Goal: Task Accomplishment & Management: Manage account settings

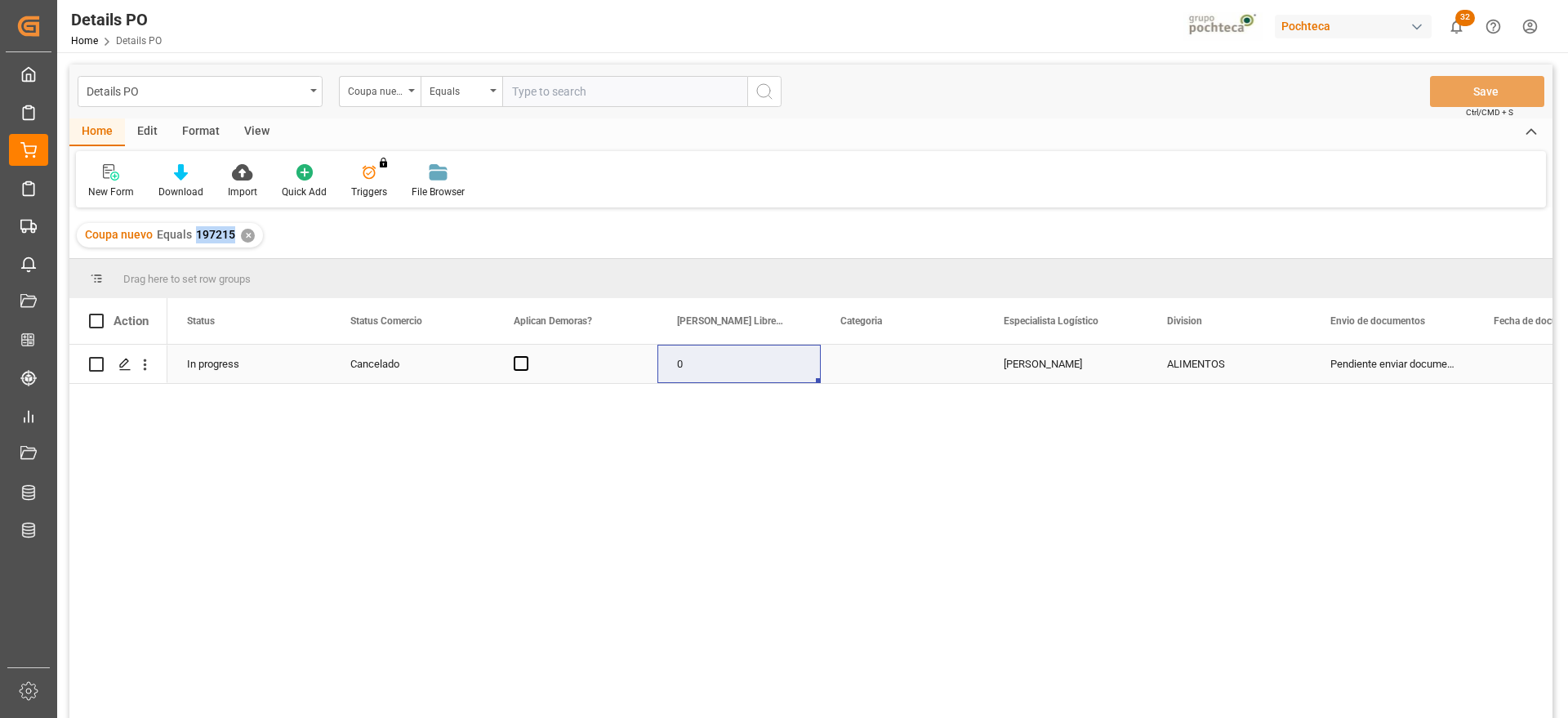
click at [871, 375] on div "Press SPACE to select this row." at bounding box center [902, 365] width 163 height 39
click at [245, 234] on div "✕" at bounding box center [247, 235] width 14 height 14
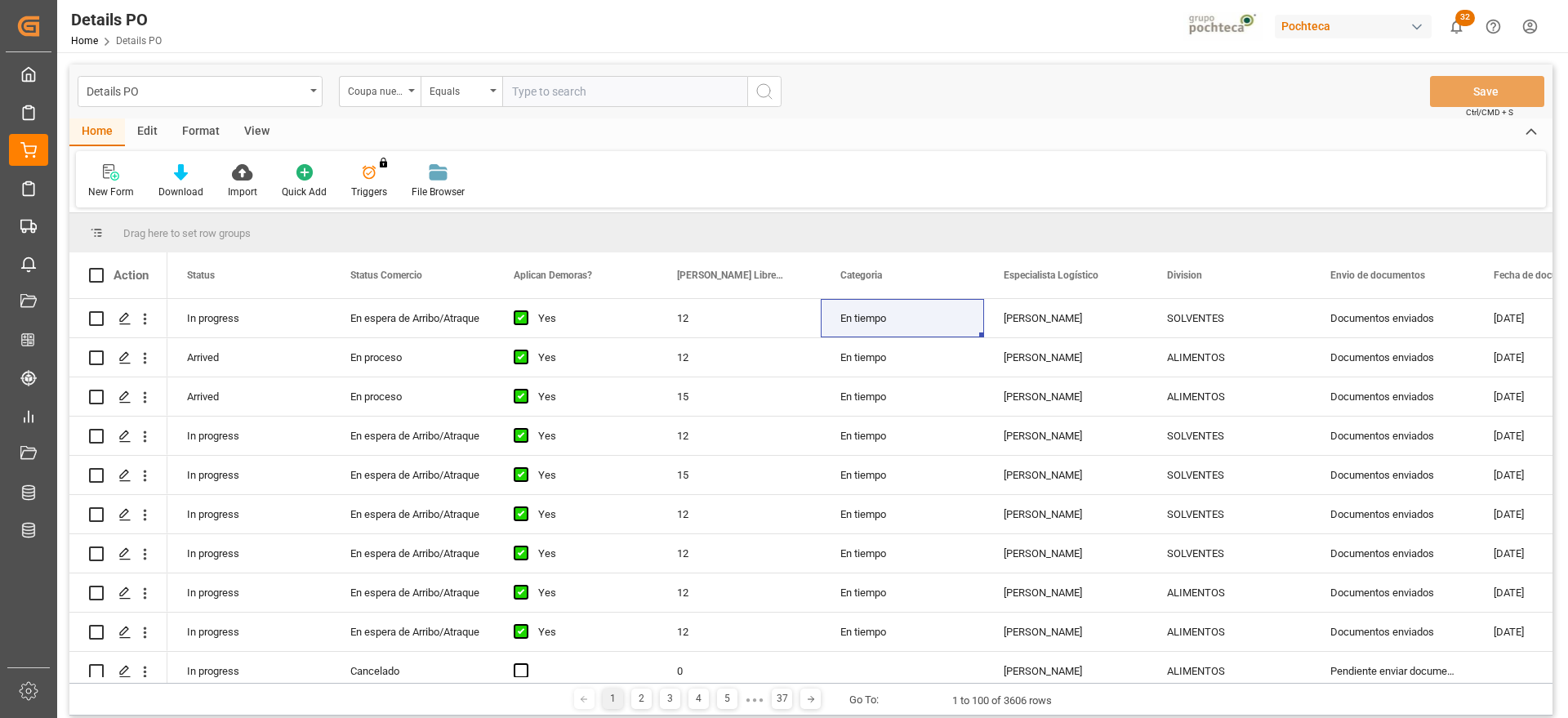
click at [554, 85] on input "text" at bounding box center [624, 91] width 245 height 31
drag, startPoint x: 380, startPoint y: 90, endPoint x: 385, endPoint y: 103, distance: 13.9
click at [377, 90] on div "Coupa nuevo" at bounding box center [375, 90] width 55 height 18
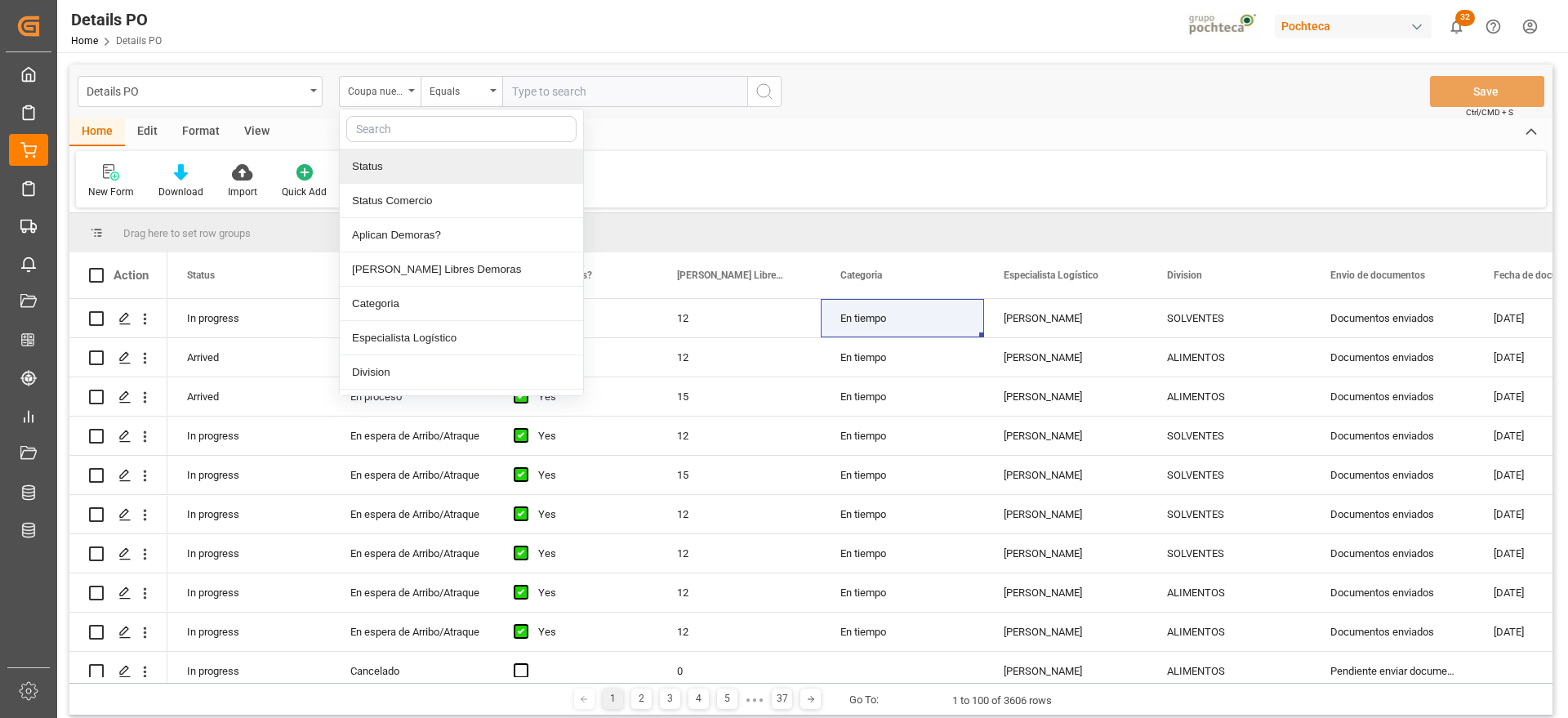
click at [408, 125] on input "text" at bounding box center [461, 129] width 231 height 26
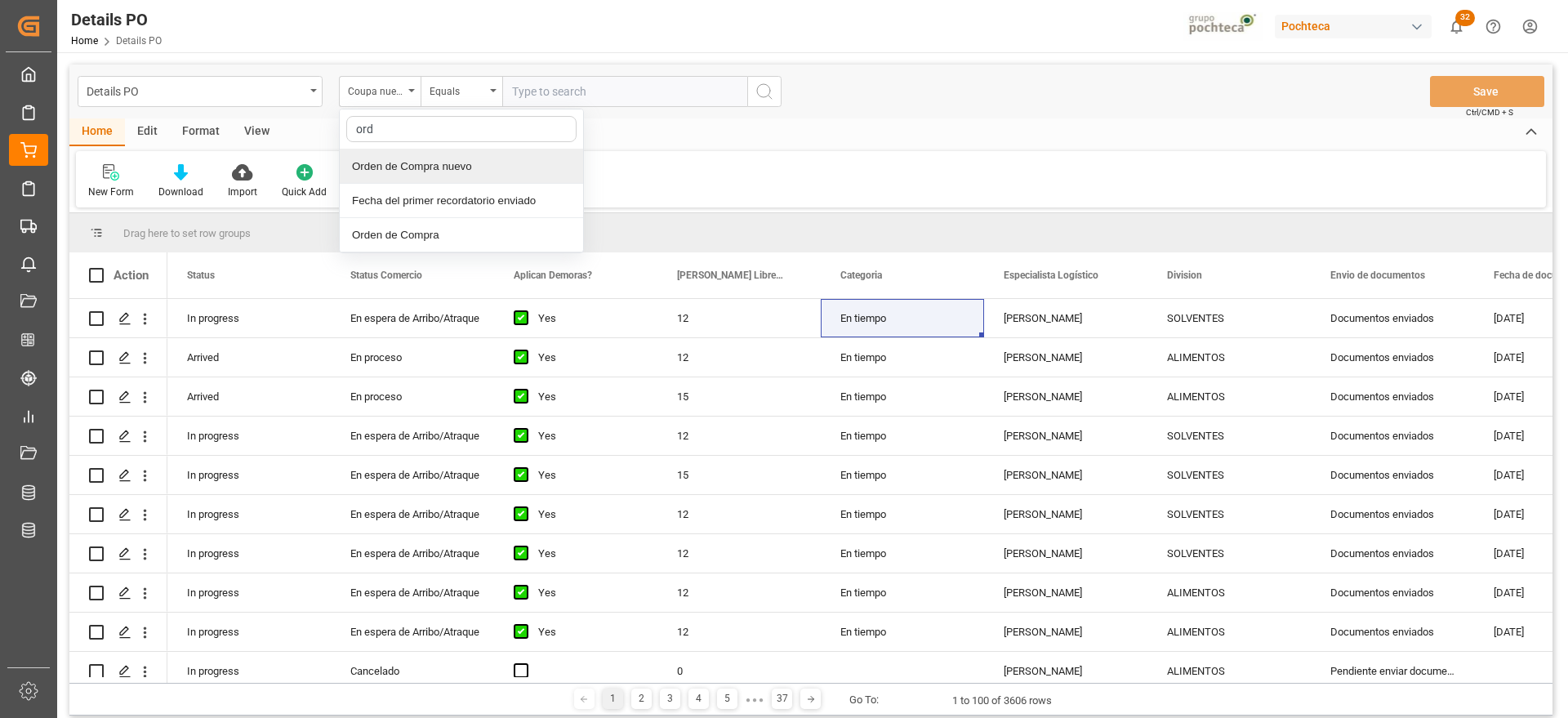
type input "orde"
click at [437, 173] on div "Orden de Compra nuevo" at bounding box center [461, 166] width 244 height 34
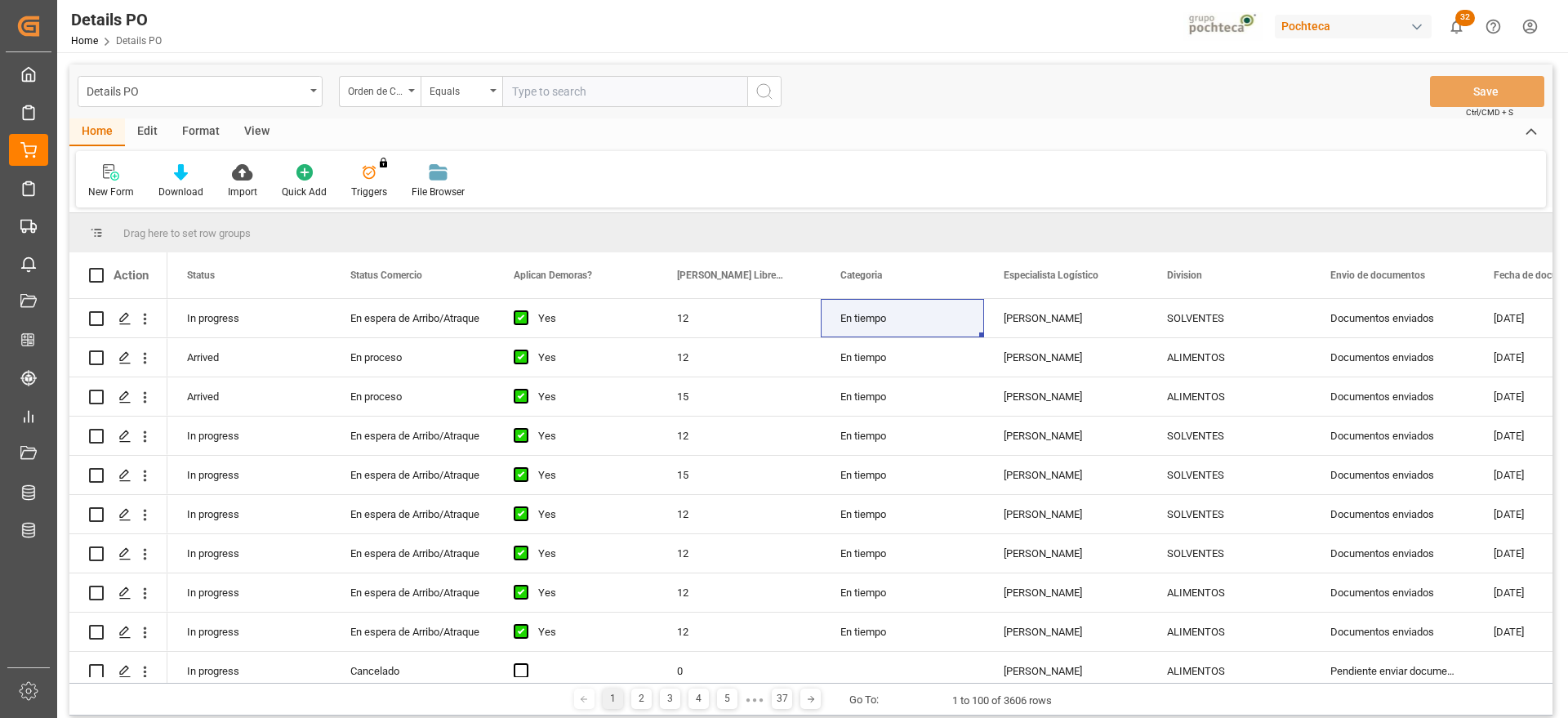
click at [593, 100] on input "text" at bounding box center [624, 91] width 245 height 31
paste input "5000308603"
type input "5000308603"
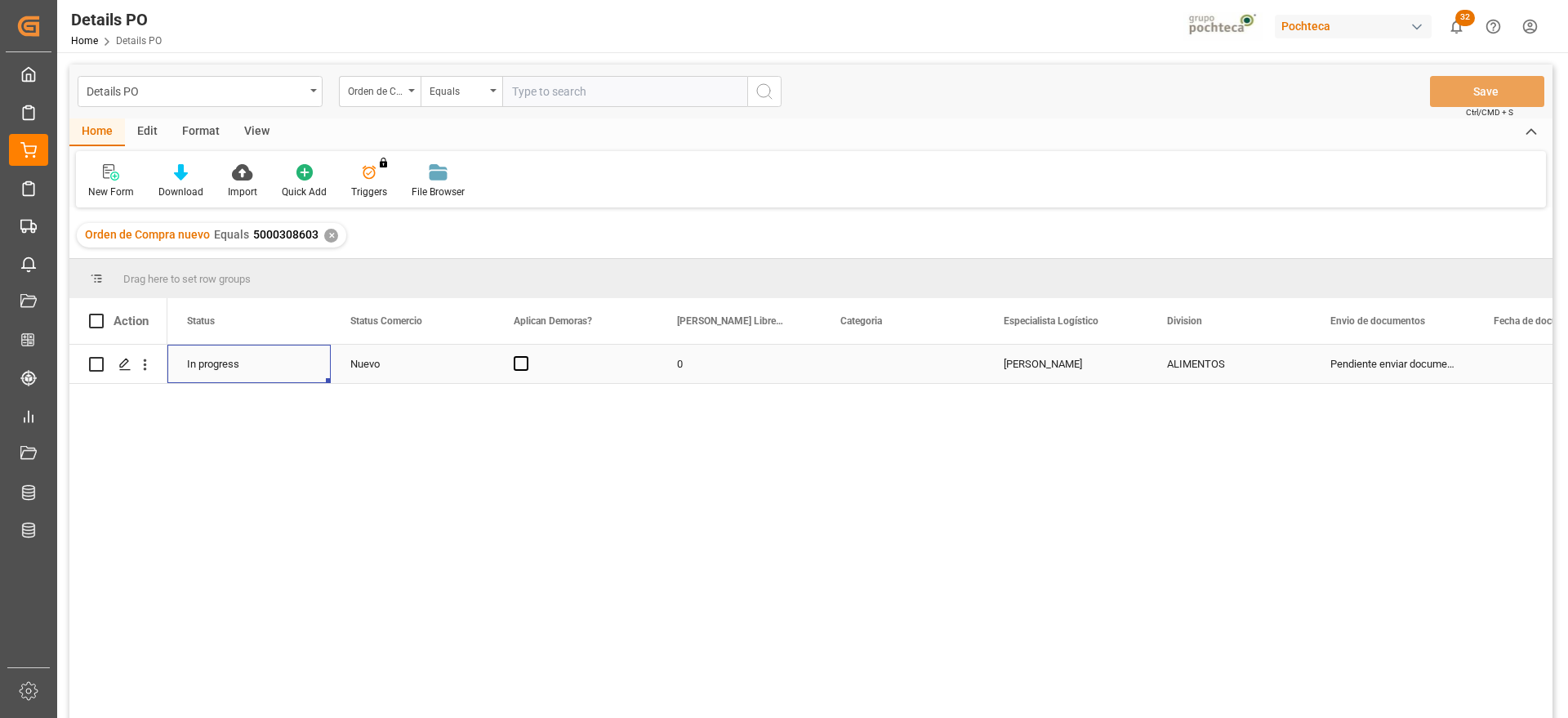
click at [250, 369] on div "In progress" at bounding box center [248, 365] width 163 height 39
click at [1240, 360] on div "ALIMENTOS" at bounding box center [1229, 364] width 125 height 38
click at [1277, 374] on polyline "open menu" at bounding box center [1280, 374] width 10 height 5
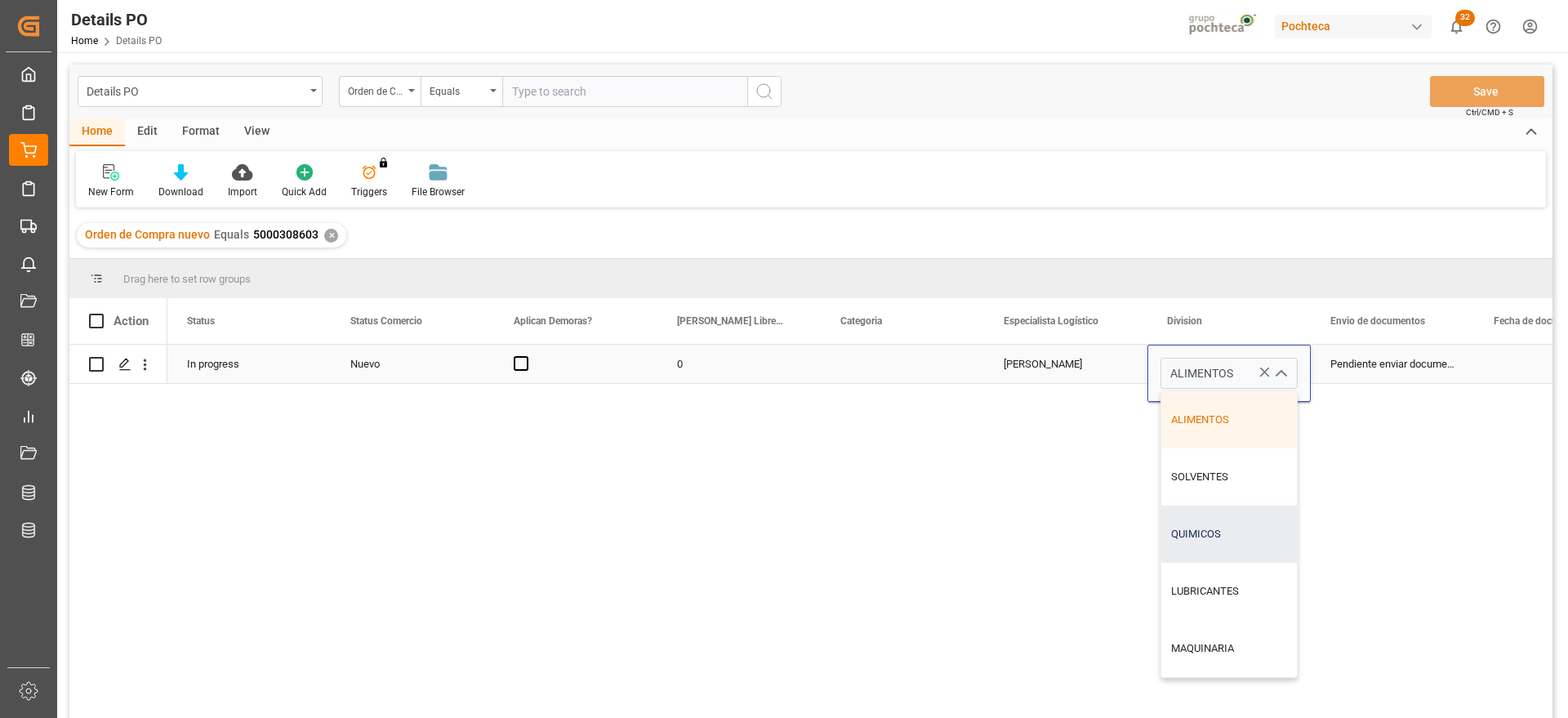
click at [1238, 539] on div "QUIMICOS" at bounding box center [1229, 534] width 136 height 57
type input "QUIMICOS"
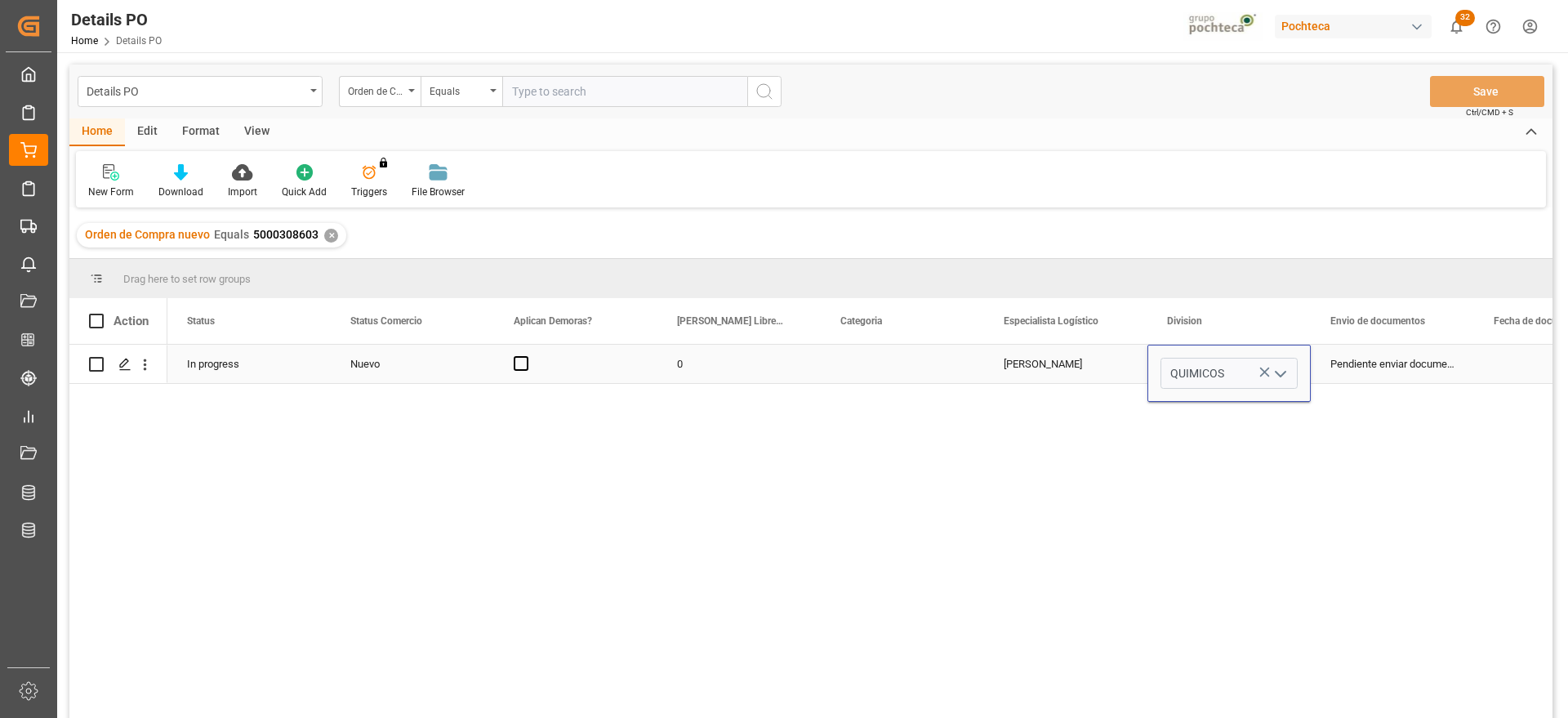
click at [1375, 372] on div "Pendiente enviar documentos" at bounding box center [1392, 365] width 163 height 39
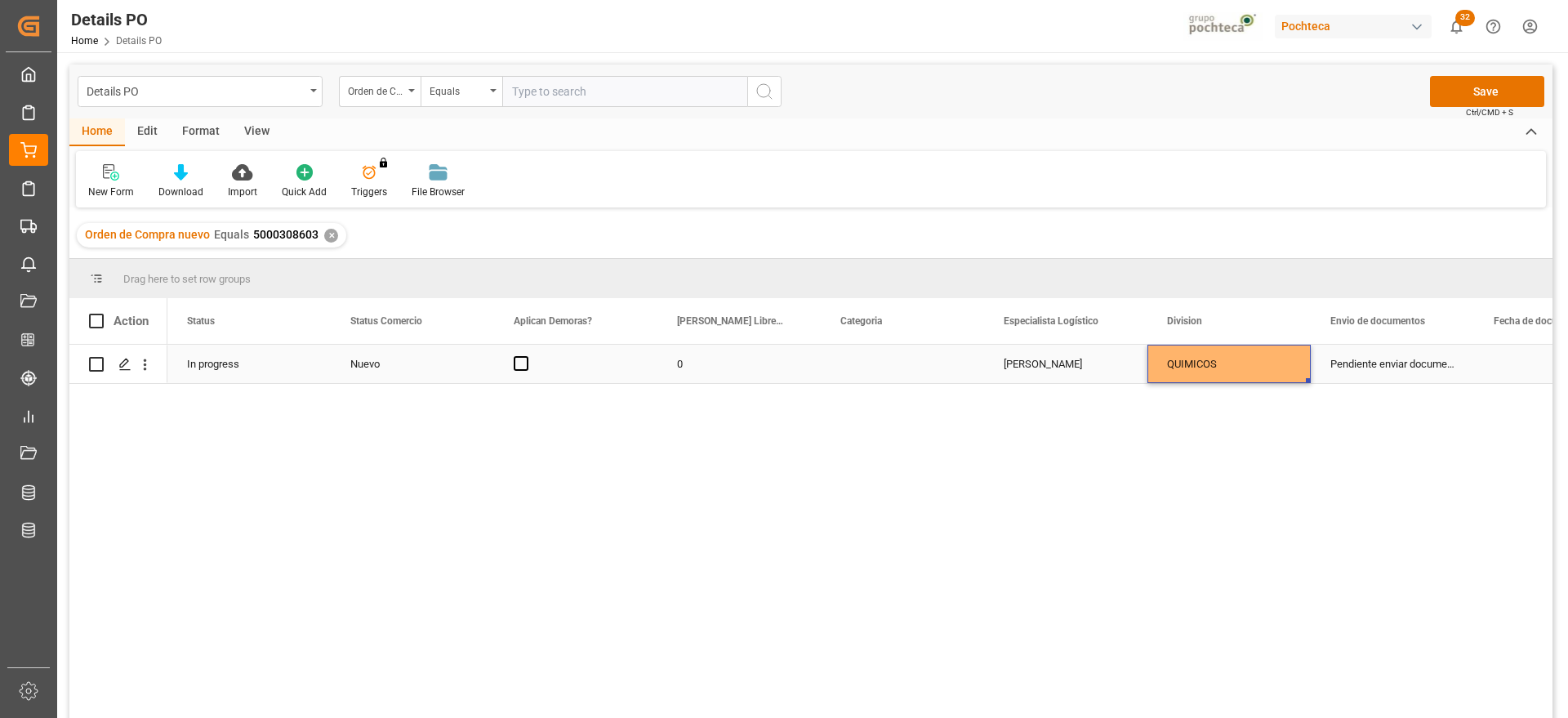
click at [1249, 374] on div "QUIMICOS" at bounding box center [1229, 364] width 125 height 38
click at [1490, 93] on button "Save" at bounding box center [1487, 91] width 114 height 31
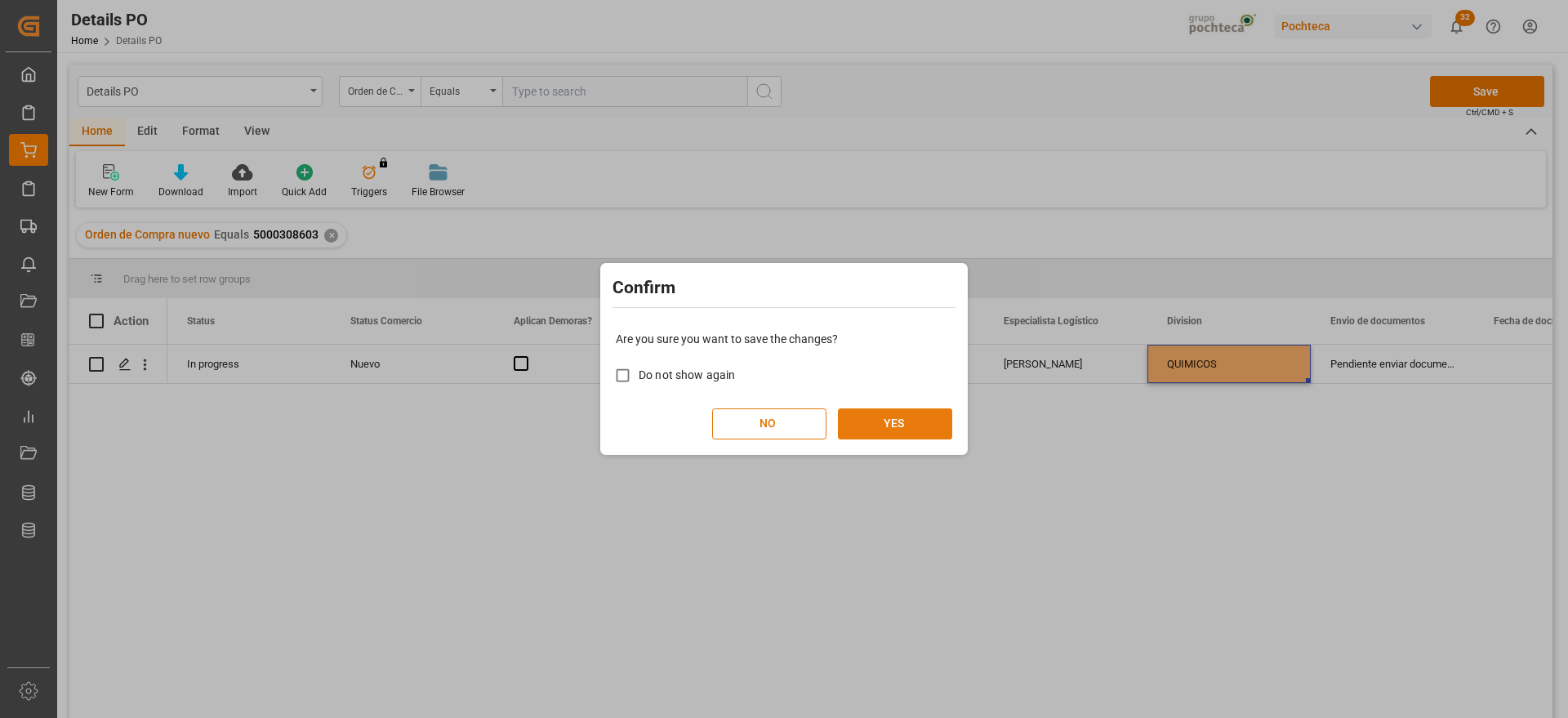
click at [909, 413] on button "YES" at bounding box center [895, 425] width 114 height 31
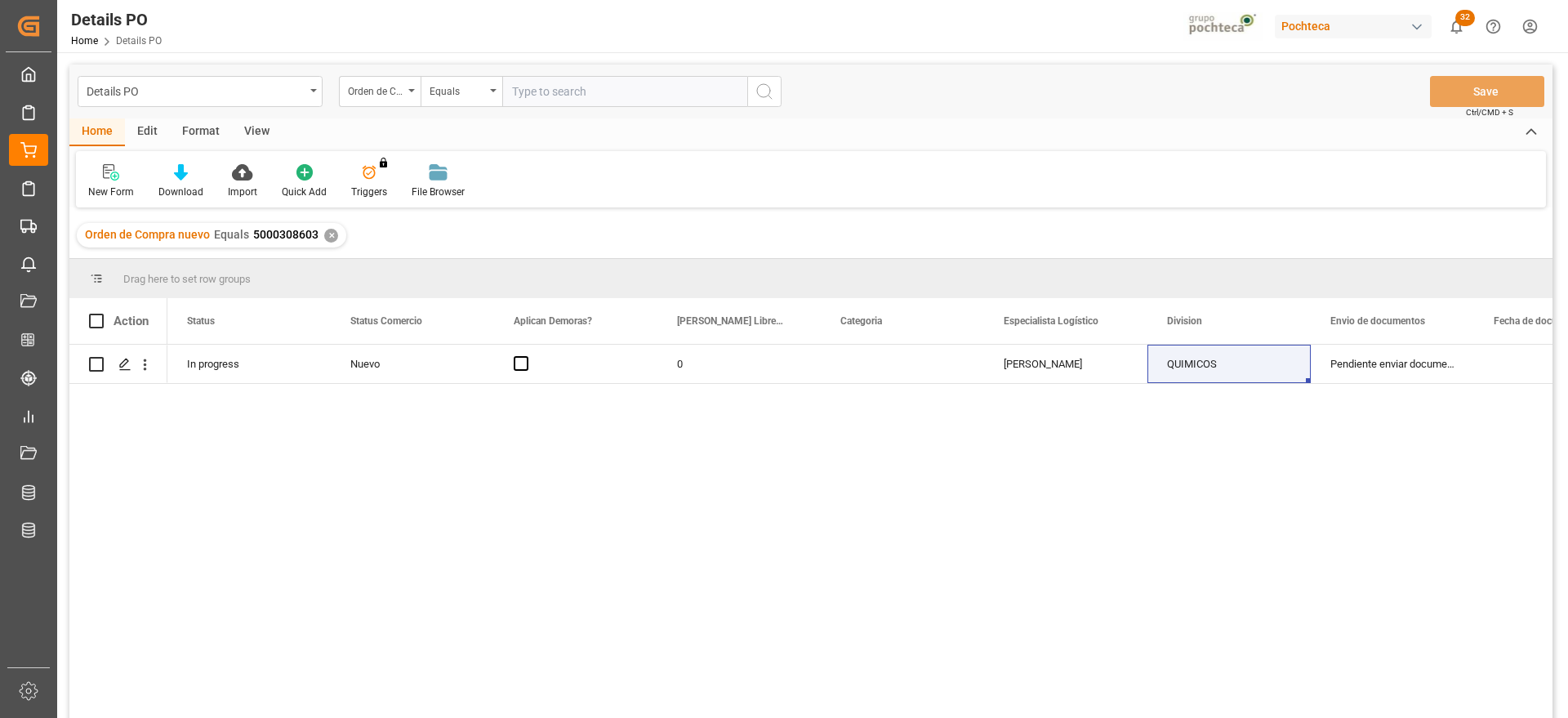
click at [330, 233] on div "✕" at bounding box center [330, 235] width 14 height 14
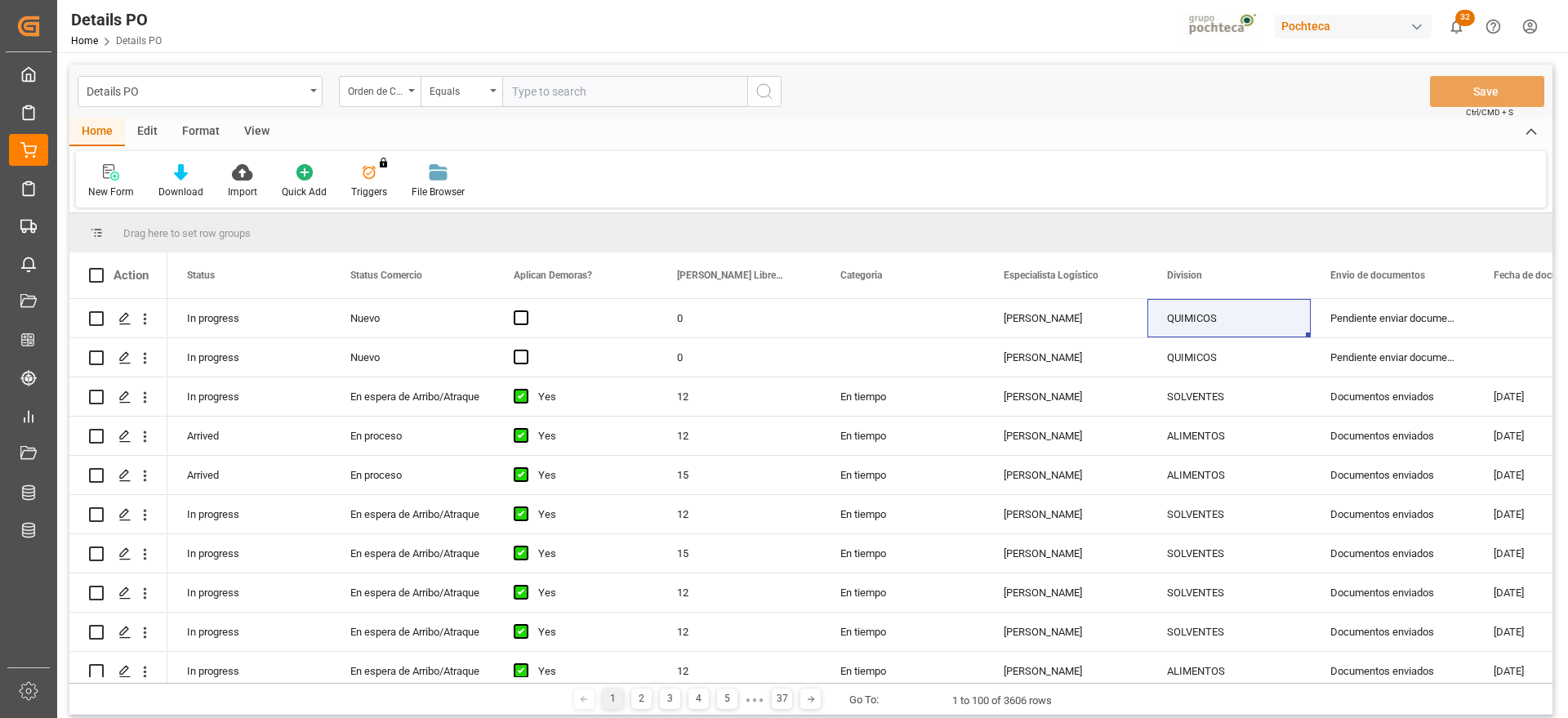
click at [564, 90] on input "text" at bounding box center [624, 91] width 245 height 31
paste input "5000308628"
type input "5000308628"
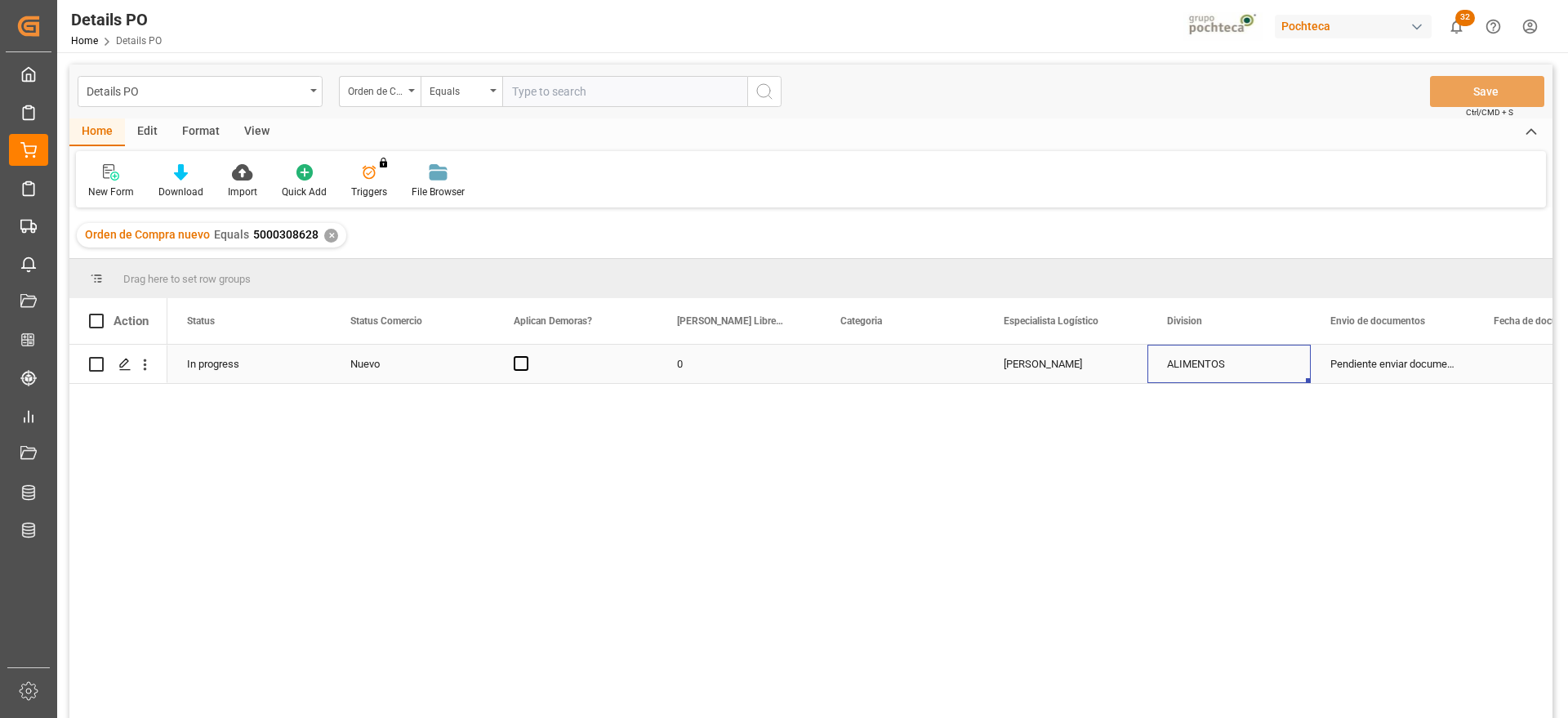
click at [1267, 363] on div "ALIMENTOS" at bounding box center [1229, 364] width 125 height 38
drag, startPoint x: 1286, startPoint y: 370, endPoint x: 1282, endPoint y: 382, distance: 12.6
click at [1287, 372] on icon "open menu" at bounding box center [1279, 374] width 19 height 19
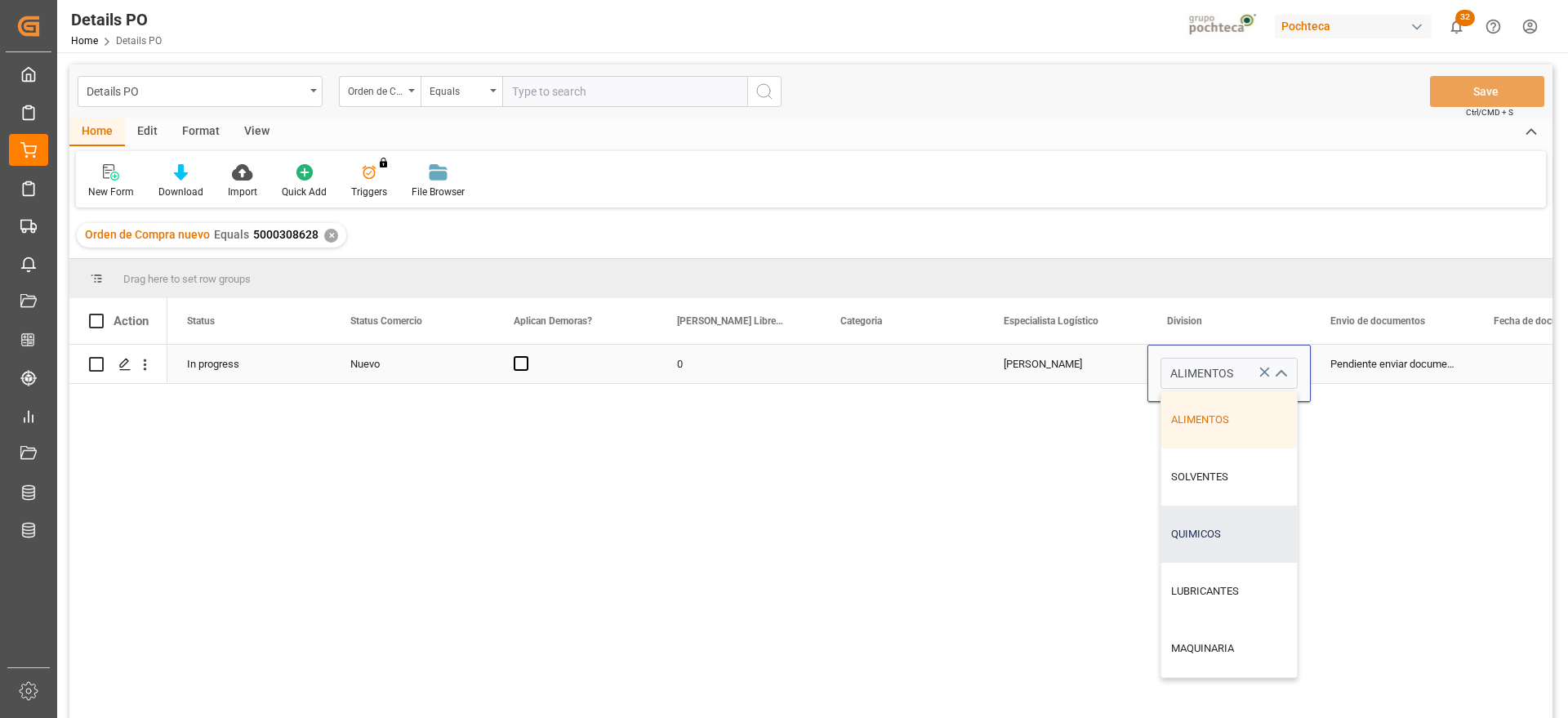
click at [1221, 542] on div "QUIMICOS" at bounding box center [1229, 534] width 136 height 57
type input "QUIMICOS"
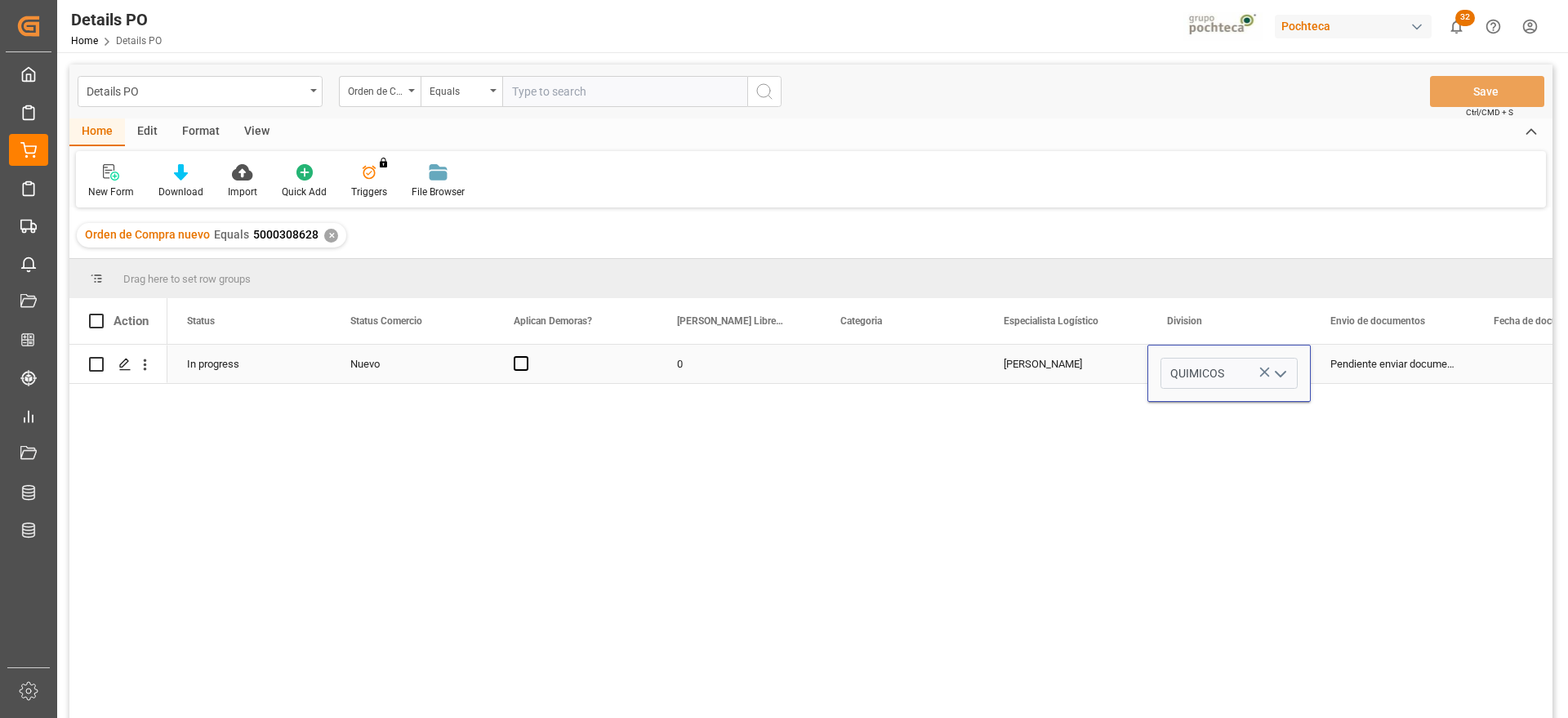
click at [1371, 370] on div "Pendiente enviar documentos" at bounding box center [1392, 365] width 163 height 39
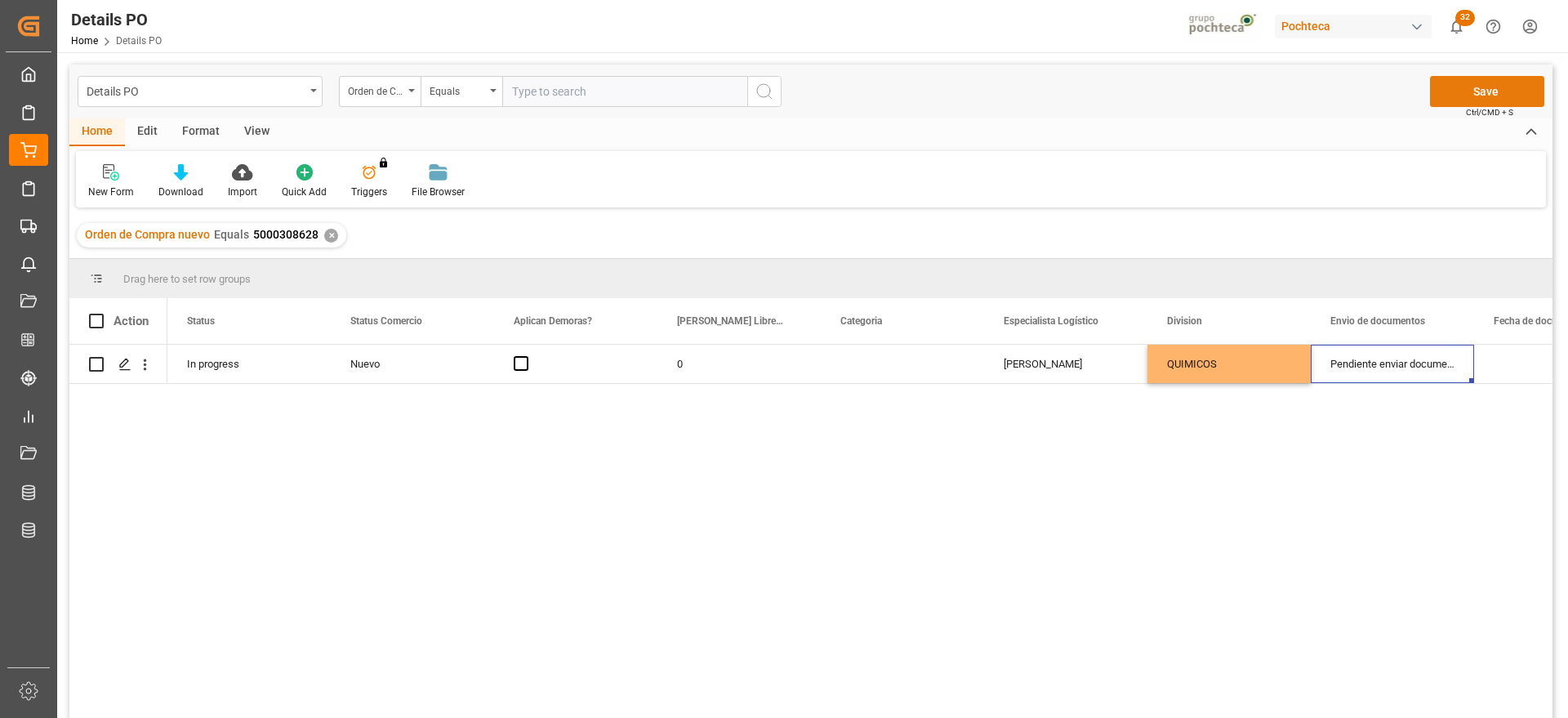
click at [1503, 84] on button "Save" at bounding box center [1487, 91] width 114 height 31
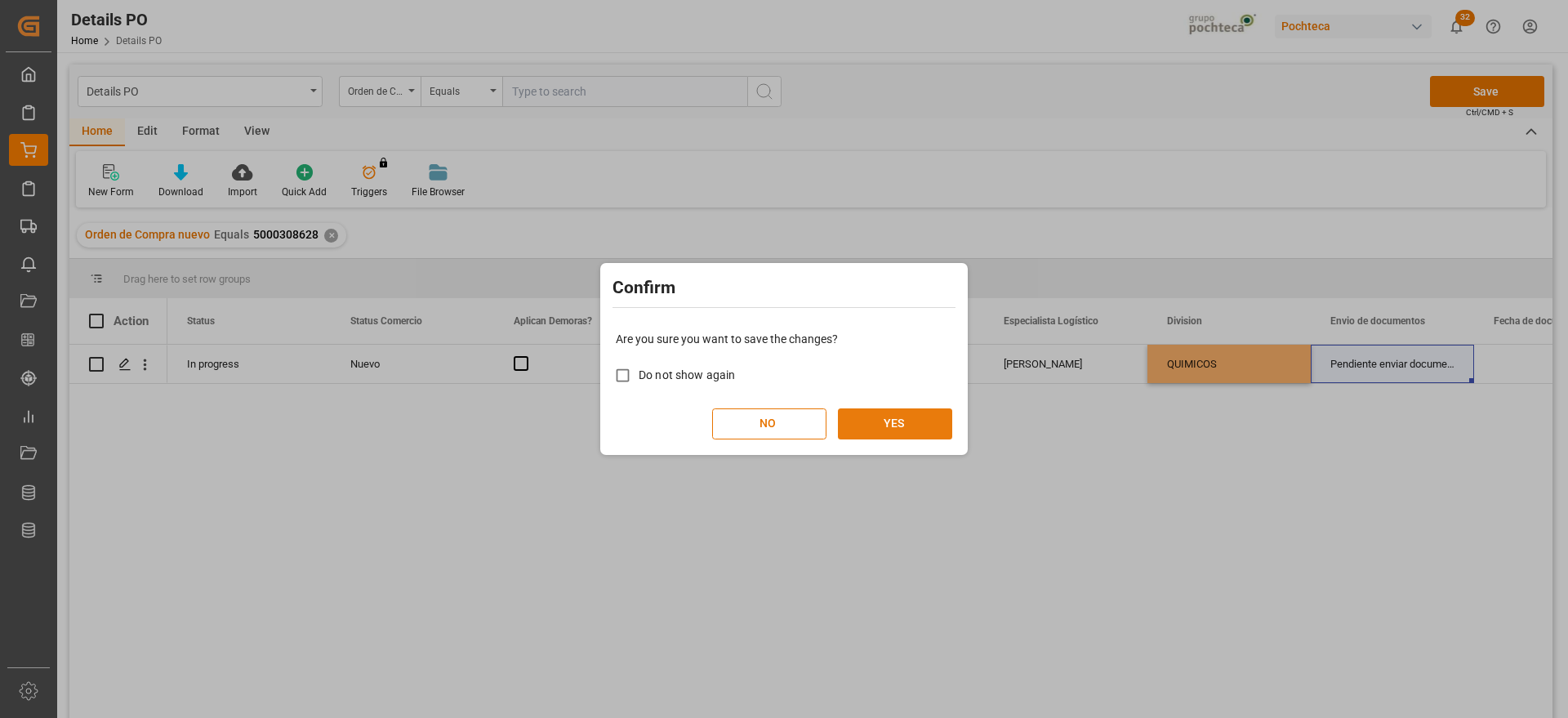
click at [880, 421] on button "YES" at bounding box center [895, 425] width 114 height 31
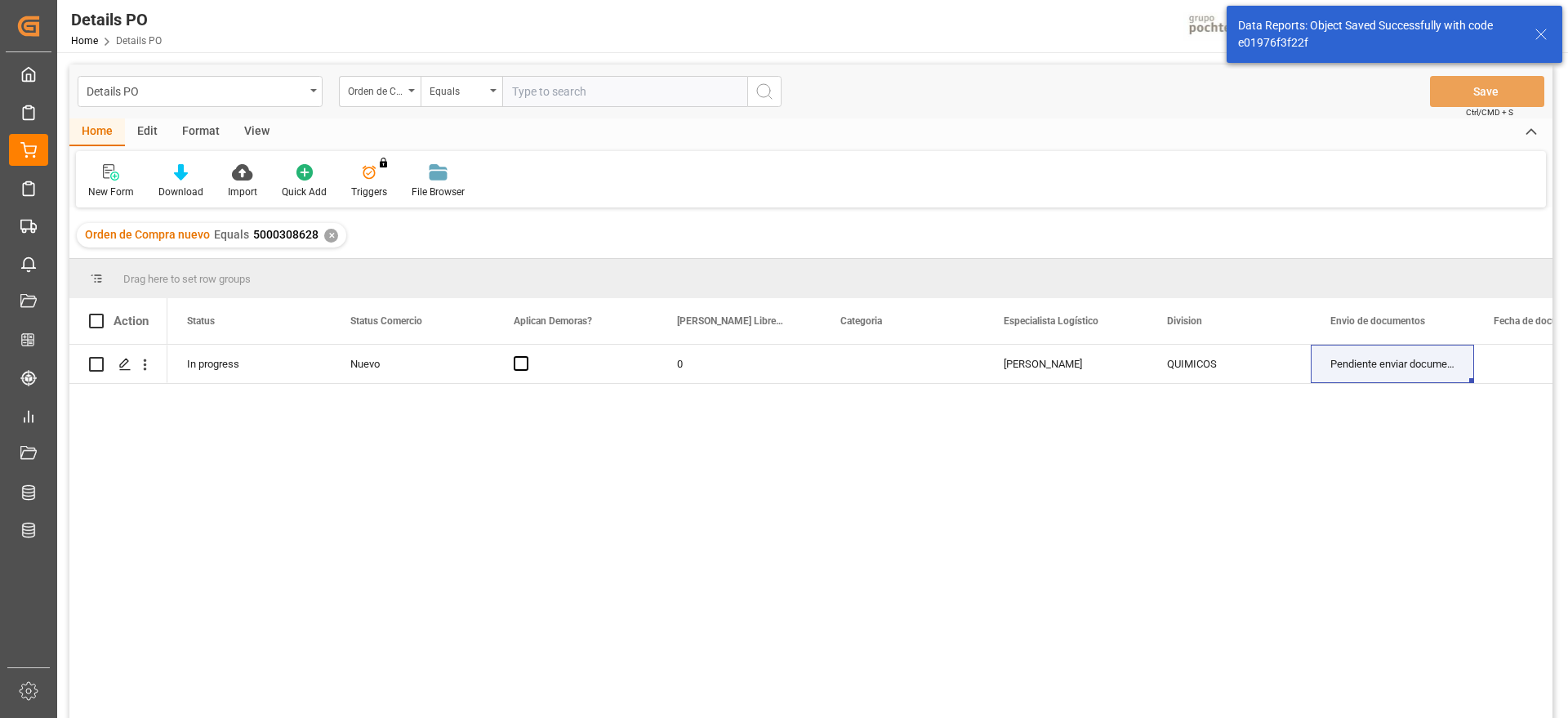
click at [328, 234] on div "✕" at bounding box center [330, 235] width 14 height 14
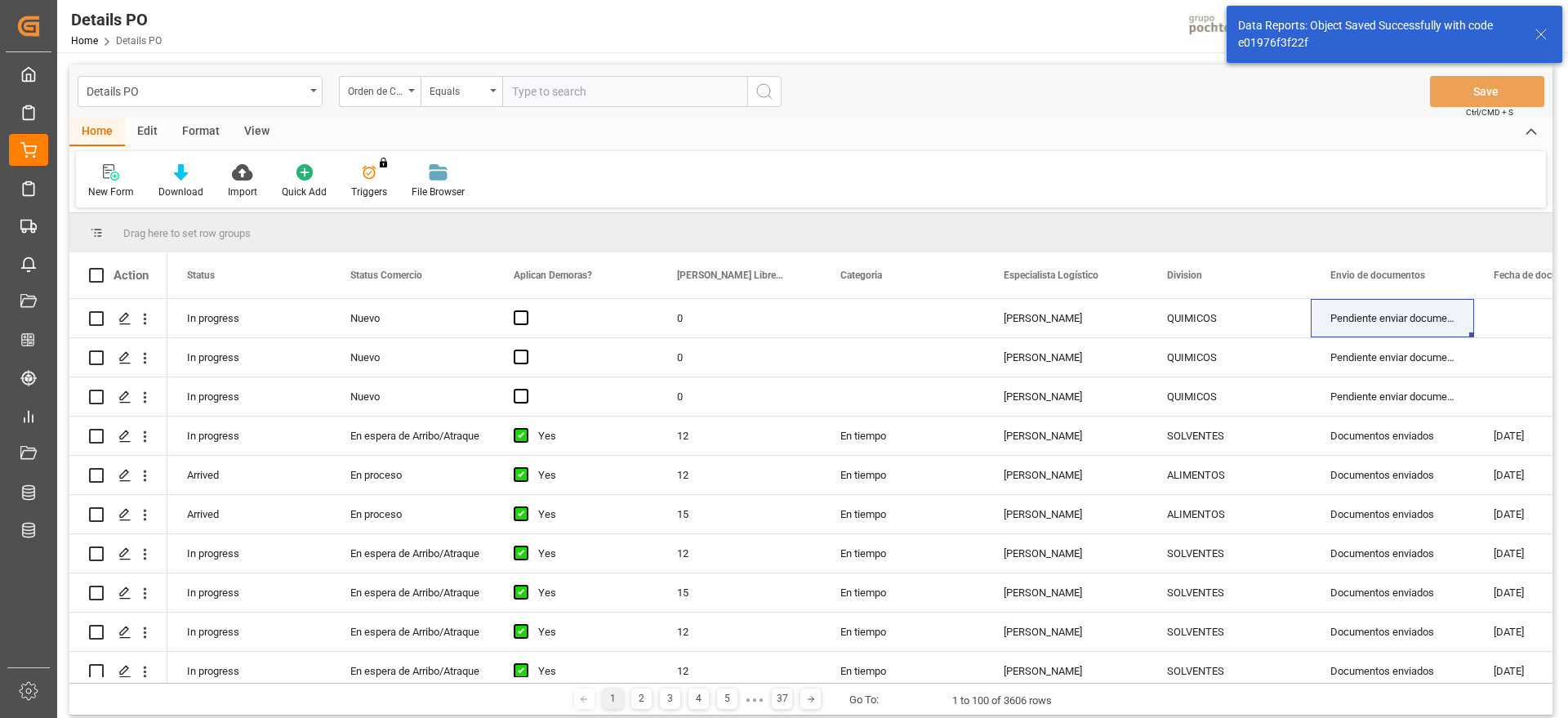
click at [553, 93] on input "text" at bounding box center [624, 91] width 245 height 31
paste input "5000308627"
type input "5000308627"
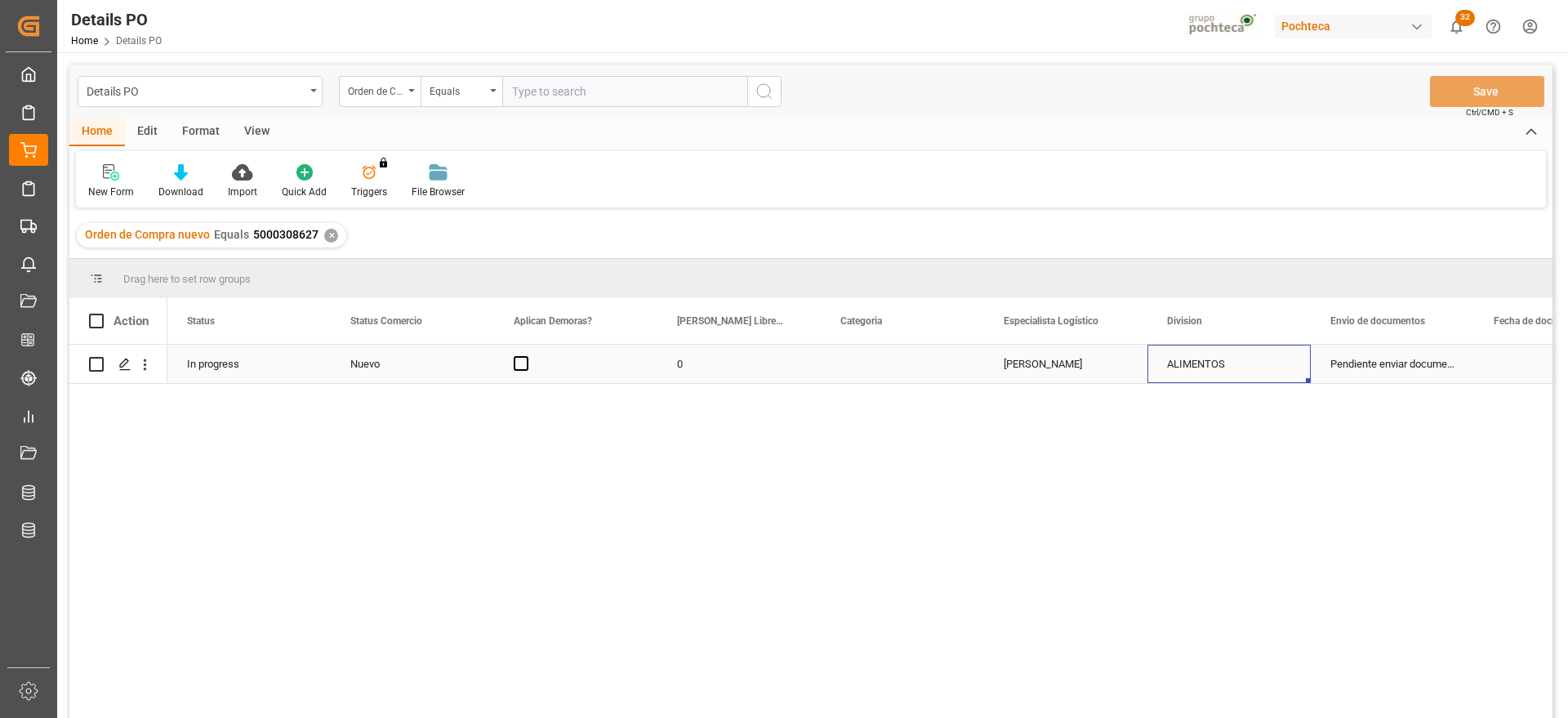
click at [1229, 372] on div "ALIMENTOS" at bounding box center [1229, 364] width 125 height 38
click at [1287, 370] on div "ALIMENTOS" at bounding box center [1229, 374] width 137 height 31
click at [1285, 370] on icon "open menu" at bounding box center [1279, 374] width 19 height 19
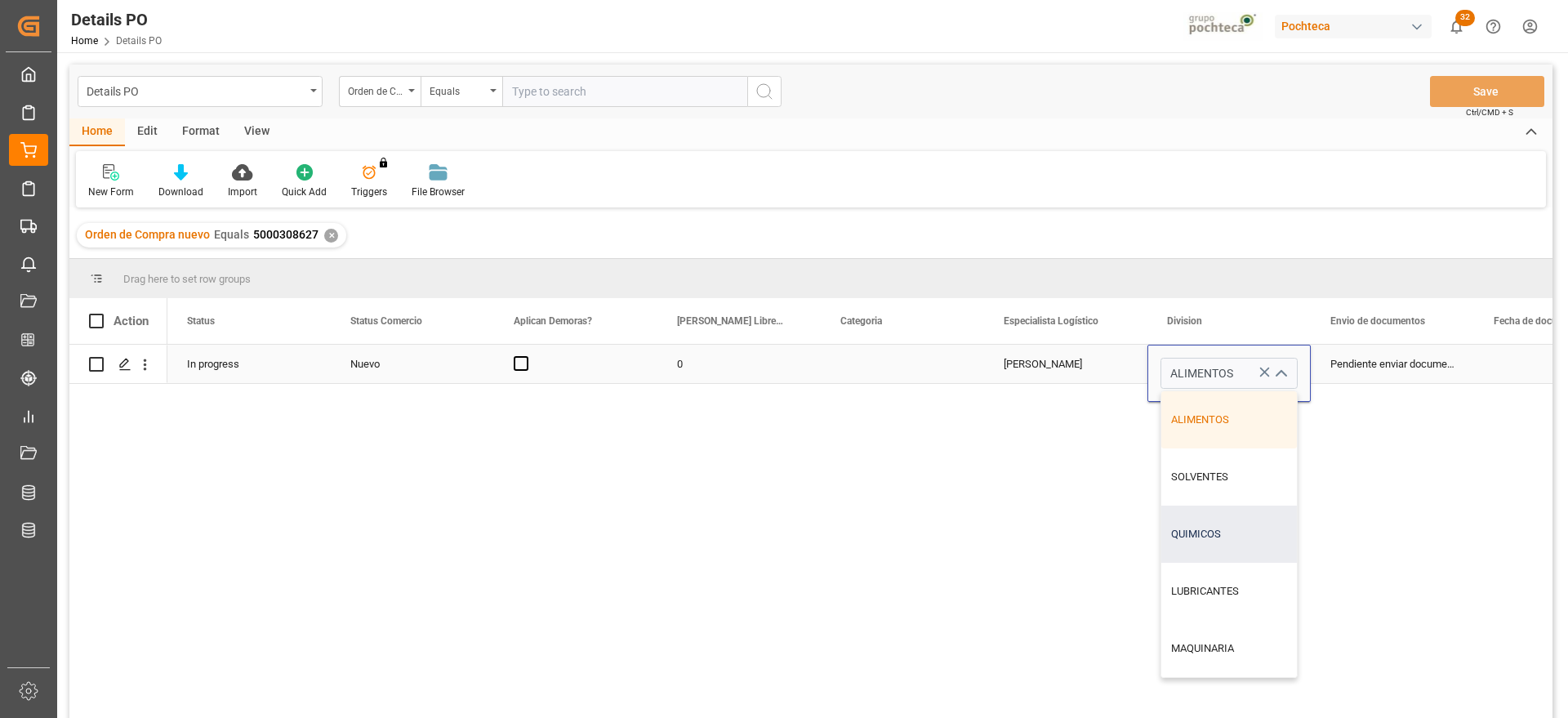
click at [1233, 527] on div "QUIMICOS" at bounding box center [1229, 534] width 136 height 57
type input "QUIMICOS"
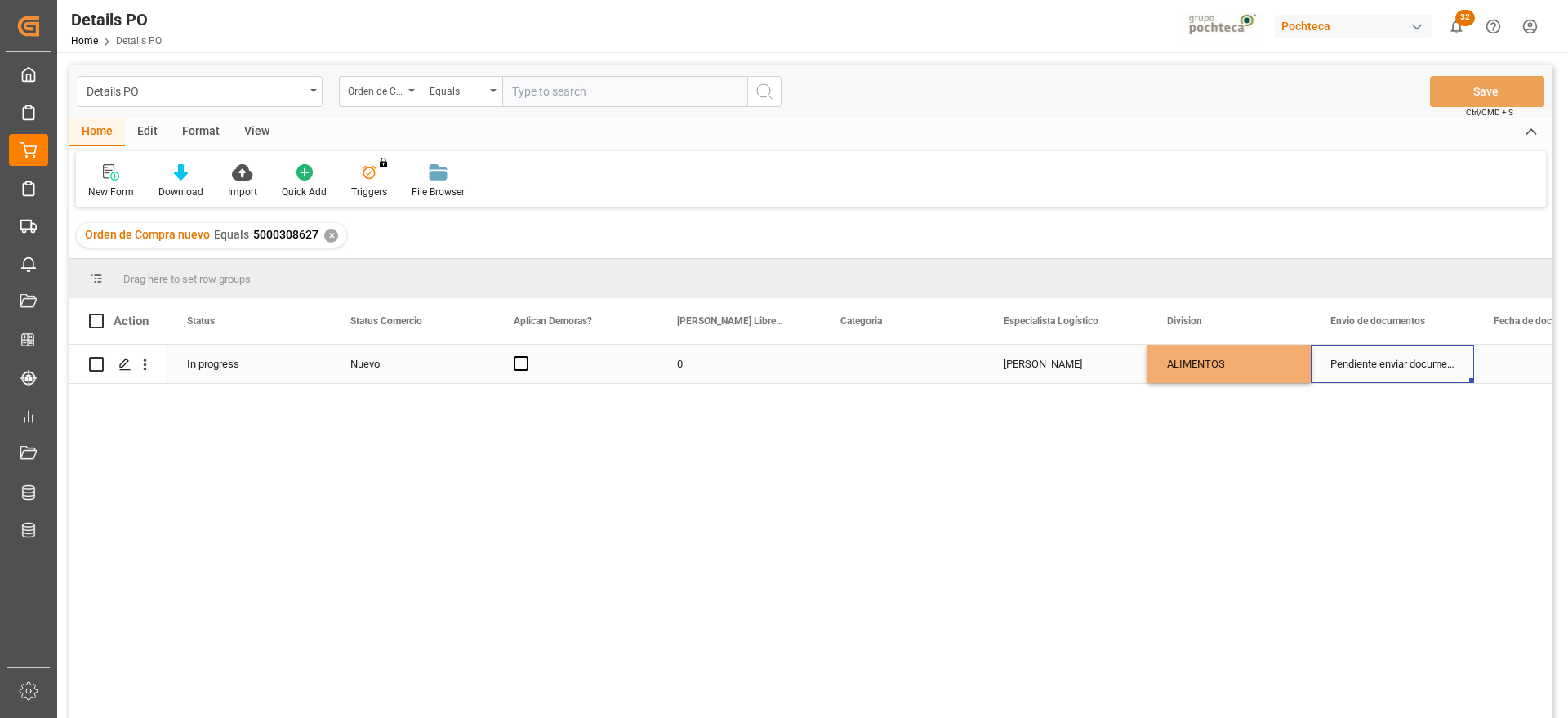
click at [1410, 376] on div "Pendiente enviar documentos" at bounding box center [1392, 365] width 163 height 39
click at [1515, 84] on button "Save" at bounding box center [1487, 91] width 114 height 31
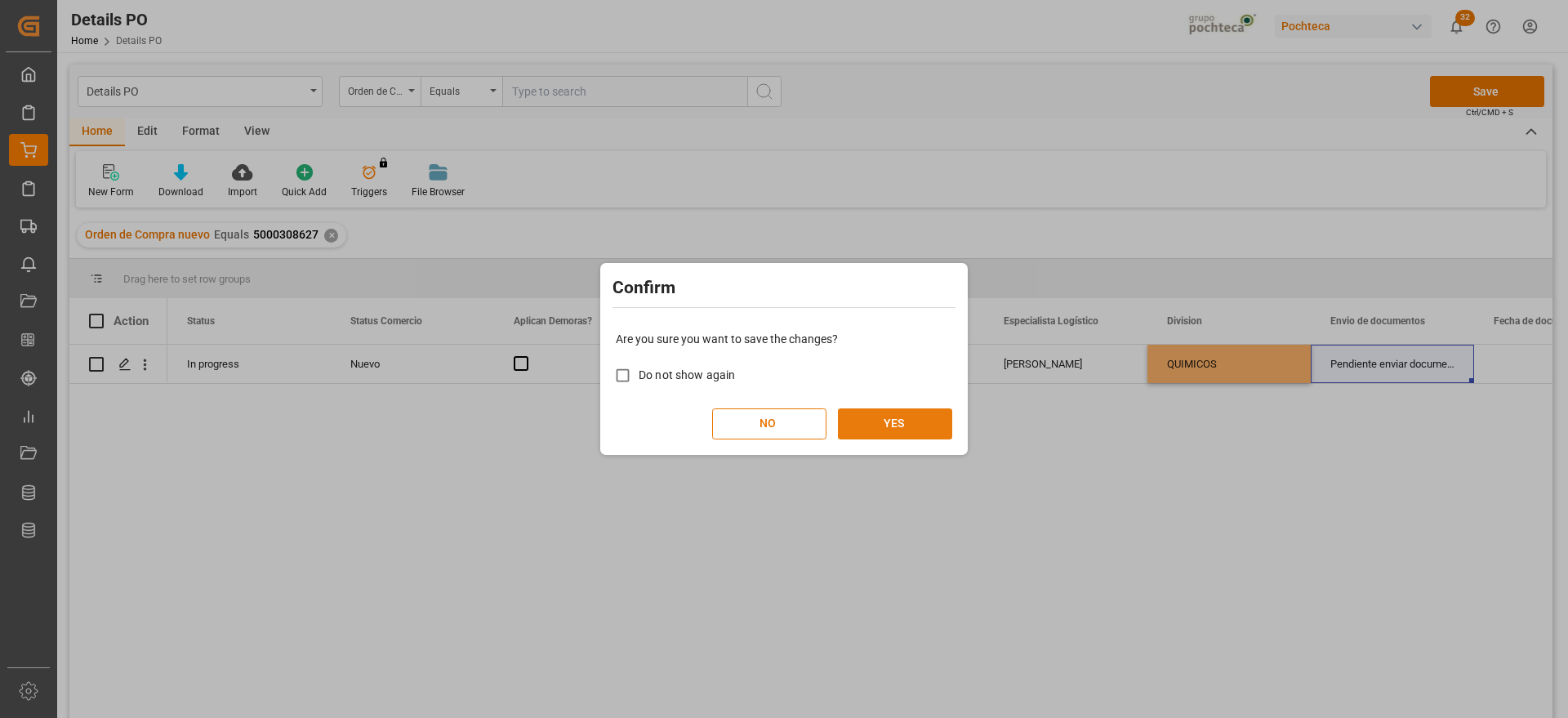
click at [917, 424] on button "YES" at bounding box center [895, 425] width 114 height 31
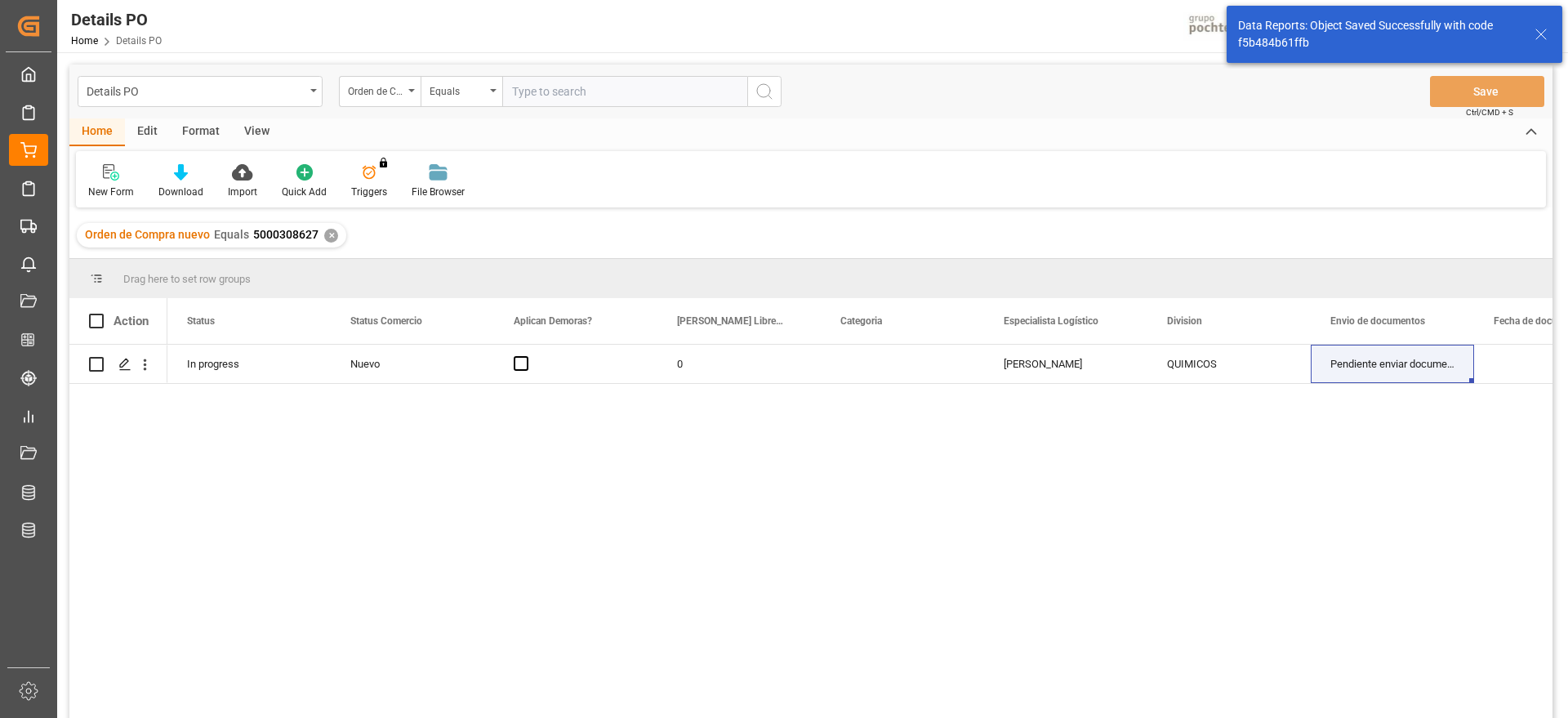
click at [330, 233] on div "✕" at bounding box center [330, 235] width 14 height 14
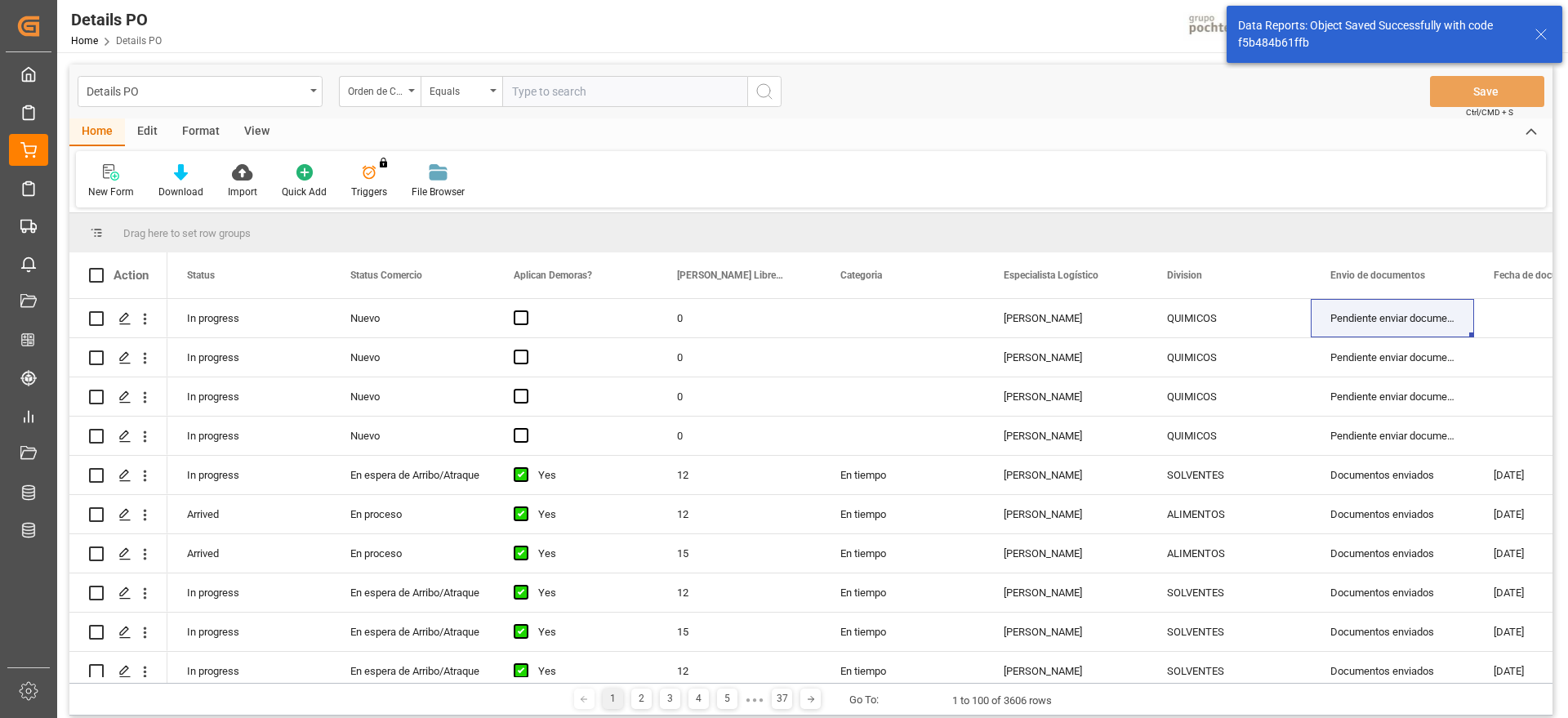
click at [584, 94] on input "text" at bounding box center [624, 91] width 245 height 31
paste input "5000308626"
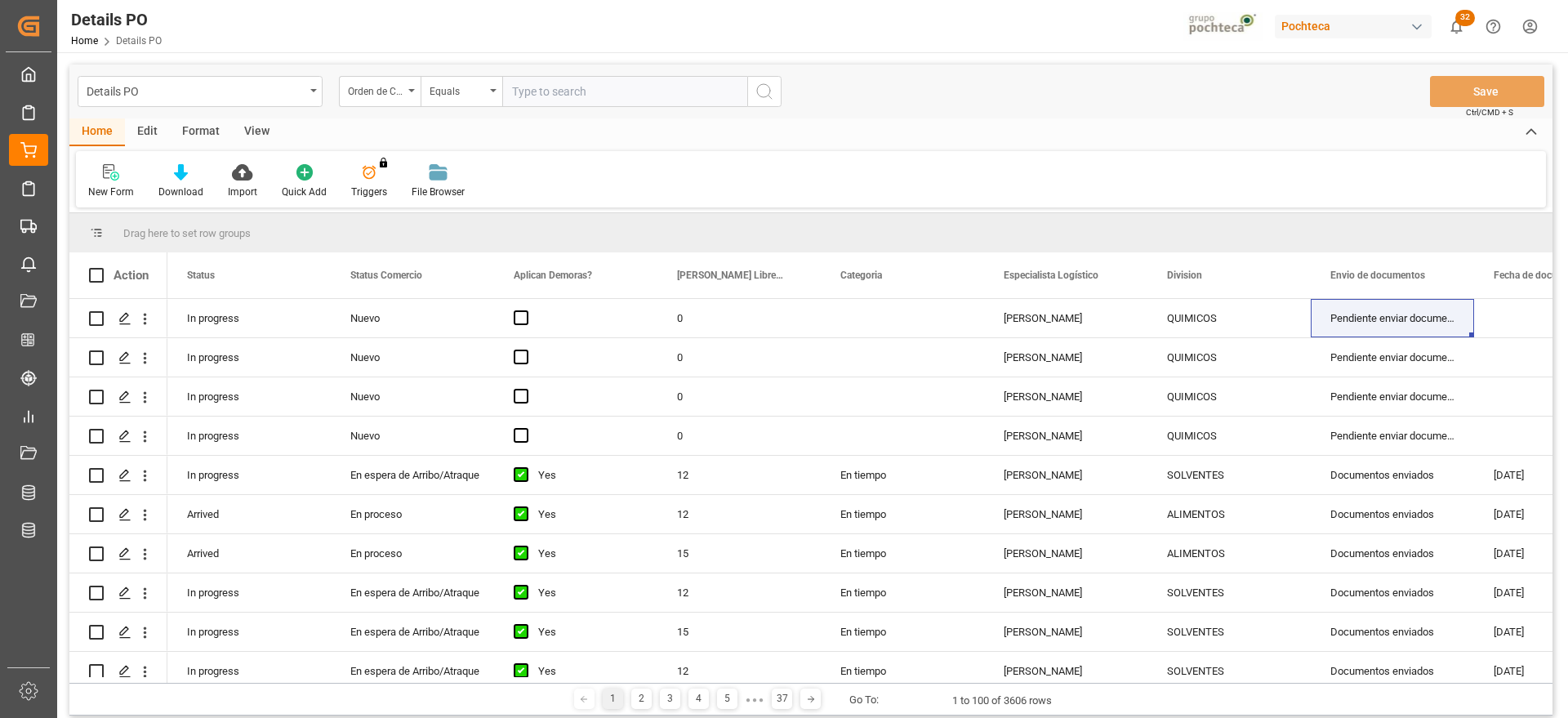
type input "5000308626"
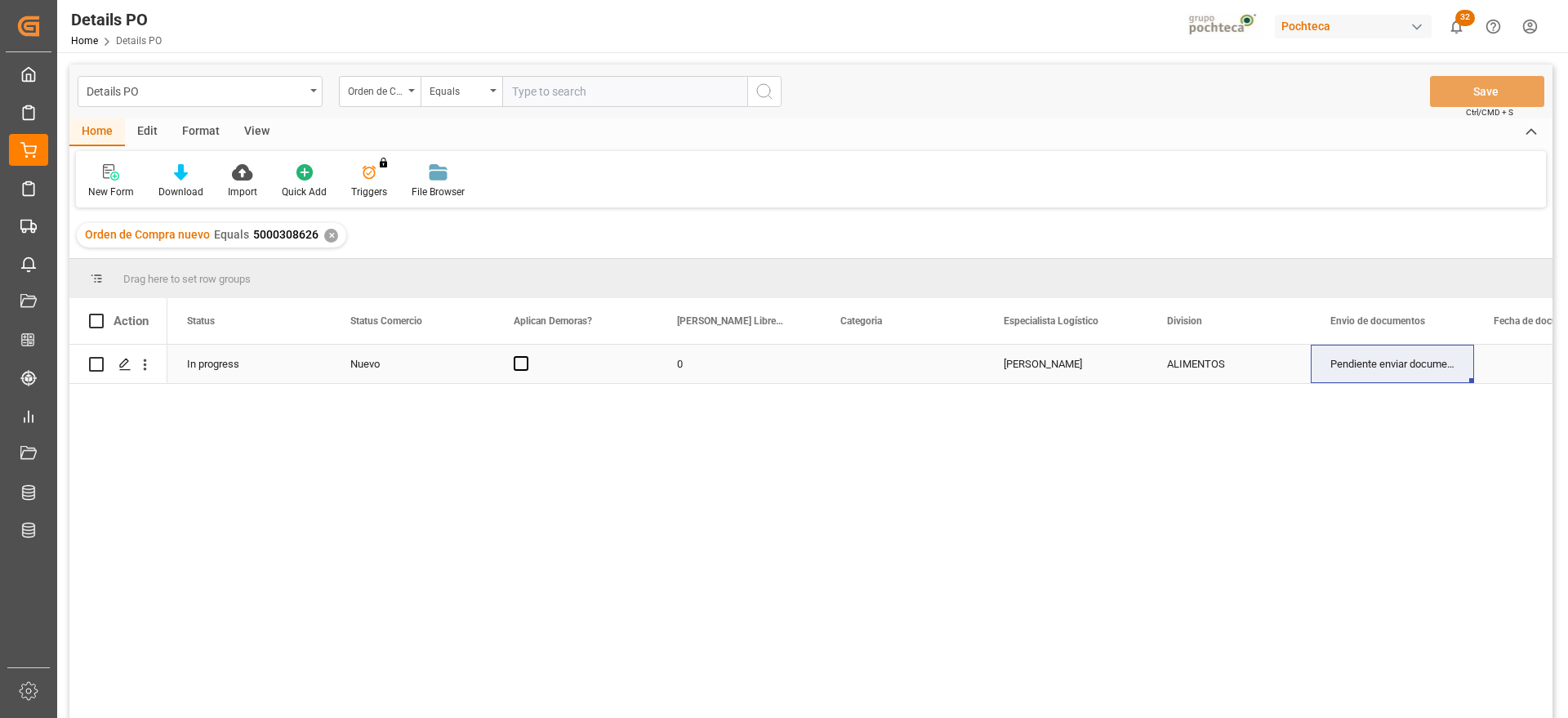
click at [1201, 374] on div "ALIMENTOS" at bounding box center [1229, 364] width 125 height 38
click at [1276, 368] on icon "open menu" at bounding box center [1279, 374] width 19 height 19
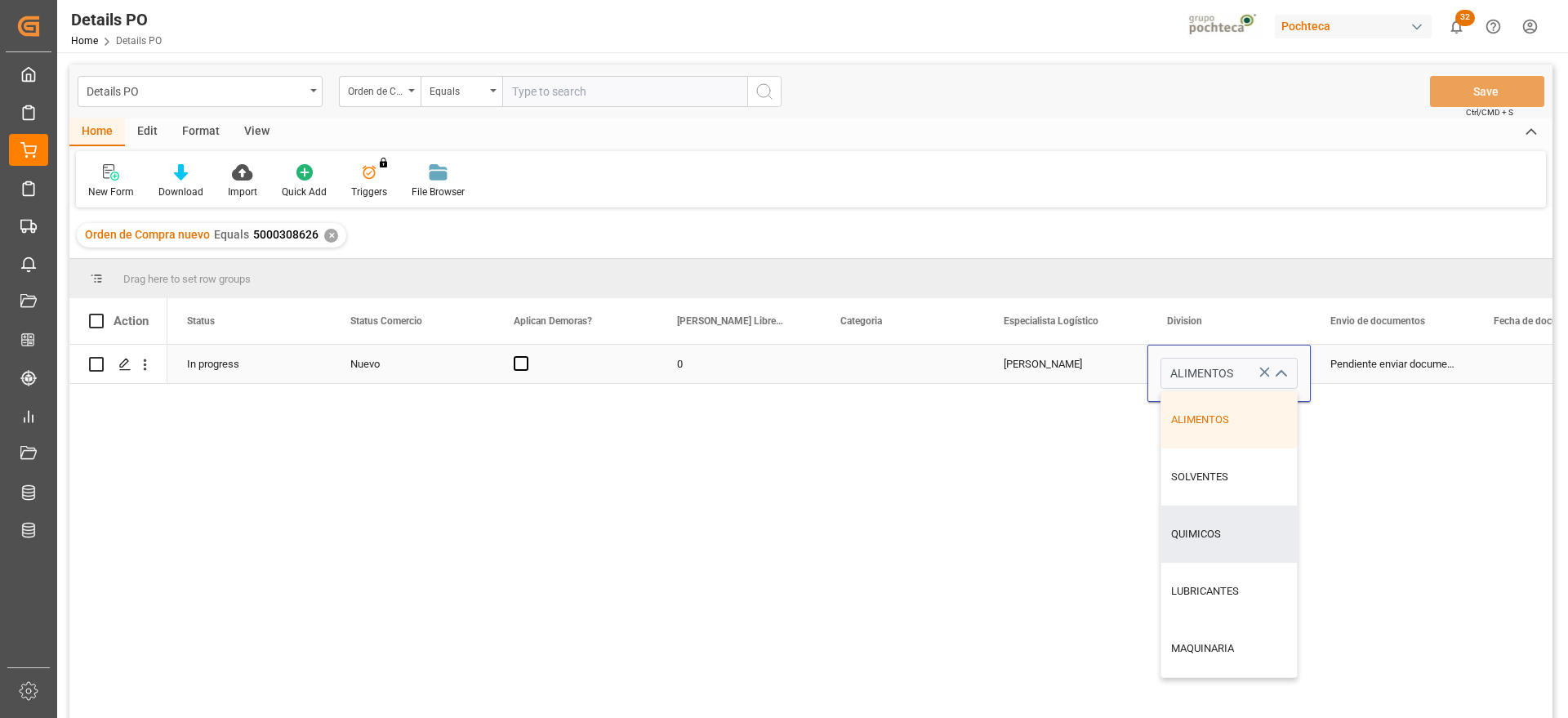
click at [1232, 531] on div "QUIMICOS" at bounding box center [1229, 534] width 136 height 57
type input "QUIMICOS"
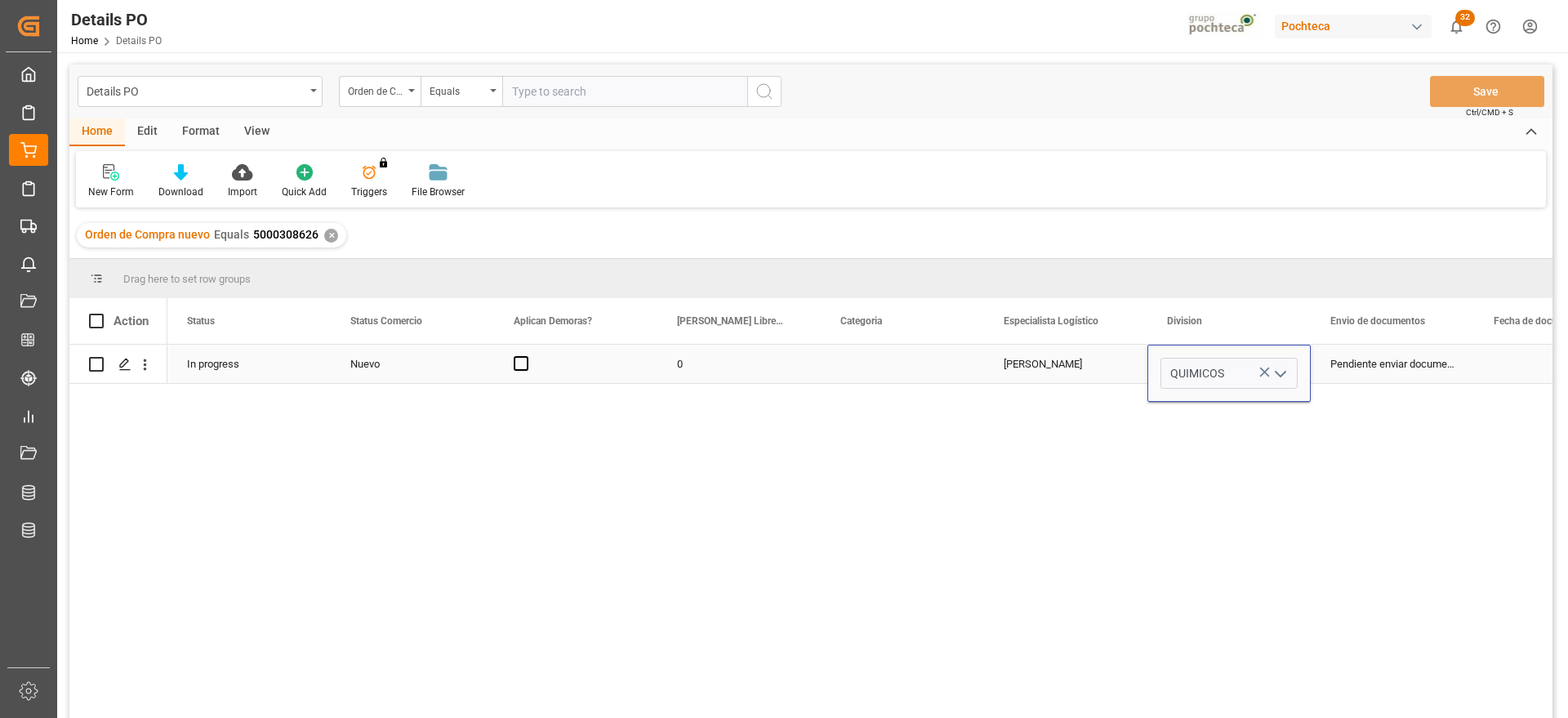
click at [1371, 369] on div "Pendiente enviar documentos" at bounding box center [1392, 365] width 163 height 39
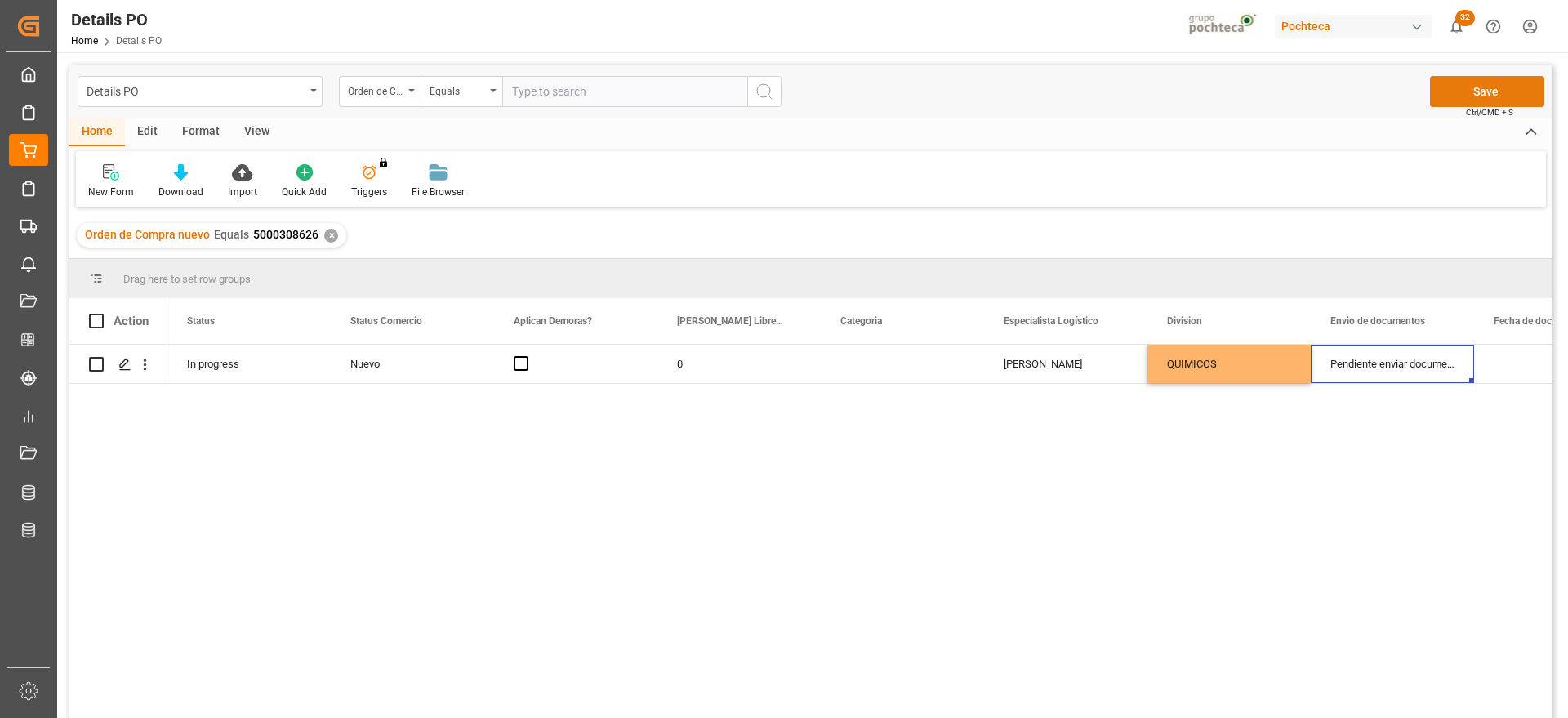
click at [1525, 80] on button "Save" at bounding box center [1487, 91] width 114 height 31
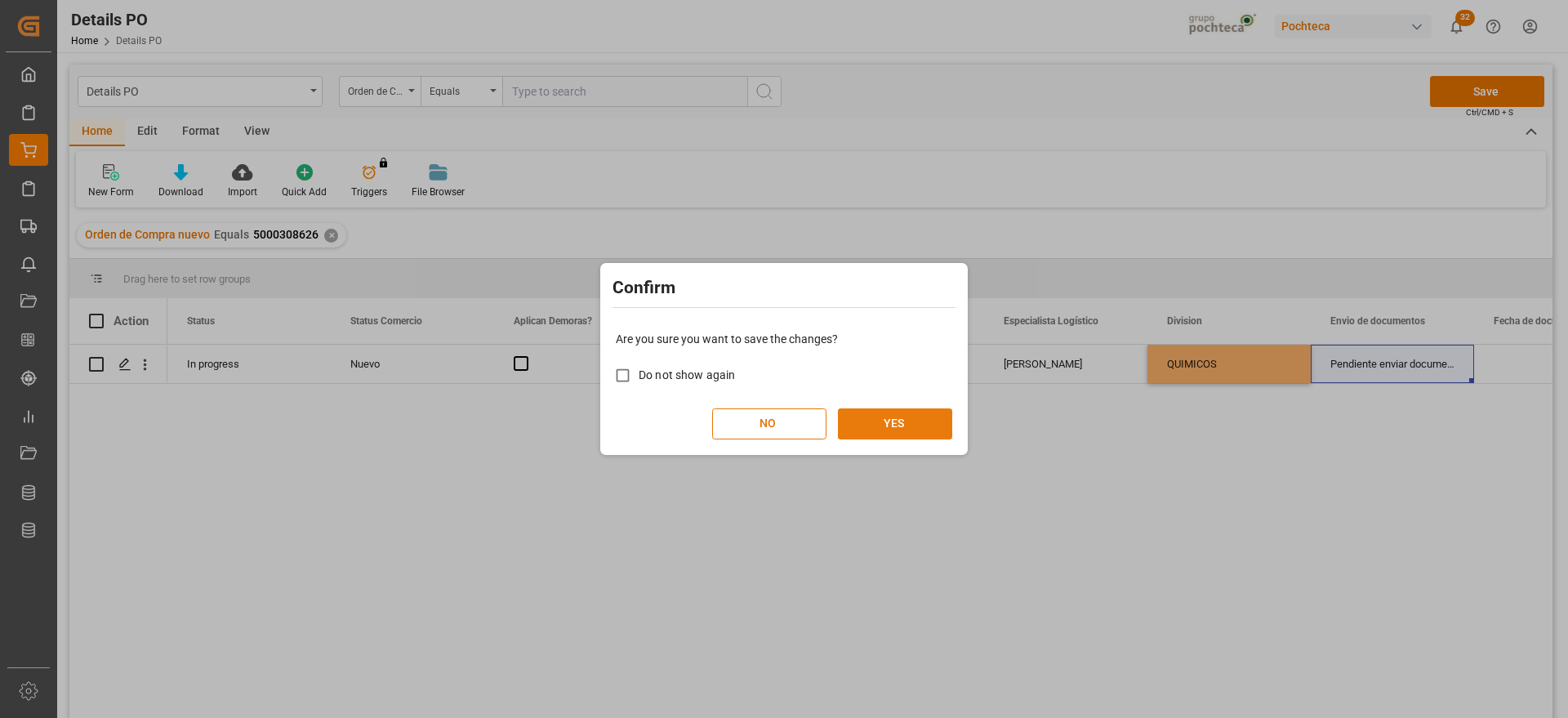
click at [890, 420] on button "YES" at bounding box center [895, 425] width 114 height 31
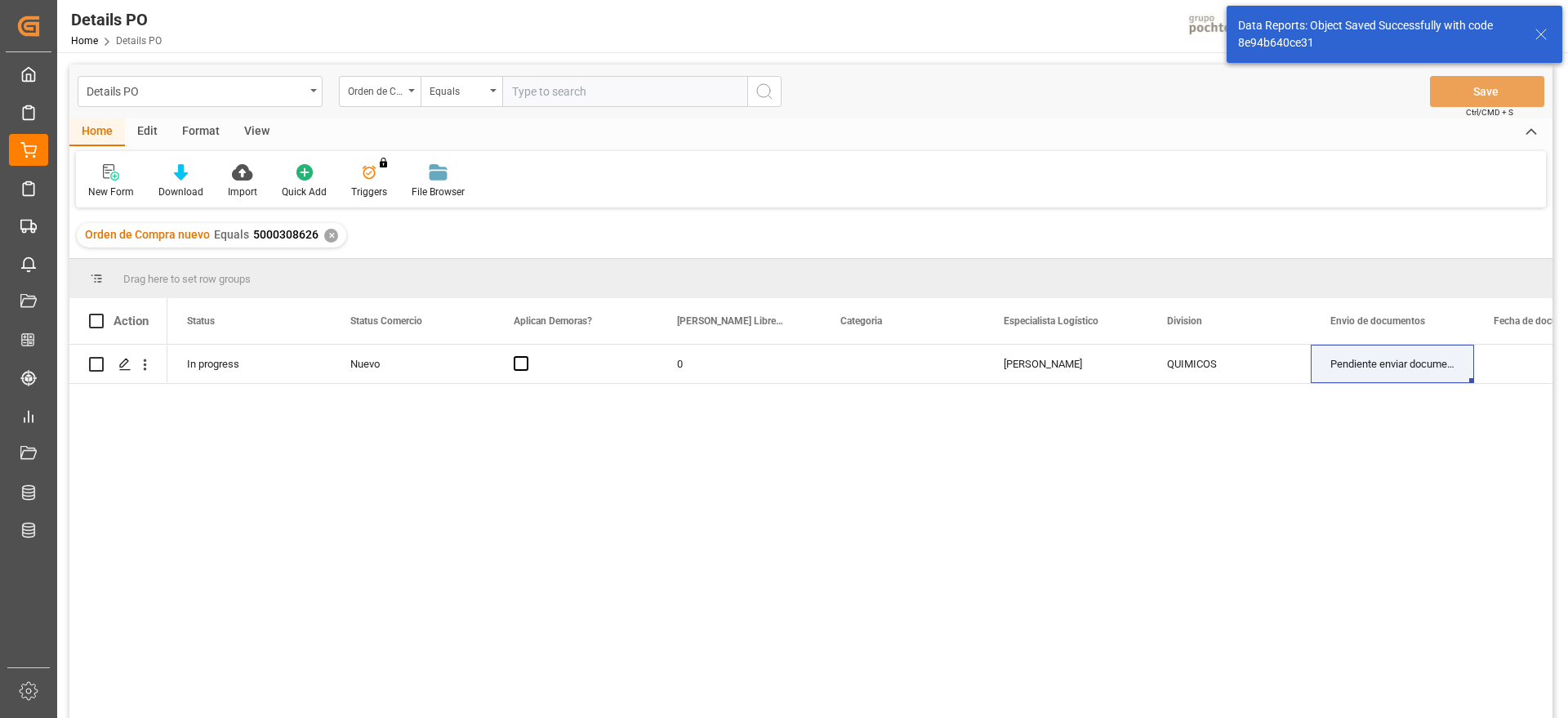
click at [326, 240] on div "✕" at bounding box center [330, 235] width 14 height 14
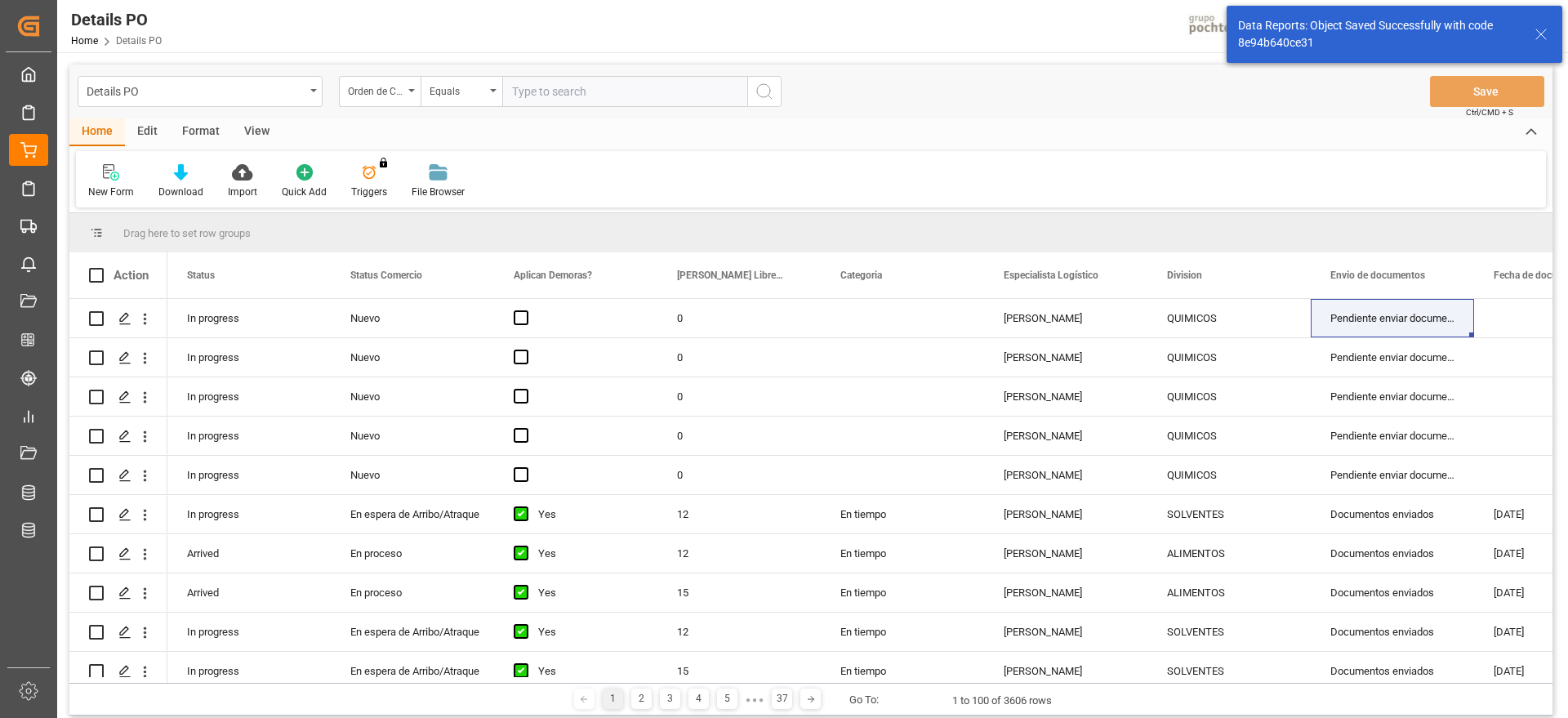
click at [579, 96] on input "text" at bounding box center [624, 91] width 245 height 31
paste input "5000308648"
type input "5000308648"
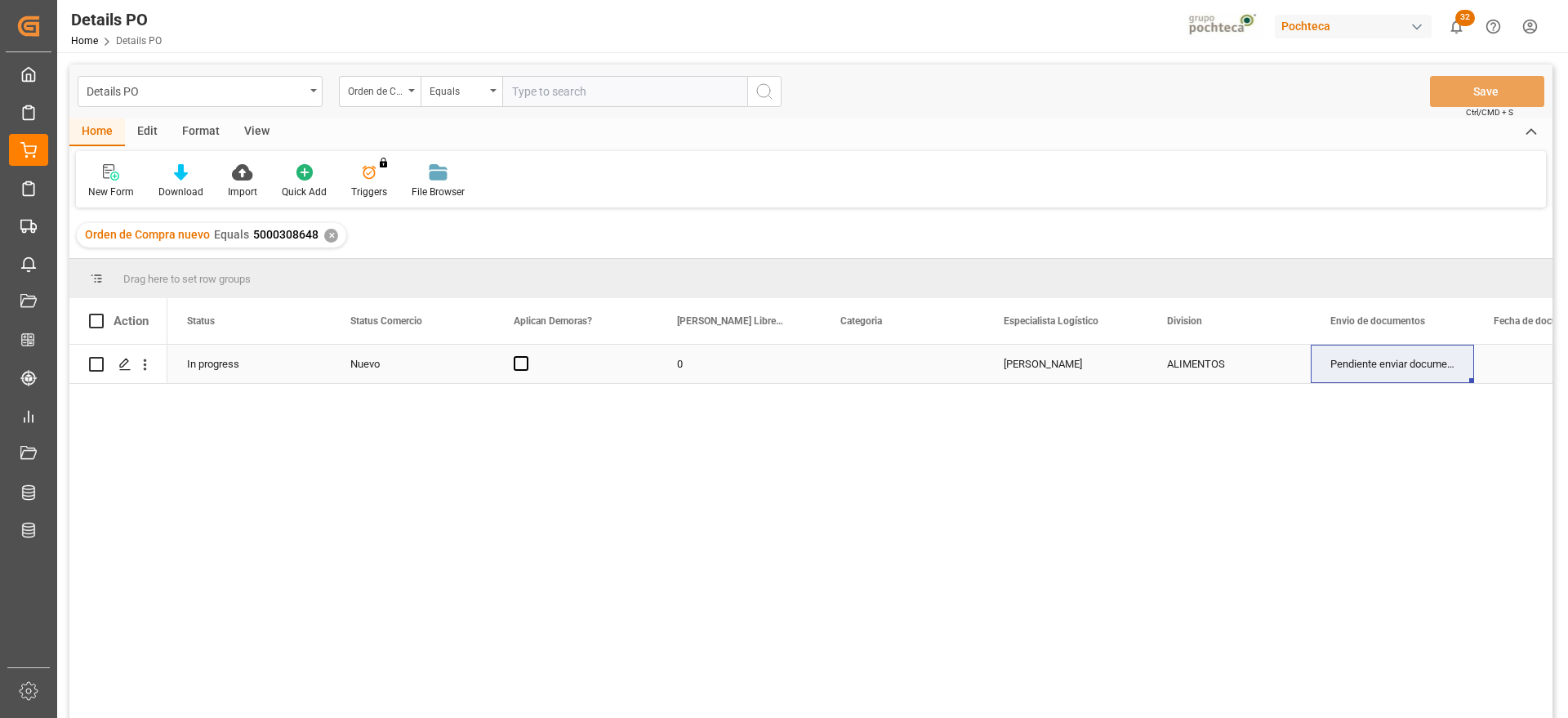
click at [1218, 373] on div "ALIMENTOS" at bounding box center [1229, 364] width 125 height 38
click at [1275, 372] on icon "open menu" at bounding box center [1279, 374] width 19 height 19
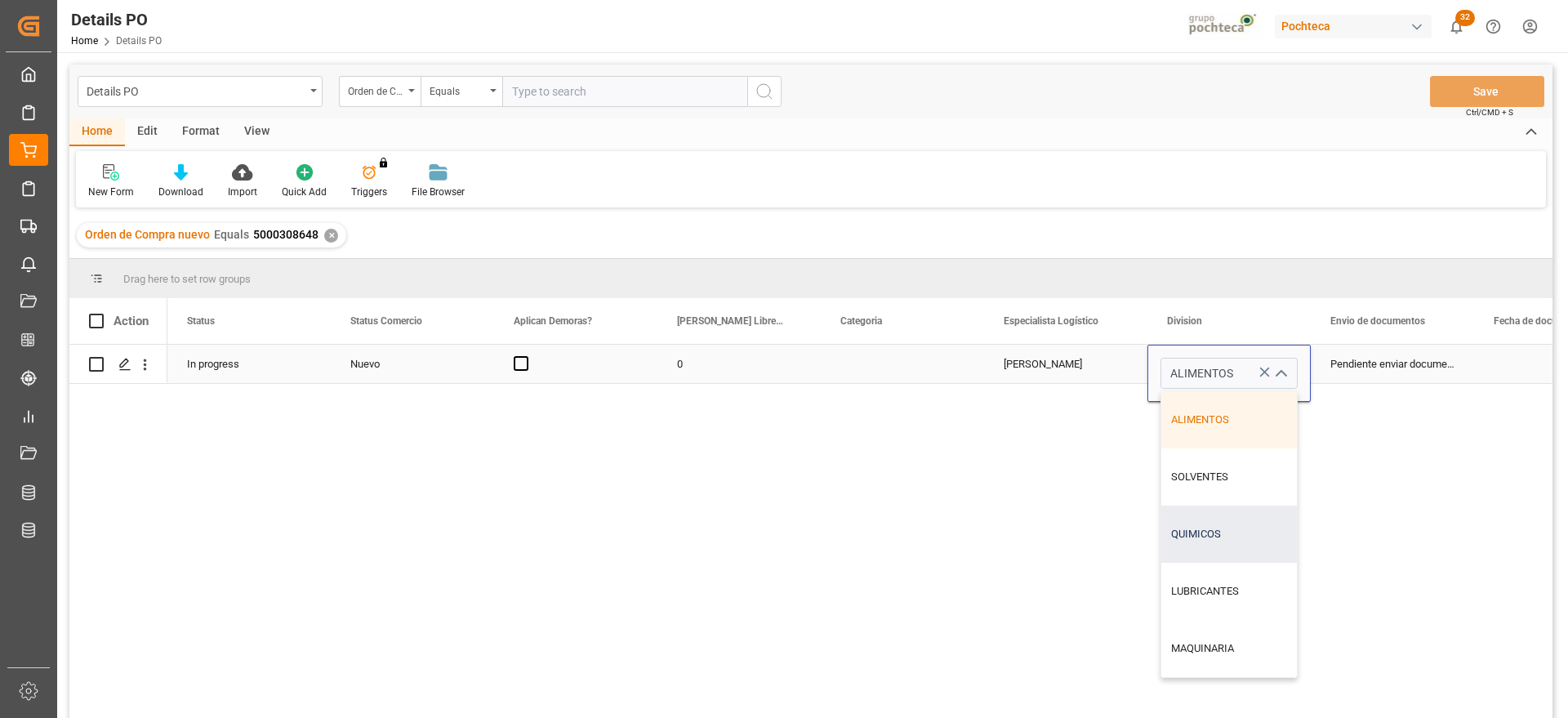
click at [1215, 530] on div "QUIMICOS" at bounding box center [1229, 534] width 136 height 57
type input "QUIMICOS"
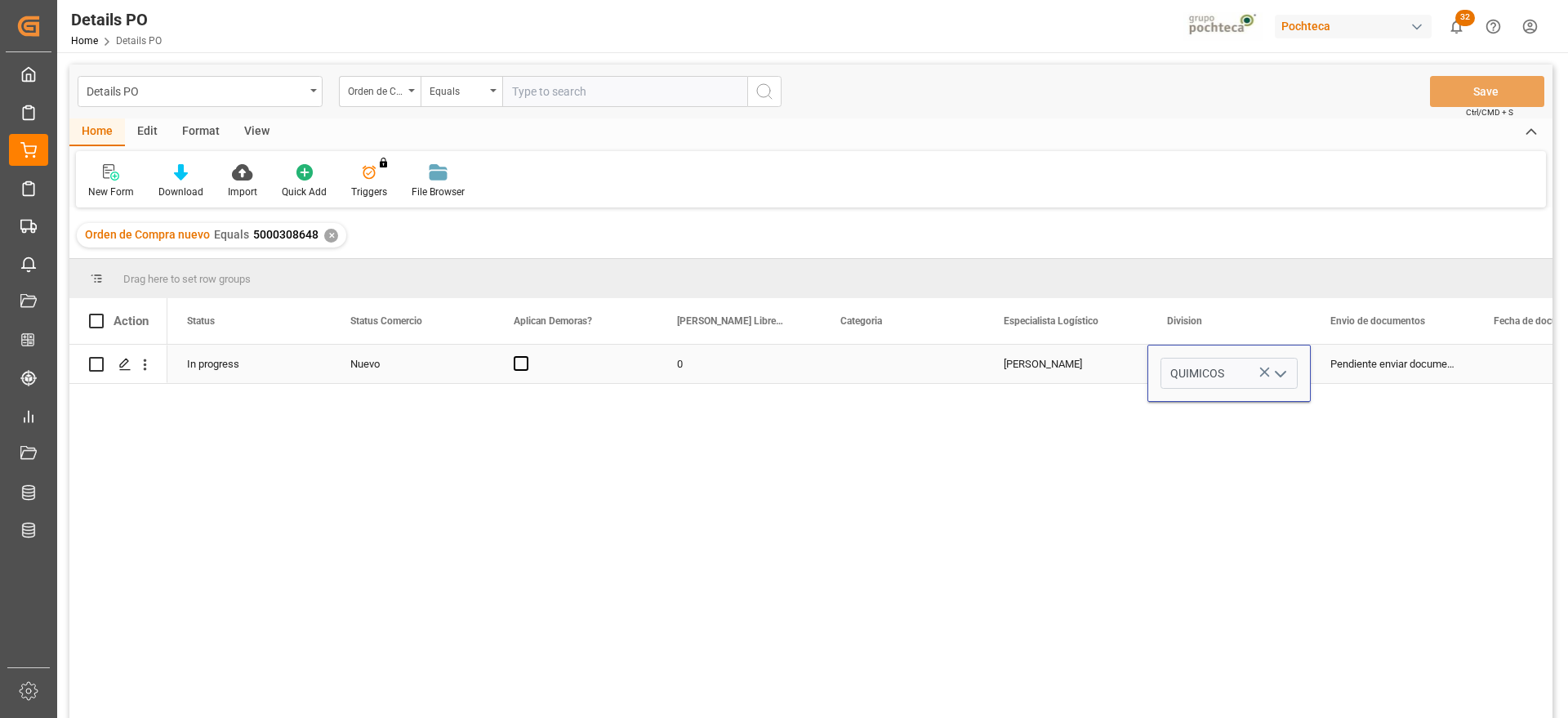
click at [1384, 359] on div "Pendiente enviar documentos" at bounding box center [1392, 365] width 163 height 39
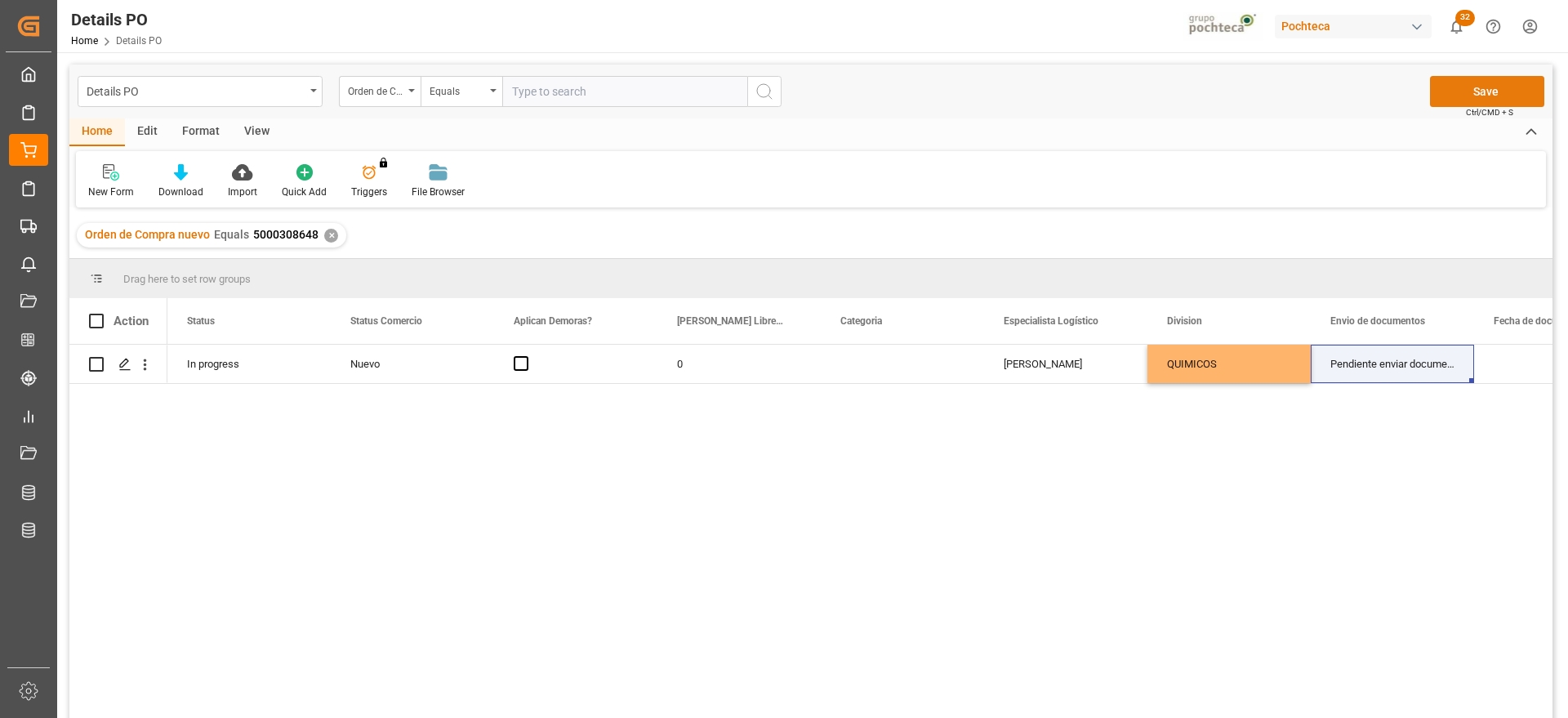
click at [1490, 88] on button "Save" at bounding box center [1487, 91] width 114 height 31
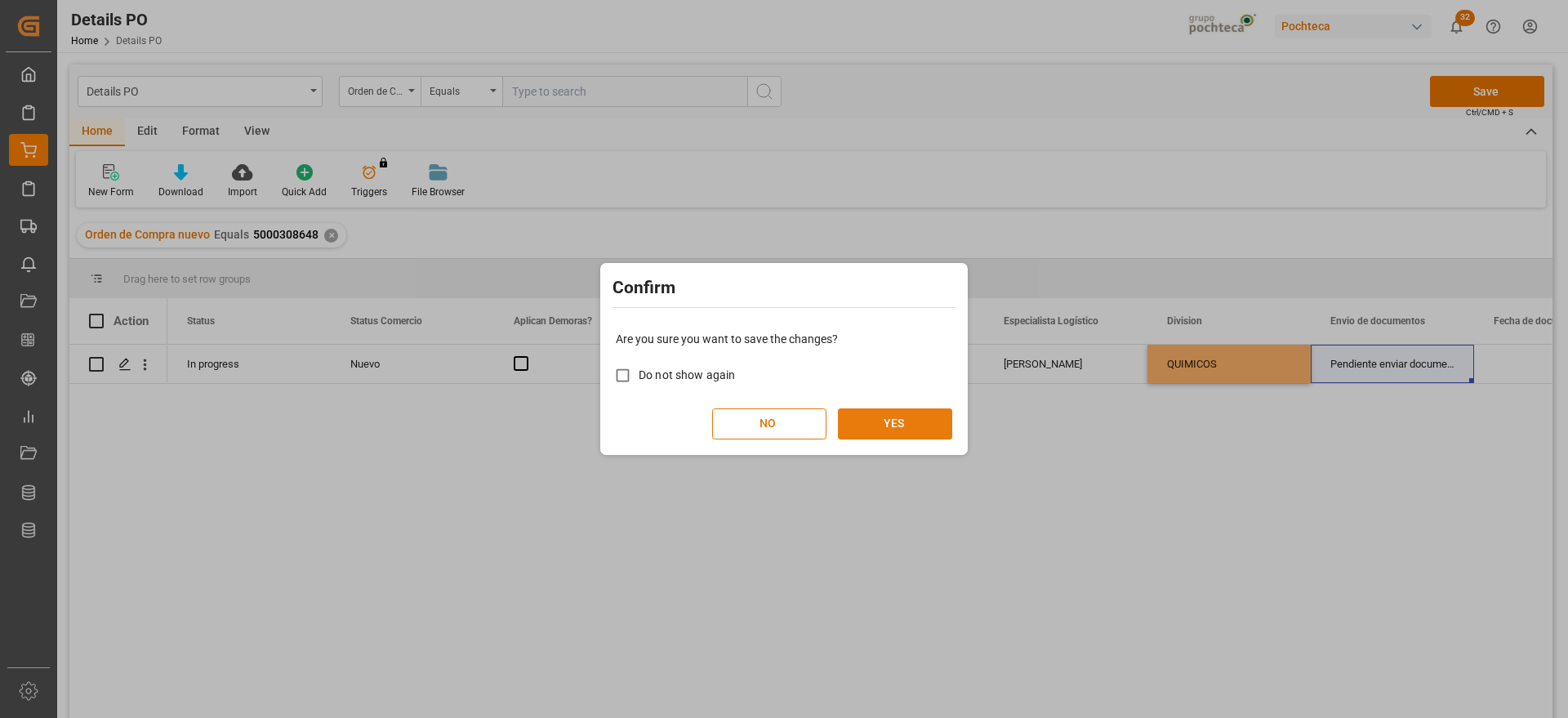
click at [900, 423] on button "YES" at bounding box center [895, 425] width 114 height 31
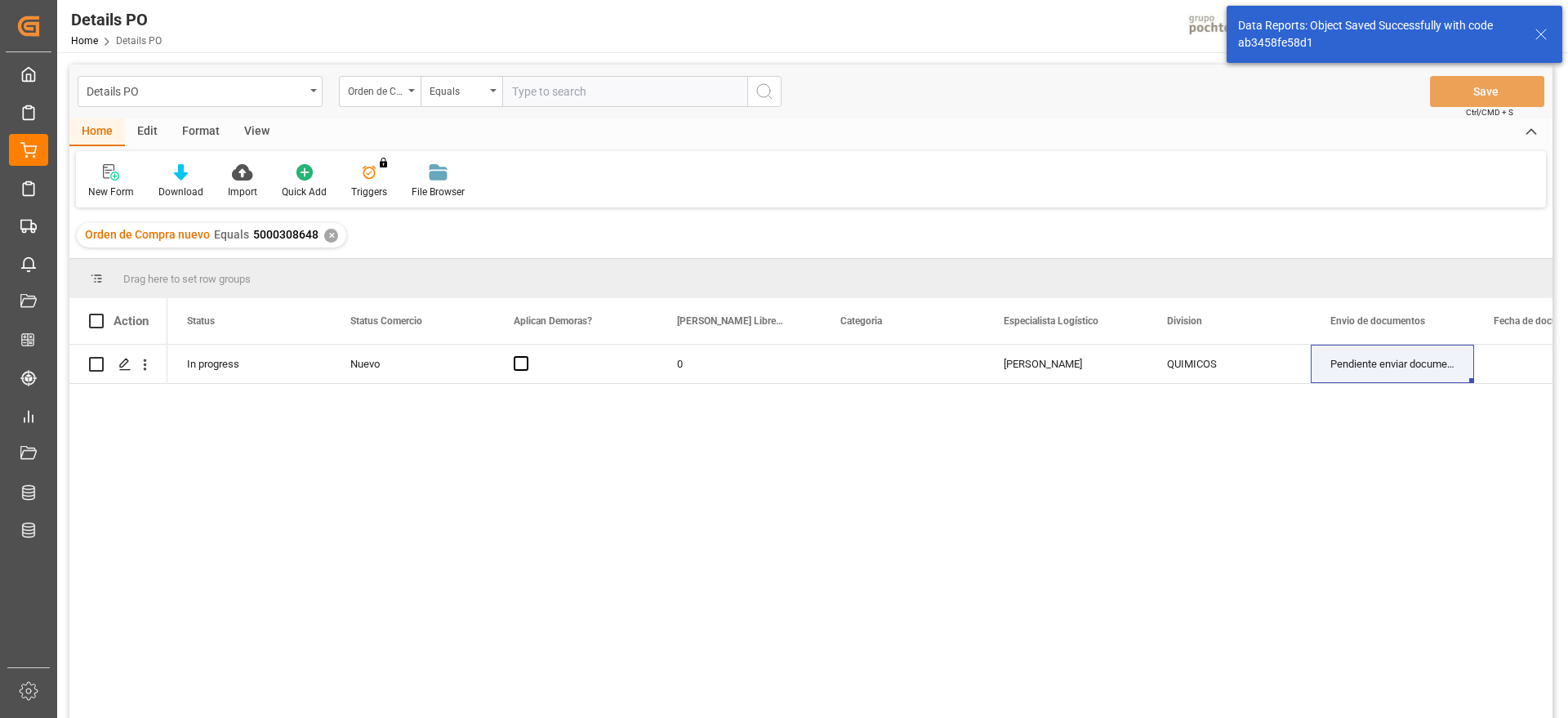
click at [324, 233] on div "✕" at bounding box center [330, 235] width 14 height 14
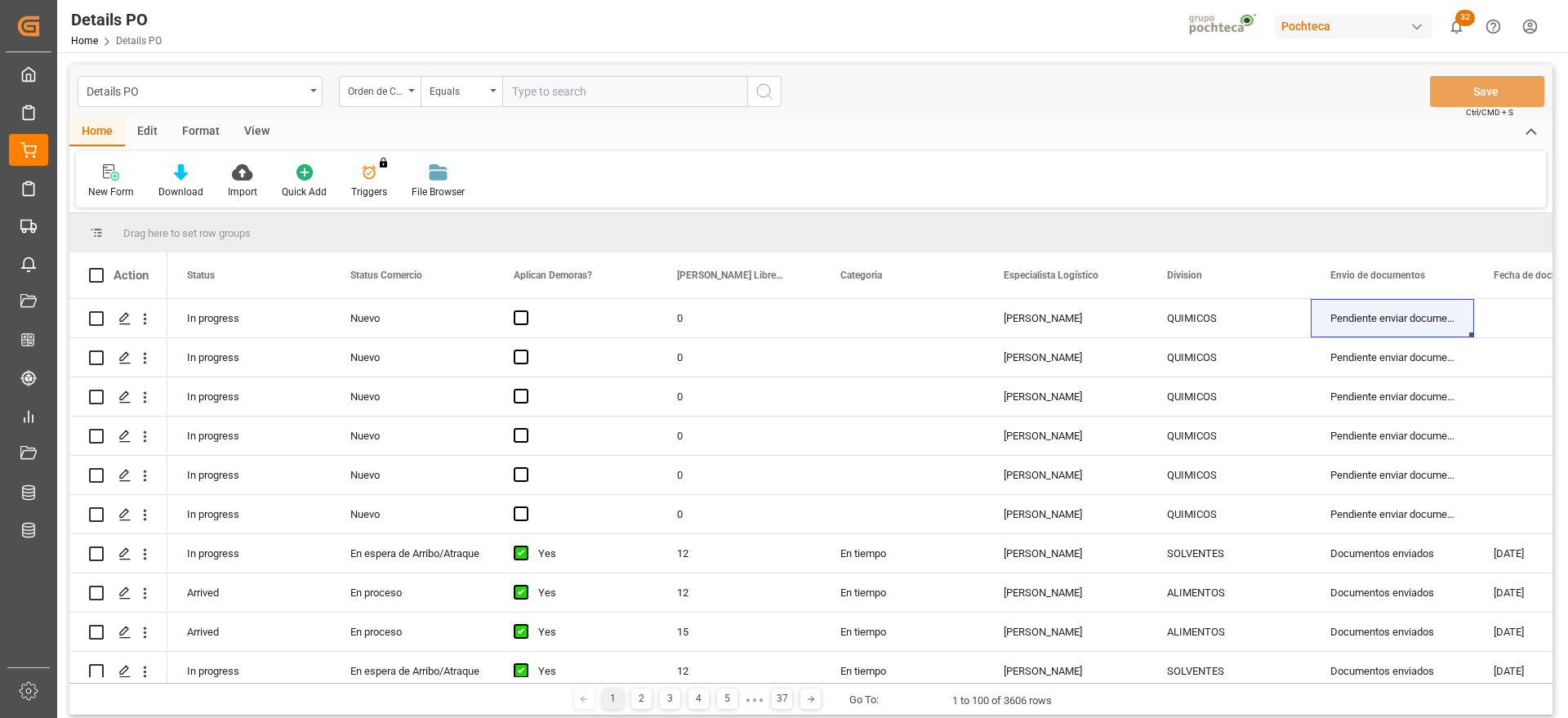
click at [569, 88] on input "text" at bounding box center [624, 91] width 245 height 31
paste input "5000308683"
type input "5000308683"
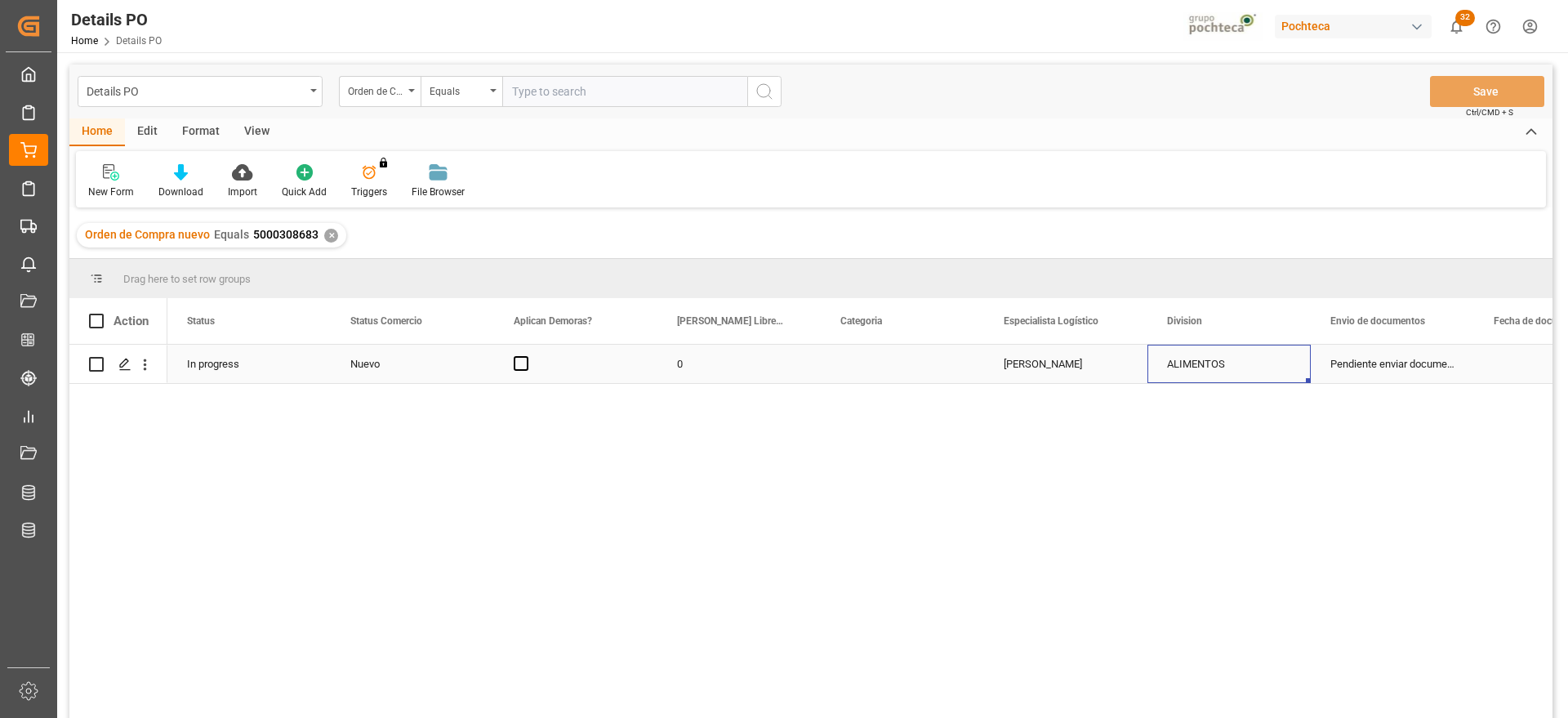
click at [1229, 367] on div "ALIMENTOS" at bounding box center [1229, 364] width 125 height 38
click at [1260, 364] on div "ALIMENTOS" at bounding box center [1229, 364] width 125 height 38
click at [1279, 369] on icon "open menu" at bounding box center [1279, 374] width 19 height 19
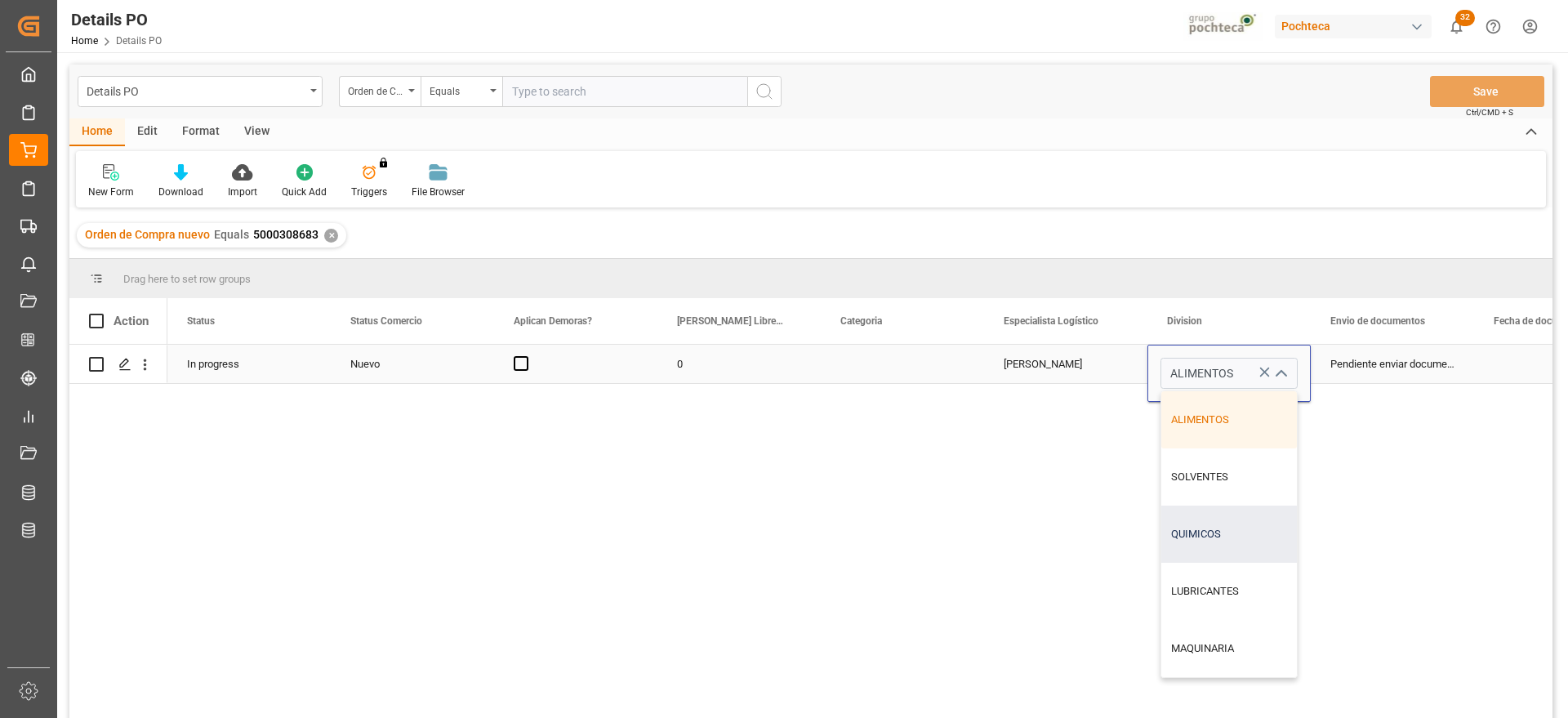
click at [1227, 539] on div "QUIMICOS" at bounding box center [1229, 534] width 136 height 57
type input "QUIMICOS"
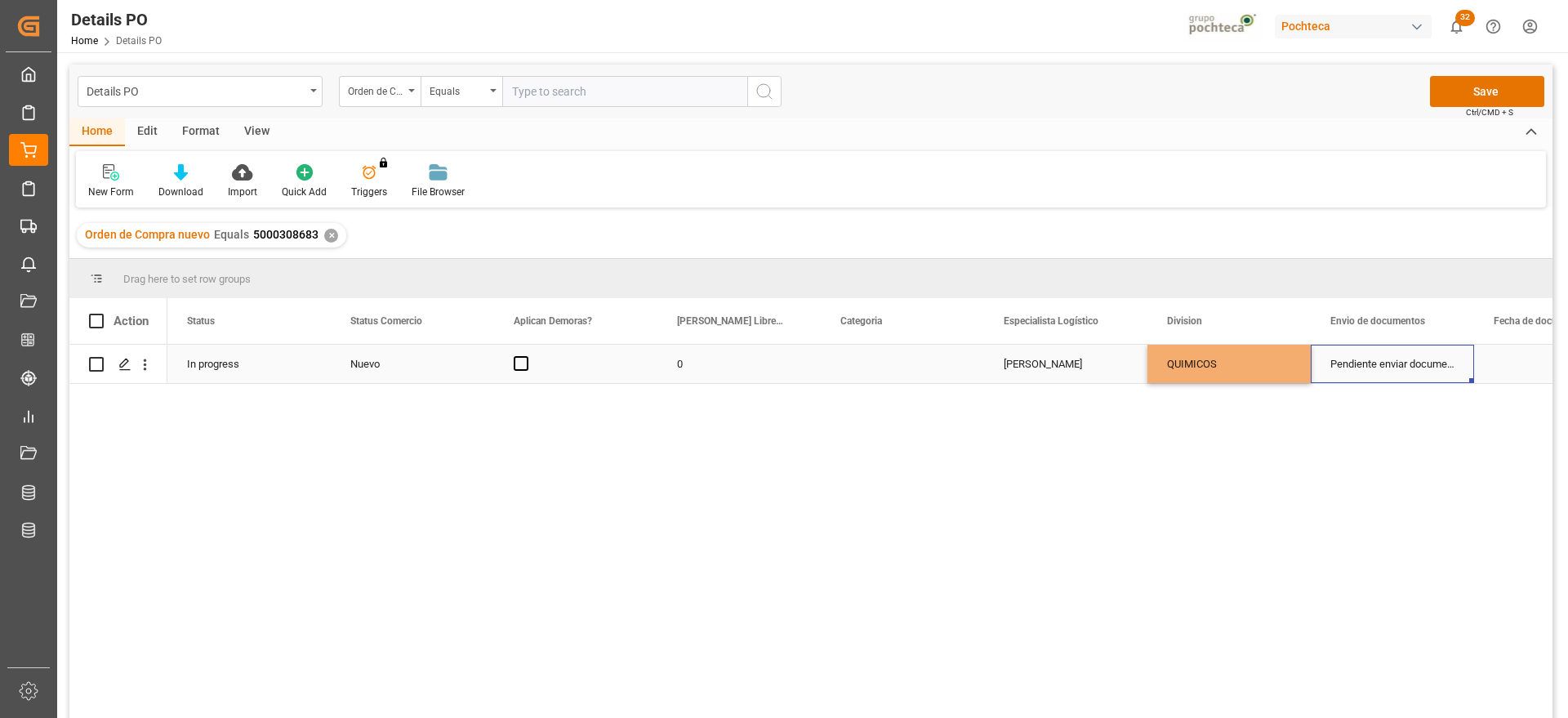
click at [1382, 370] on div "Pendiente enviar documentos" at bounding box center [1392, 365] width 163 height 39
click at [1477, 96] on button "Save" at bounding box center [1487, 91] width 114 height 31
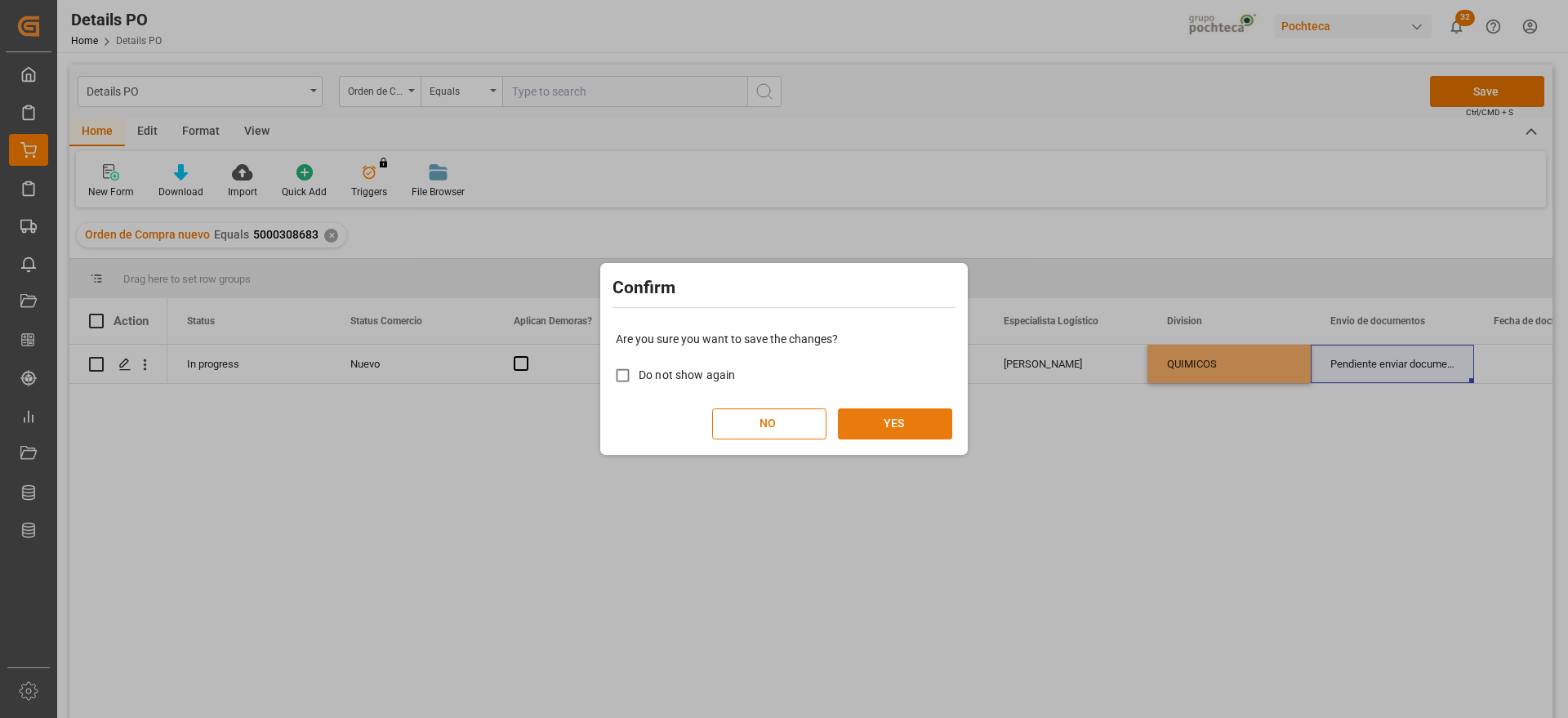
click at [899, 418] on button "YES" at bounding box center [895, 425] width 114 height 31
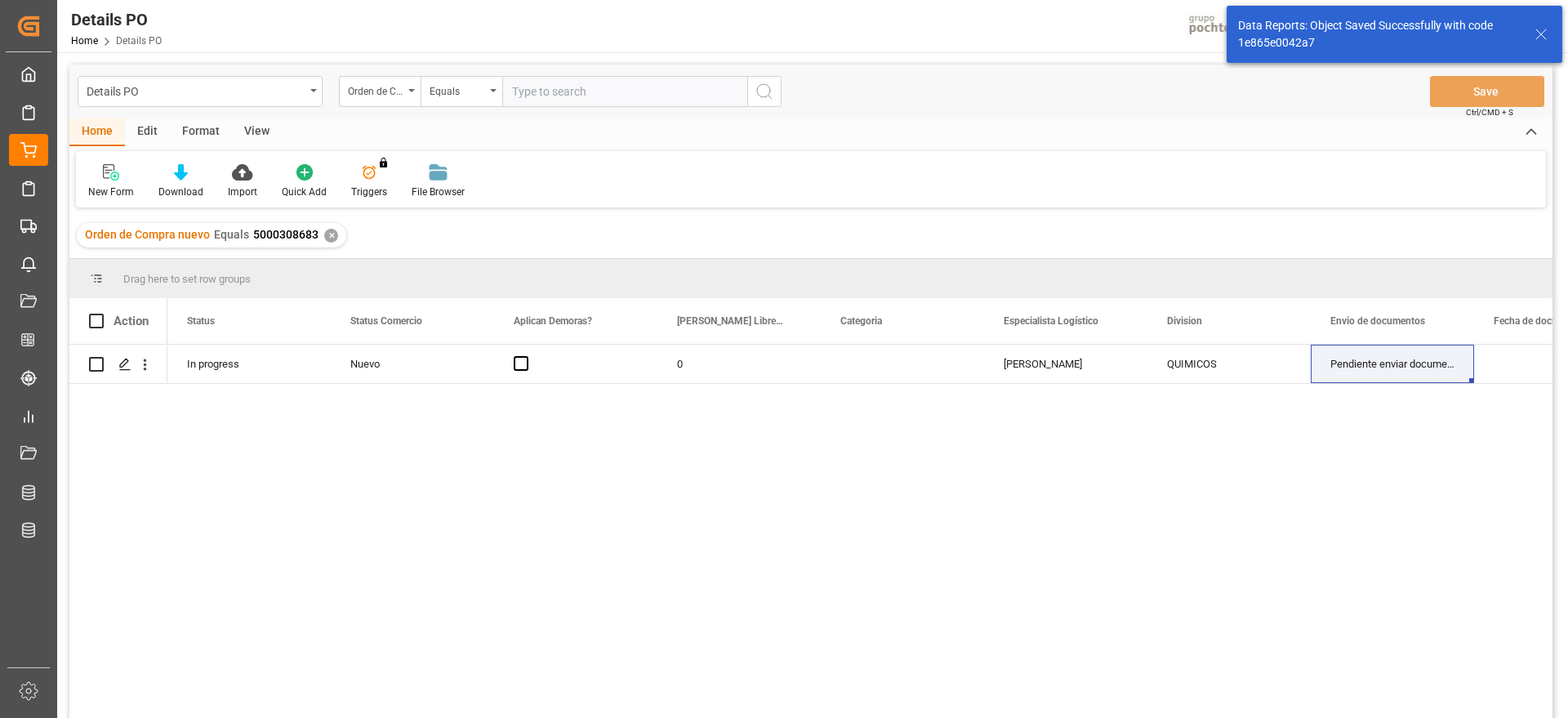
click at [324, 237] on div "✕" at bounding box center [330, 235] width 14 height 14
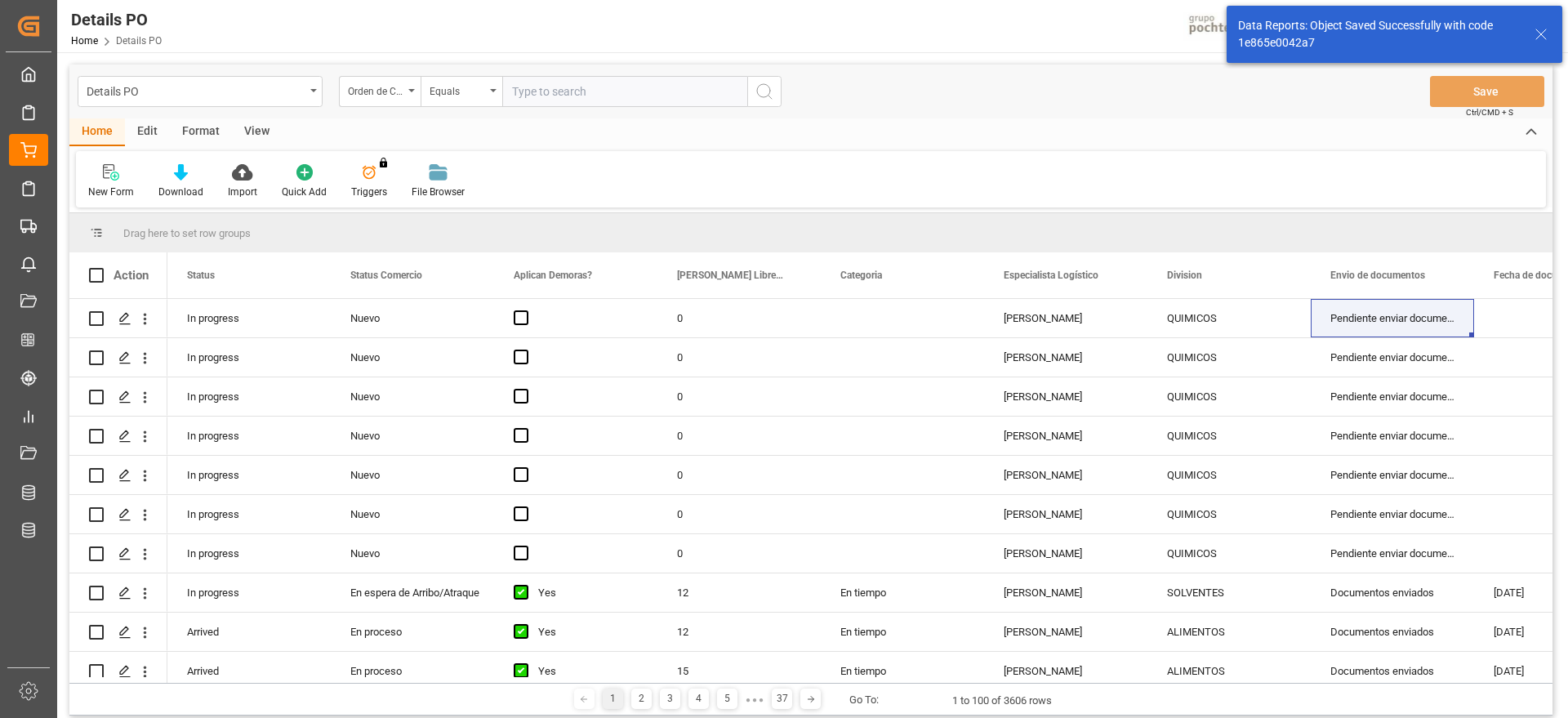
click at [581, 89] on input "text" at bounding box center [624, 91] width 245 height 31
paste input "5000308681"
type input "5000308681"
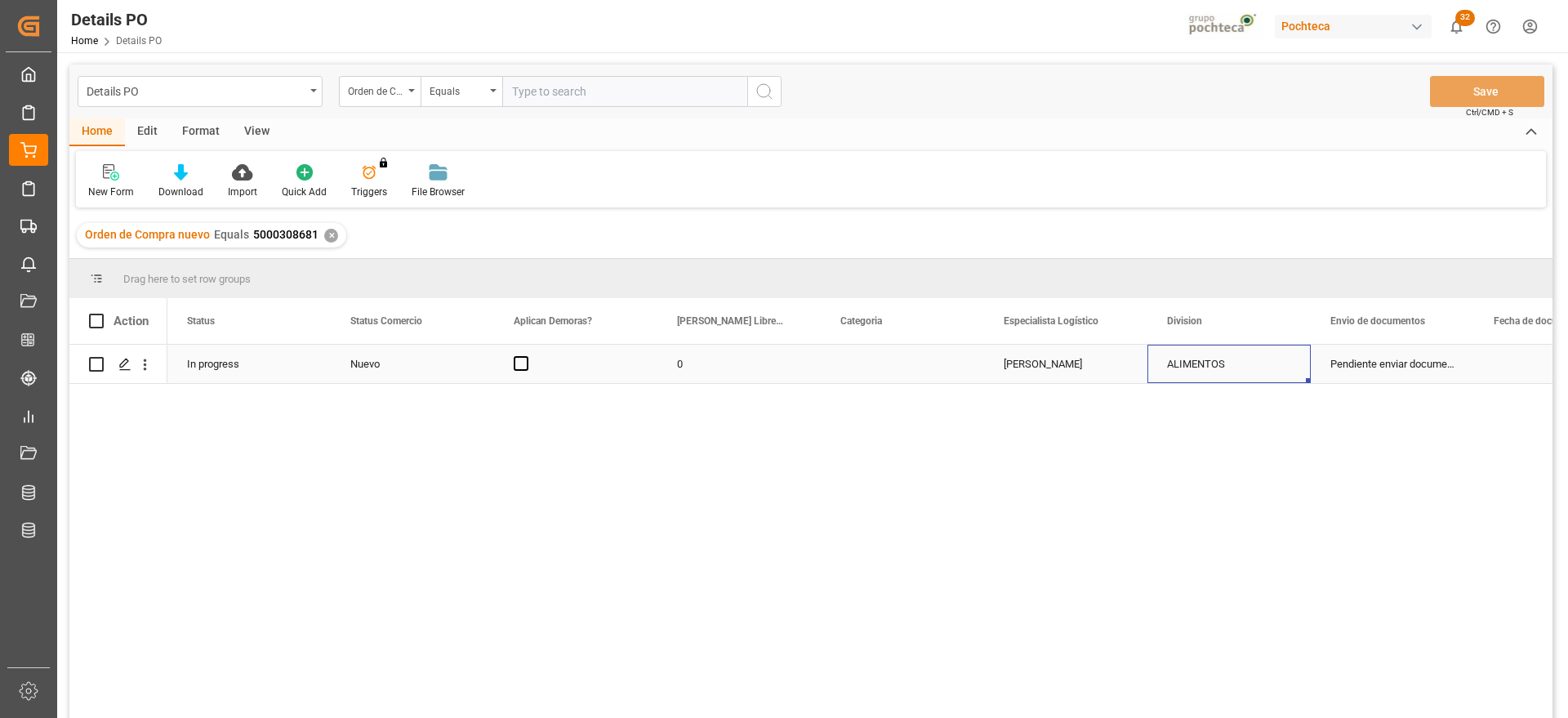
click at [1188, 361] on div "ALIMENTOS" at bounding box center [1229, 364] width 125 height 38
click at [1285, 374] on icon "open menu" at bounding box center [1279, 374] width 19 height 19
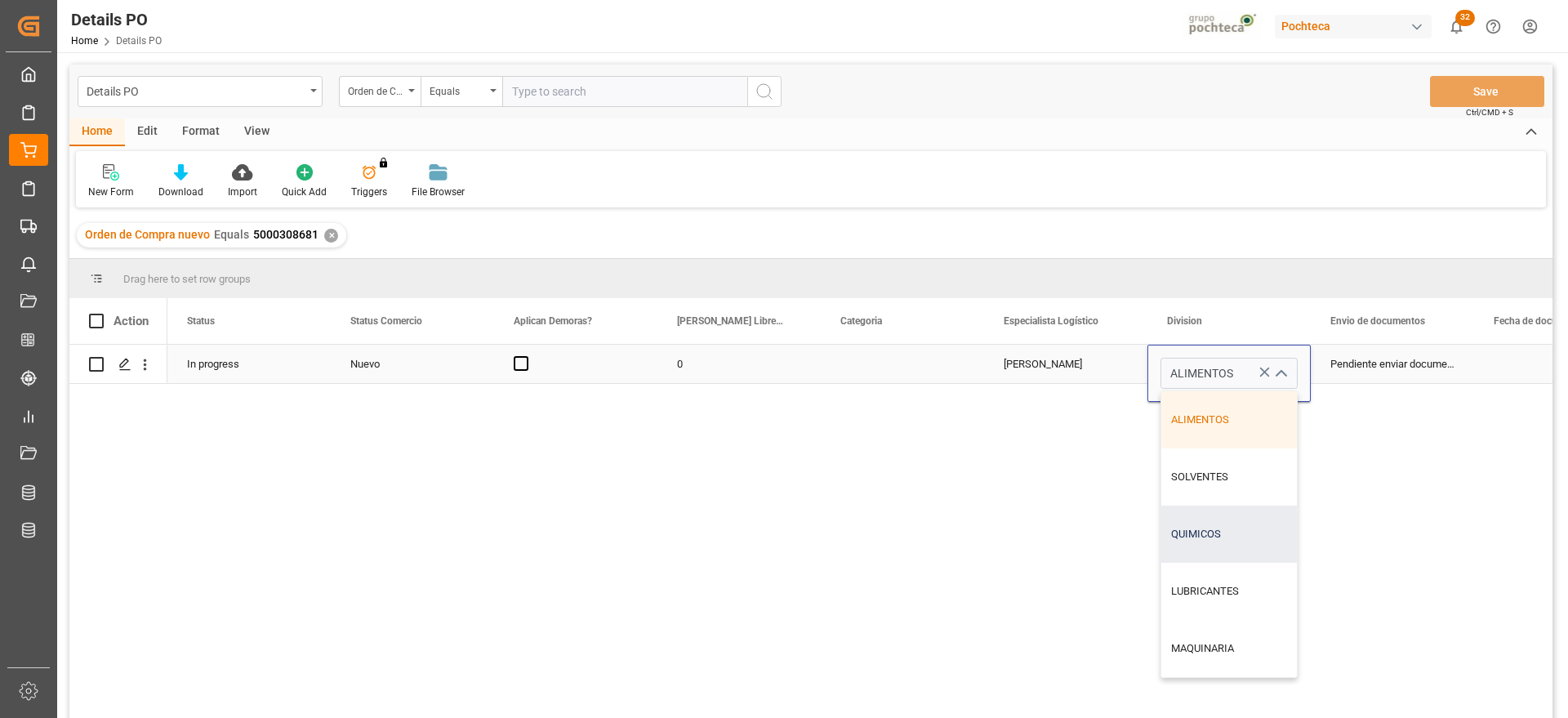
click at [1227, 537] on div "QUIMICOS" at bounding box center [1229, 534] width 136 height 57
type input "QUIMICOS"
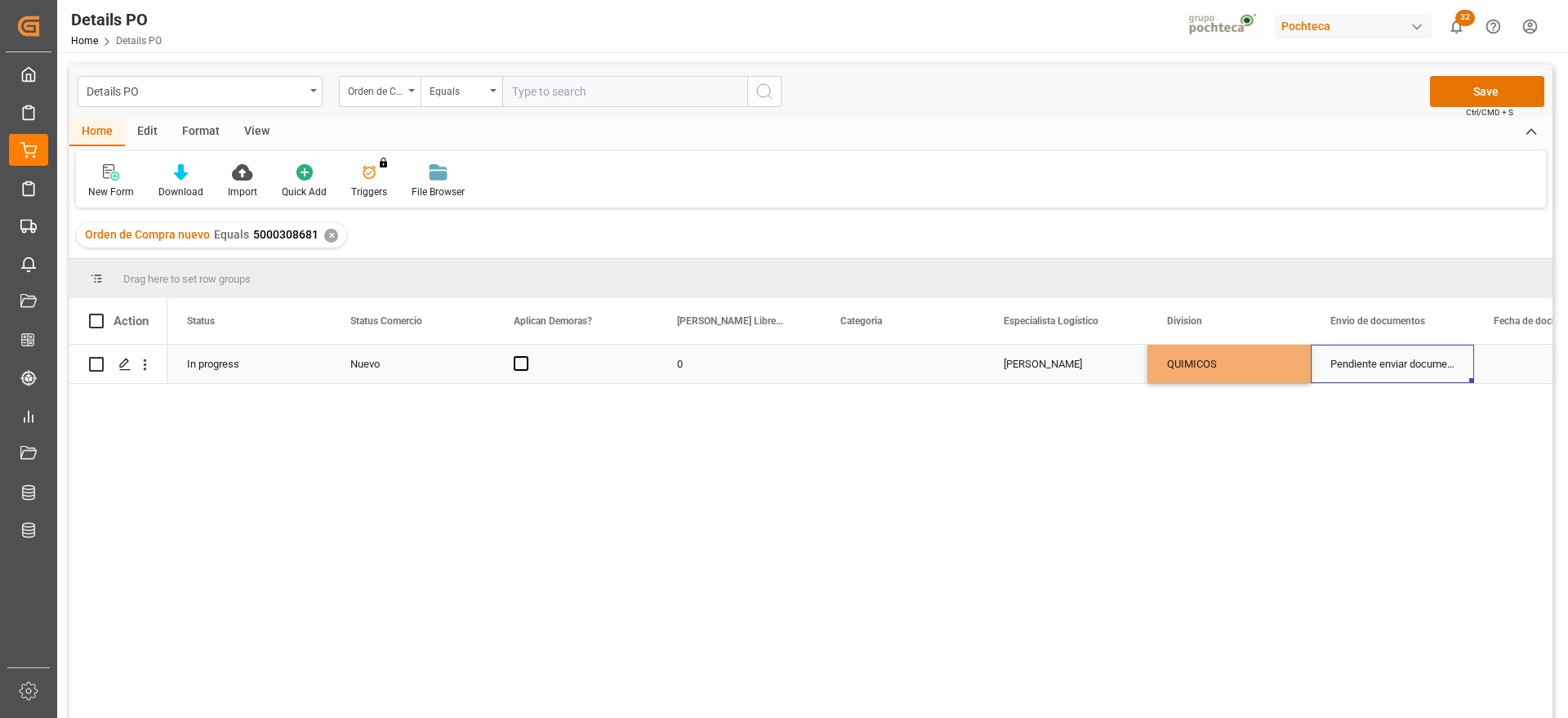
click at [1389, 367] on div "Pendiente enviar documentos" at bounding box center [1392, 365] width 163 height 39
click at [1488, 79] on button "Save" at bounding box center [1487, 91] width 114 height 31
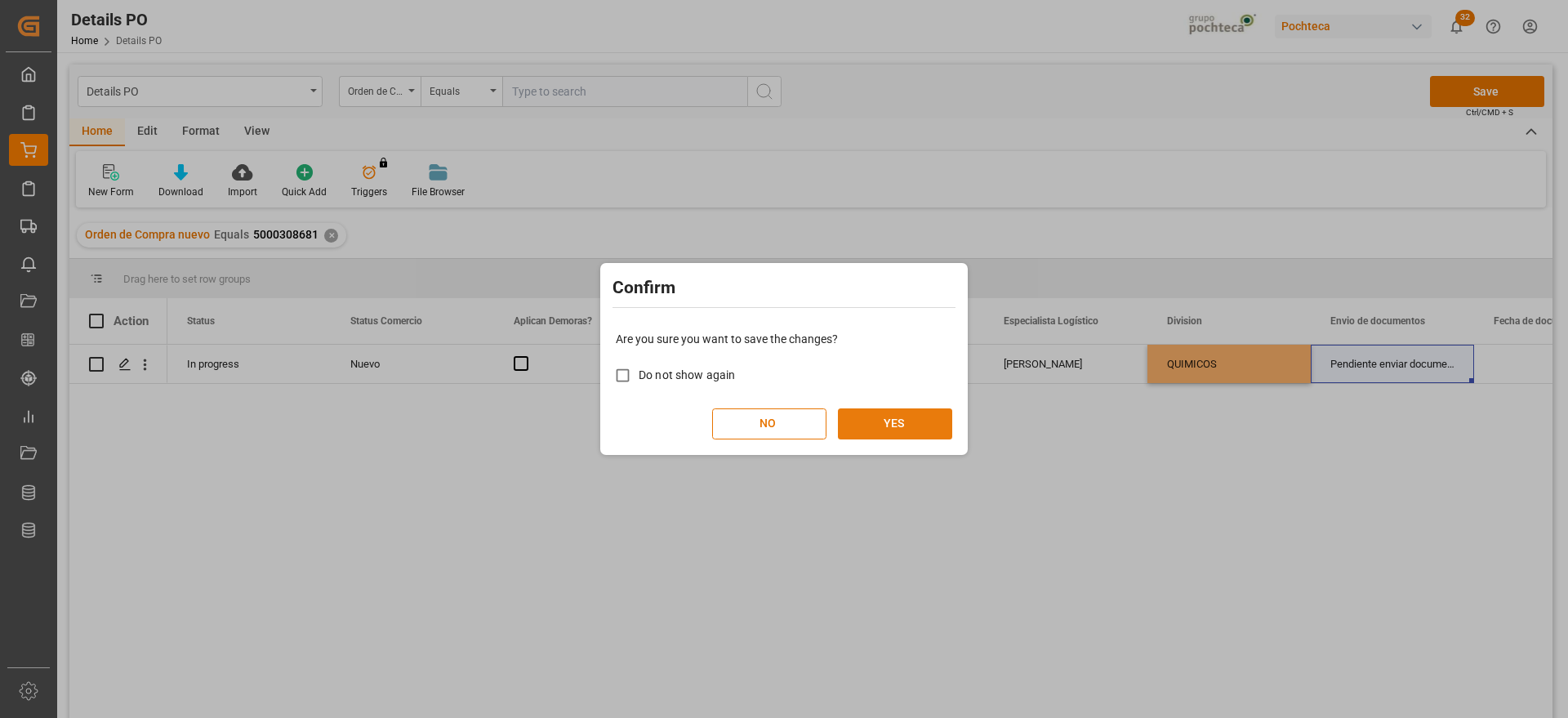
click at [878, 422] on button "YES" at bounding box center [895, 425] width 114 height 31
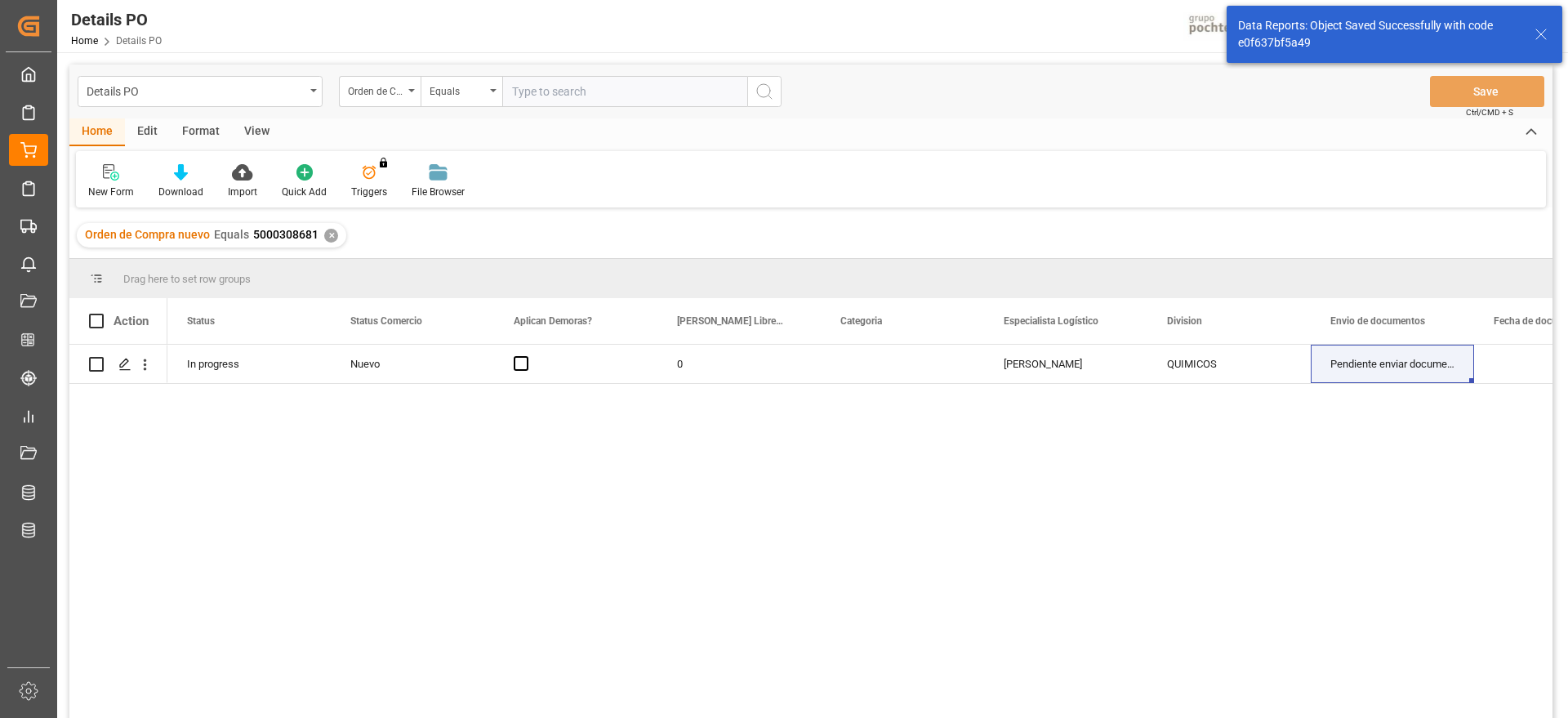
click at [327, 239] on div "✕" at bounding box center [330, 235] width 14 height 14
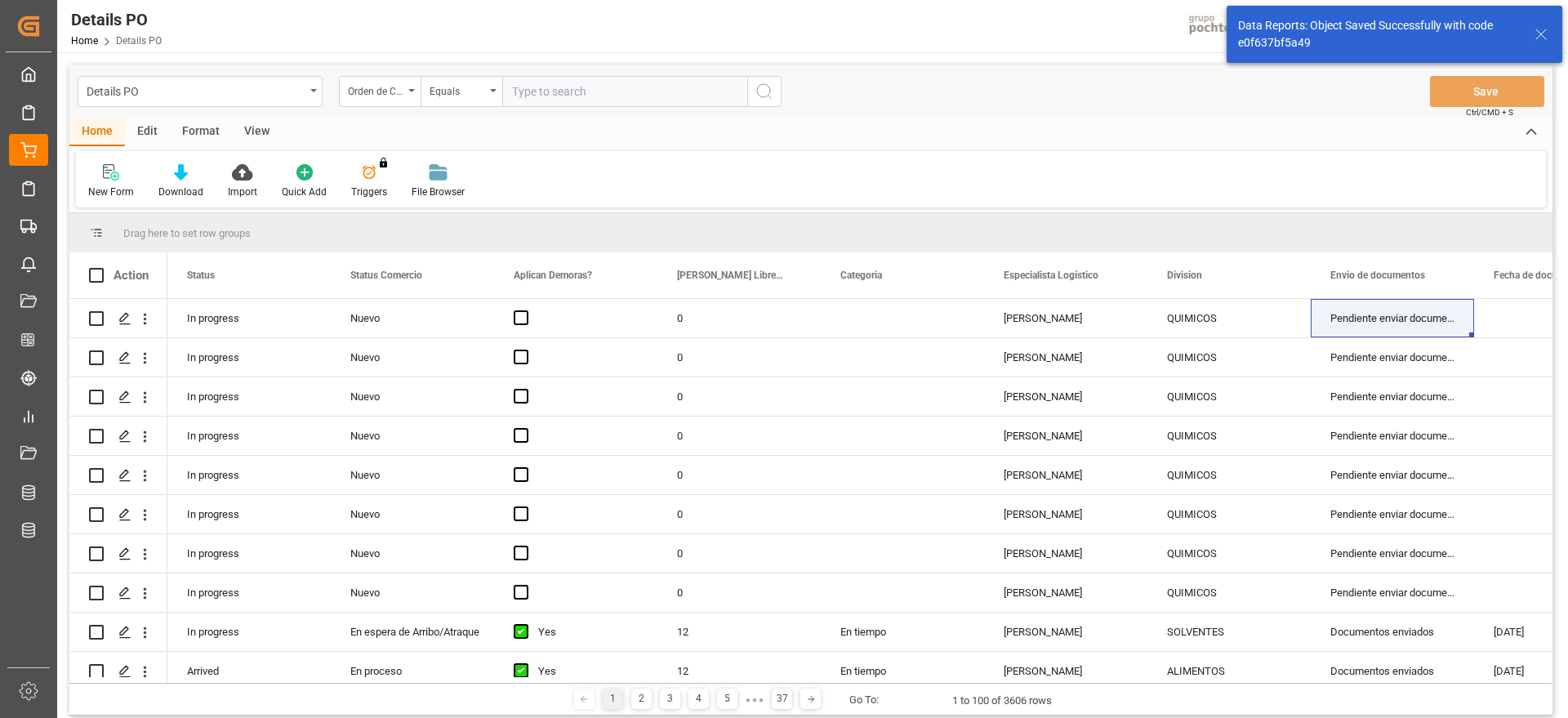
click at [576, 96] on input "text" at bounding box center [624, 91] width 245 height 31
paste input "5000308680"
type input "5000308680"
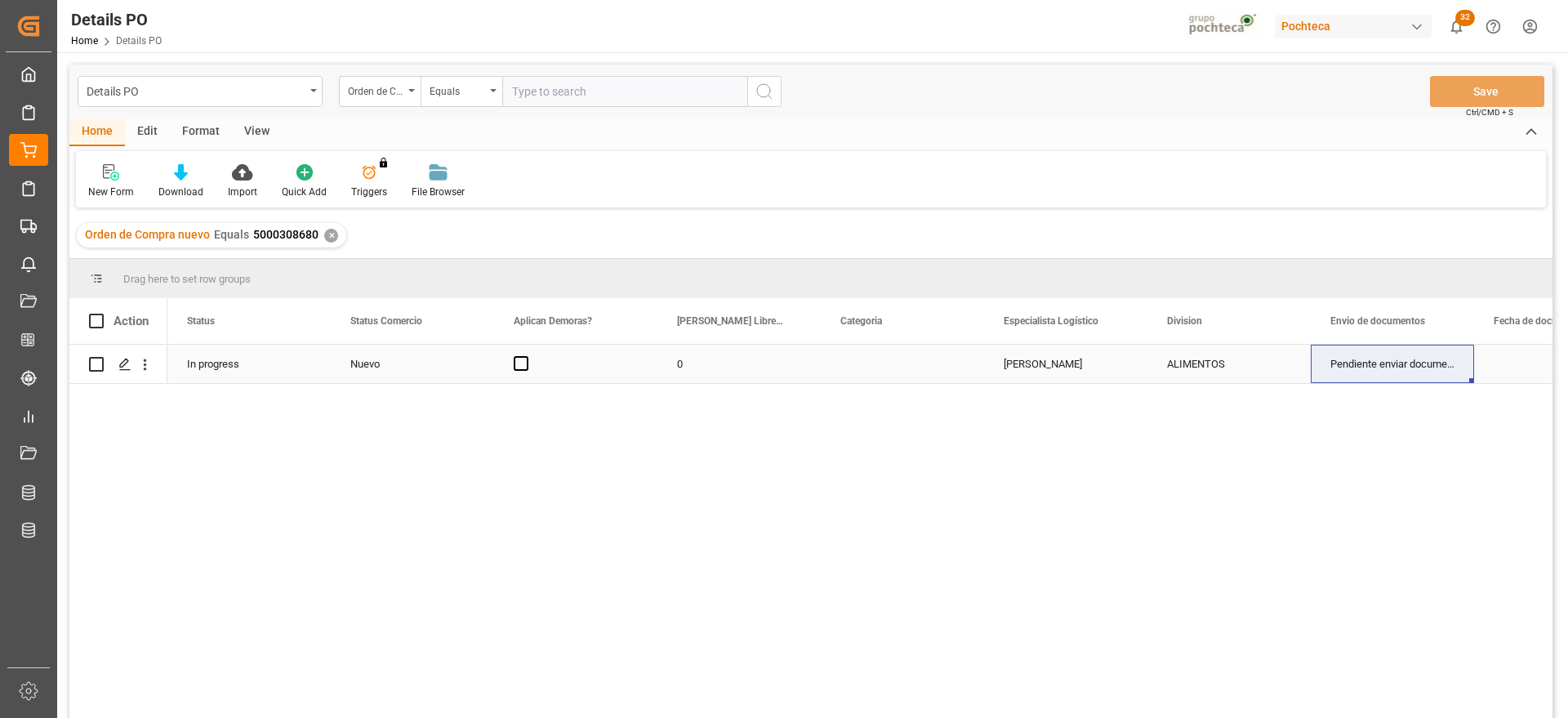
click at [1182, 362] on div "ALIMENTOS" at bounding box center [1229, 364] width 125 height 38
click at [1285, 372] on polyline "open menu" at bounding box center [1280, 374] width 10 height 5
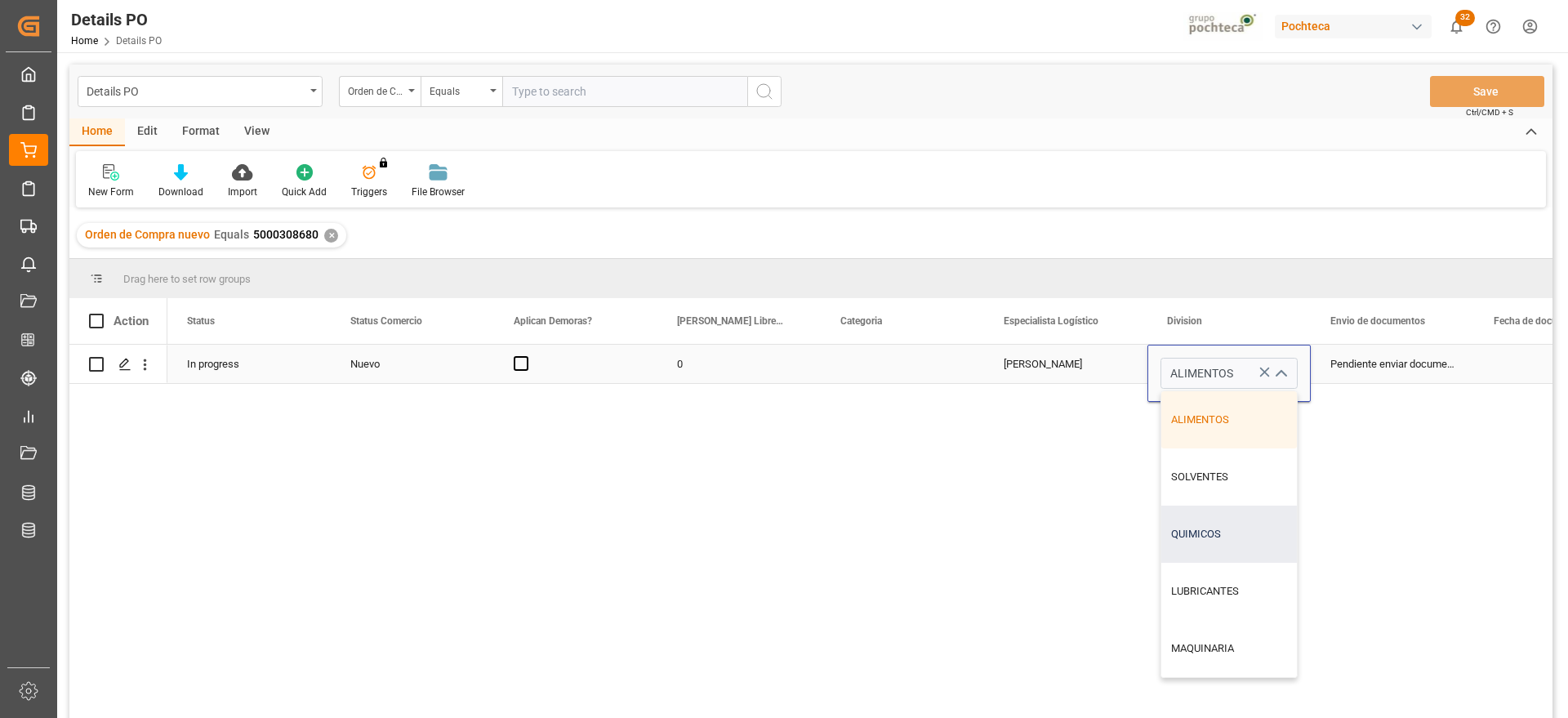
click at [1227, 536] on div "QUIMICOS" at bounding box center [1229, 534] width 136 height 57
type input "QUIMICOS"
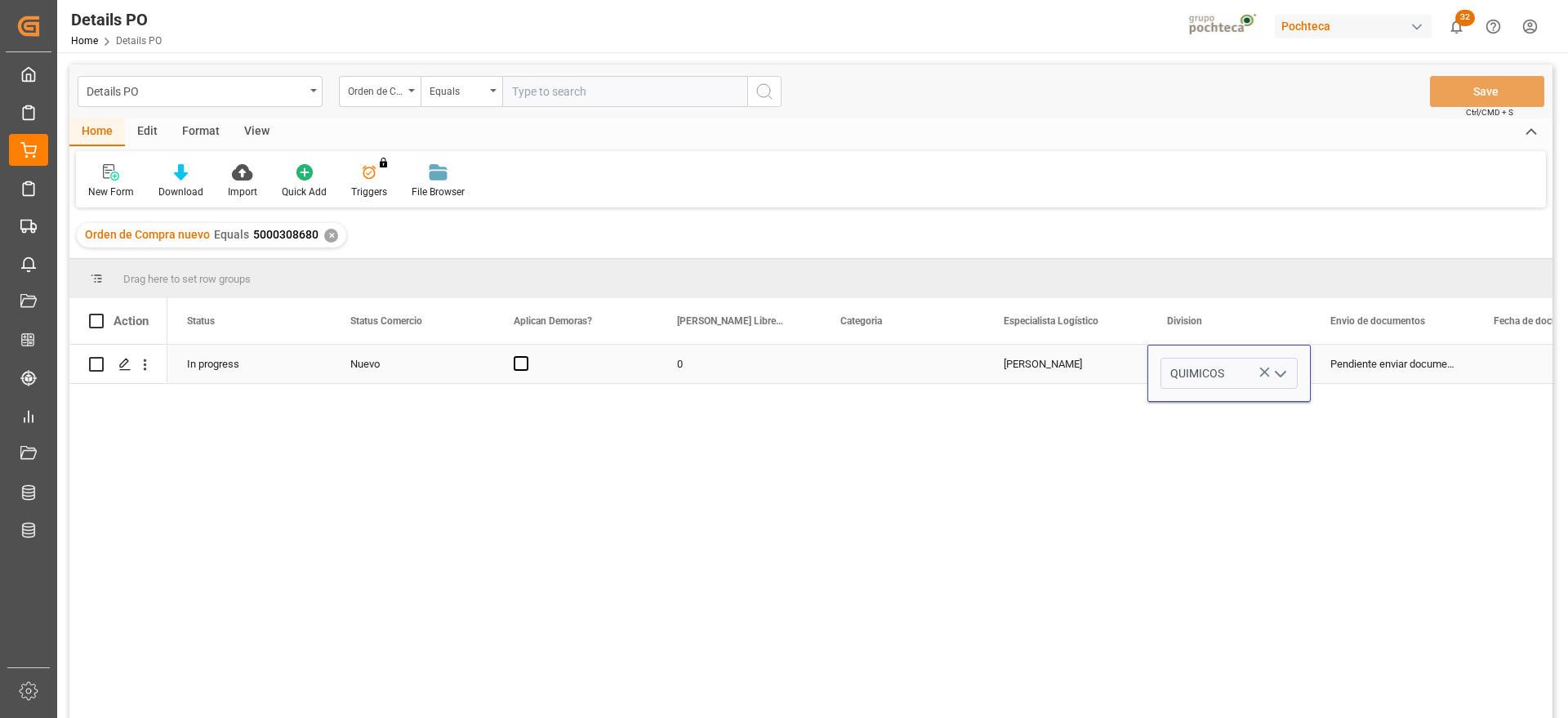
click at [1381, 375] on div "Pendiente enviar documentos" at bounding box center [1392, 365] width 163 height 39
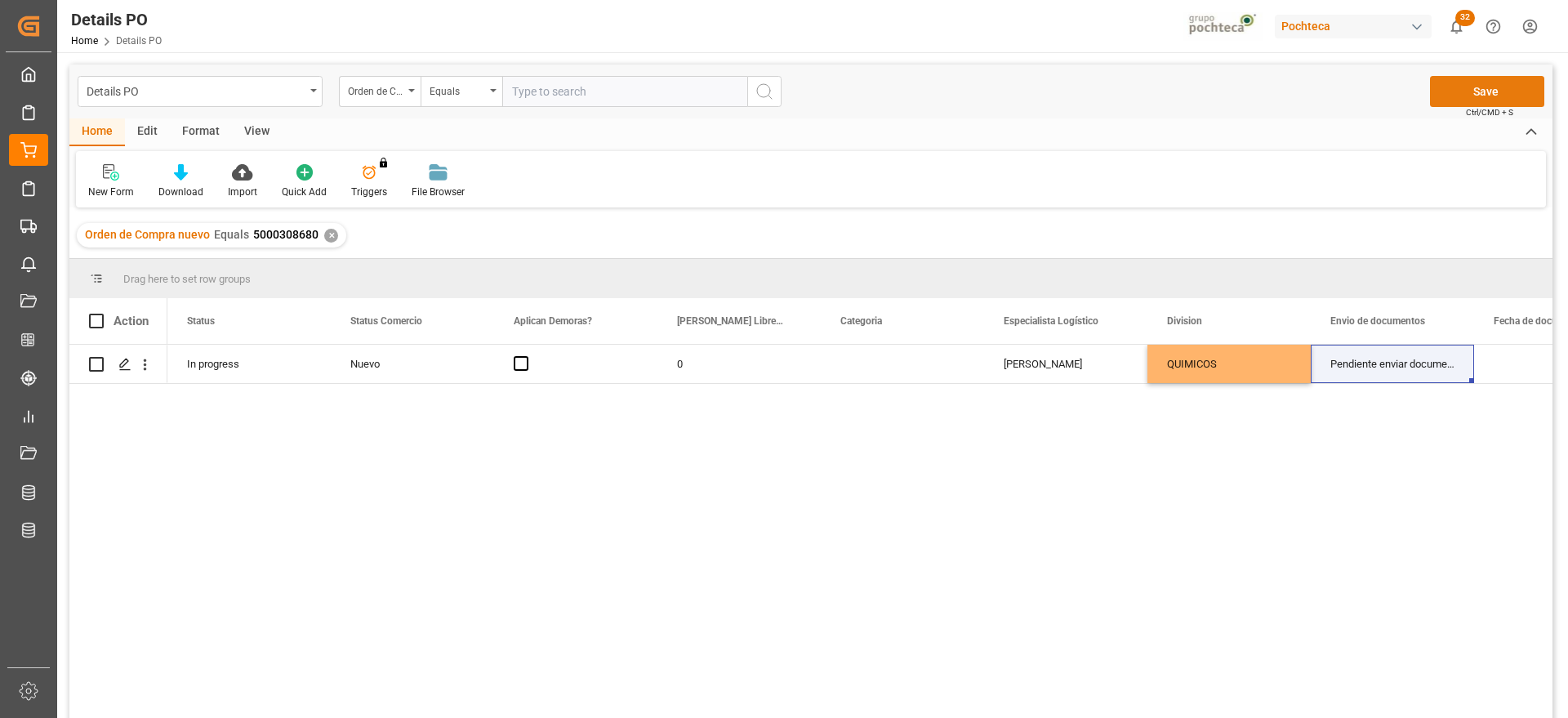
click at [1472, 96] on button "Save" at bounding box center [1487, 91] width 114 height 31
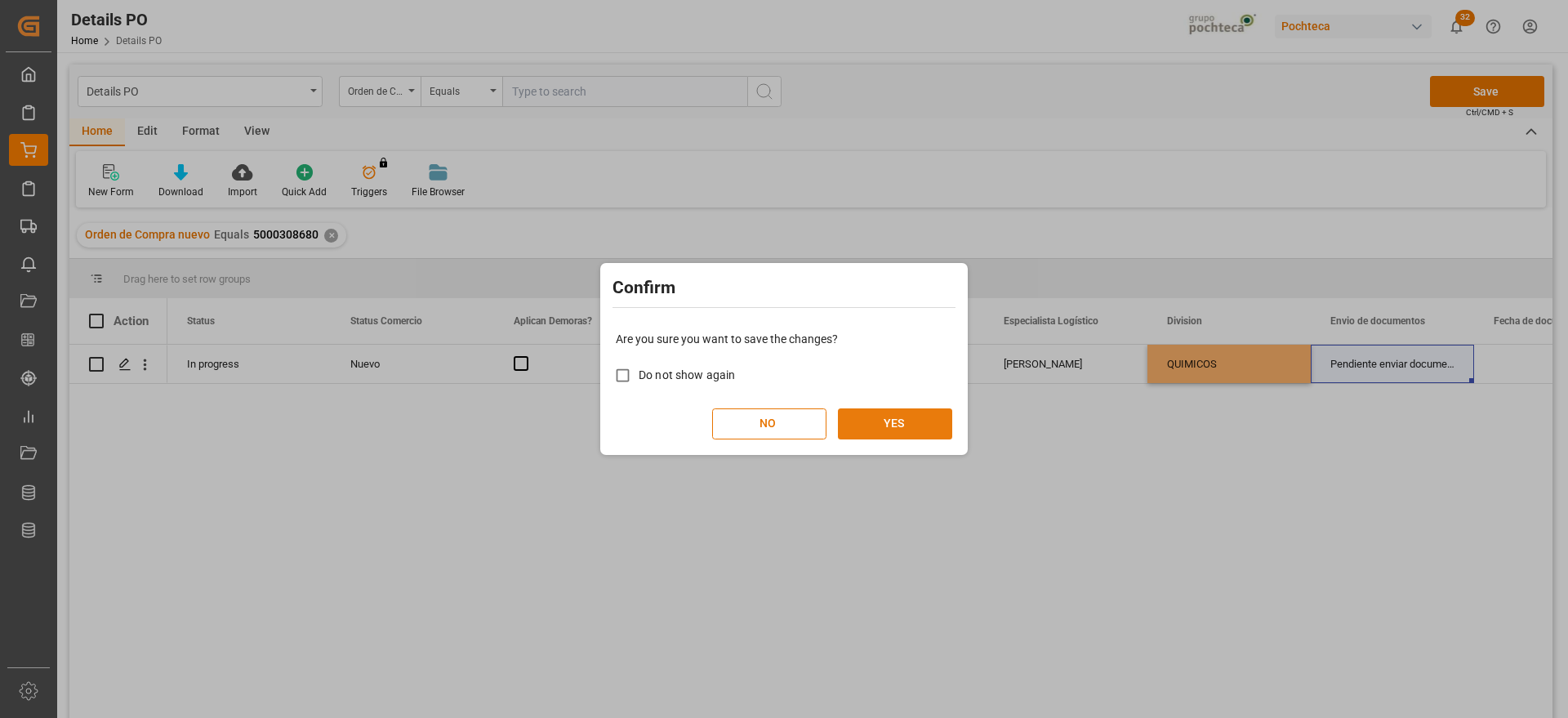
click at [907, 412] on button "YES" at bounding box center [895, 425] width 114 height 31
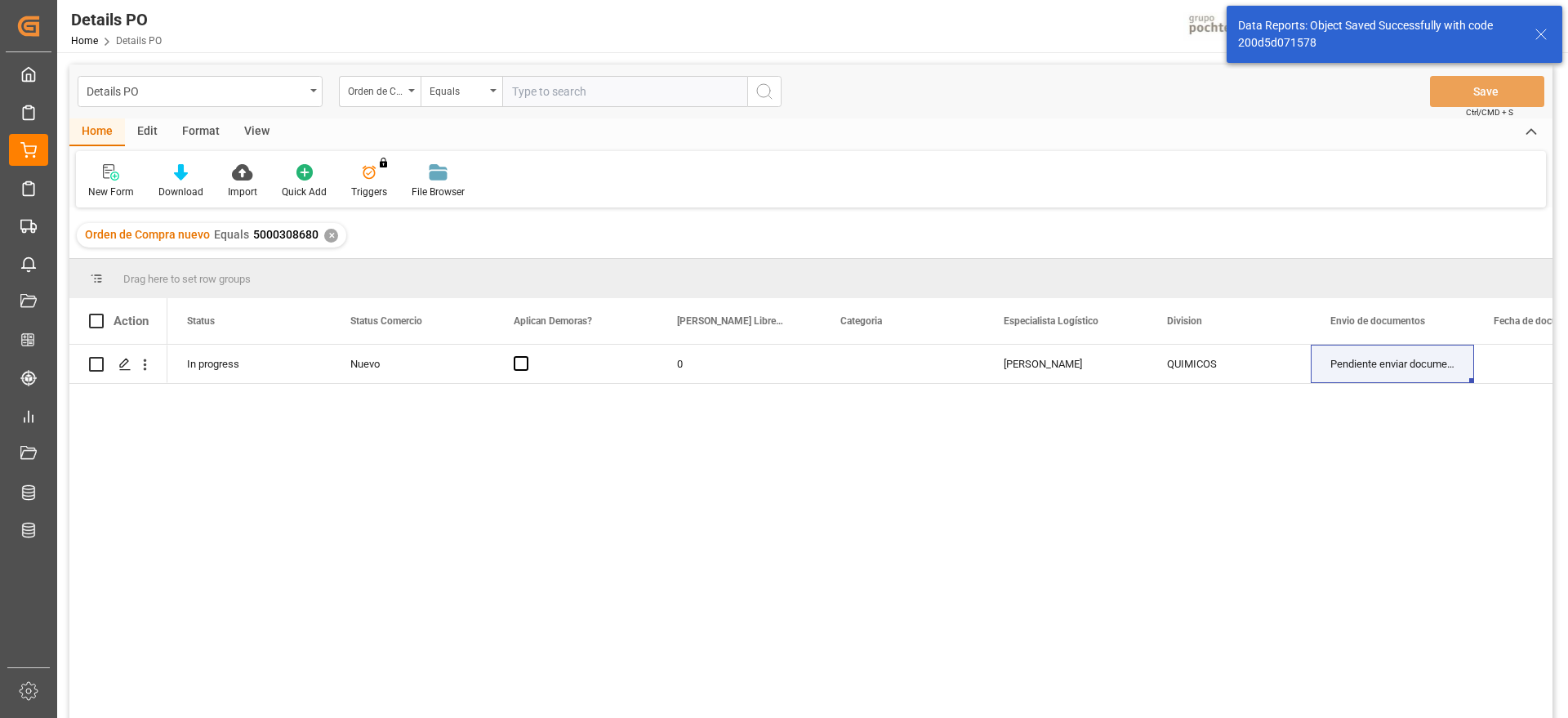
click at [324, 235] on div "✕" at bounding box center [330, 235] width 14 height 14
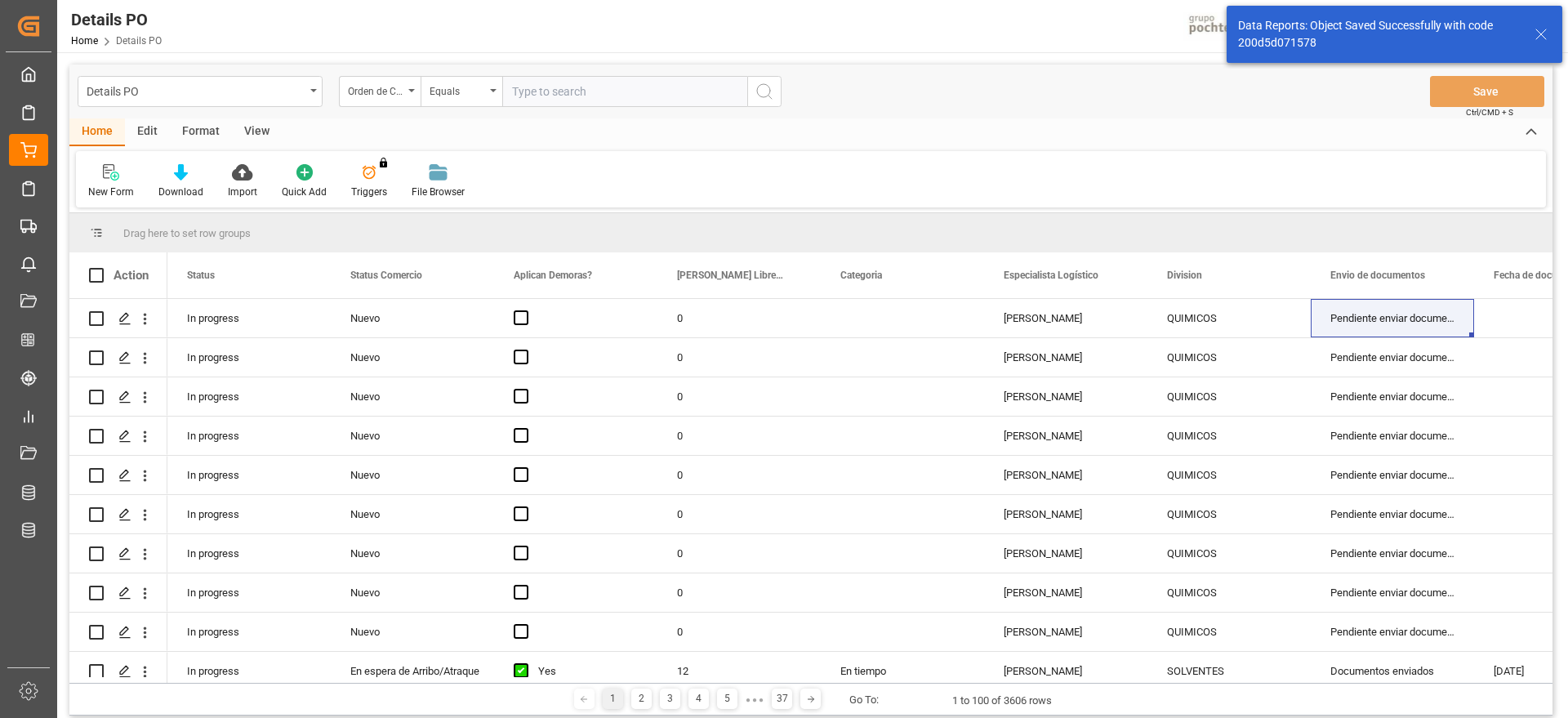
click at [592, 94] on input "text" at bounding box center [624, 91] width 245 height 31
paste input "5000308679"
type input "5000308679"
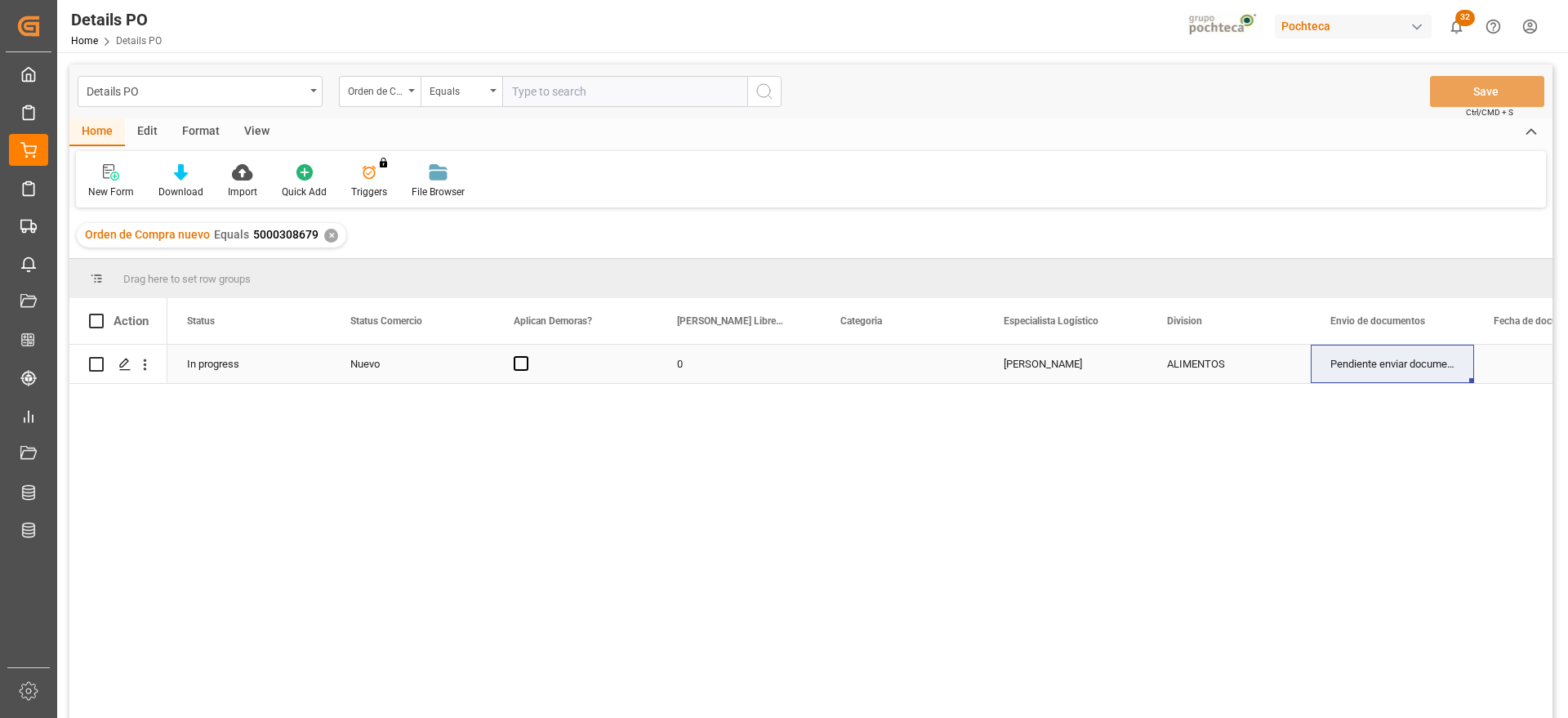
click at [1185, 360] on div "ALIMENTOS" at bounding box center [1229, 364] width 125 height 38
click at [1285, 364] on button "open menu" at bounding box center [1279, 373] width 25 height 25
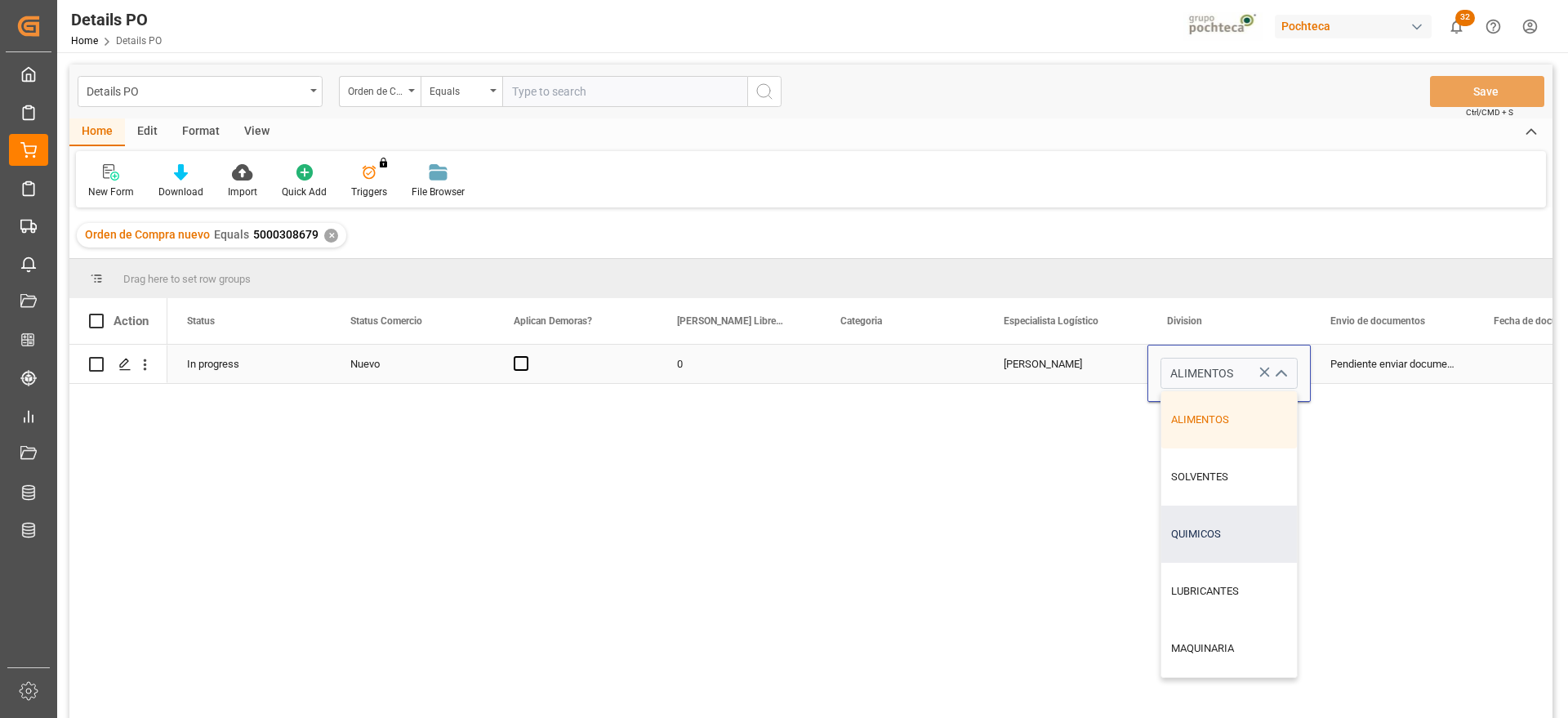
click at [1220, 544] on div "QUIMICOS" at bounding box center [1229, 534] width 136 height 57
type input "QUIMICOS"
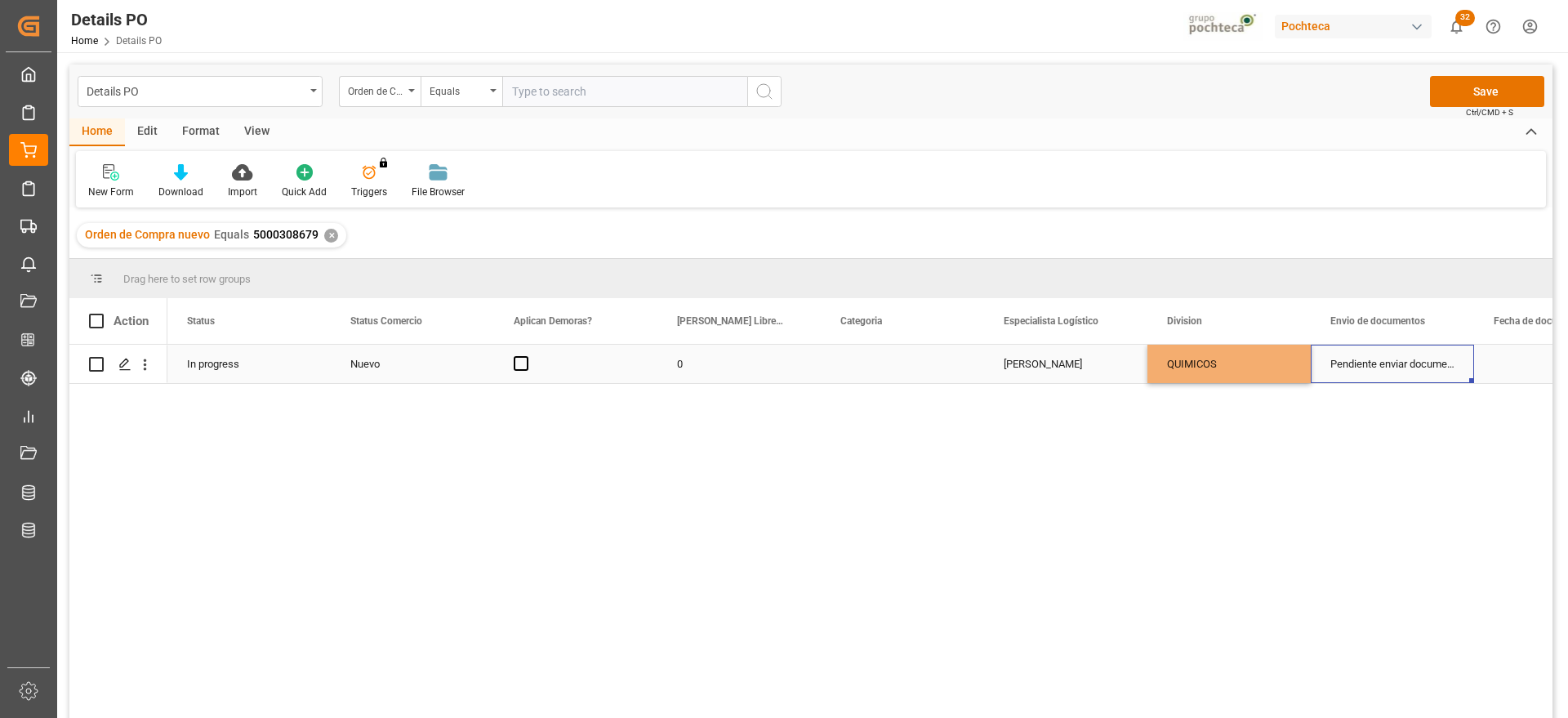
drag, startPoint x: 1386, startPoint y: 359, endPoint x: 1450, endPoint y: 237, distance: 137.8
click at [1386, 358] on div "Pendiente enviar documentos" at bounding box center [1392, 365] width 163 height 39
click at [1495, 94] on button "Save" at bounding box center [1487, 91] width 114 height 31
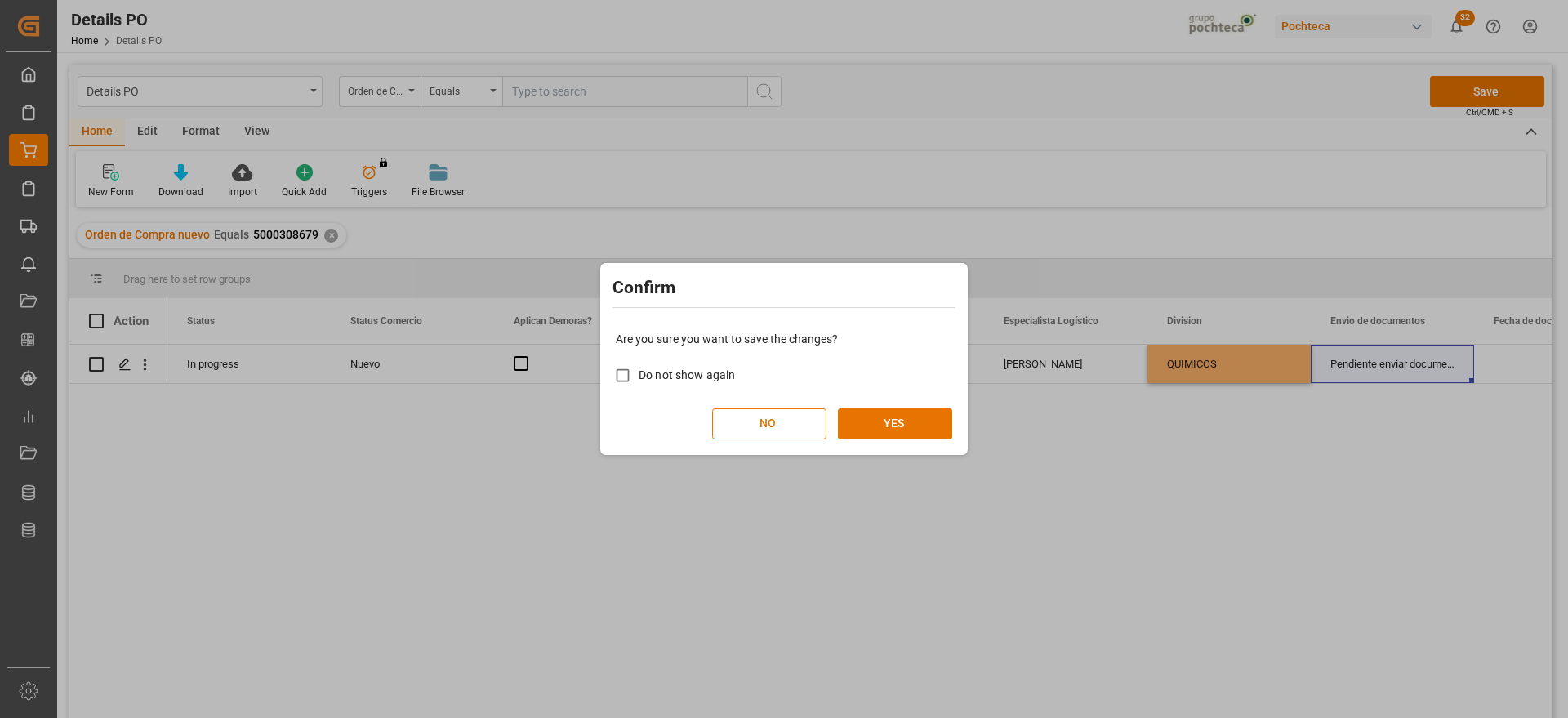
click at [903, 398] on div "Are you sure you want to save the changes? Do not show again NO YES" at bounding box center [783, 385] width 359 height 132
click at [907, 419] on button "YES" at bounding box center [895, 425] width 114 height 31
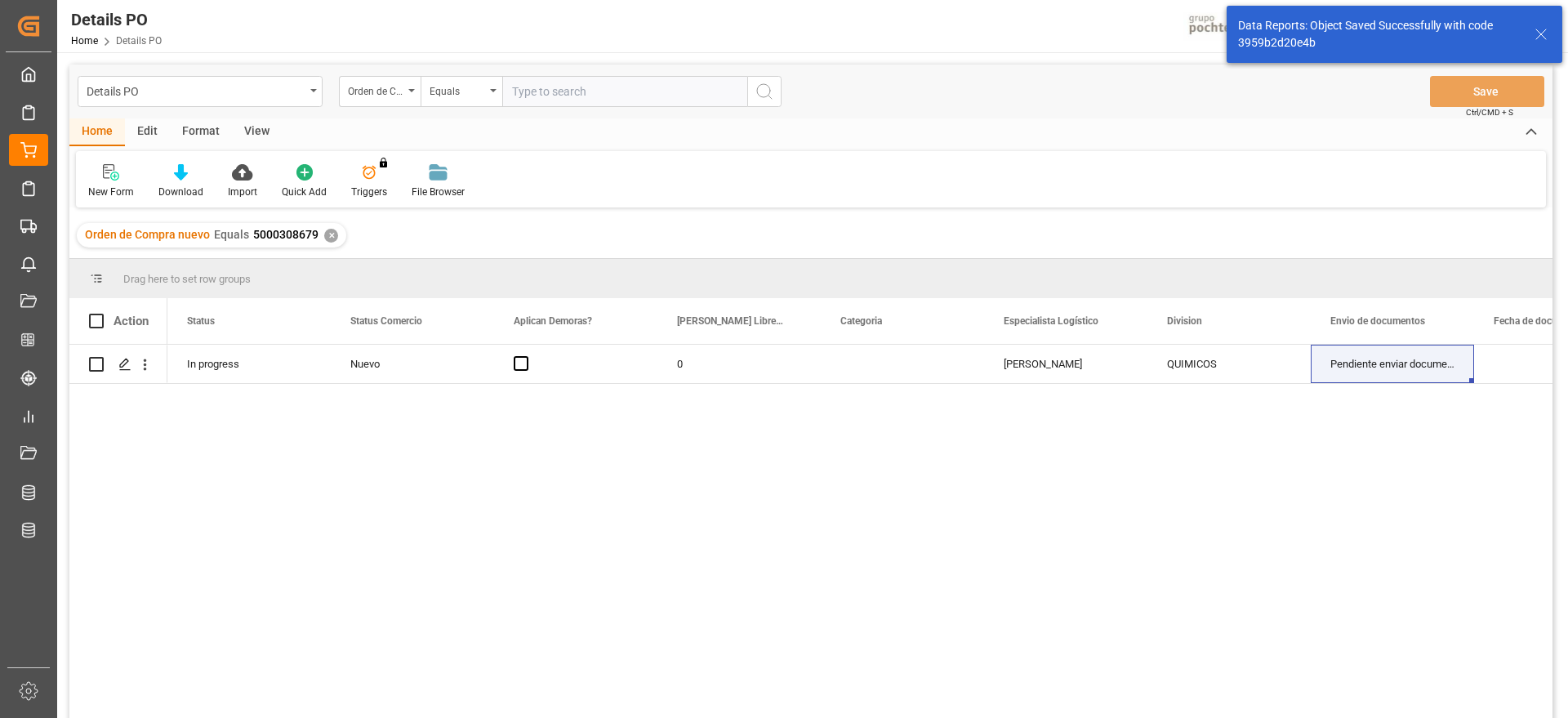
click at [325, 238] on div "✕" at bounding box center [330, 235] width 14 height 14
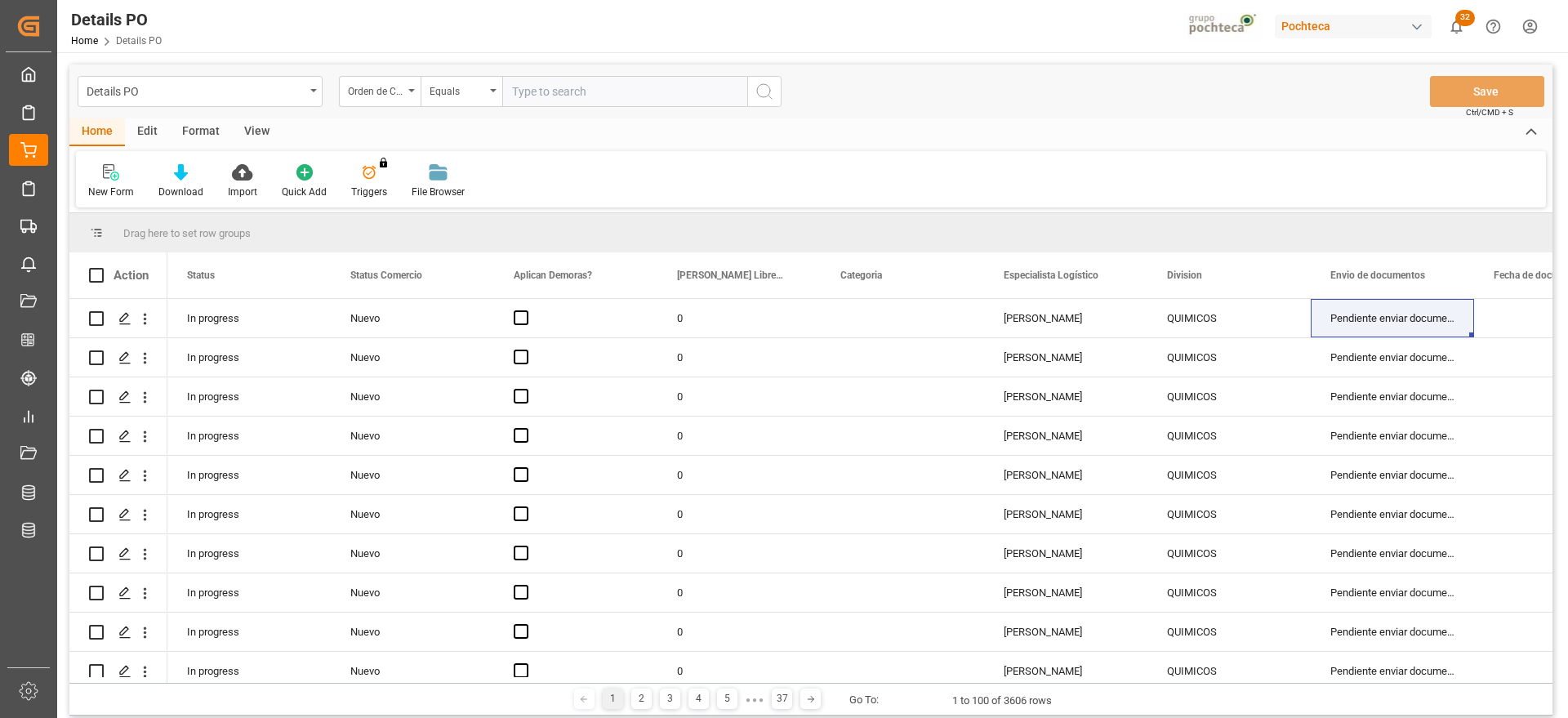
click at [592, 92] on input "text" at bounding box center [624, 91] width 245 height 31
paste input "5000308678"
type input "5000308678"
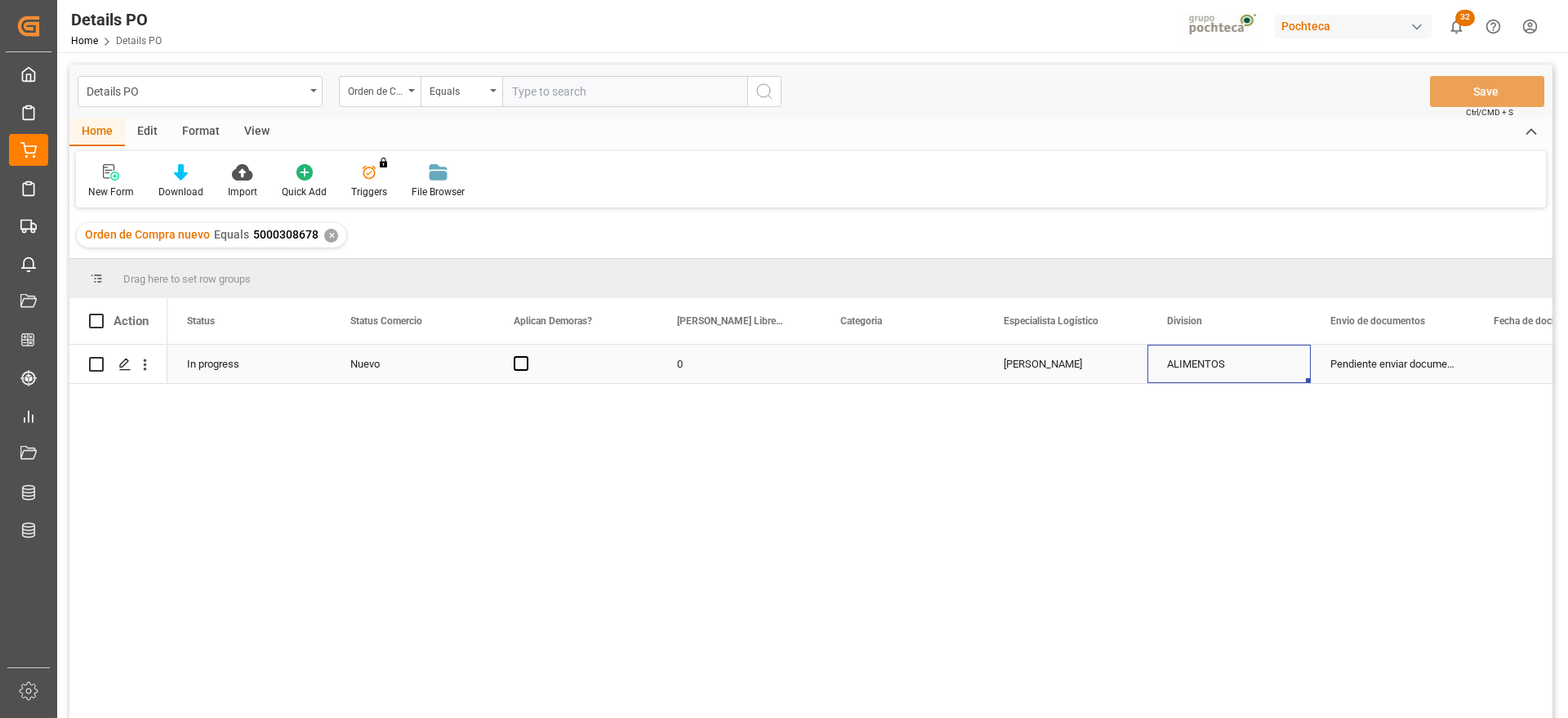
click at [1190, 362] on div "ALIMENTOS" at bounding box center [1229, 364] width 125 height 38
click at [1282, 366] on icon "open menu" at bounding box center [1279, 374] width 19 height 19
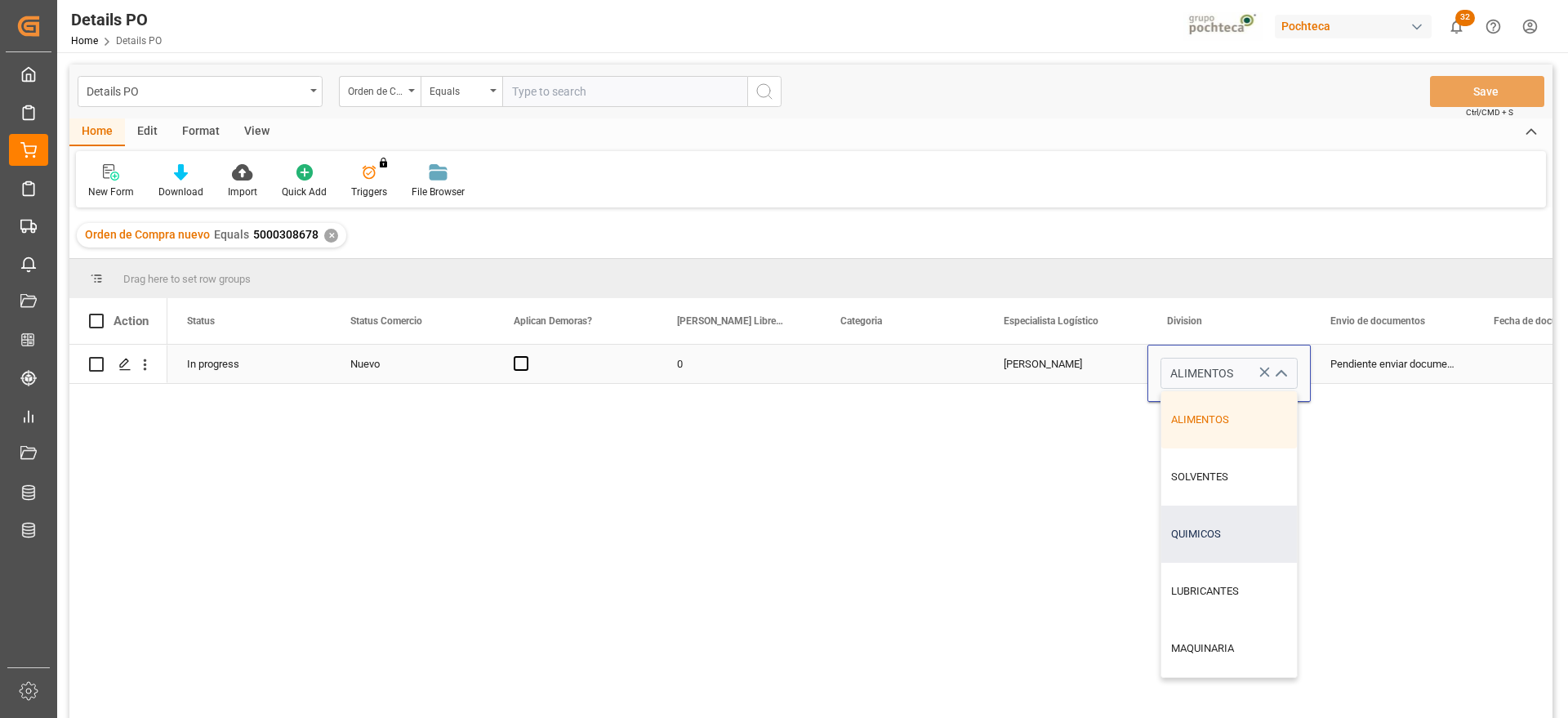
click at [1215, 547] on div "QUIMICOS" at bounding box center [1229, 534] width 136 height 57
type input "QUIMICOS"
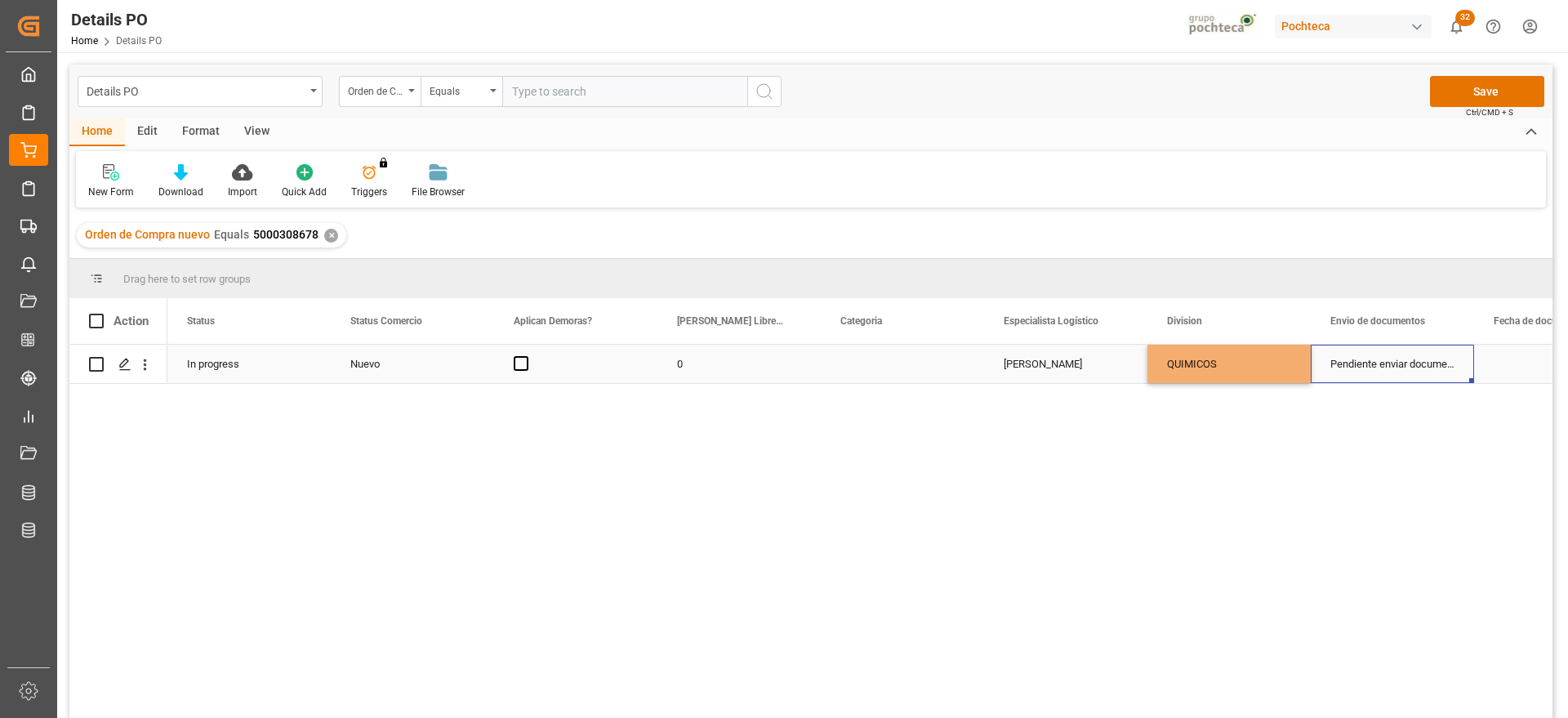
click at [1389, 367] on div "Pendiente enviar documentos" at bounding box center [1392, 365] width 163 height 39
click at [1508, 94] on button "Save" at bounding box center [1487, 91] width 114 height 31
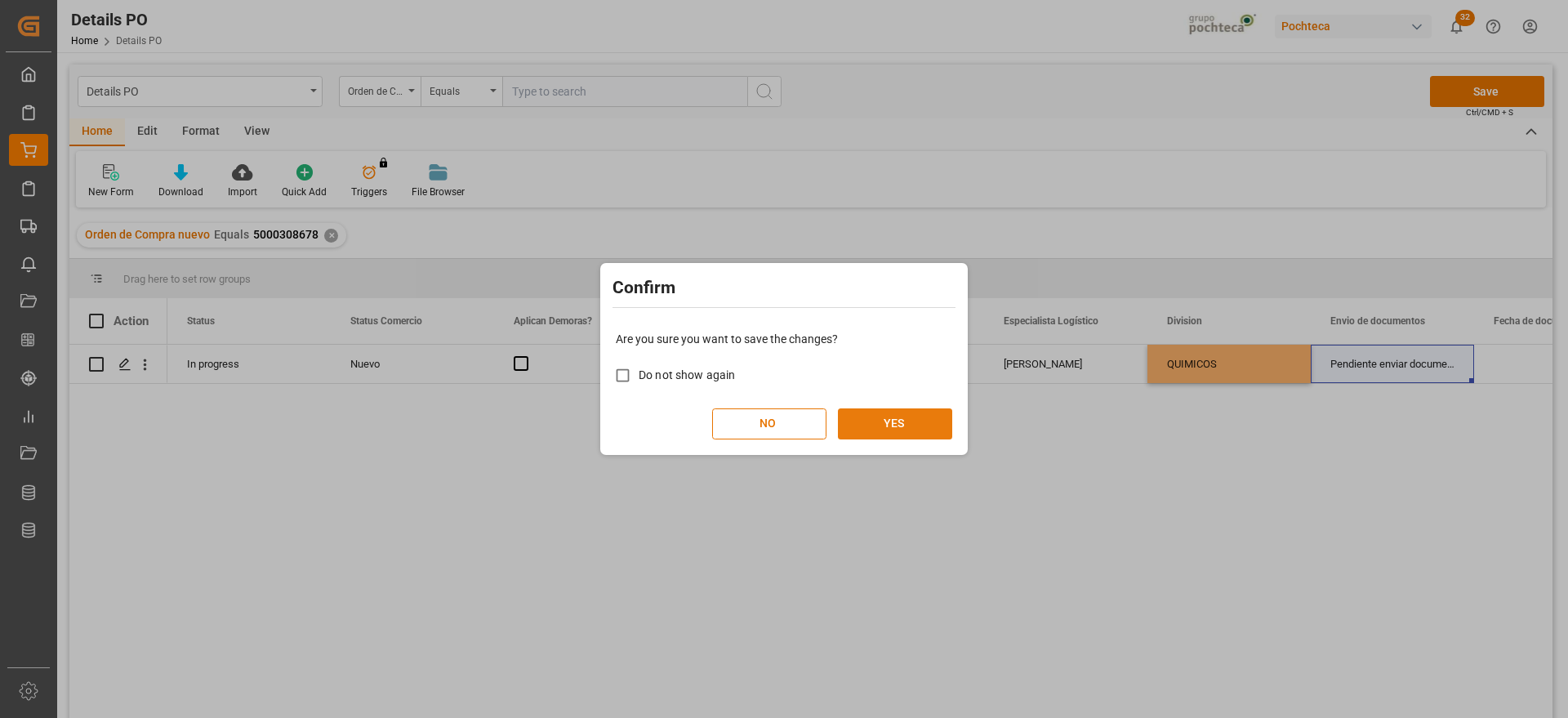
click at [908, 425] on button "YES" at bounding box center [895, 425] width 114 height 31
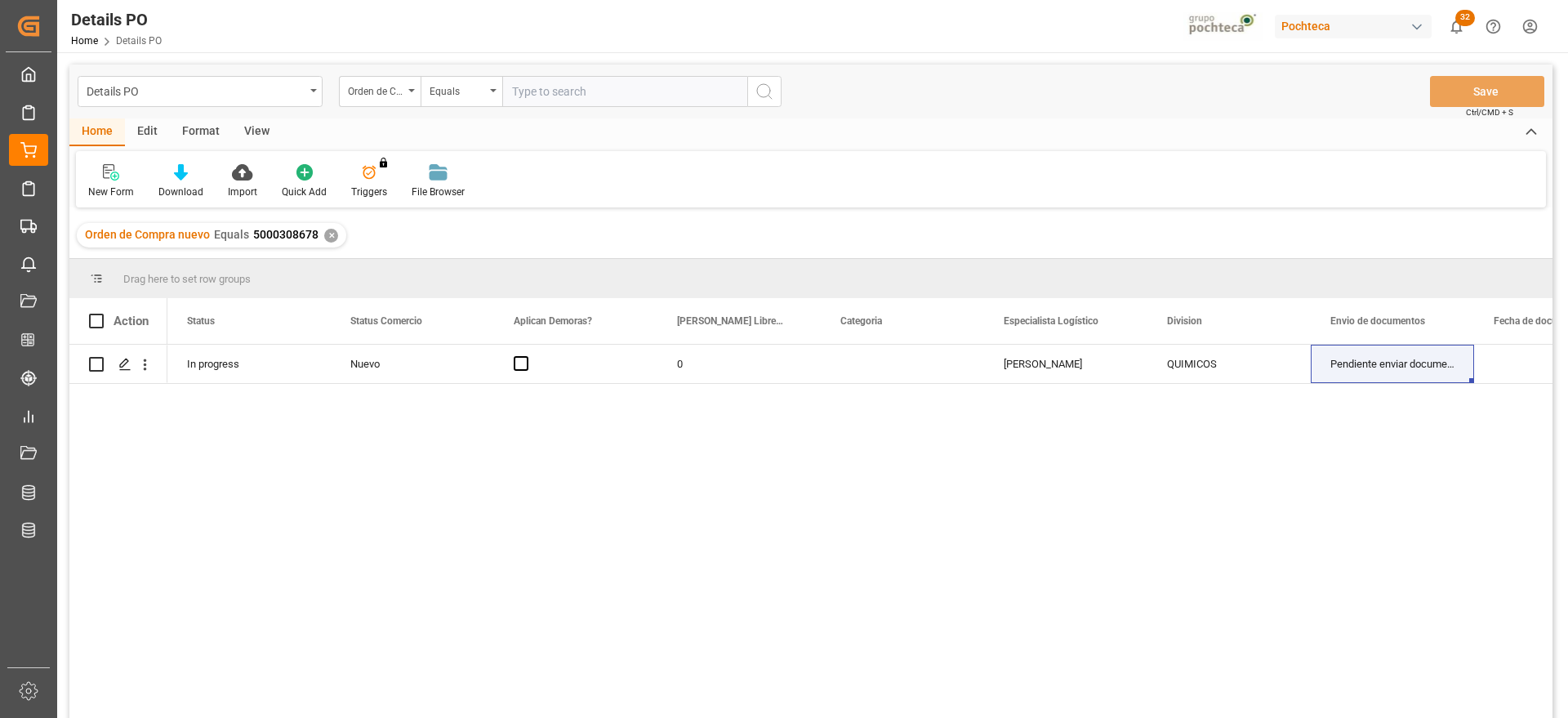
click at [328, 232] on div "✕" at bounding box center [330, 235] width 14 height 14
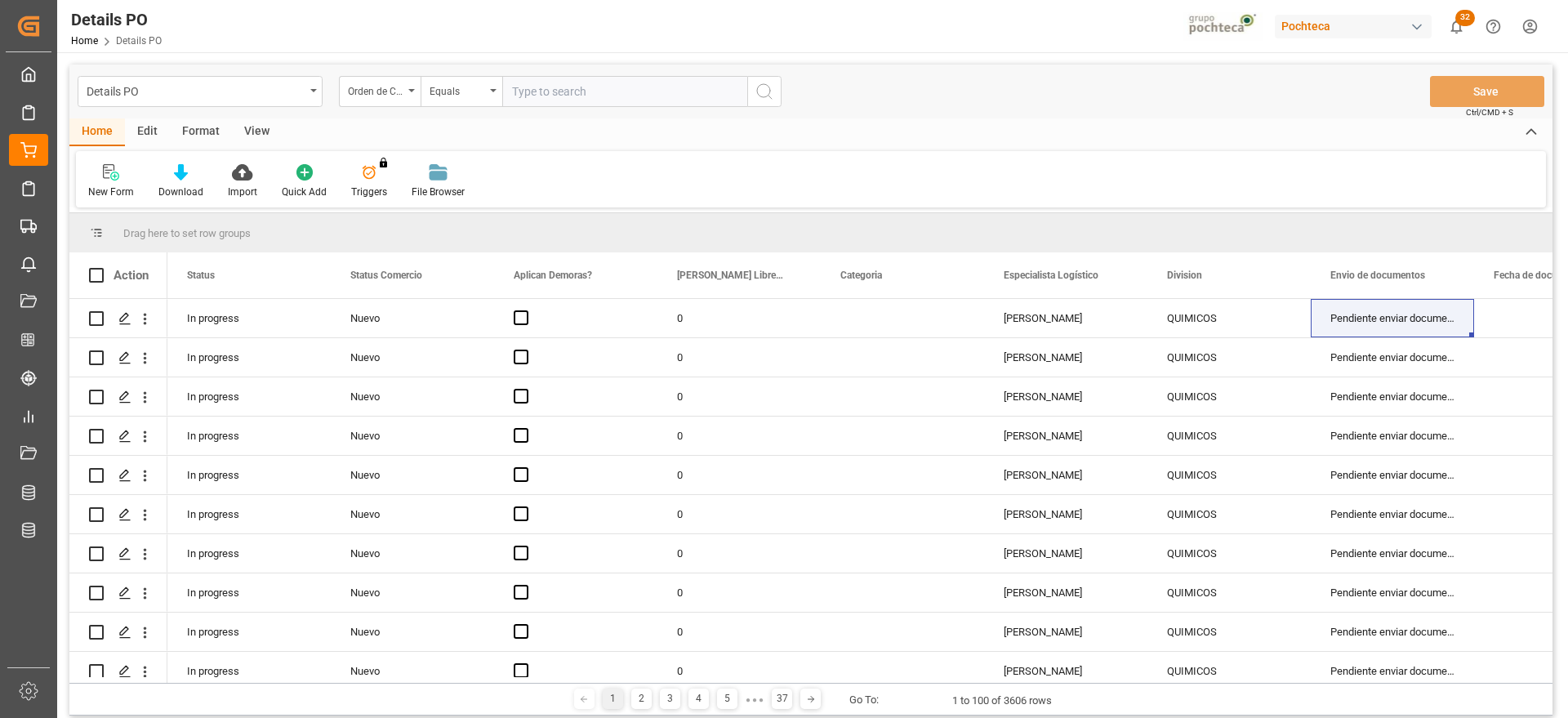
click at [579, 96] on input "text" at bounding box center [624, 91] width 245 height 31
paste input "5000308632"
type input "5000308632"
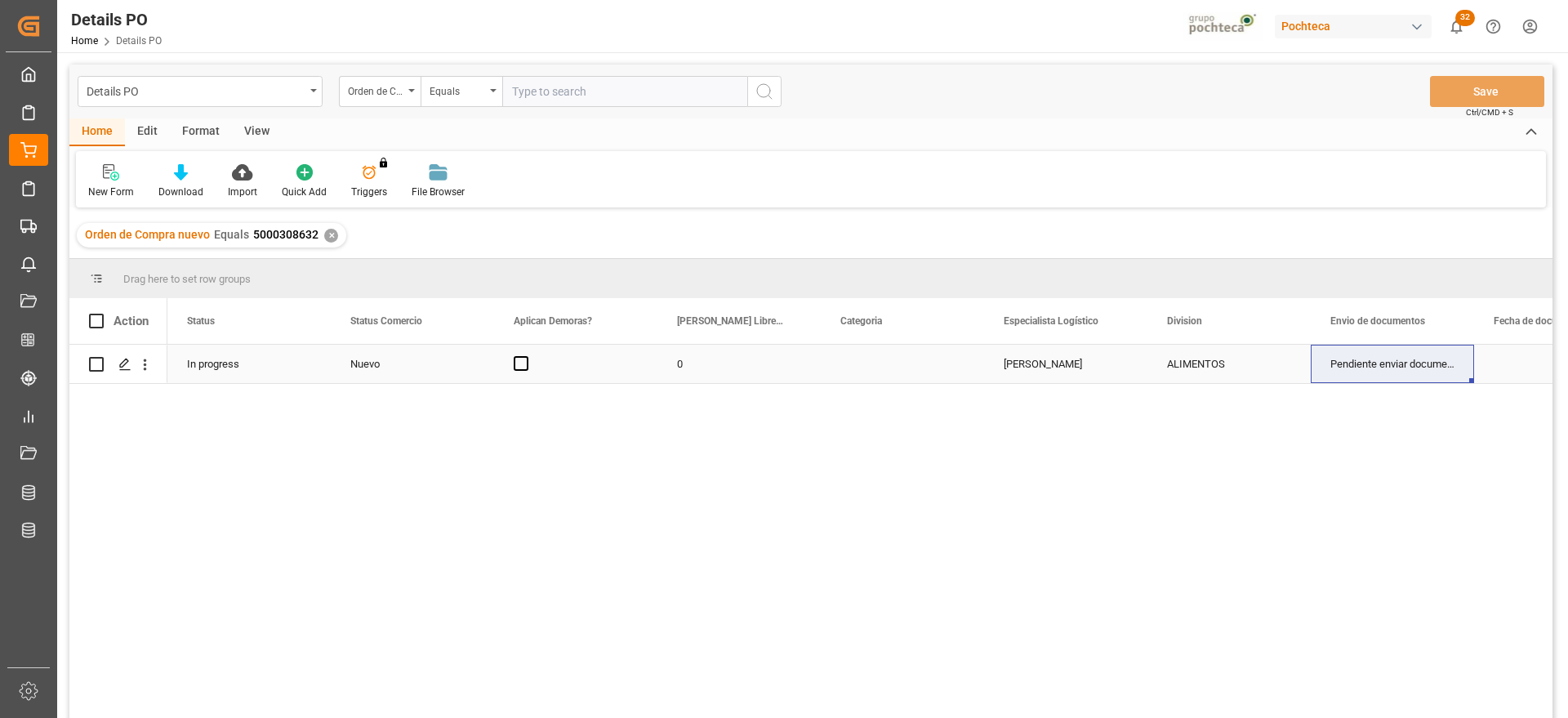
click at [1227, 365] on div "ALIMENTOS" at bounding box center [1229, 364] width 125 height 38
click at [1283, 374] on polyline "open menu" at bounding box center [1280, 374] width 10 height 5
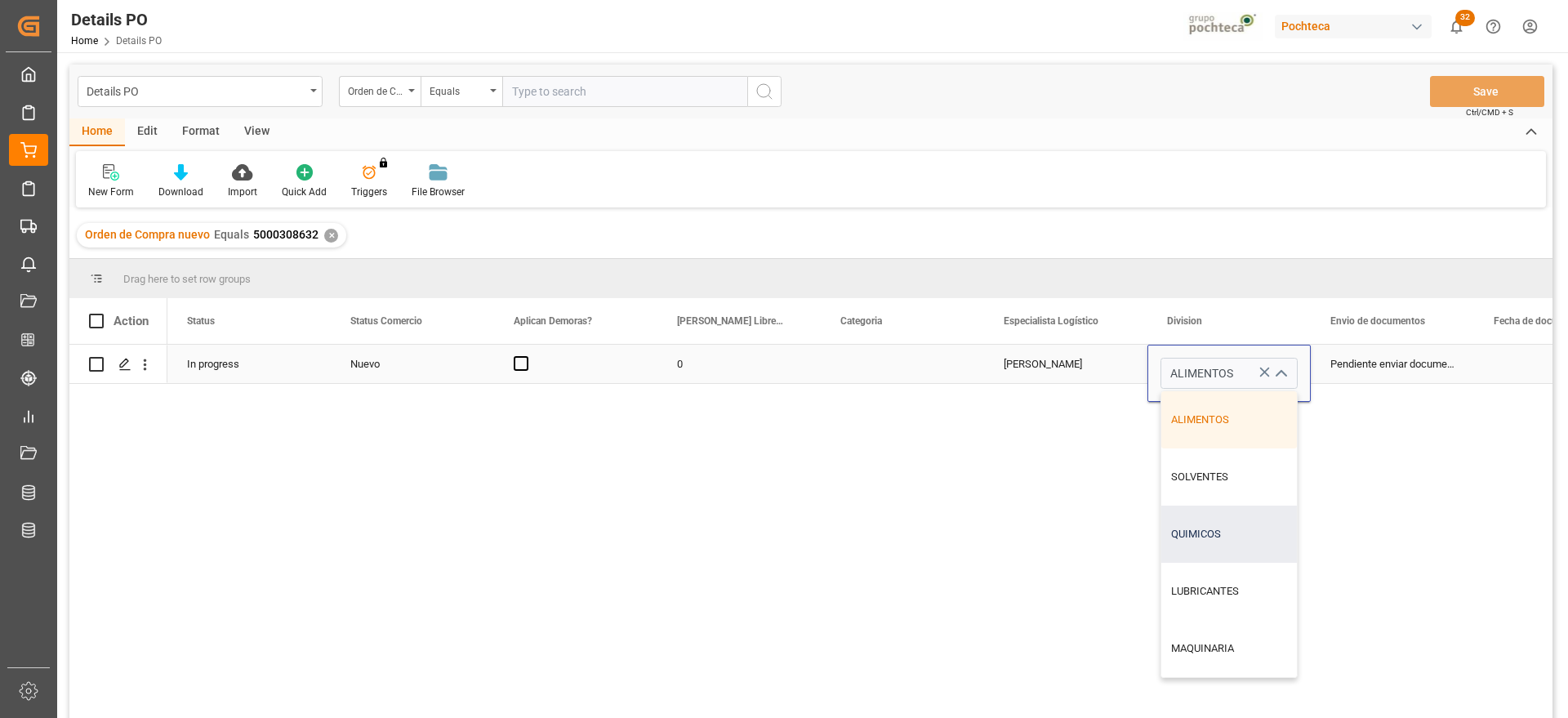
click at [1225, 541] on div "QUIMICOS" at bounding box center [1229, 534] width 136 height 57
type input "QUIMICOS"
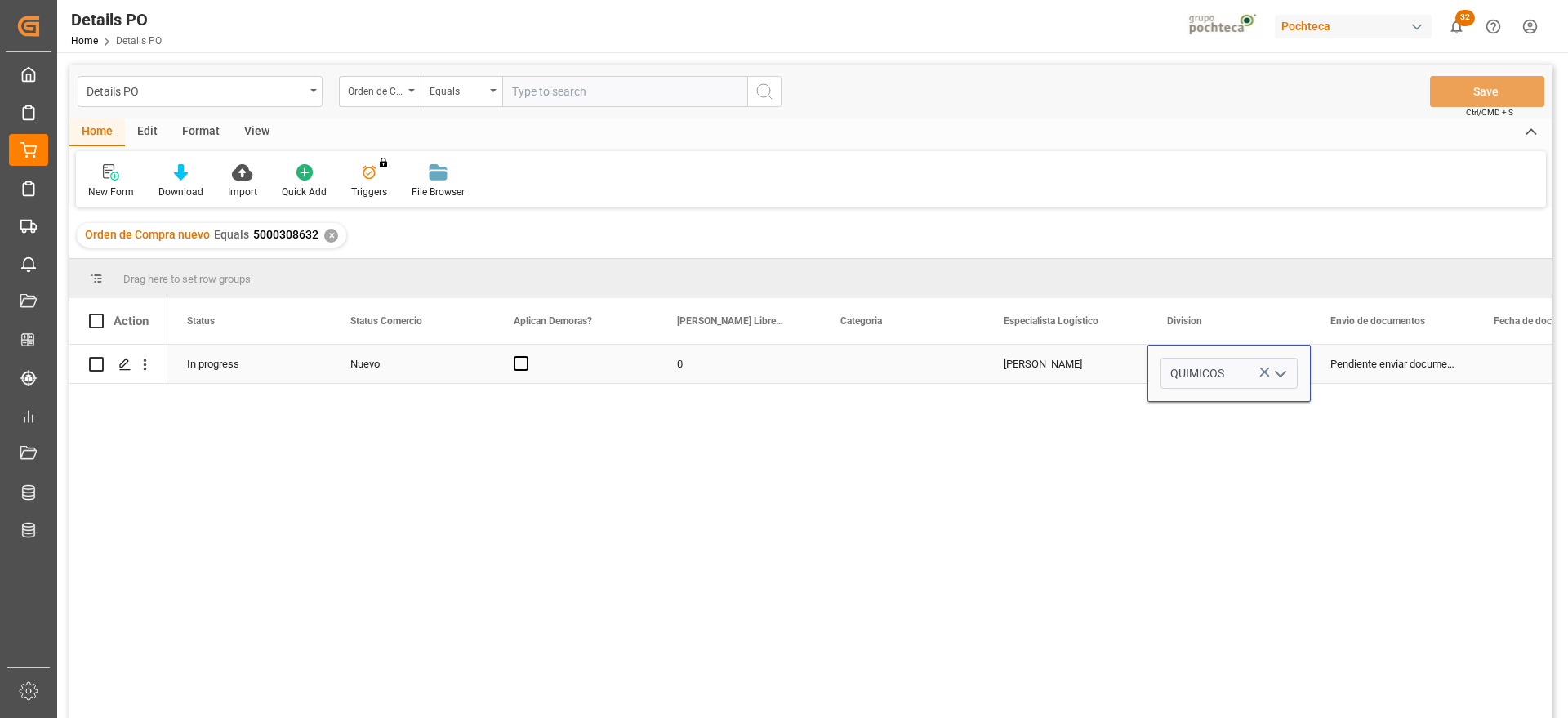
click at [1354, 358] on div "Pendiente enviar documentos" at bounding box center [1392, 365] width 163 height 39
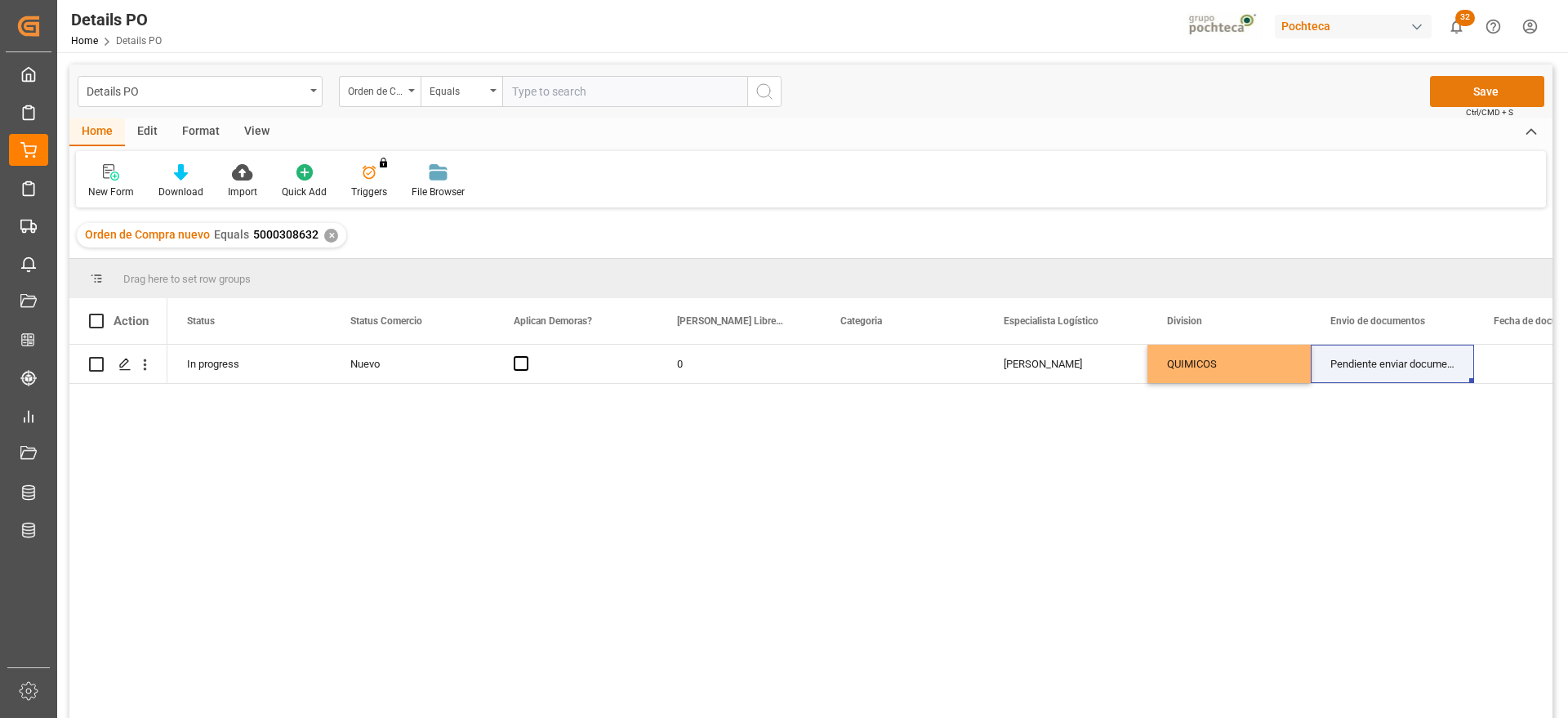
click at [1494, 89] on button "Save" at bounding box center [1487, 91] width 114 height 31
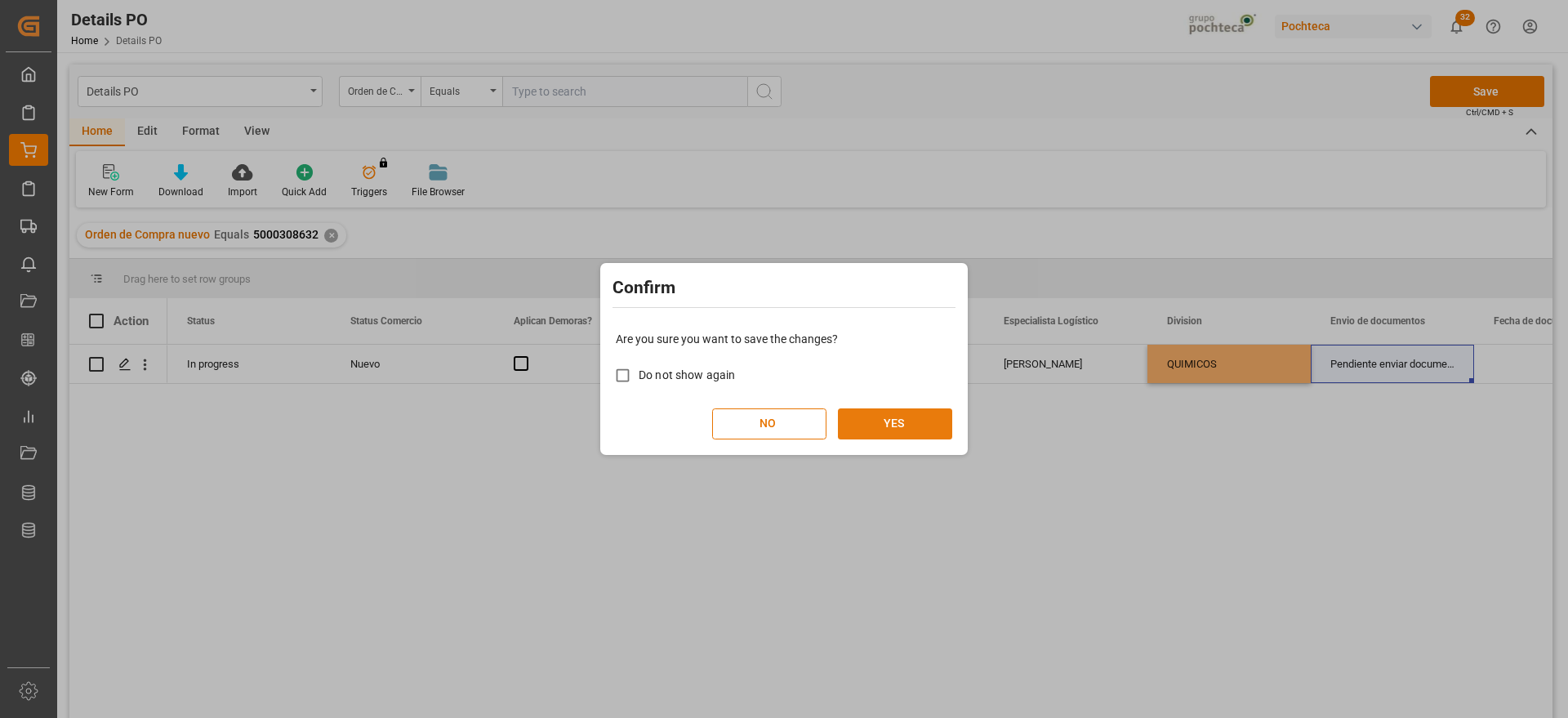
click at [882, 430] on button "YES" at bounding box center [895, 425] width 114 height 31
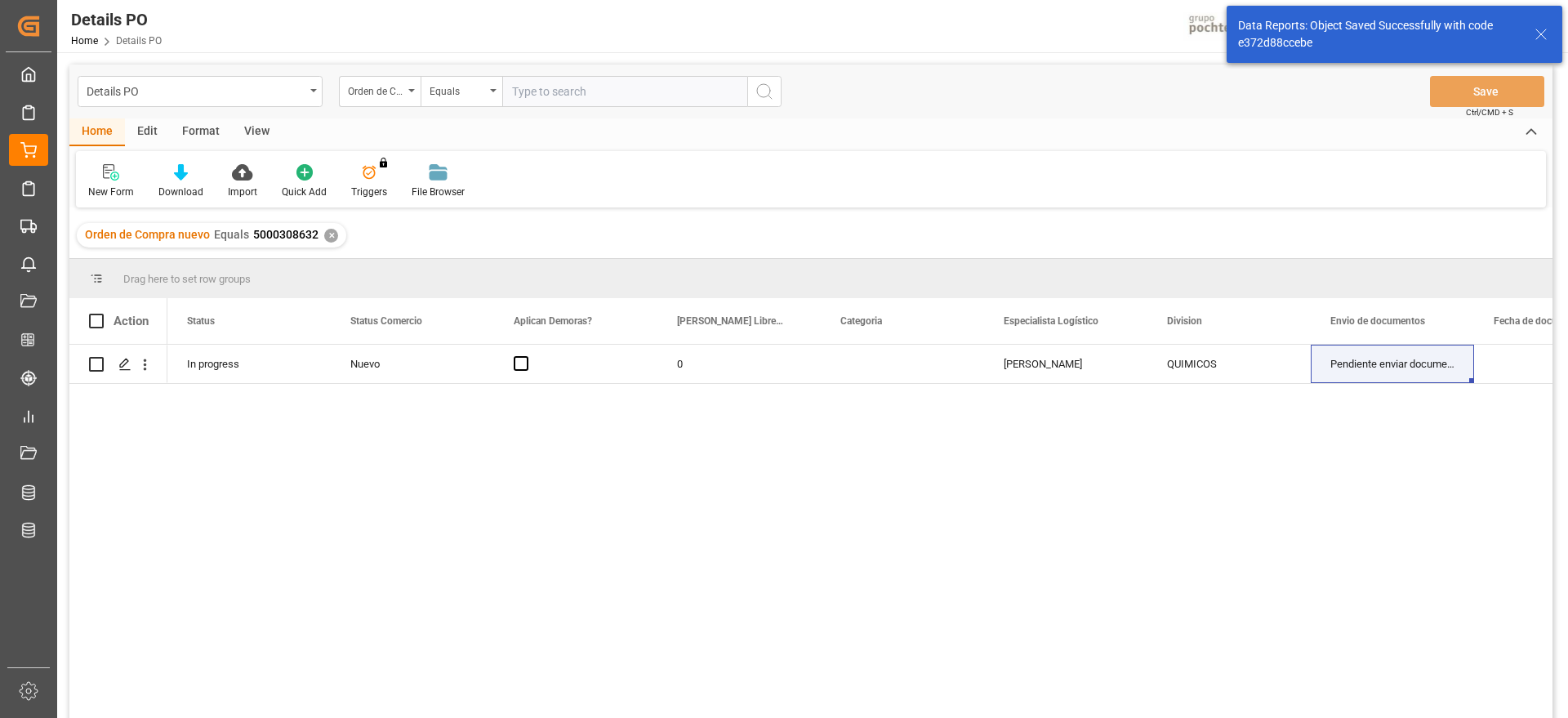
click at [330, 236] on div "✕" at bounding box center [330, 235] width 14 height 14
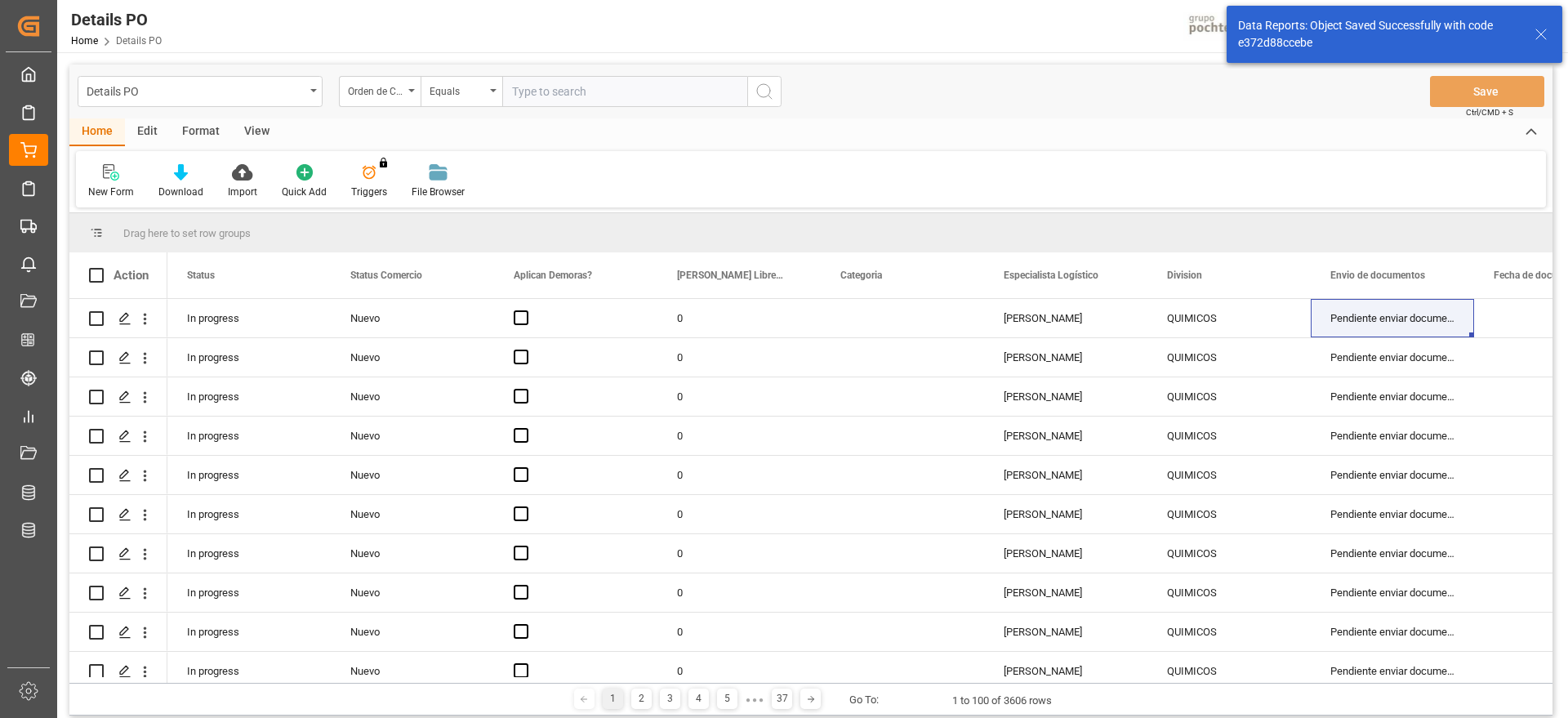
click at [587, 94] on input "text" at bounding box center [624, 91] width 245 height 31
paste input "5000308631"
type input "5000308631"
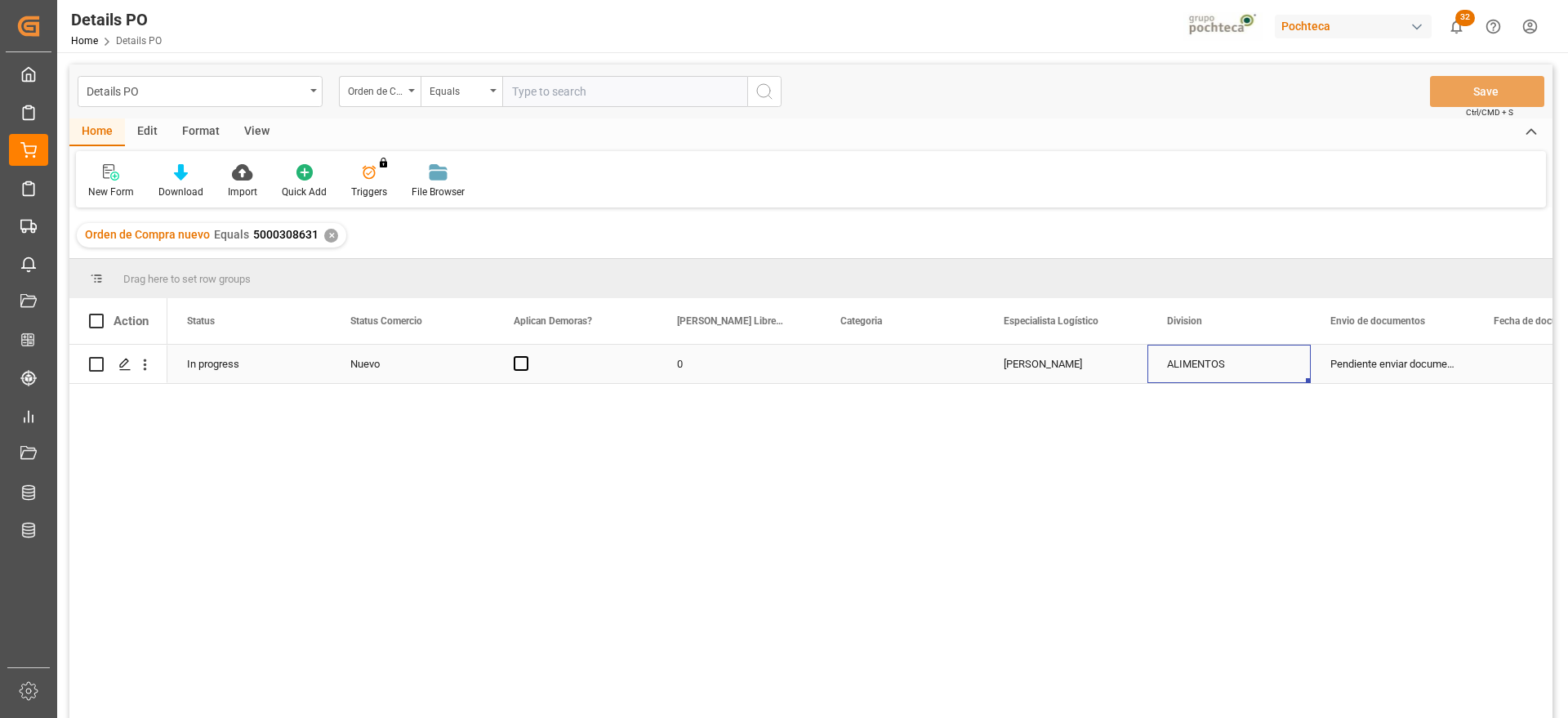
click at [1219, 367] on div "ALIMENTOS" at bounding box center [1229, 364] width 125 height 38
click at [1268, 376] on button "open menu" at bounding box center [1279, 373] width 25 height 25
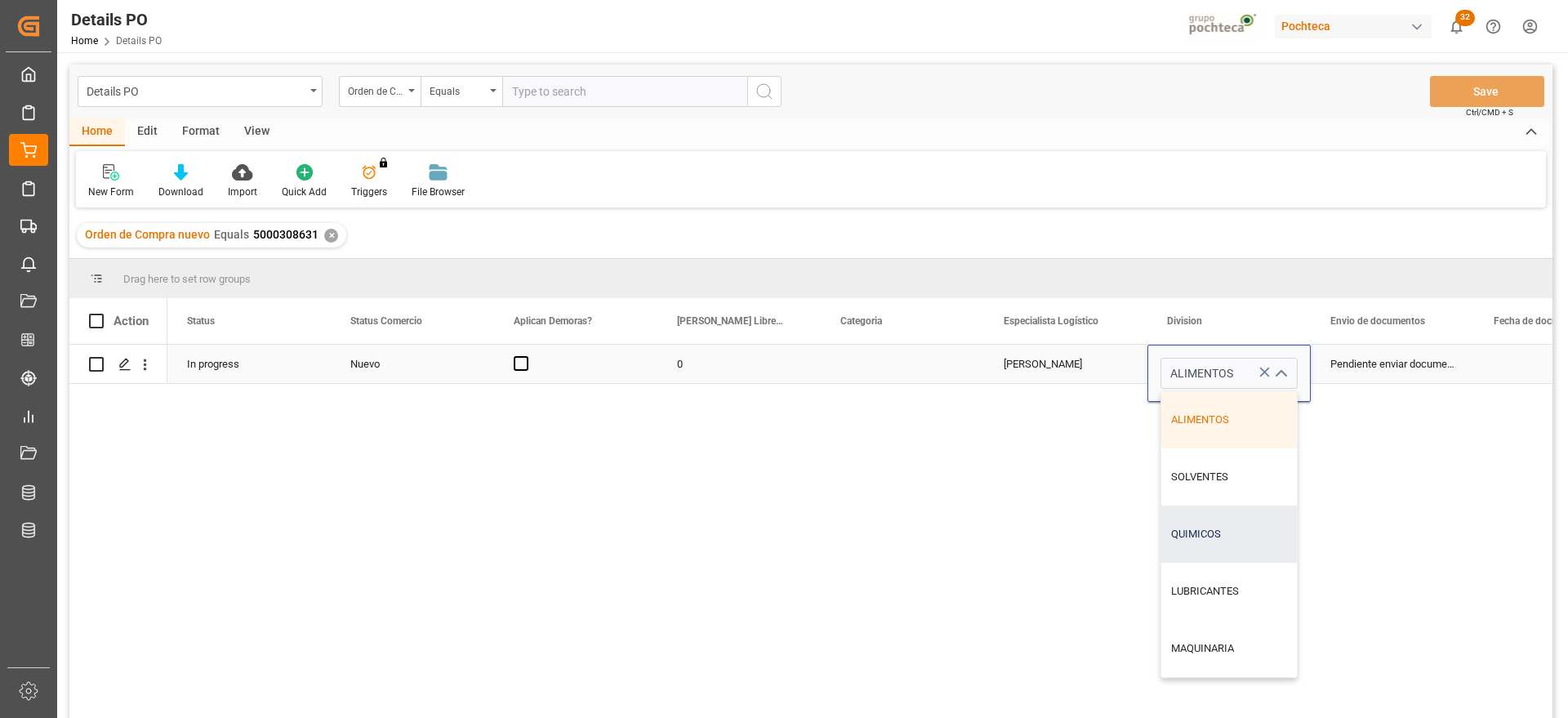
click at [1219, 543] on div "QUIMICOS" at bounding box center [1229, 534] width 136 height 57
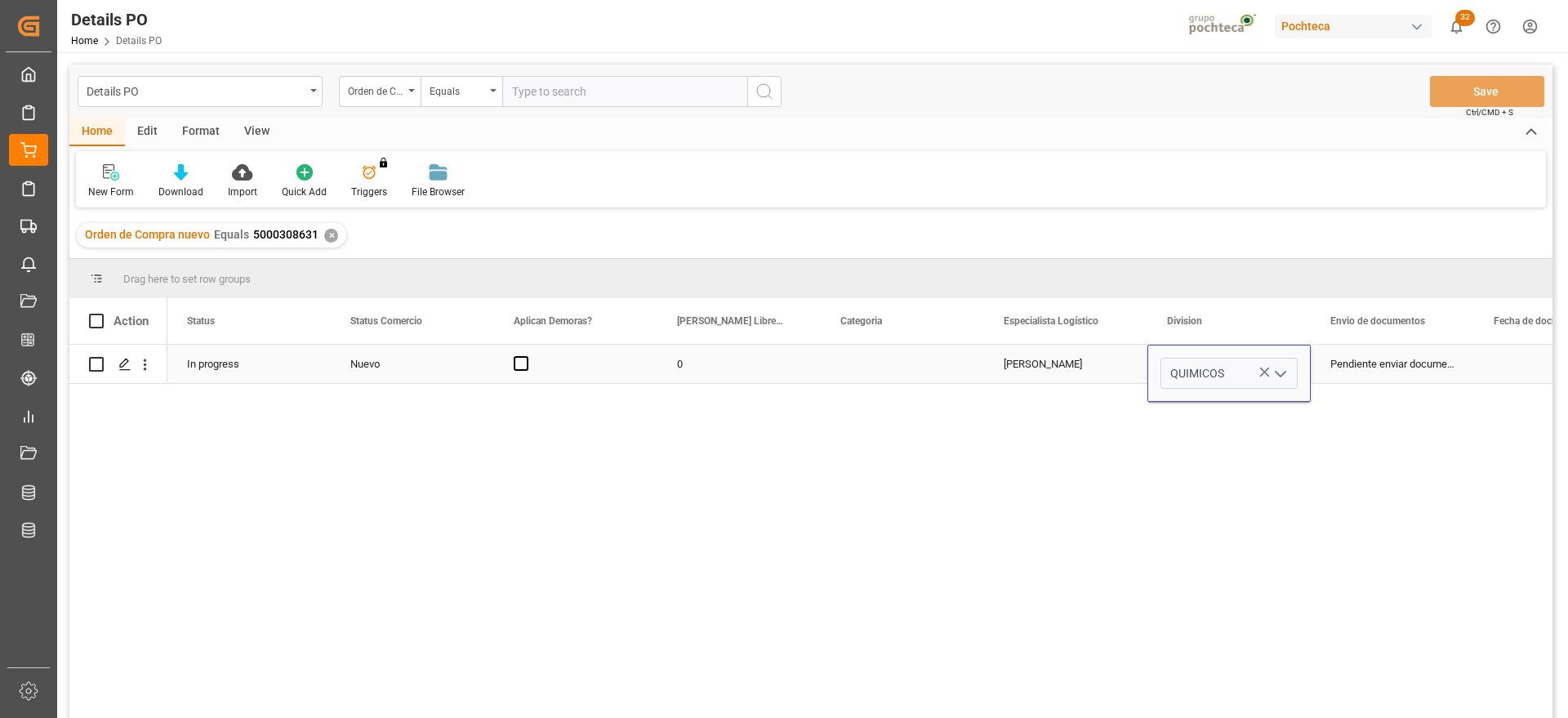
type input "QUIMICOS"
click at [1404, 369] on div "Pendiente enviar documentos" at bounding box center [1392, 365] width 163 height 39
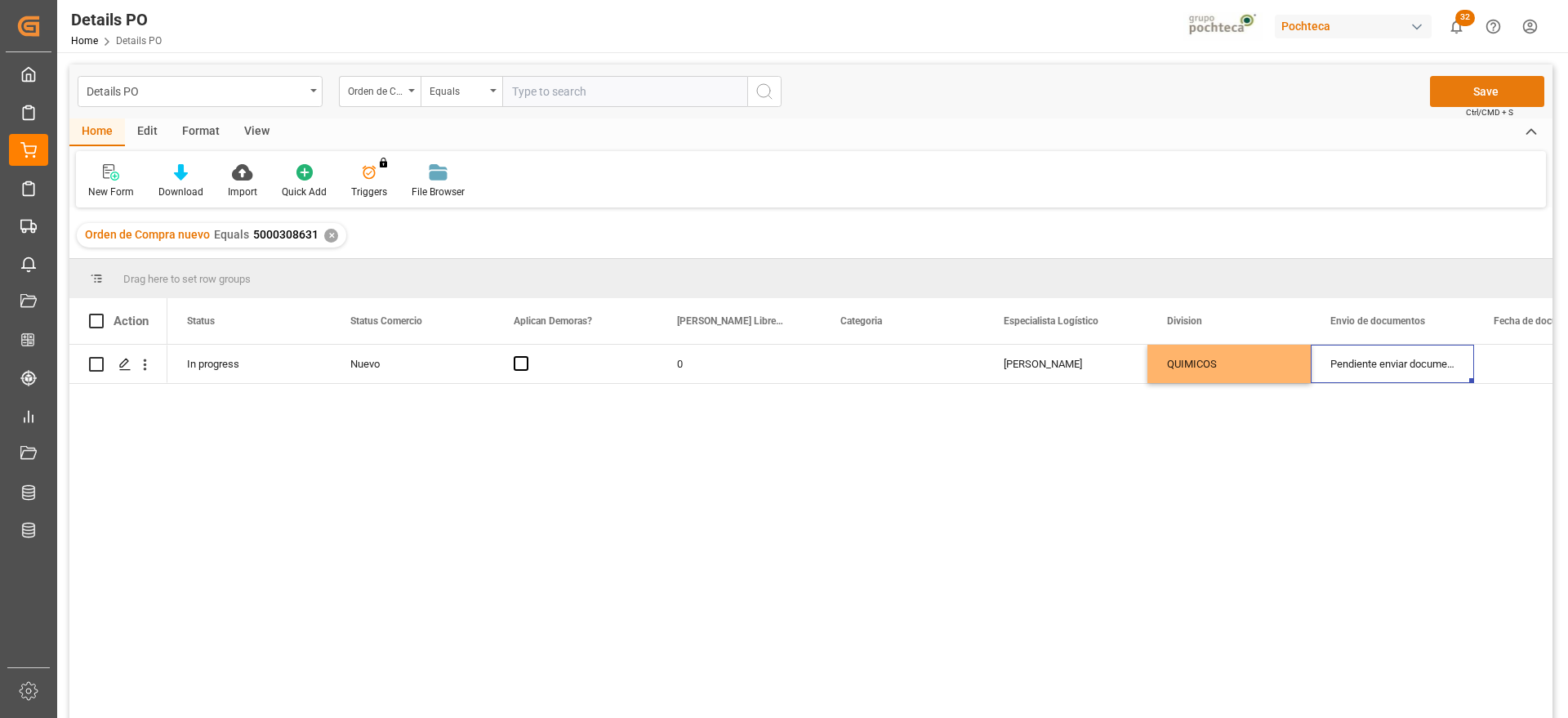
click at [1462, 91] on button "Save" at bounding box center [1487, 91] width 114 height 31
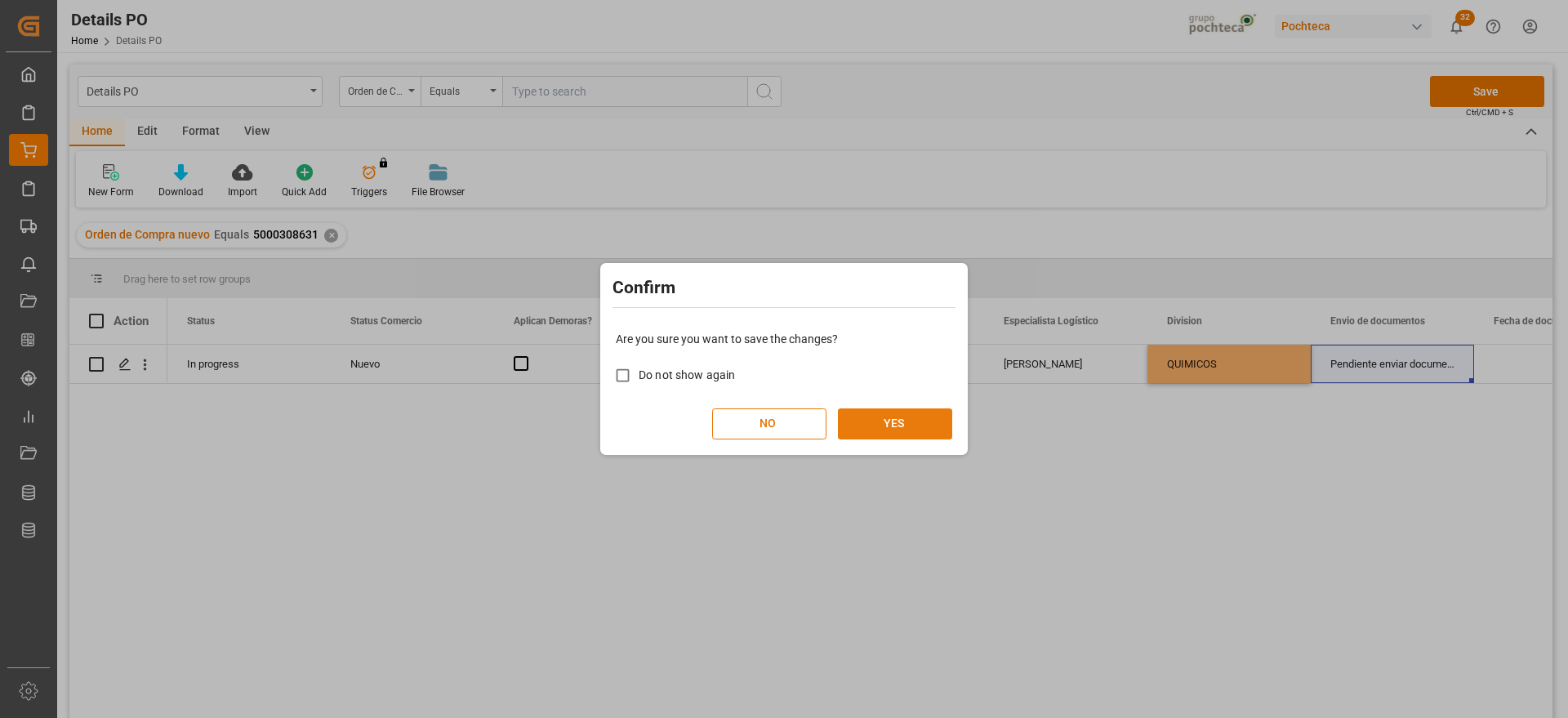
click at [907, 426] on button "YES" at bounding box center [895, 425] width 114 height 31
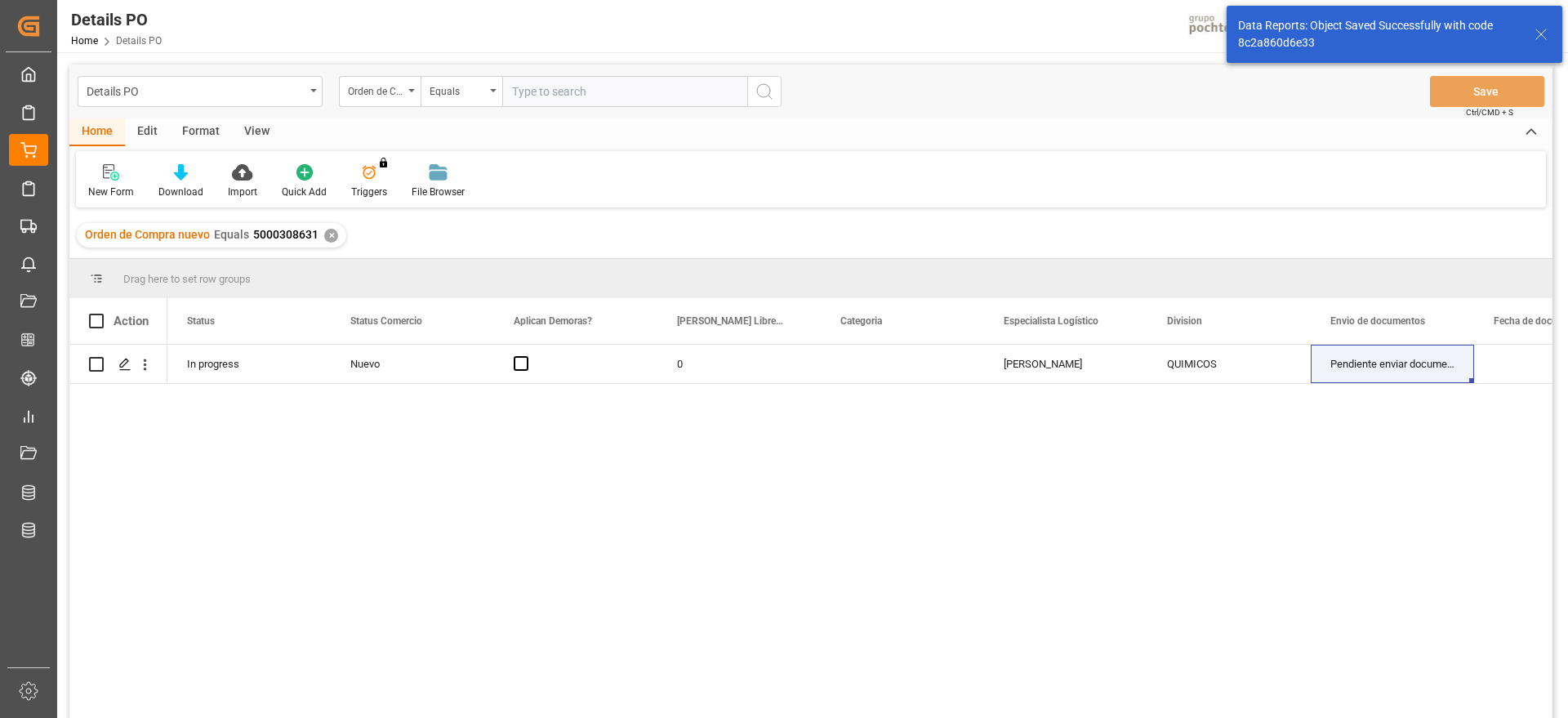
click at [331, 237] on div "✕" at bounding box center [330, 235] width 14 height 14
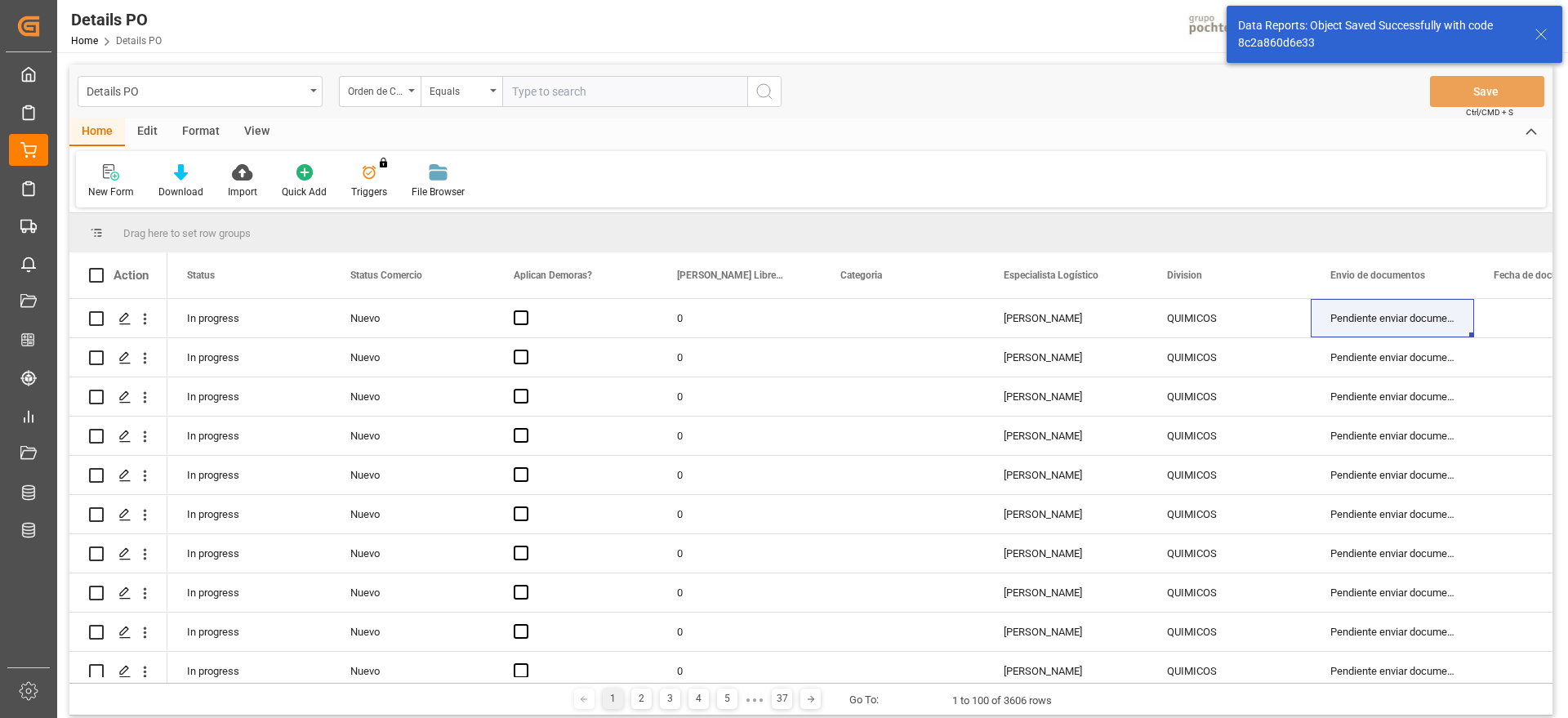
click at [593, 93] on input "text" at bounding box center [624, 91] width 245 height 31
paste input "5000308630"
type input "5000308630"
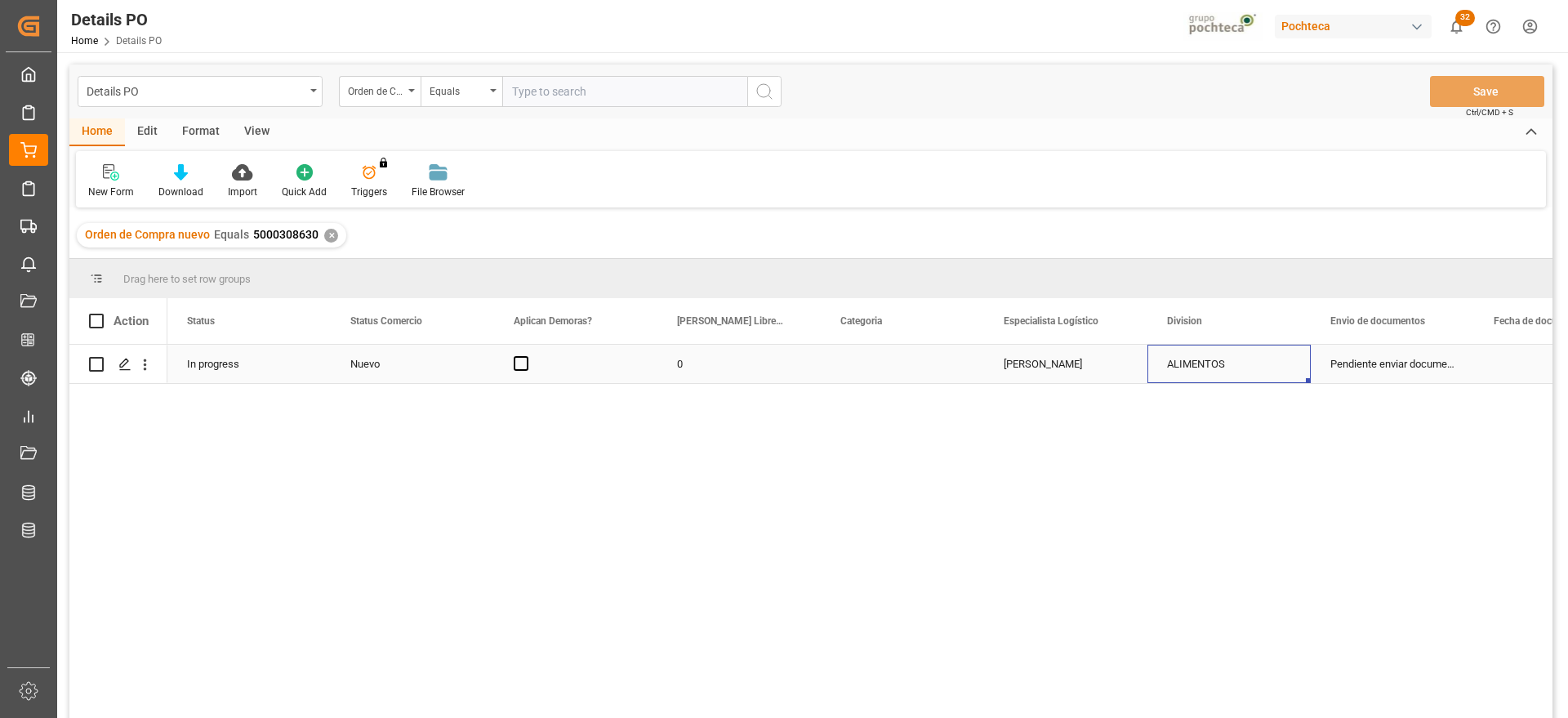
click at [1218, 374] on div "ALIMENTOS" at bounding box center [1229, 364] width 125 height 38
drag, startPoint x: 1282, startPoint y: 367, endPoint x: 1270, endPoint y: 387, distance: 23.3
click at [1281, 368] on icon "open menu" at bounding box center [1279, 374] width 19 height 19
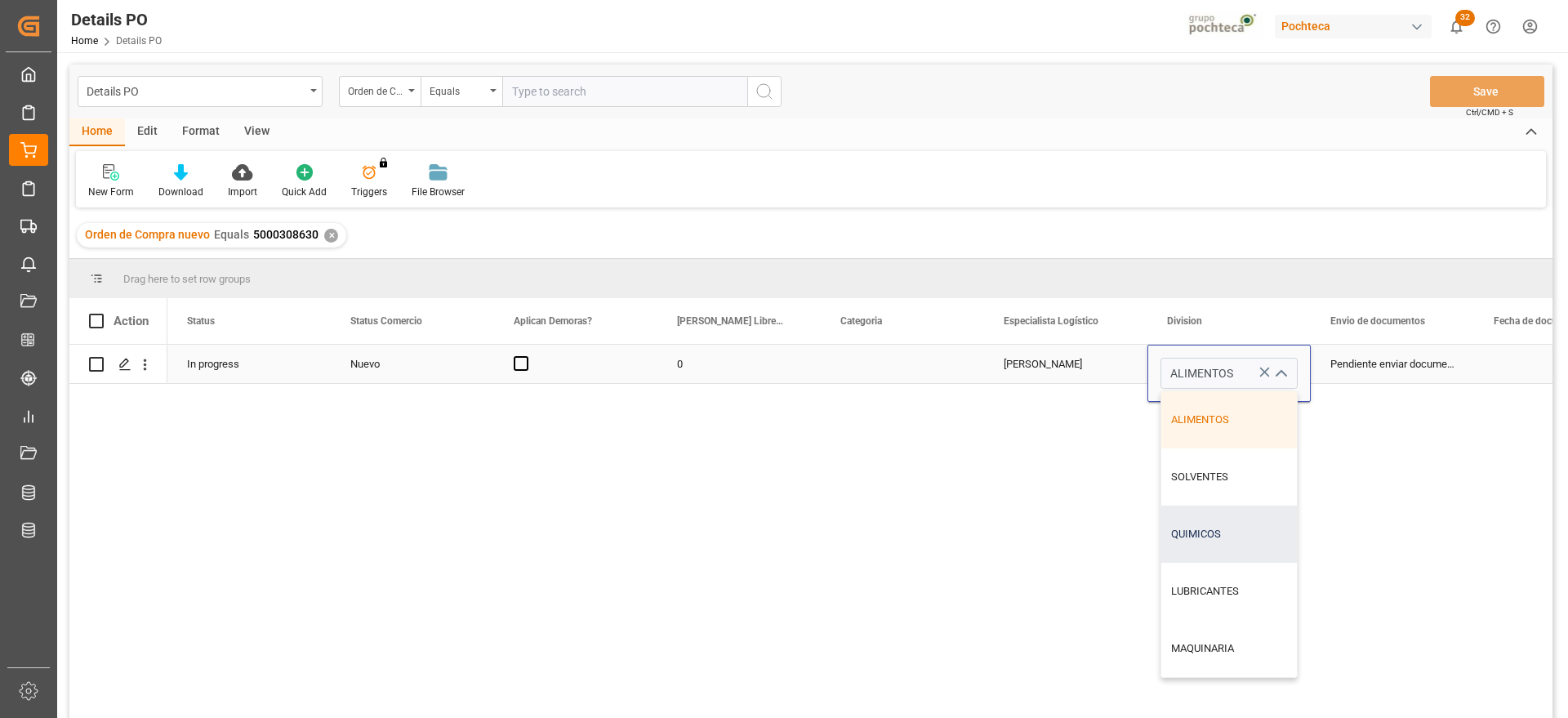
click at [1207, 540] on div "QUIMICOS" at bounding box center [1229, 534] width 136 height 57
type input "QUIMICOS"
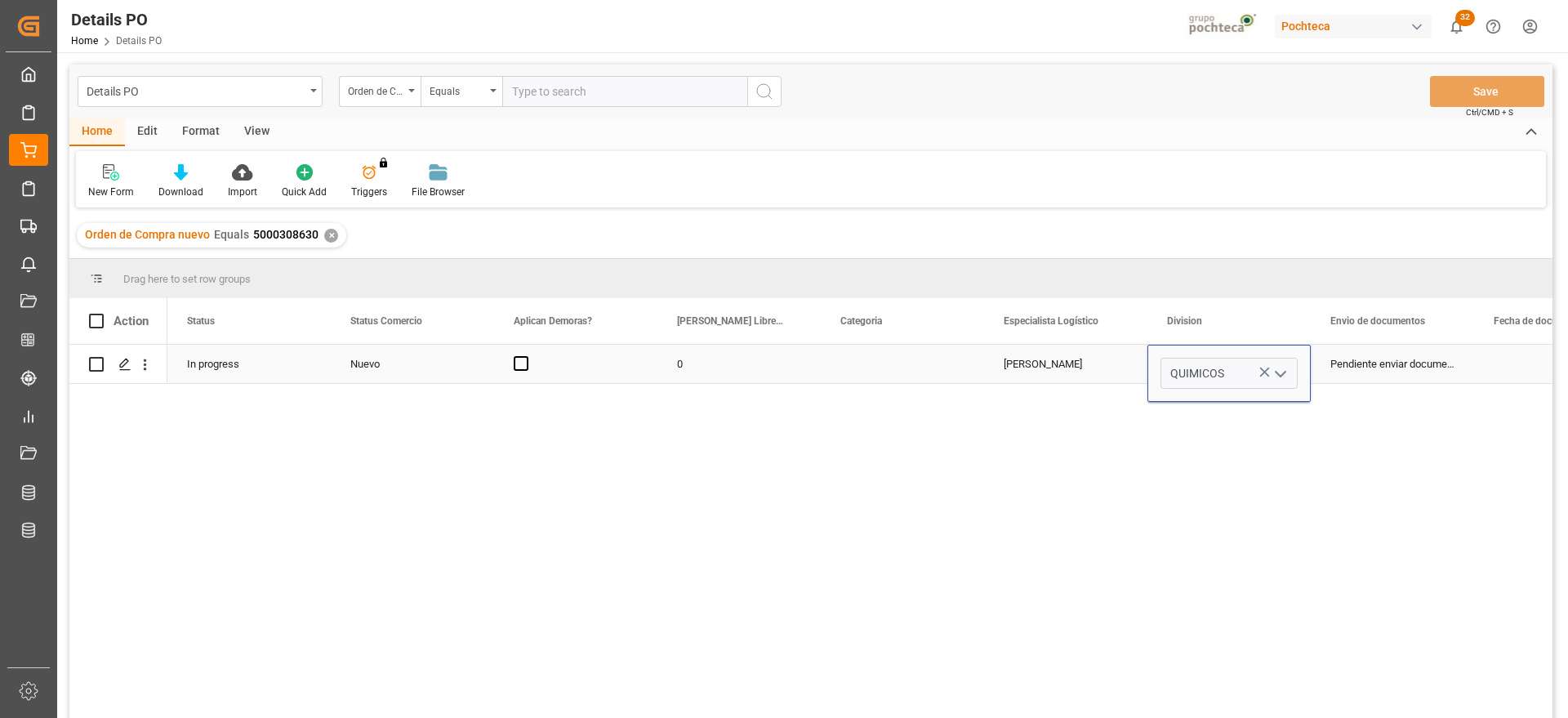
click at [1359, 378] on div "Pendiente enviar documentos" at bounding box center [1392, 365] width 163 height 39
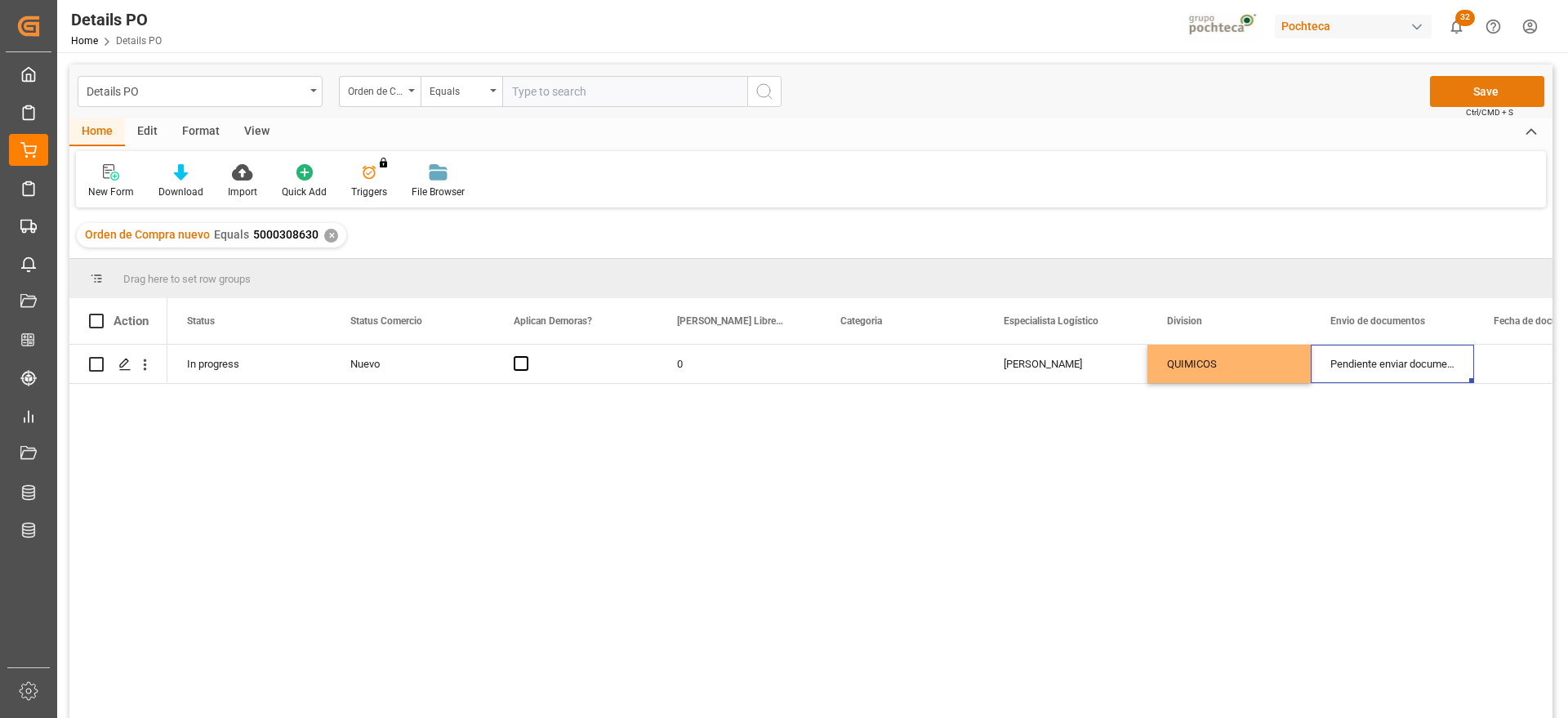
click at [1467, 85] on button "Save" at bounding box center [1487, 91] width 114 height 31
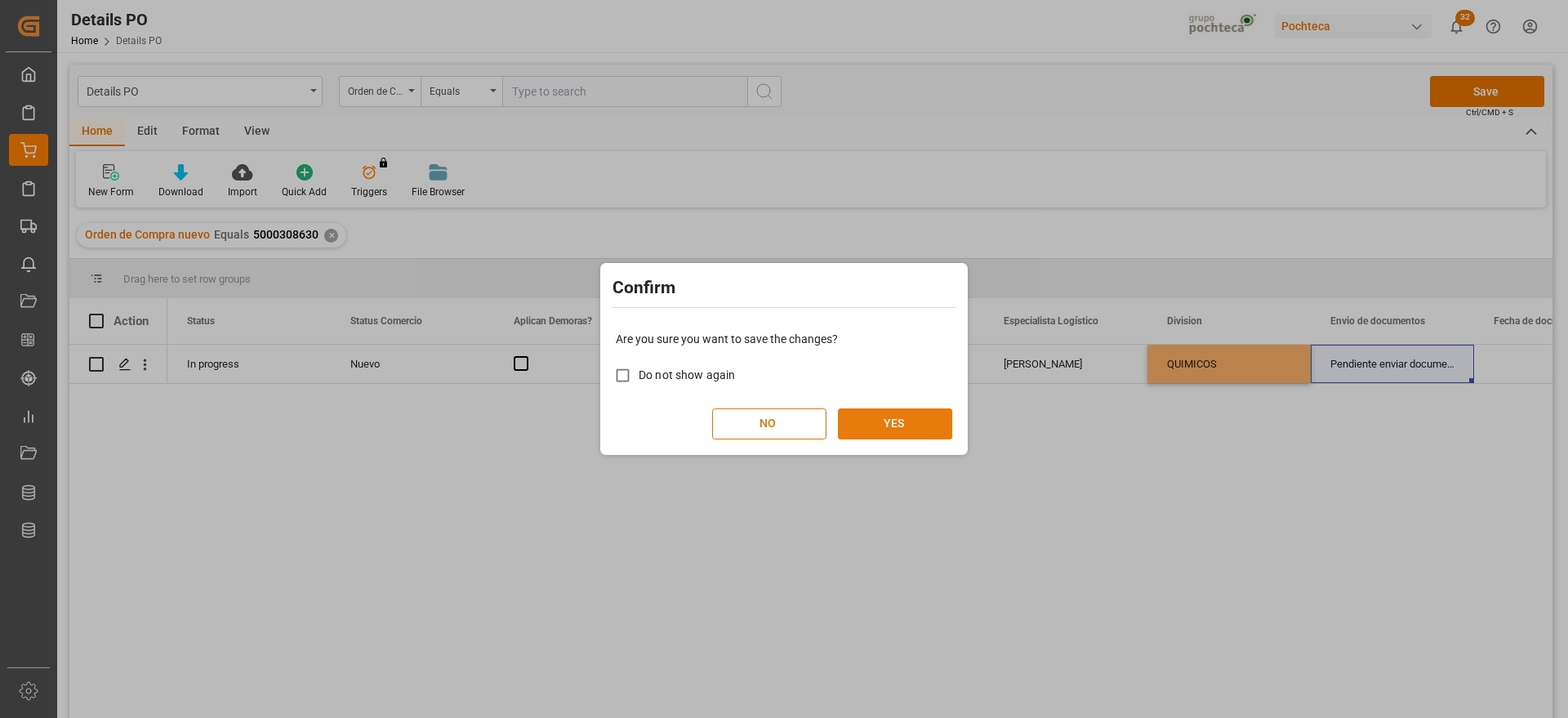
click at [932, 419] on button "YES" at bounding box center [895, 425] width 114 height 31
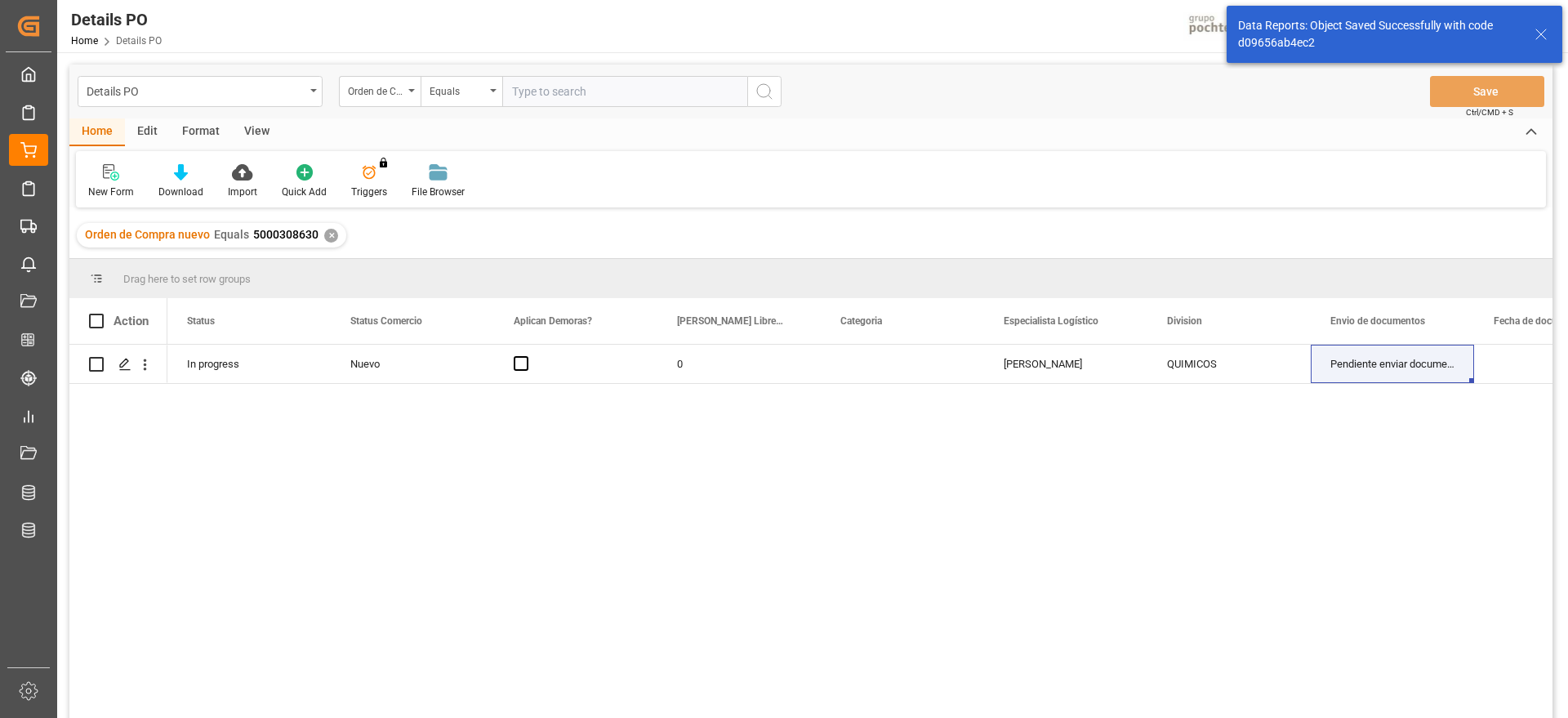
click at [327, 233] on div "✕" at bounding box center [330, 235] width 14 height 14
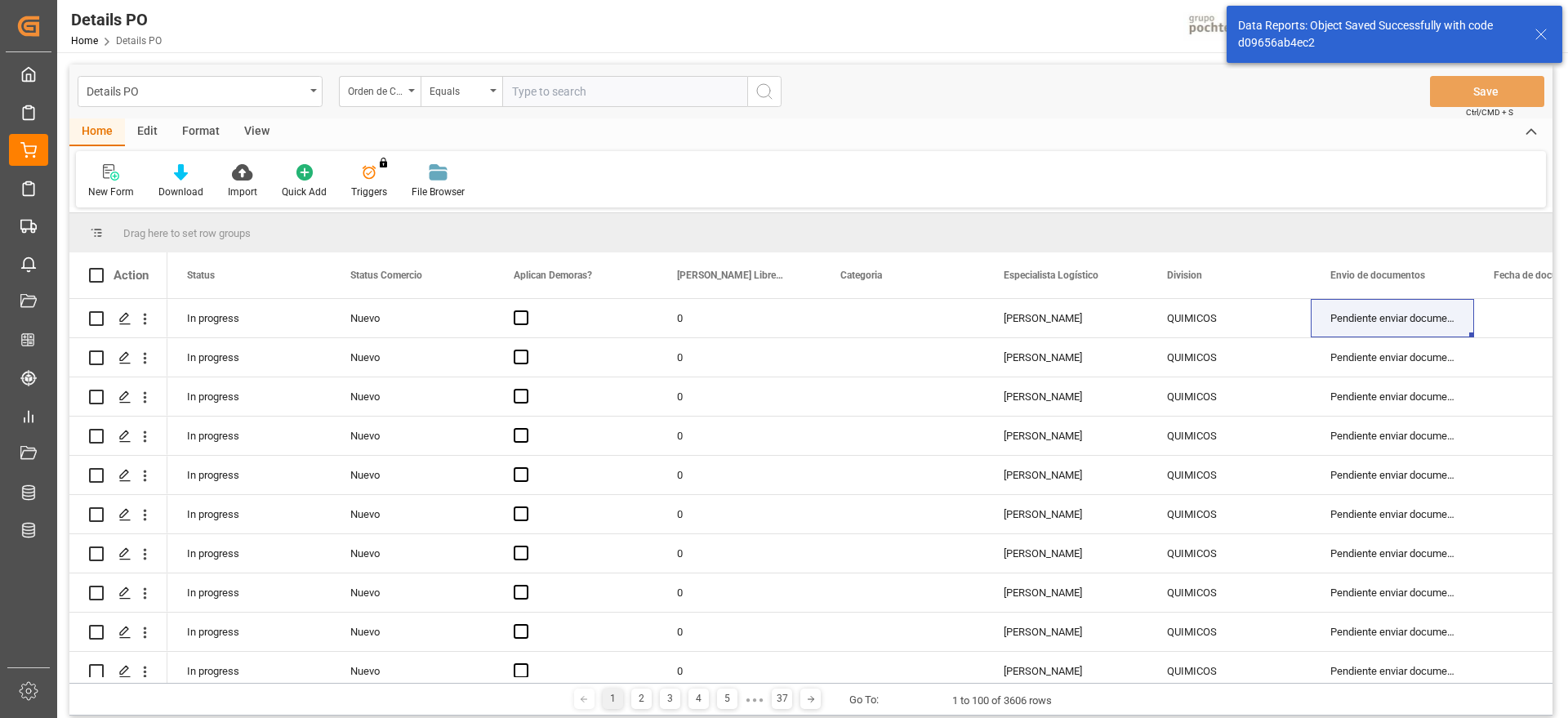
click at [580, 93] on input "text" at bounding box center [624, 91] width 245 height 31
paste input "5000308629"
type input "5000308629"
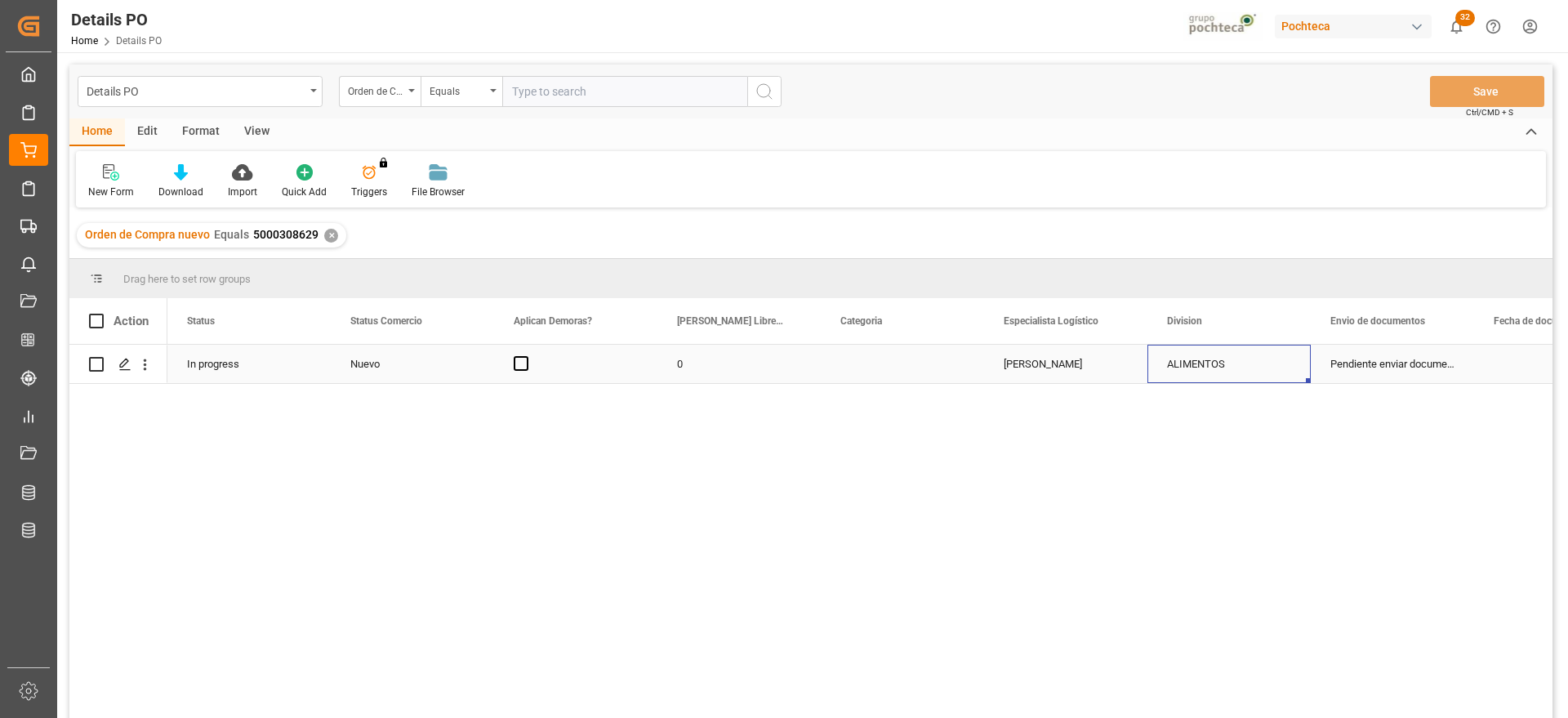
click at [1206, 376] on div "ALIMENTOS" at bounding box center [1229, 364] width 125 height 38
click at [1283, 375] on icon "open menu" at bounding box center [1279, 374] width 19 height 19
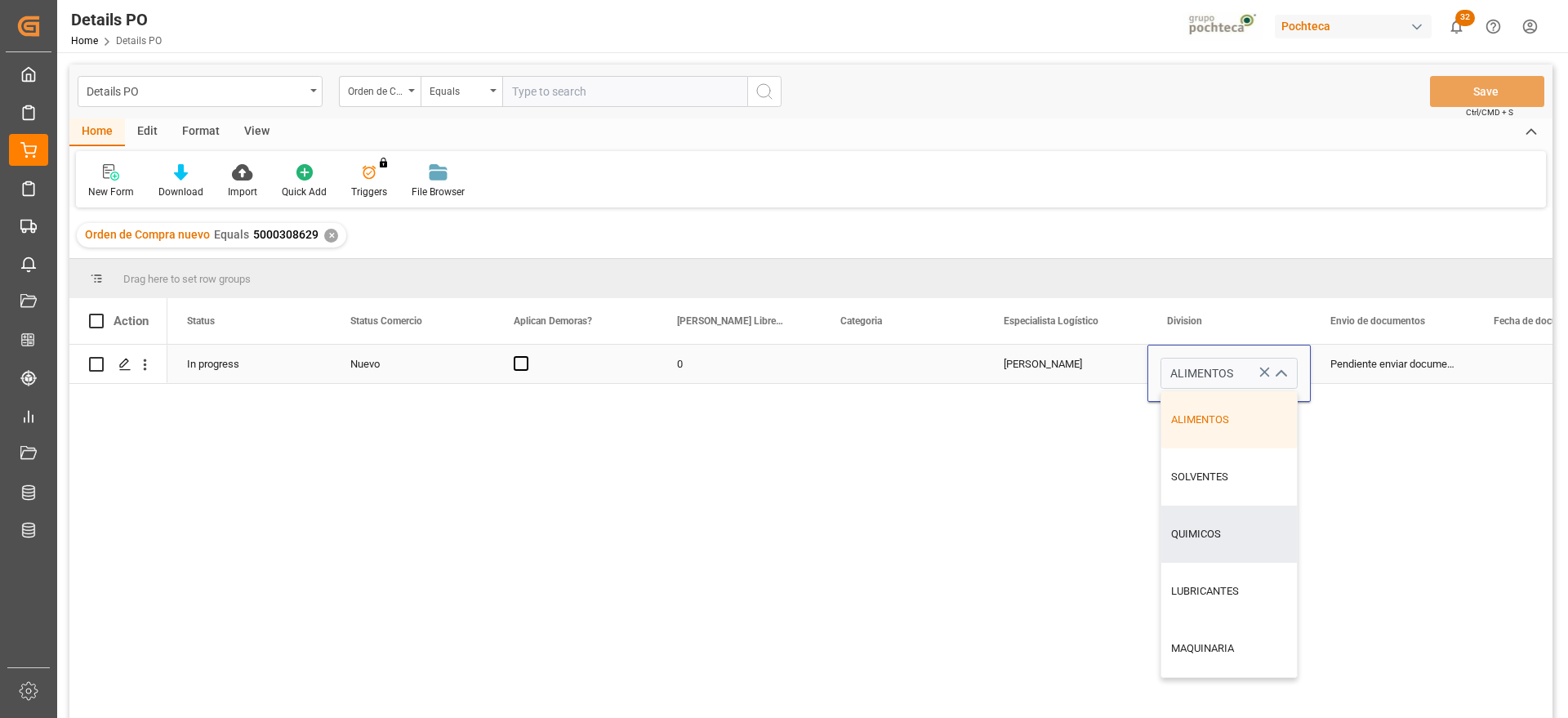
drag, startPoint x: 1212, startPoint y: 527, endPoint x: 1344, endPoint y: 413, distance: 174.4
click at [1212, 523] on div "QUIMICOS" at bounding box center [1229, 534] width 136 height 57
type input "QUIMICOS"
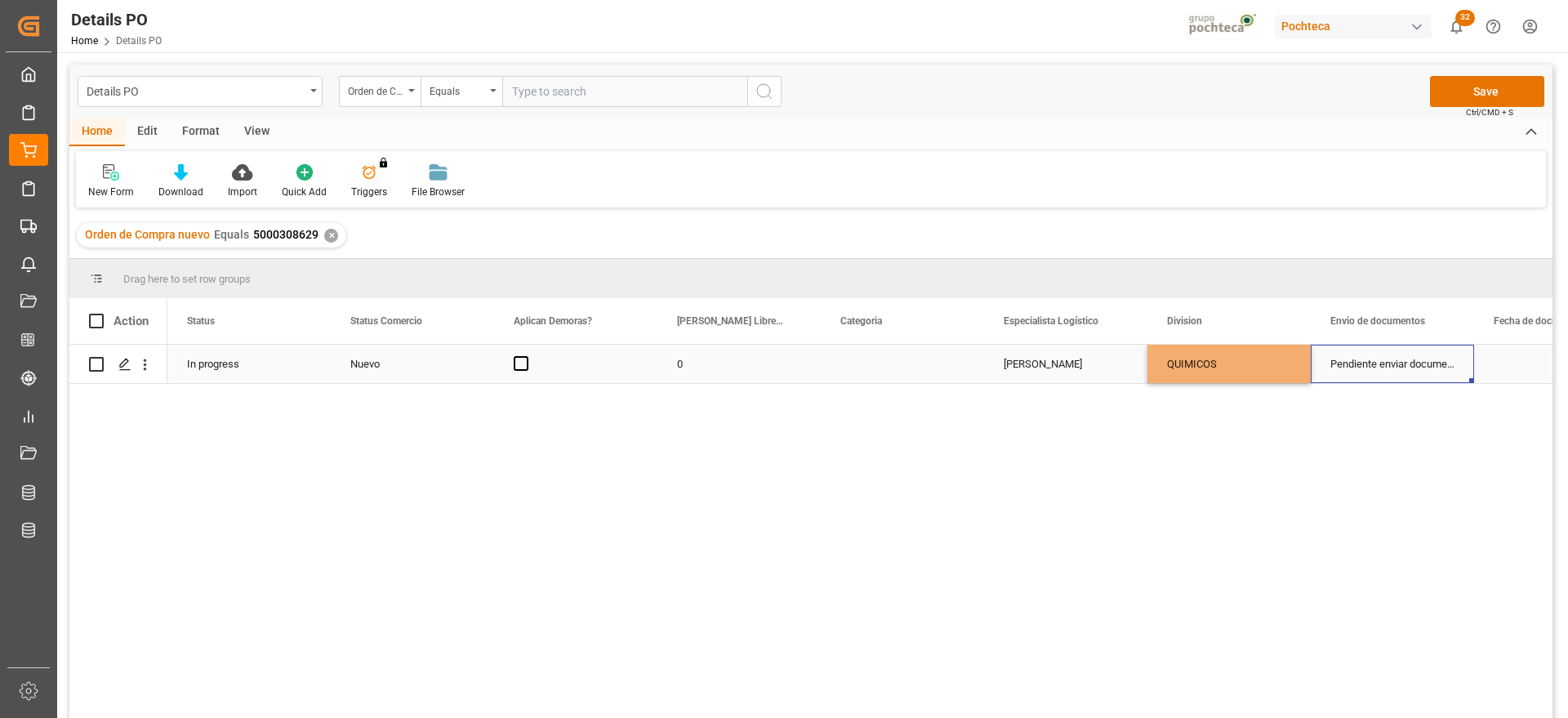
click at [1420, 362] on div "Pendiente enviar documentos" at bounding box center [1392, 365] width 163 height 39
click at [1475, 80] on button "Save" at bounding box center [1487, 91] width 114 height 31
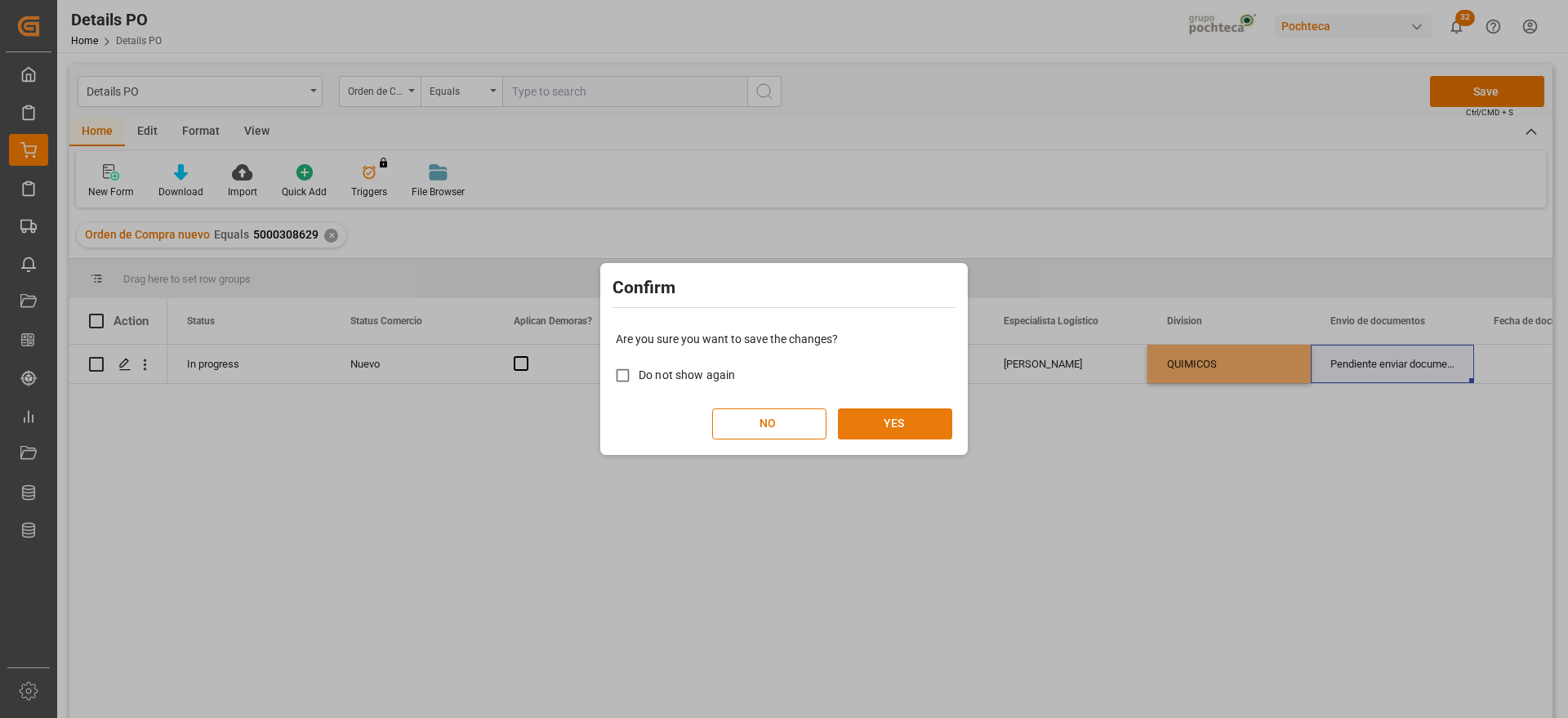
click at [871, 417] on button "YES" at bounding box center [895, 425] width 114 height 31
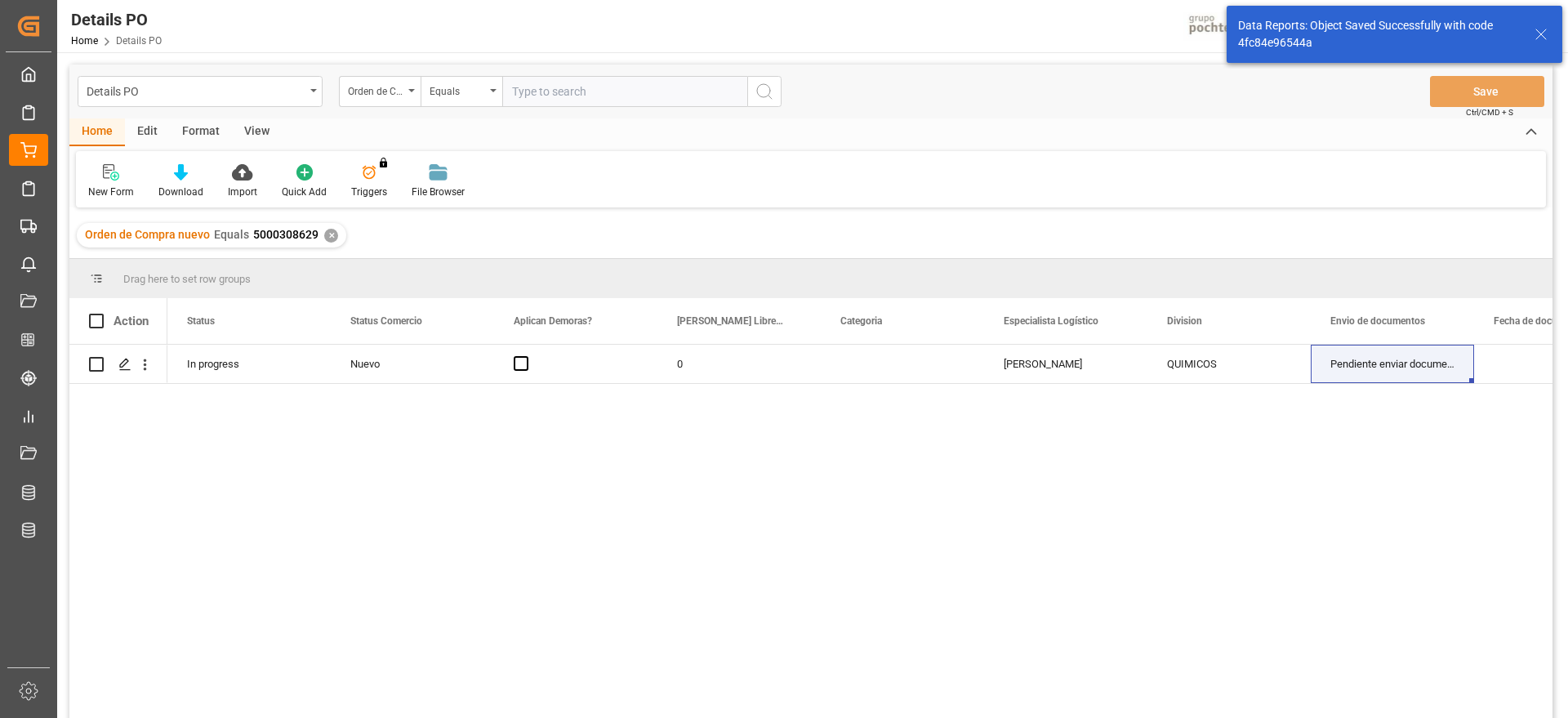
click at [327, 232] on div "✕" at bounding box center [330, 235] width 14 height 14
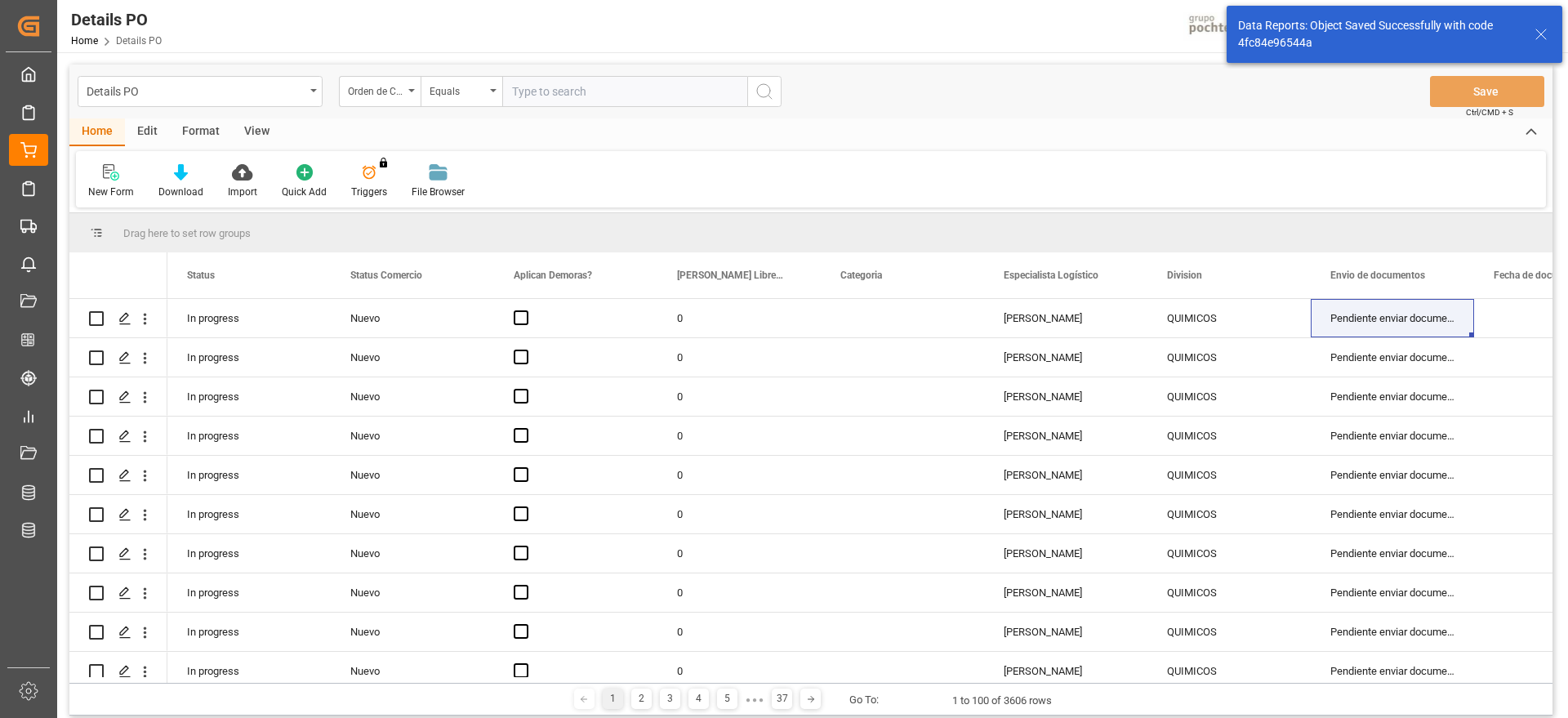
click at [579, 90] on input "text" at bounding box center [624, 91] width 245 height 31
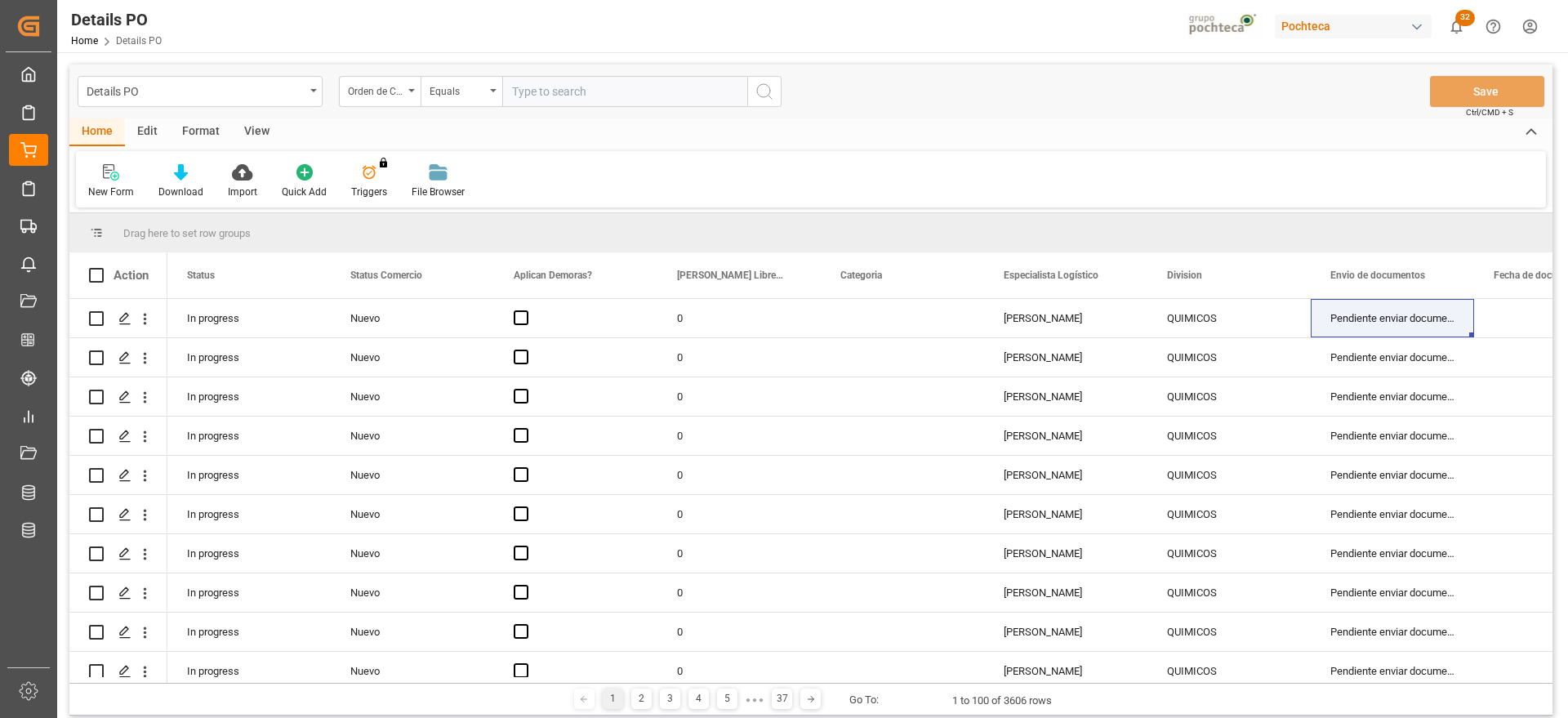
paste input "5000308650"
type input "5000308650"
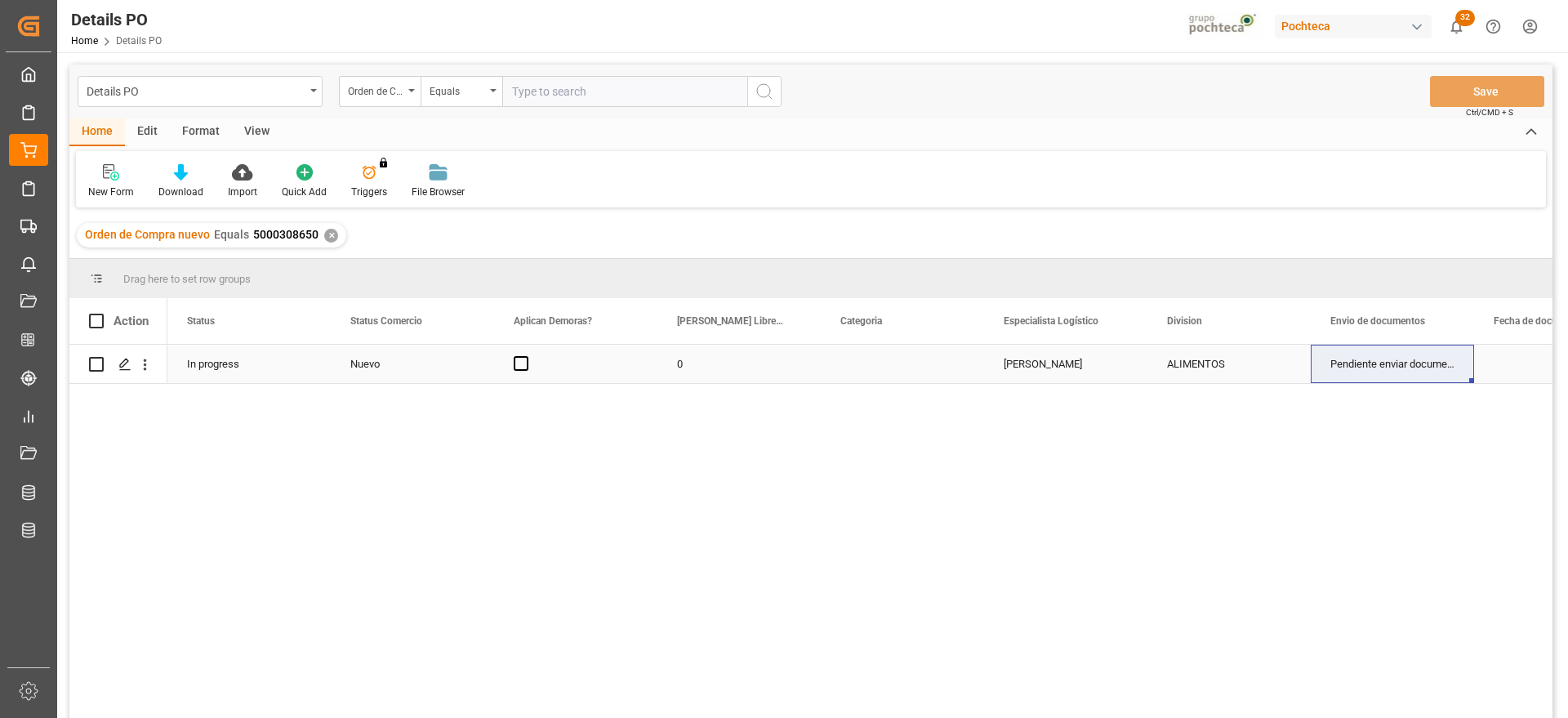
click at [1229, 358] on div "ALIMENTOS" at bounding box center [1229, 364] width 125 height 38
click at [1278, 369] on icon "open menu" at bounding box center [1279, 374] width 19 height 19
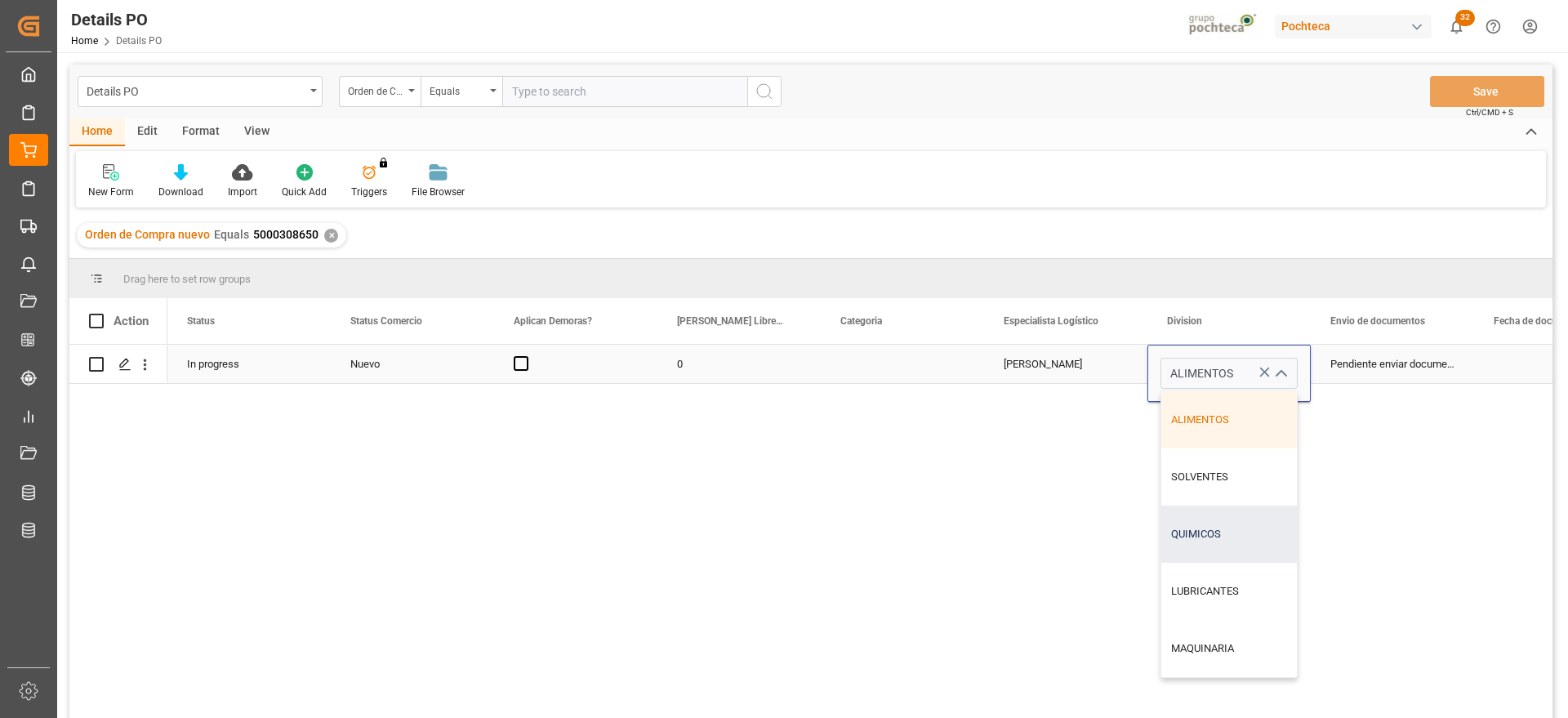
click at [1212, 533] on div "QUIMICOS" at bounding box center [1229, 534] width 136 height 57
type input "QUIMICOS"
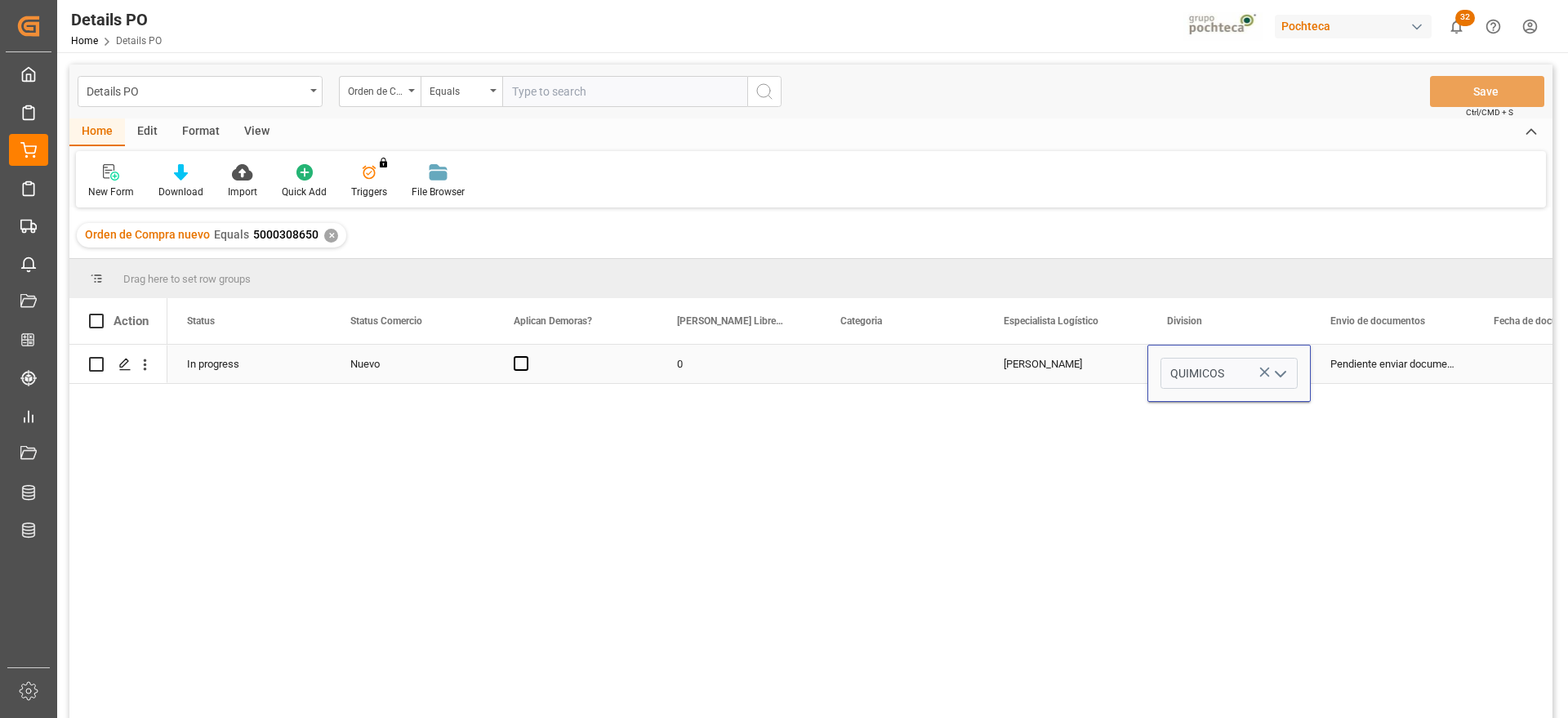
click at [1419, 345] on div "Pendiente enviar documentos" at bounding box center [1392, 365] width 163 height 39
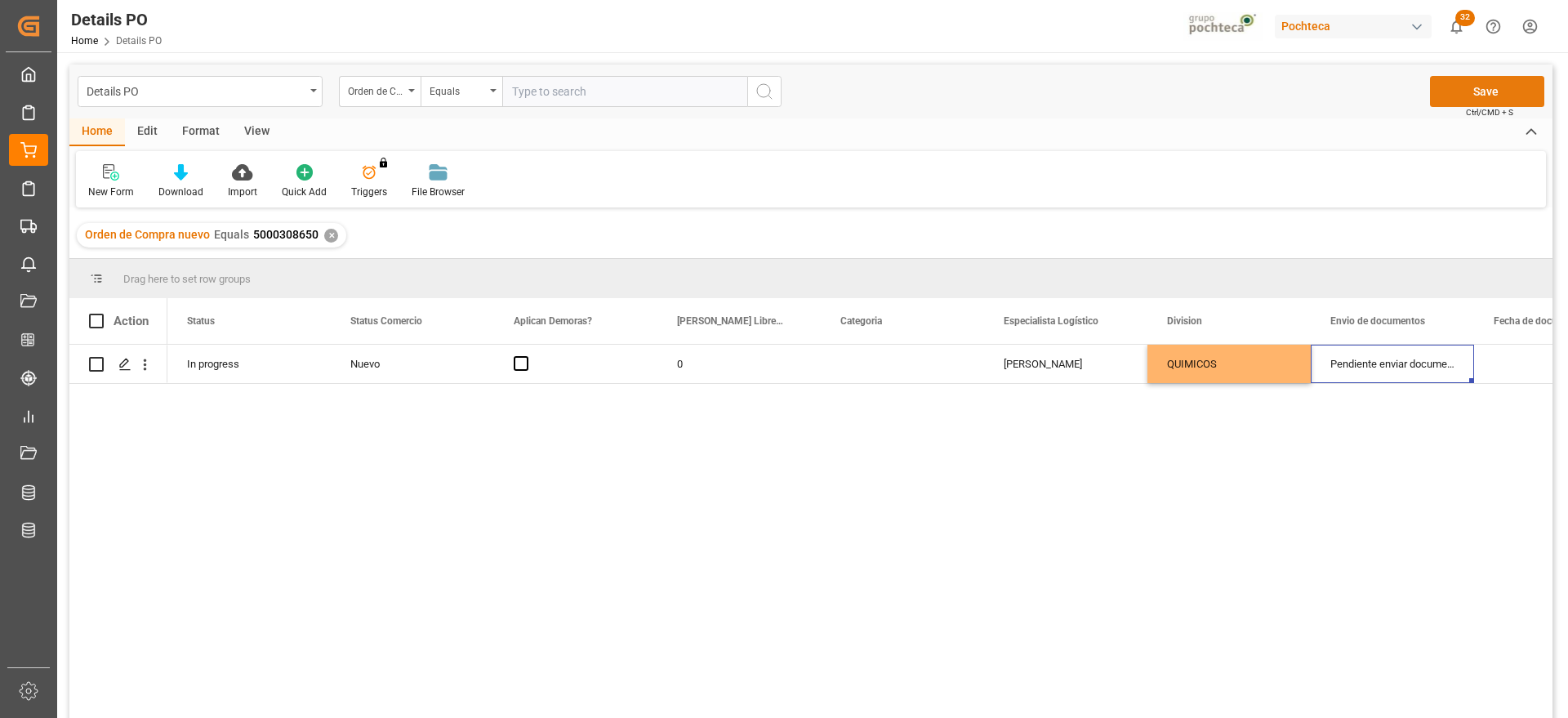
click at [1467, 95] on button "Save" at bounding box center [1487, 91] width 114 height 31
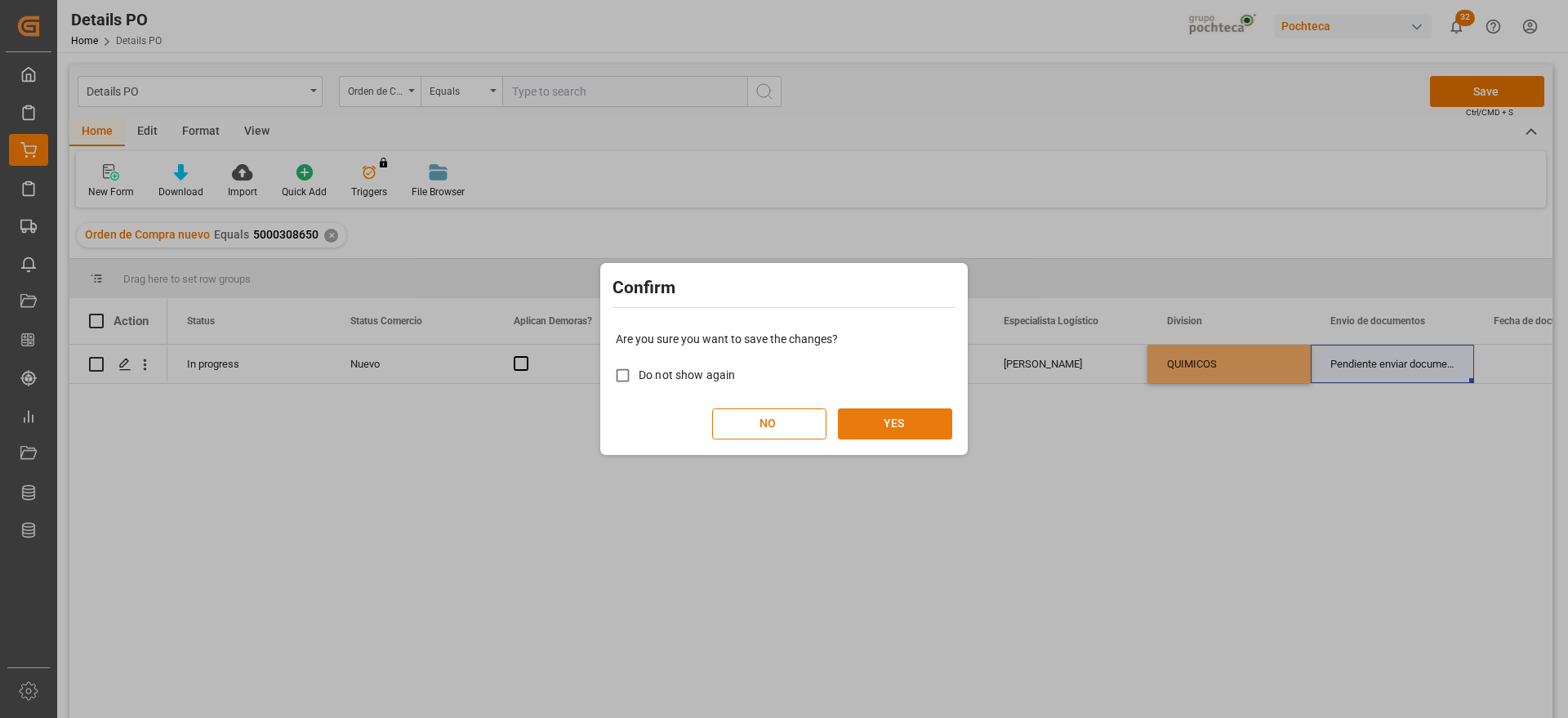
drag, startPoint x: 927, startPoint y: 418, endPoint x: 939, endPoint y: 440, distance: 25.1
click at [923, 417] on button "YES" at bounding box center [895, 425] width 114 height 31
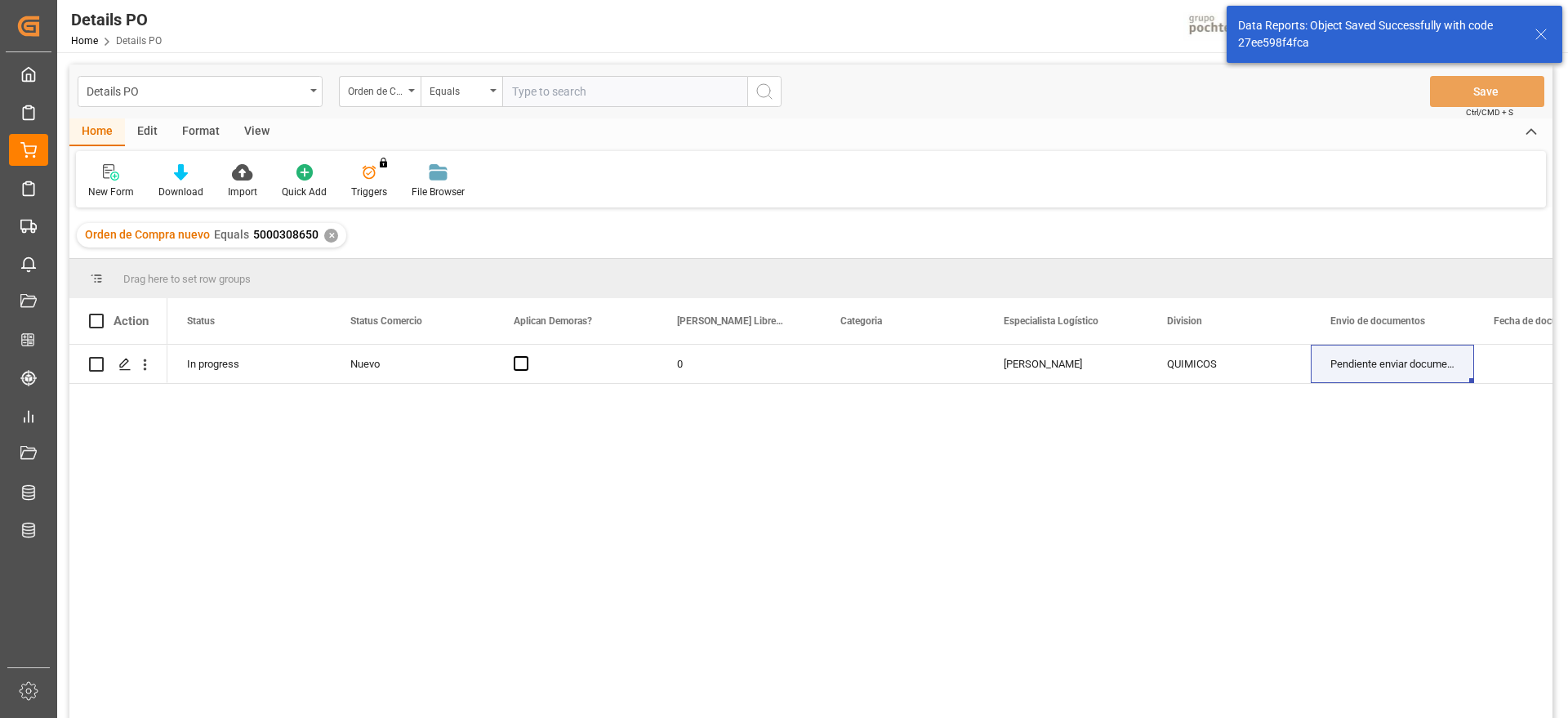
click at [324, 235] on div "✕" at bounding box center [330, 235] width 14 height 14
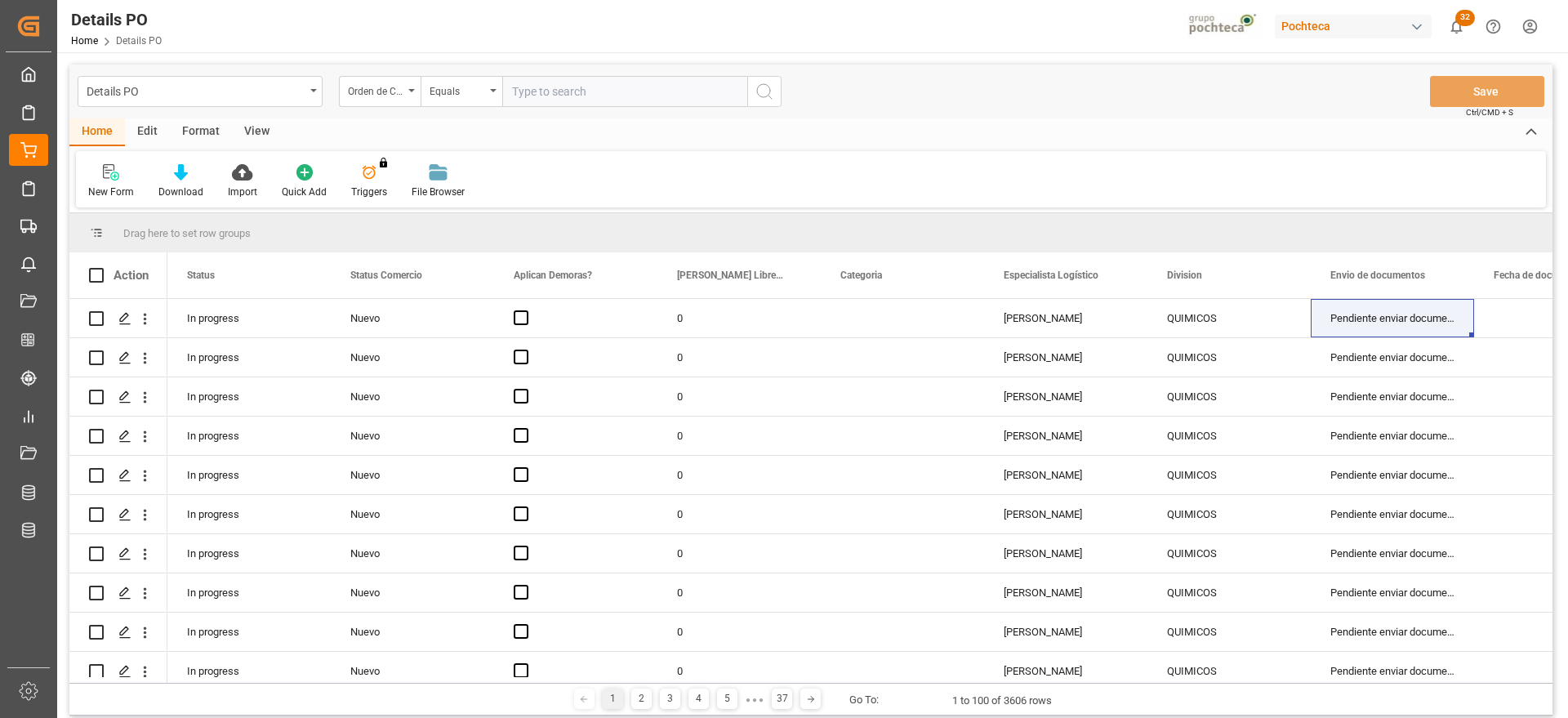
click at [526, 92] on input "text" at bounding box center [624, 91] width 245 height 31
paste input "5000308649"
type input "5000308649"
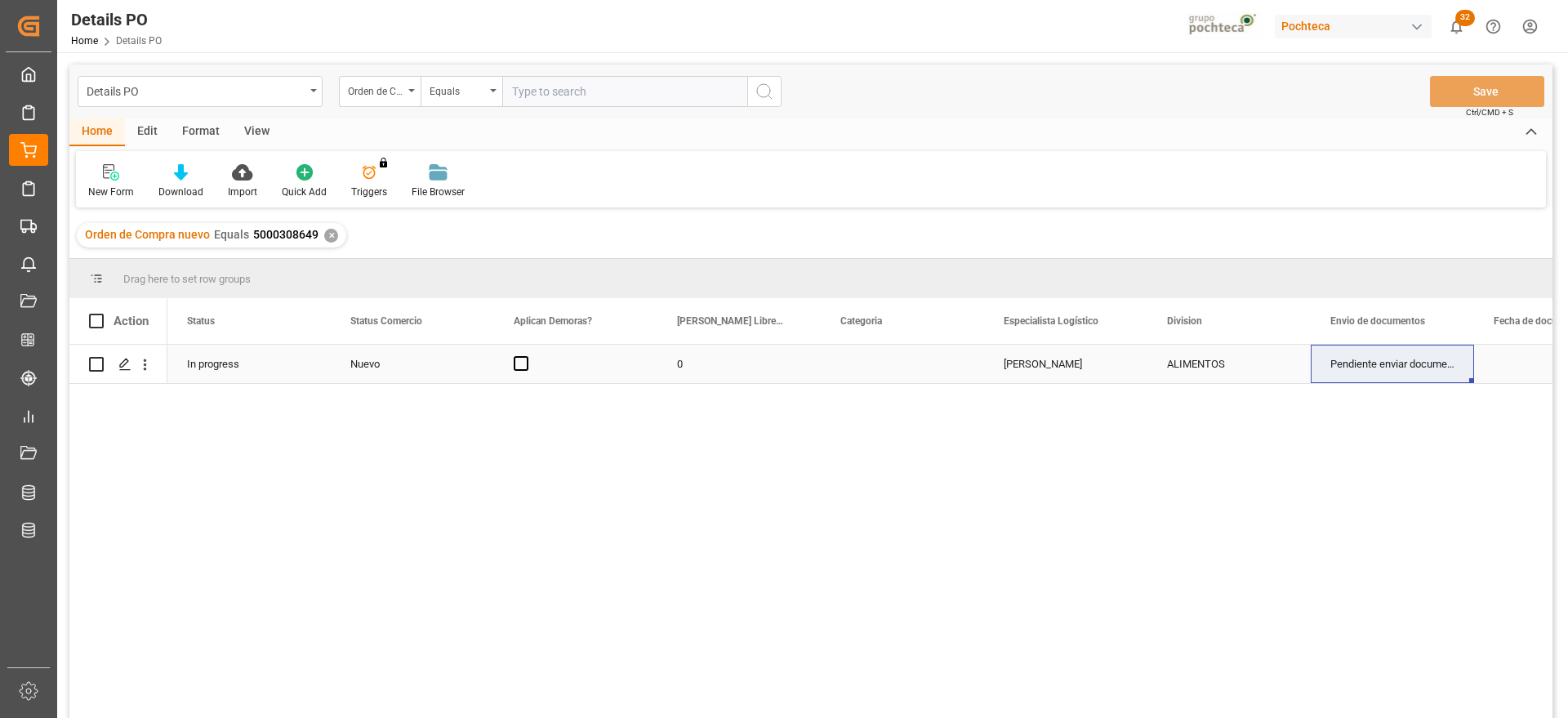
click at [1229, 364] on div "ALIMENTOS" at bounding box center [1229, 364] width 125 height 38
click at [1232, 366] on div "ALIMENTOS" at bounding box center [1229, 364] width 125 height 38
click at [1276, 372] on icon "open menu" at bounding box center [1279, 374] width 19 height 19
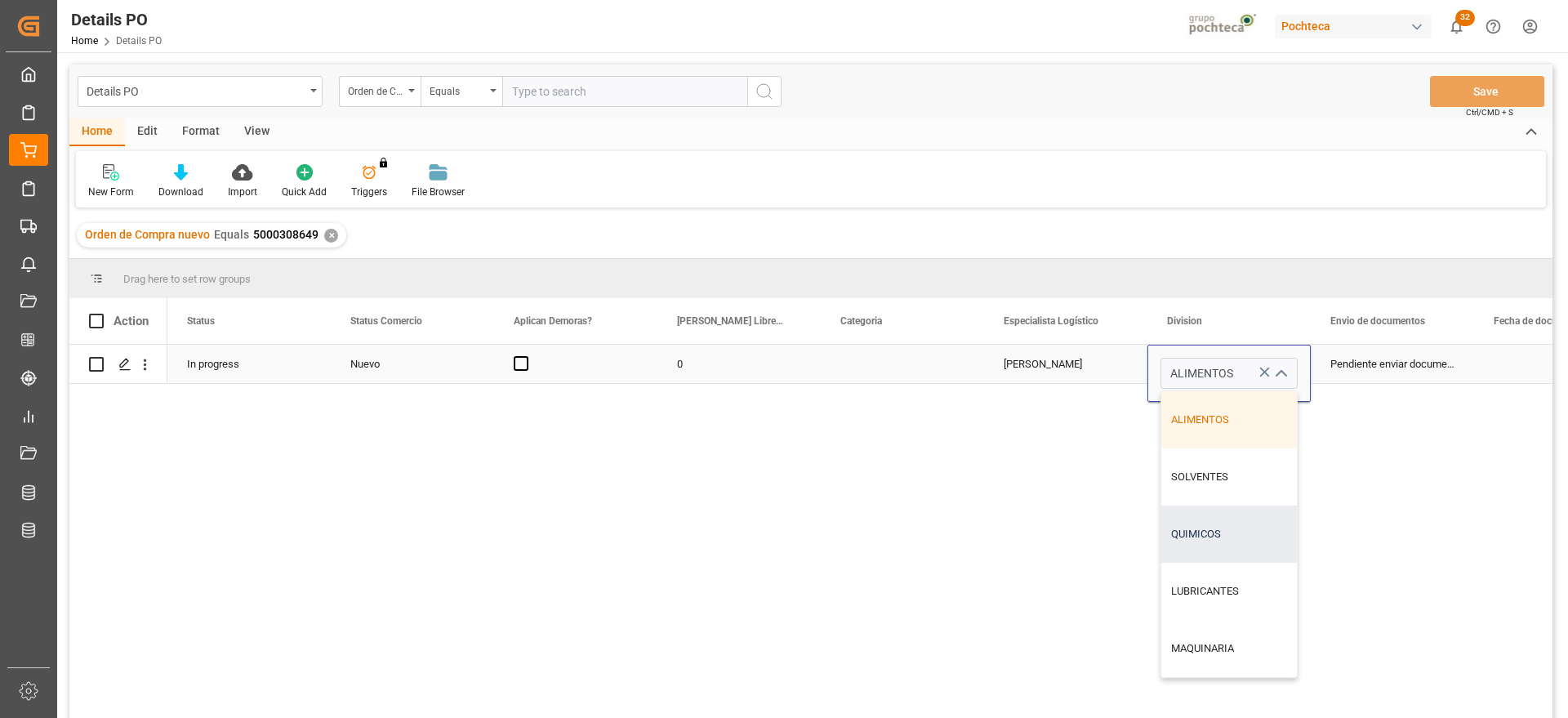
click at [1220, 523] on div "QUIMICOS" at bounding box center [1229, 534] width 136 height 57
type input "QUIMICOS"
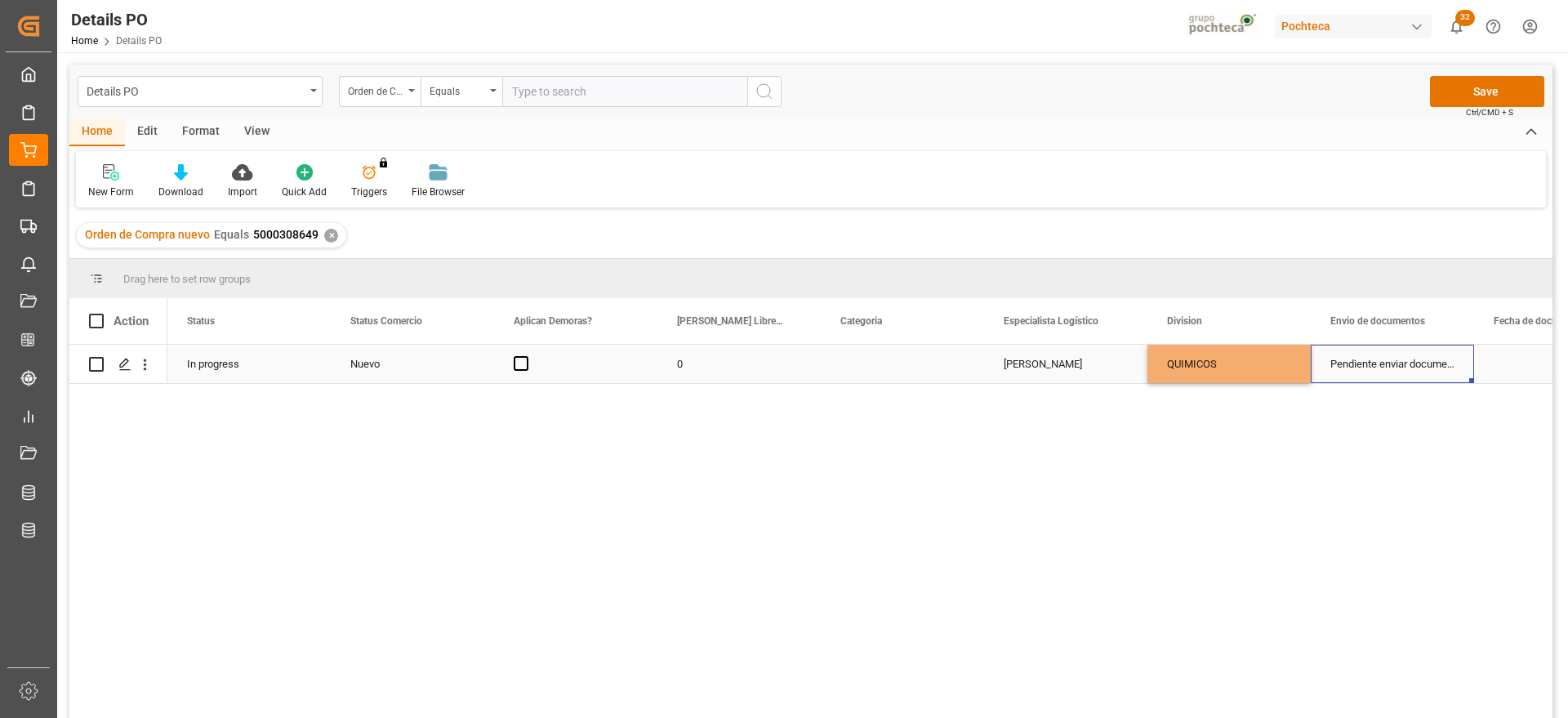
click at [1404, 370] on div "Pendiente enviar documentos" at bounding box center [1392, 365] width 163 height 39
click at [1479, 99] on button "Save" at bounding box center [1487, 91] width 114 height 31
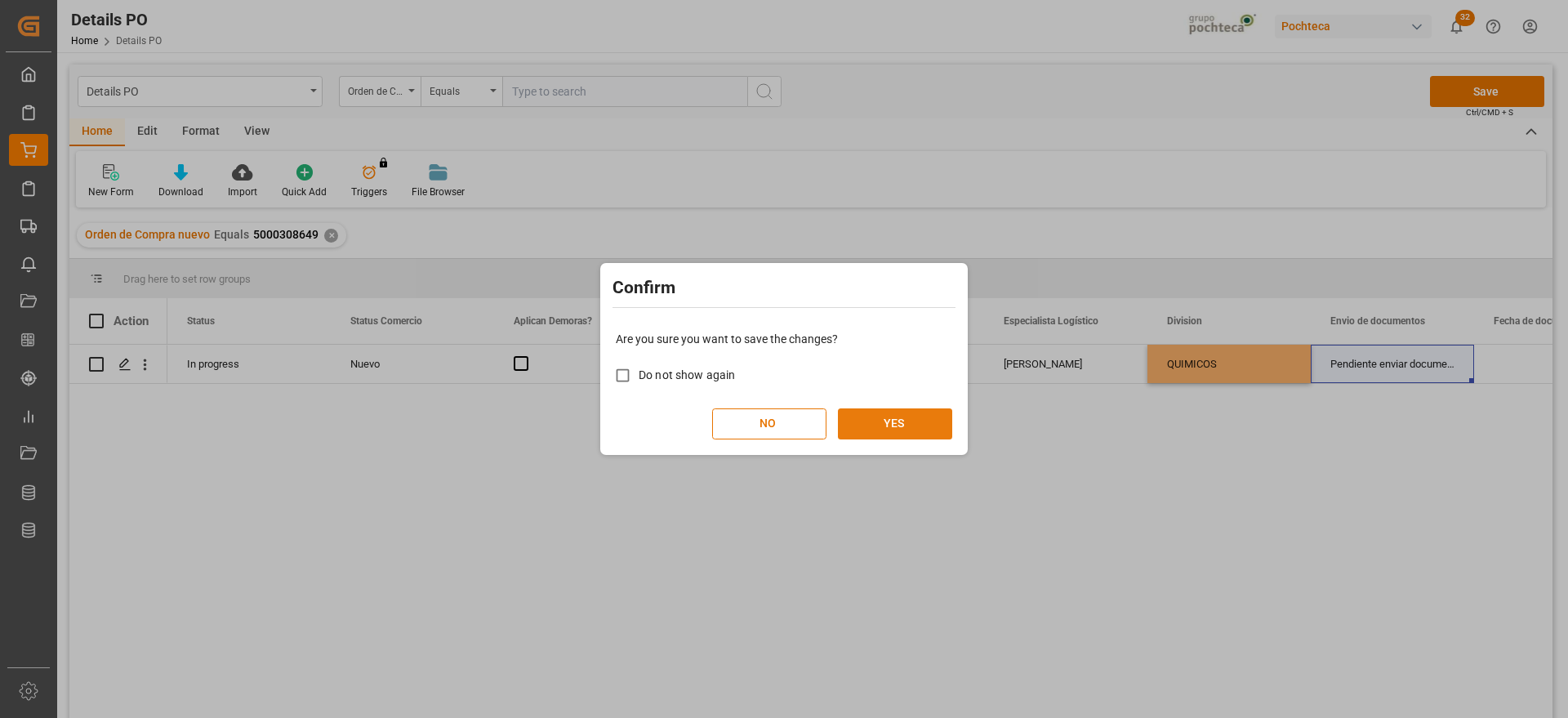
click at [901, 426] on button "YES" at bounding box center [895, 425] width 114 height 31
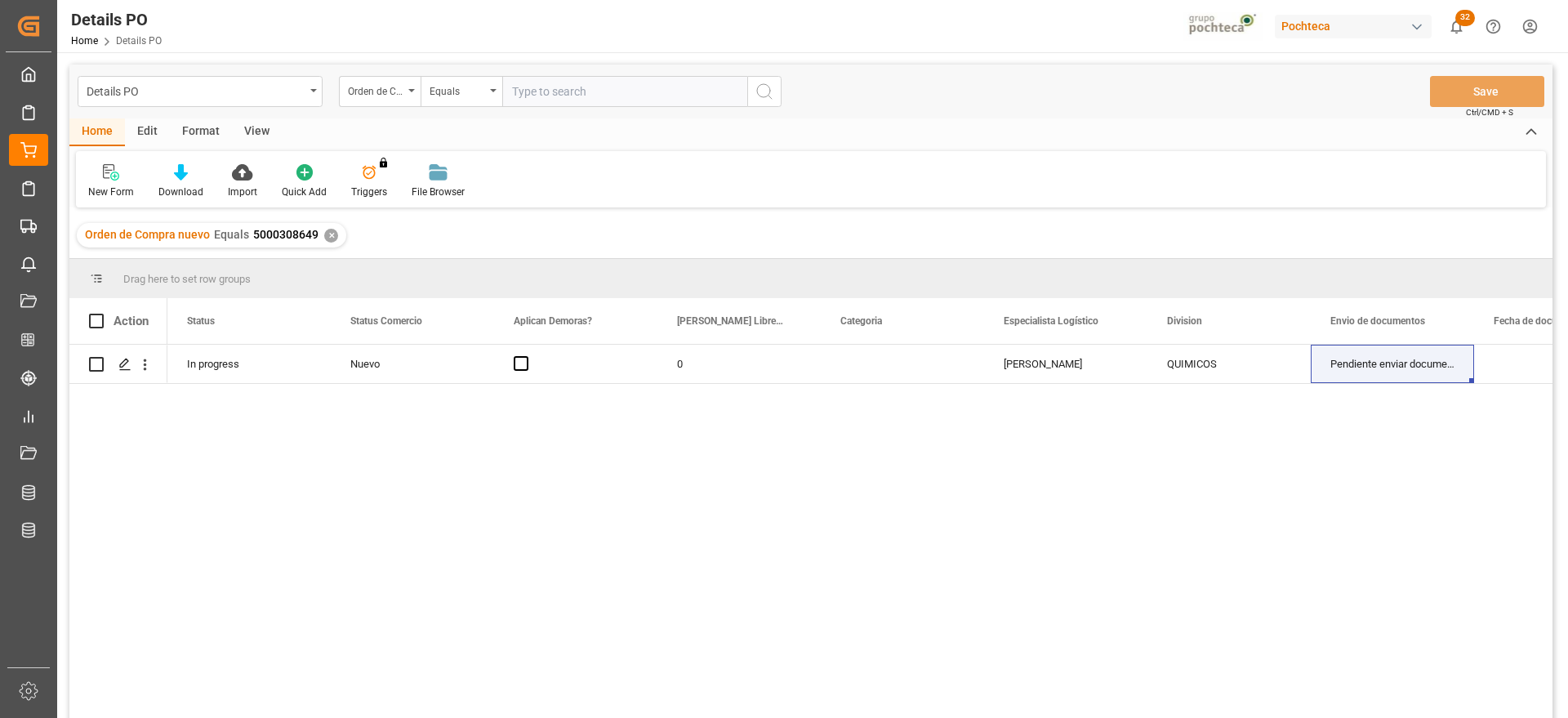
click at [324, 239] on div "✕" at bounding box center [330, 235] width 14 height 14
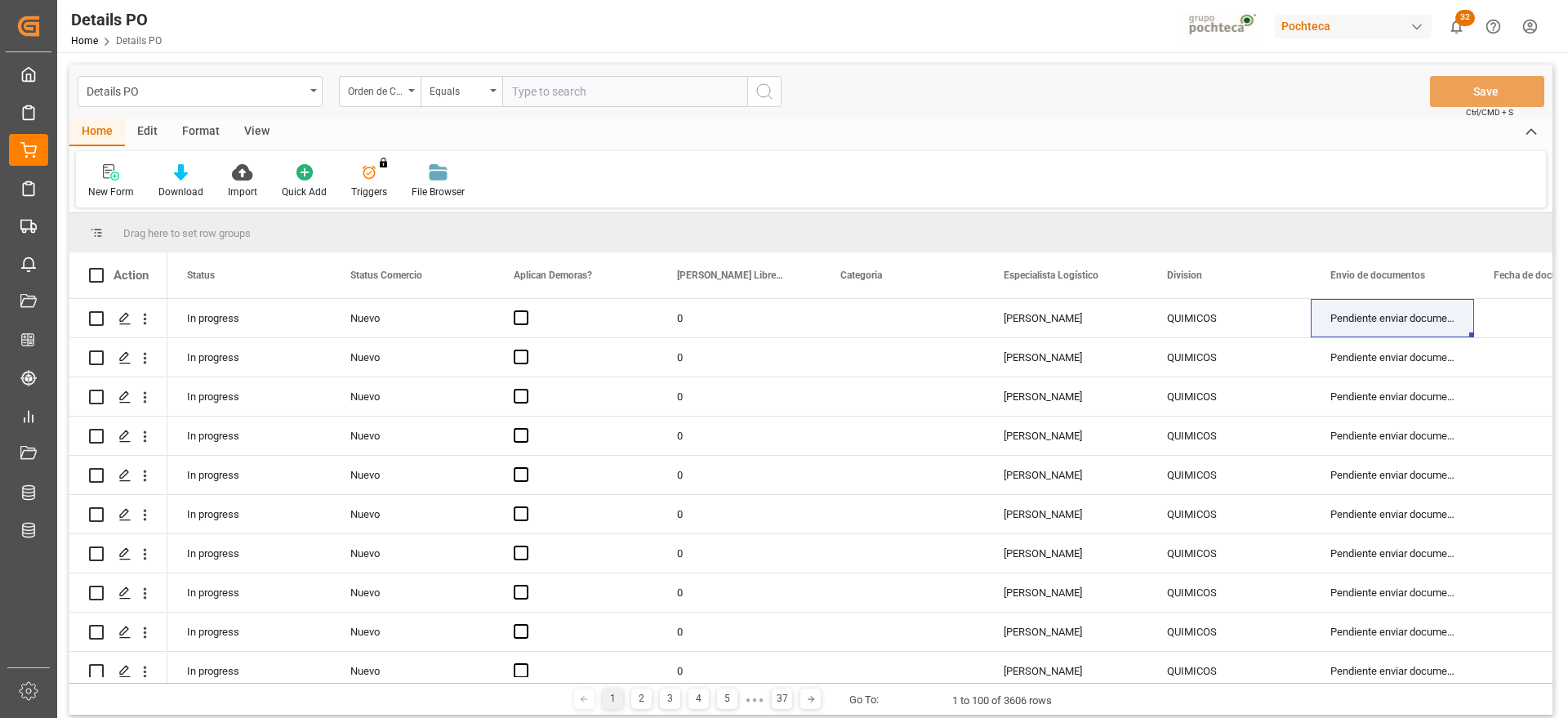
click at [552, 96] on input "text" at bounding box center [624, 91] width 245 height 31
paste input "5000308663"
type input "5000308663"
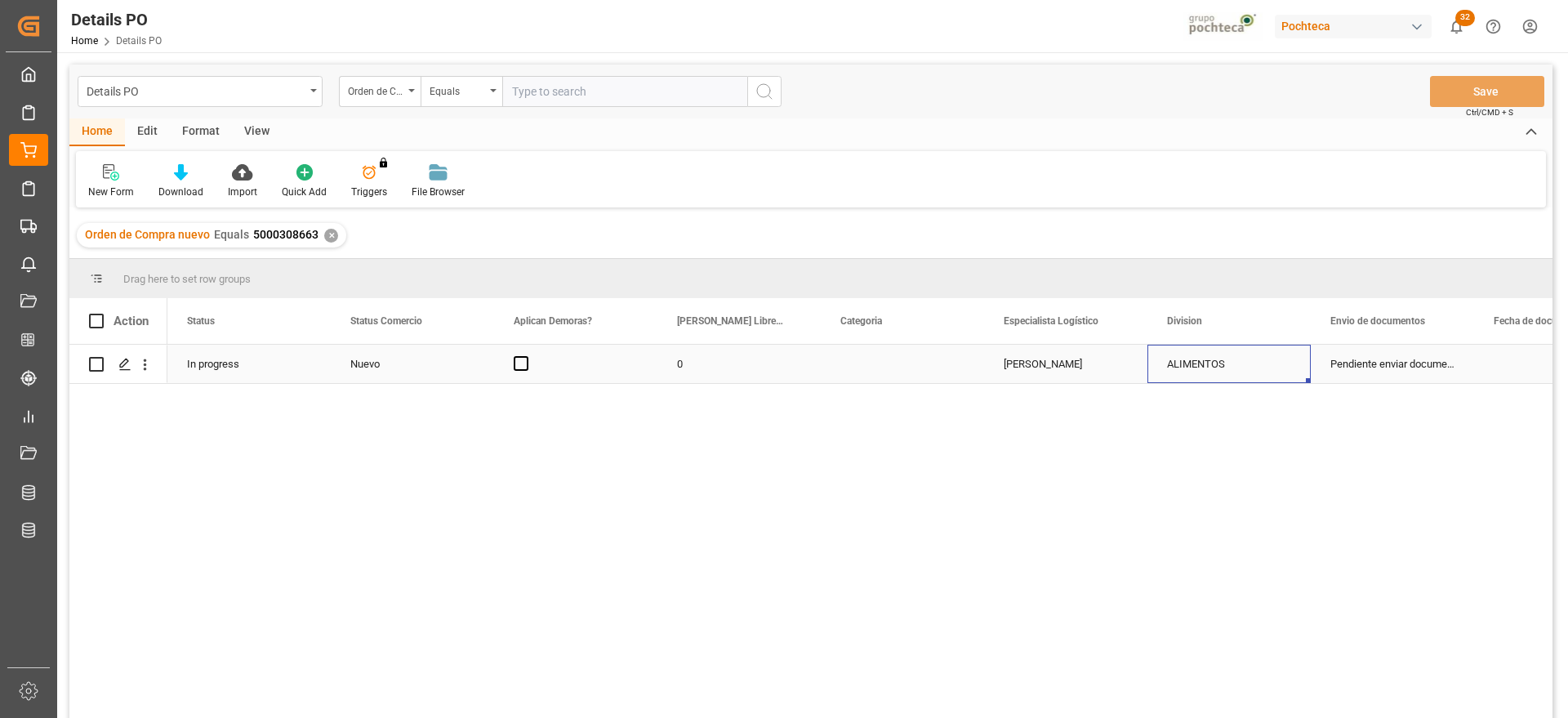
click at [1216, 377] on div "ALIMENTOS" at bounding box center [1229, 364] width 125 height 38
click at [1282, 372] on icon "open menu" at bounding box center [1279, 374] width 19 height 19
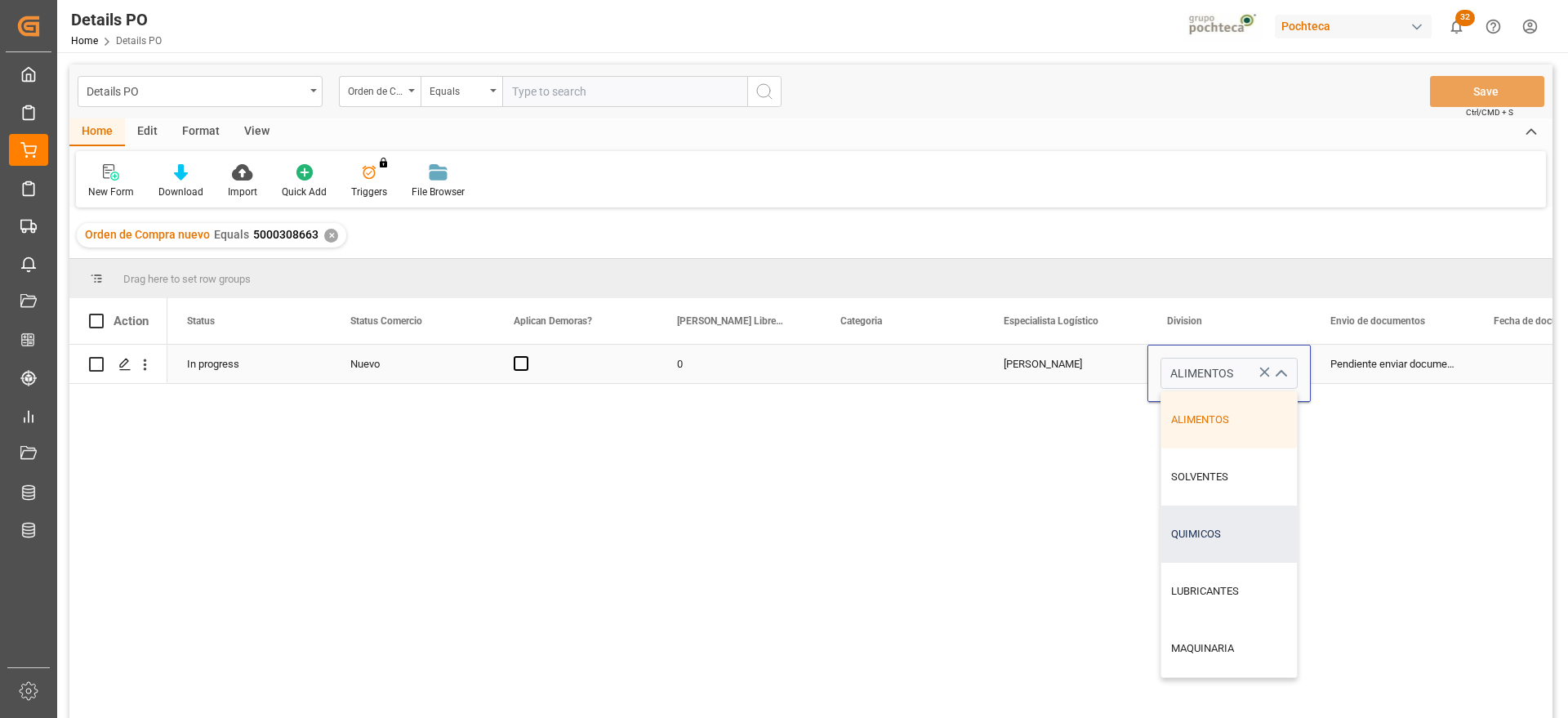
click at [1240, 534] on div "QUIMICOS" at bounding box center [1229, 534] width 136 height 57
type input "QUIMICOS"
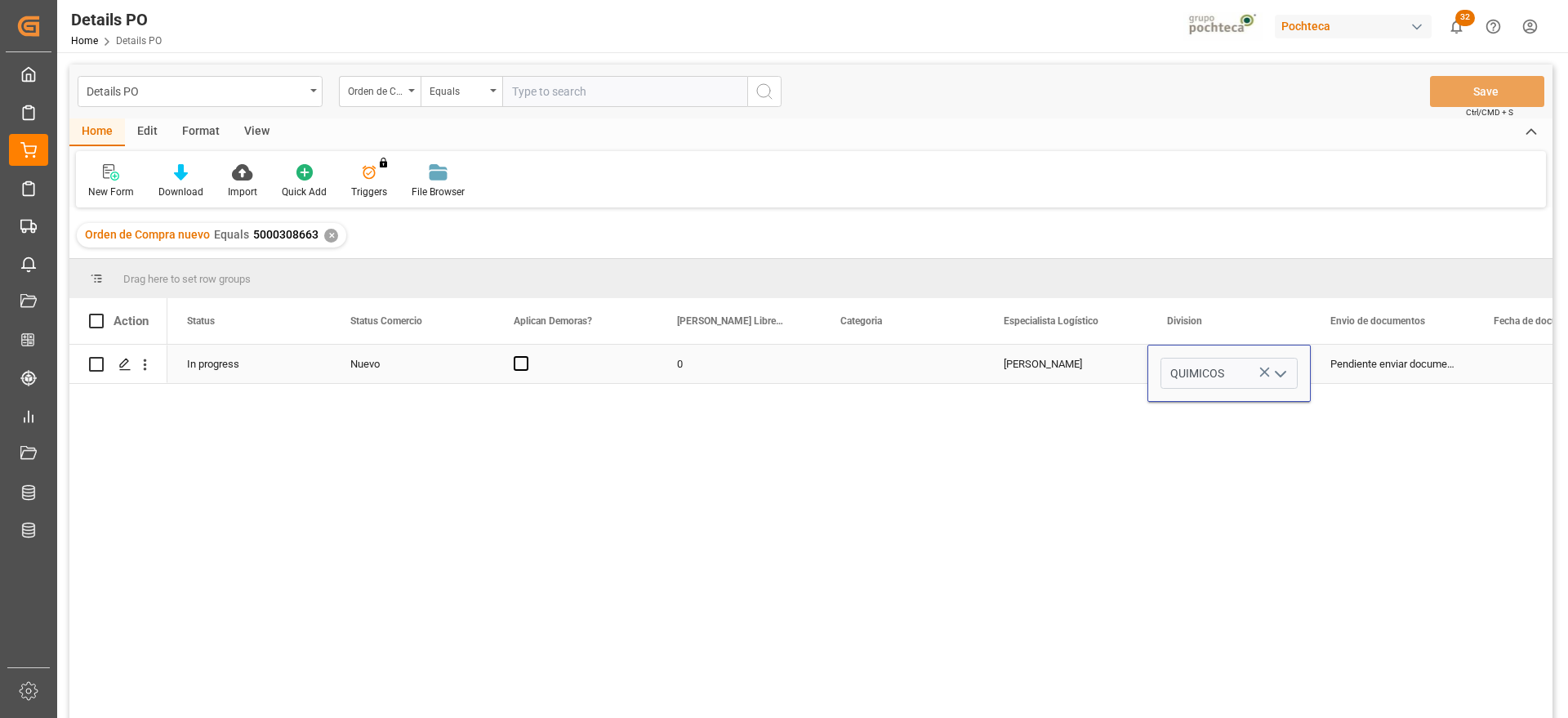
click at [1382, 367] on div "Pendiente enviar documentos" at bounding box center [1392, 365] width 163 height 39
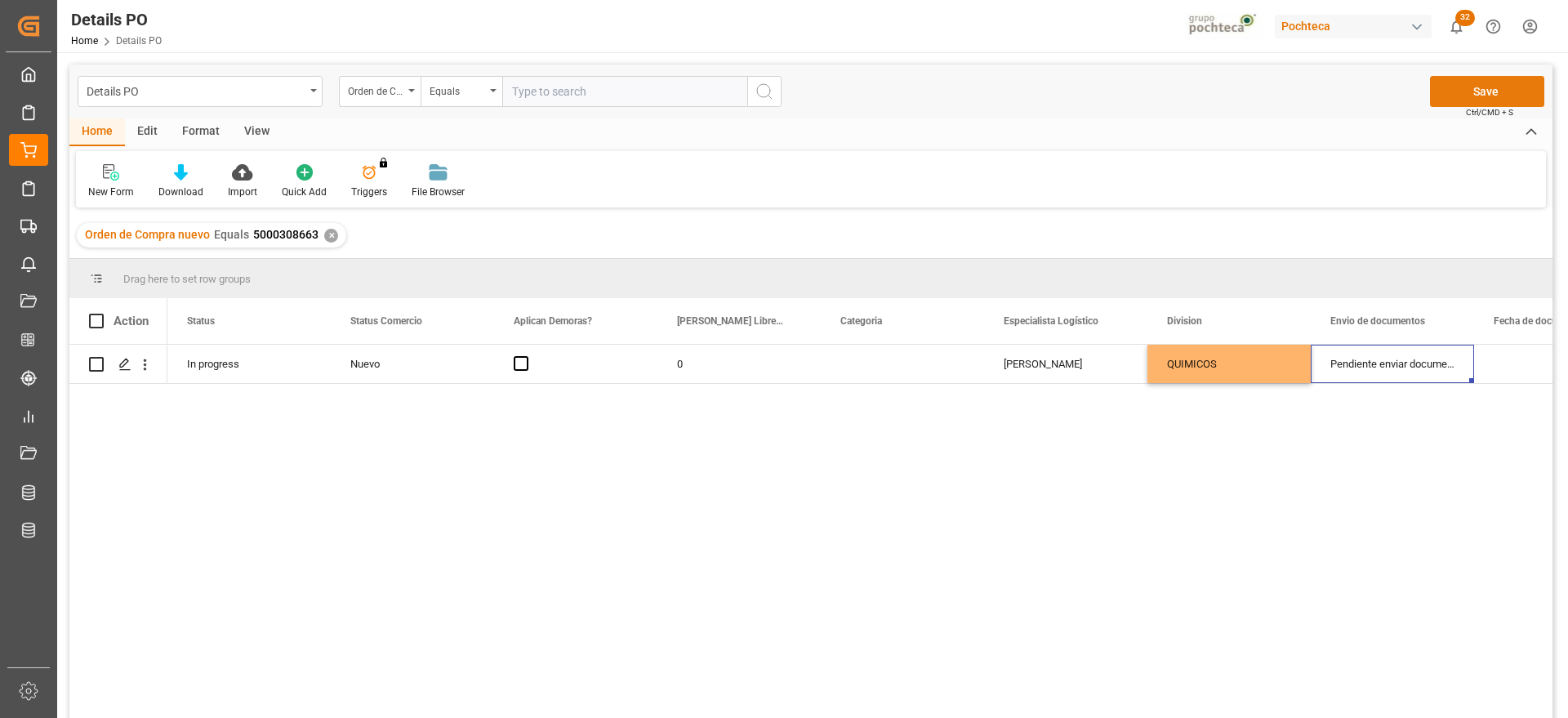
click at [1503, 94] on button "Save" at bounding box center [1487, 91] width 114 height 31
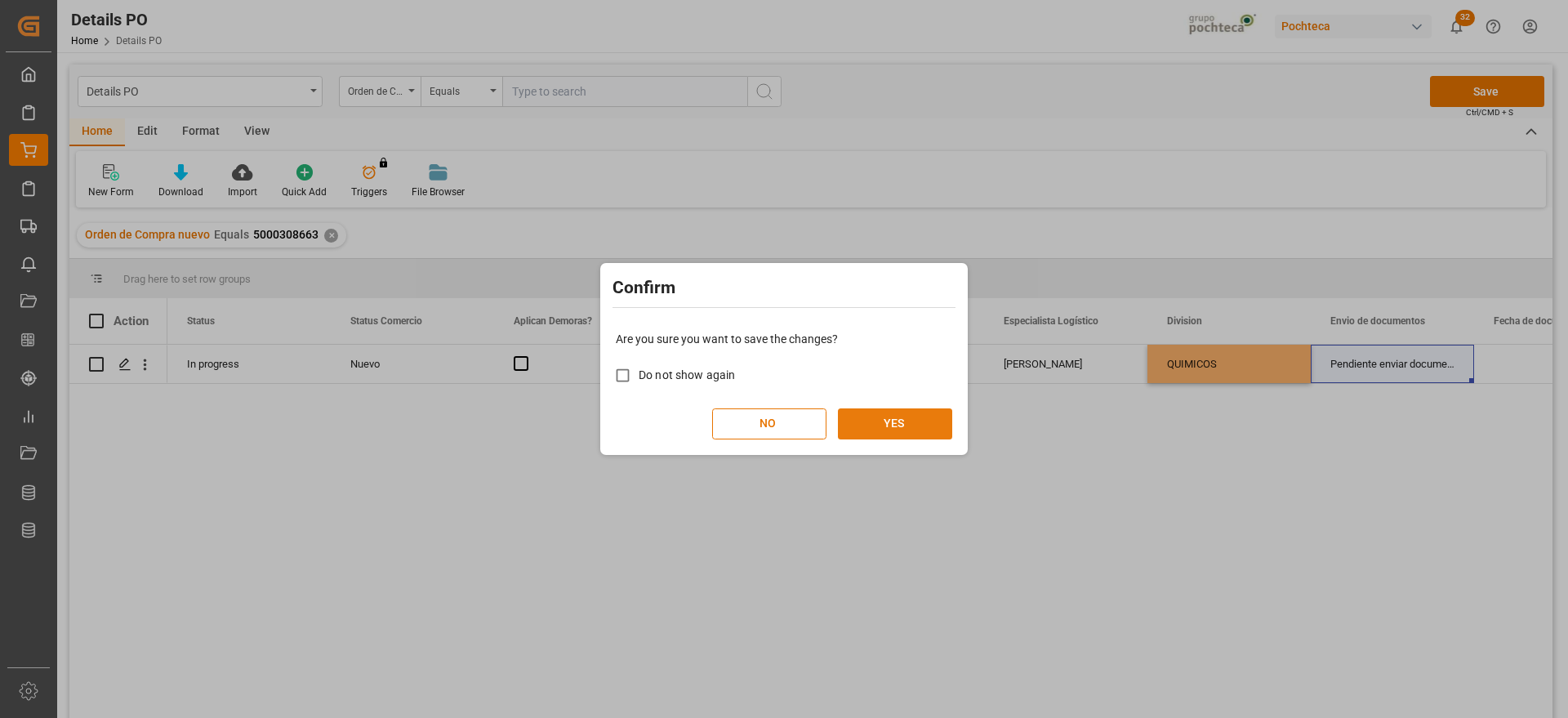
click at [891, 421] on button "YES" at bounding box center [895, 425] width 114 height 31
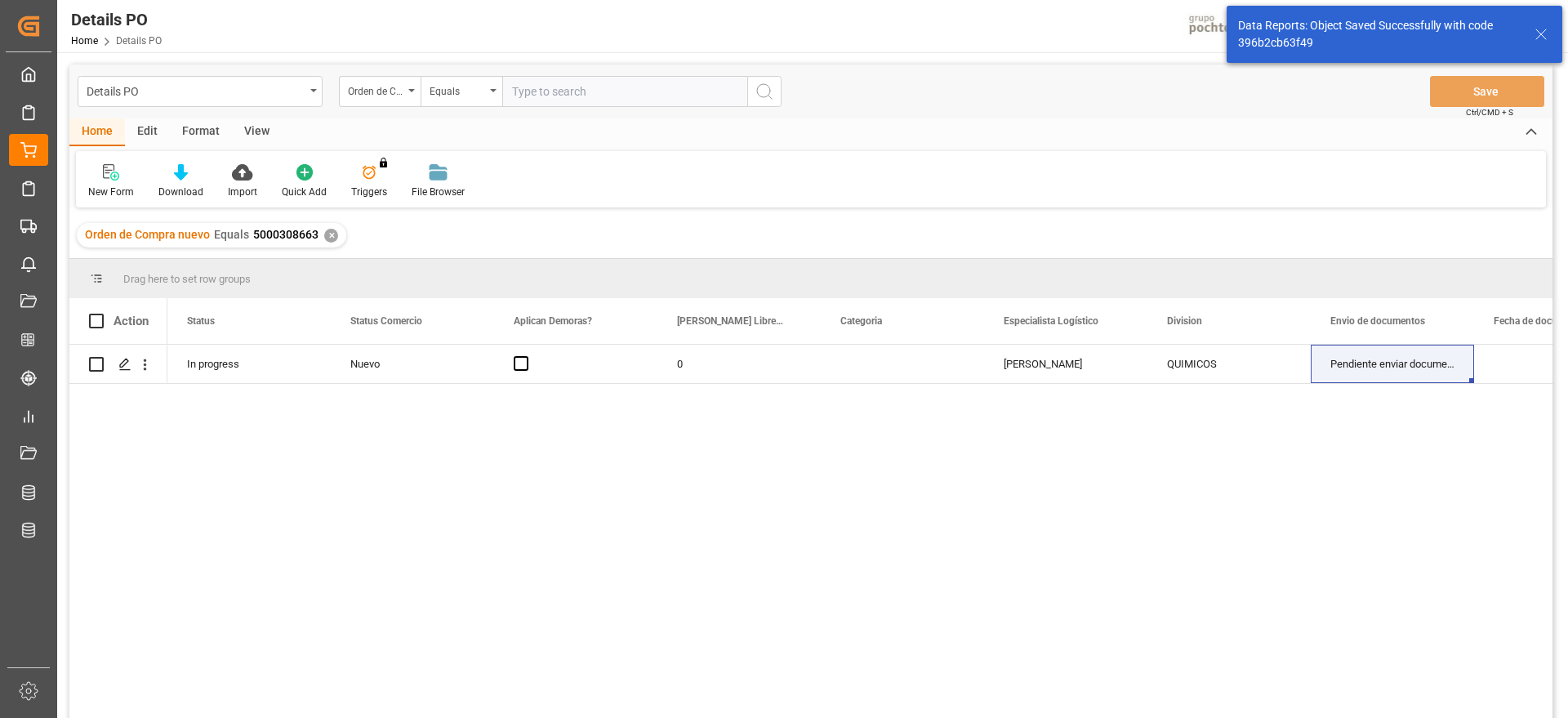
click at [335, 233] on div "Orden de Compra nuevo Equals 5000308663 ✕" at bounding box center [211, 235] width 269 height 25
click at [328, 238] on div "✕" at bounding box center [330, 235] width 14 height 14
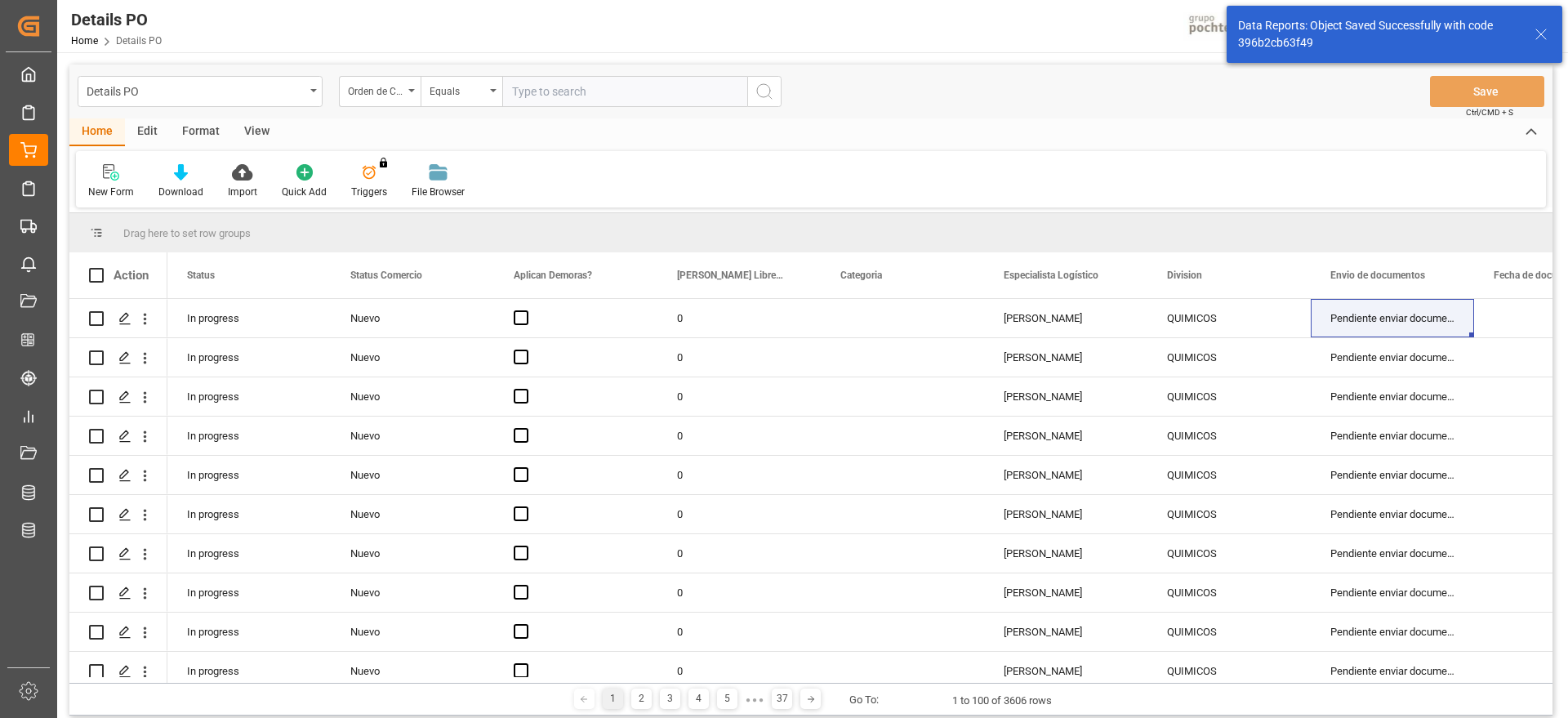
click at [578, 89] on input "text" at bounding box center [624, 91] width 245 height 31
paste input "5000308662"
type input "5000308662"
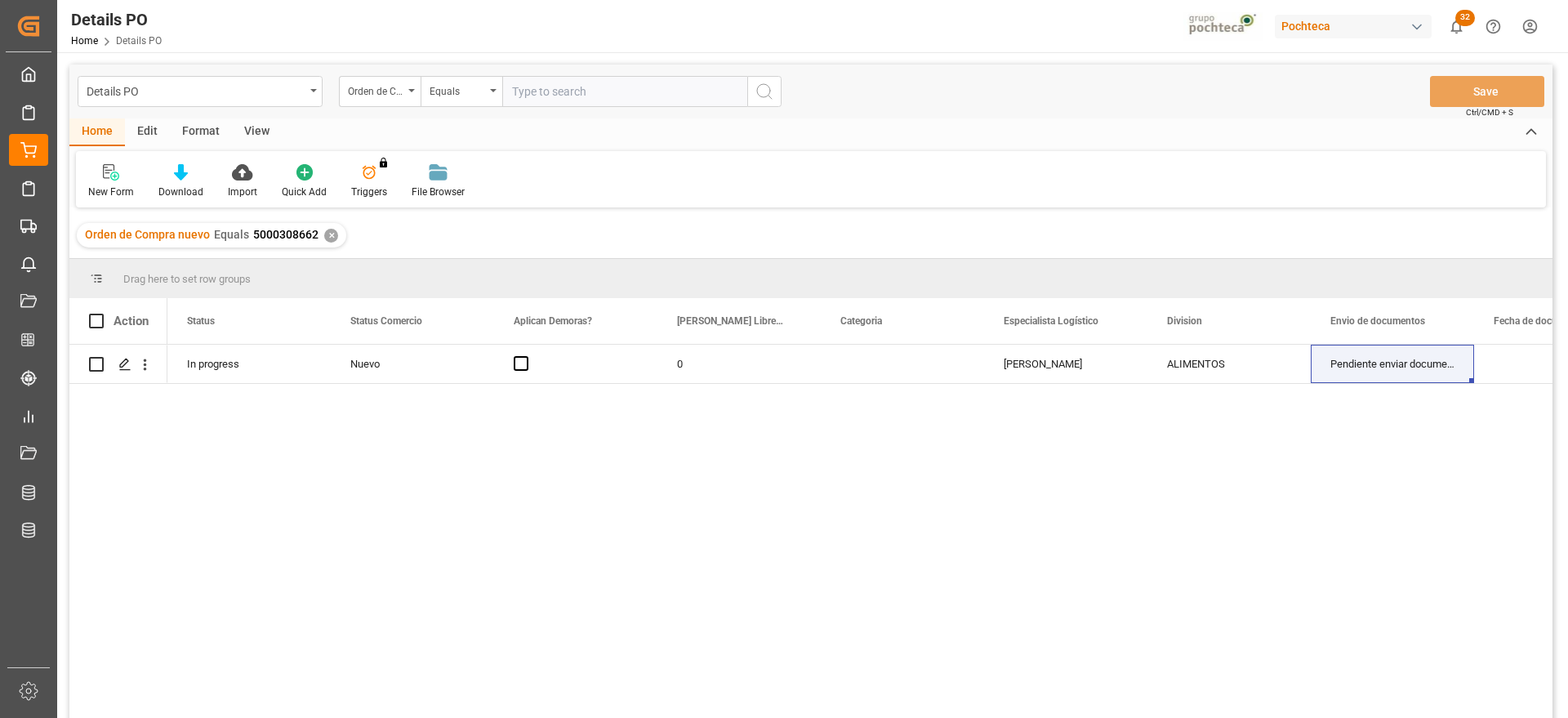
click at [1214, 387] on div "In progress Nuevo 0 [PERSON_NAME] ALIMENTOS Pendiente enviar documentos" at bounding box center [859, 537] width 1384 height 384
click at [1209, 369] on div "ALIMENTOS" at bounding box center [1229, 364] width 125 height 38
click at [1209, 368] on div "ALIMENTOS" at bounding box center [1229, 364] width 125 height 38
drag, startPoint x: 1285, startPoint y: 370, endPoint x: 1270, endPoint y: 380, distance: 18.0
click at [1283, 370] on icon "open menu" at bounding box center [1279, 374] width 19 height 19
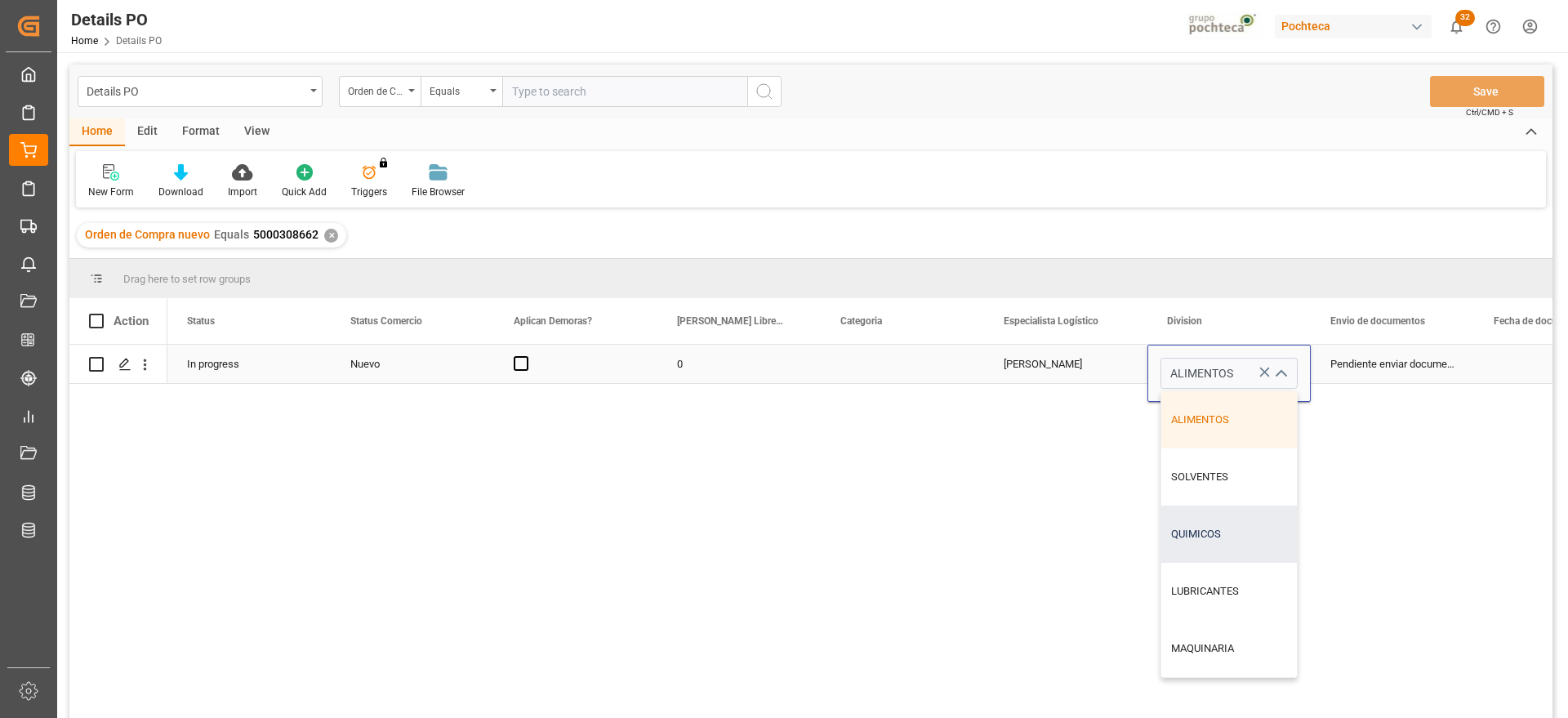
click at [1224, 548] on div "QUIMICOS" at bounding box center [1229, 534] width 136 height 57
type input "QUIMICOS"
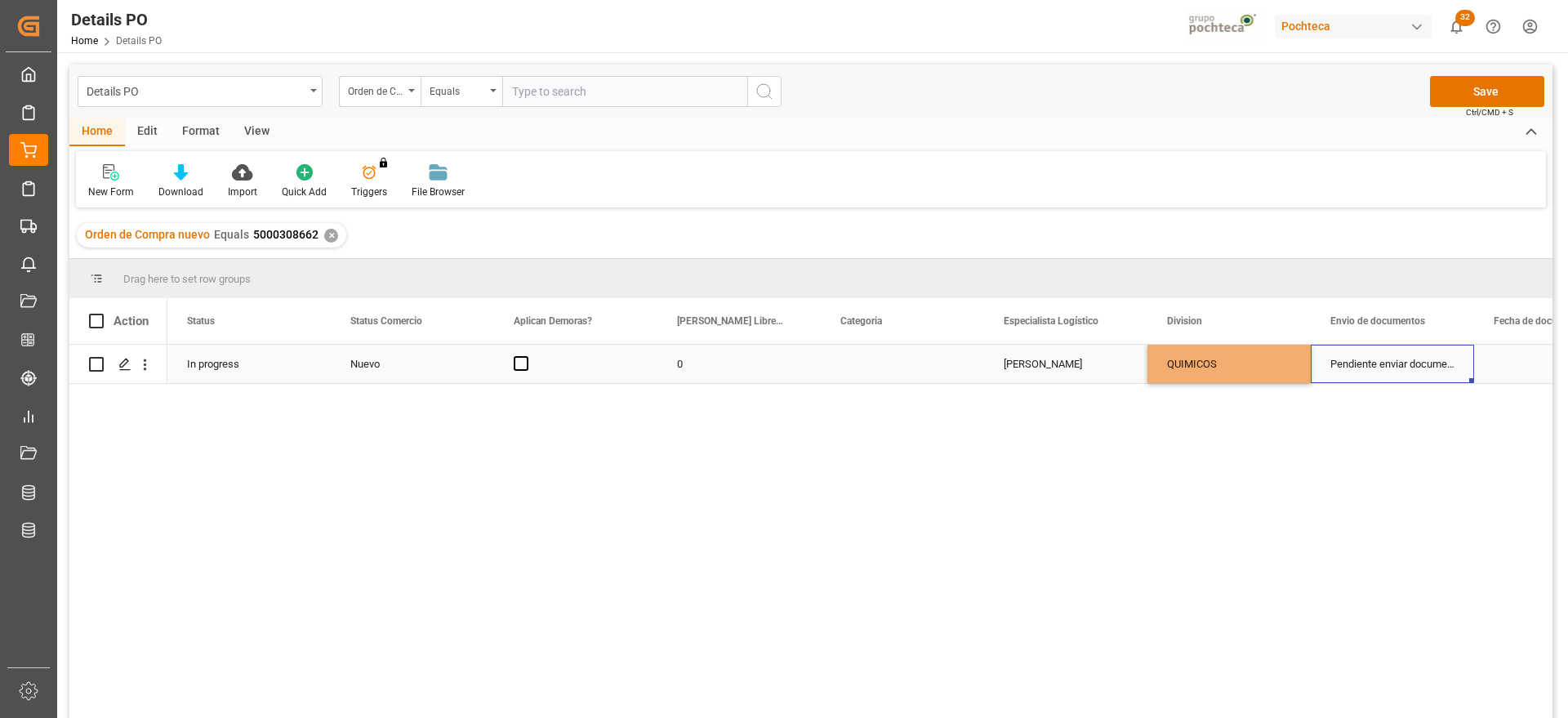
click at [1375, 352] on div "Pendiente enviar documentos" at bounding box center [1392, 365] width 163 height 39
click at [1492, 88] on button "Save" at bounding box center [1487, 91] width 114 height 31
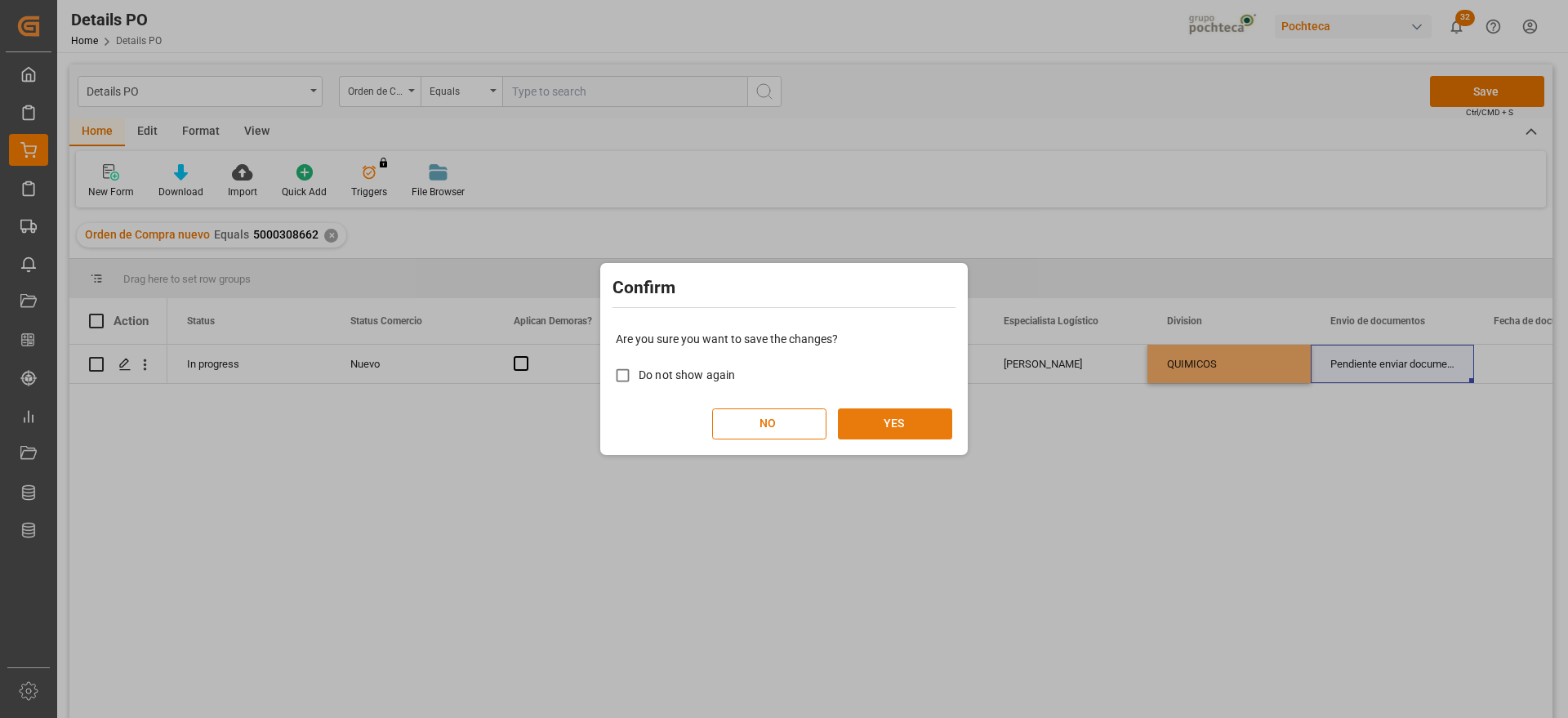
click at [890, 424] on button "YES" at bounding box center [895, 425] width 114 height 31
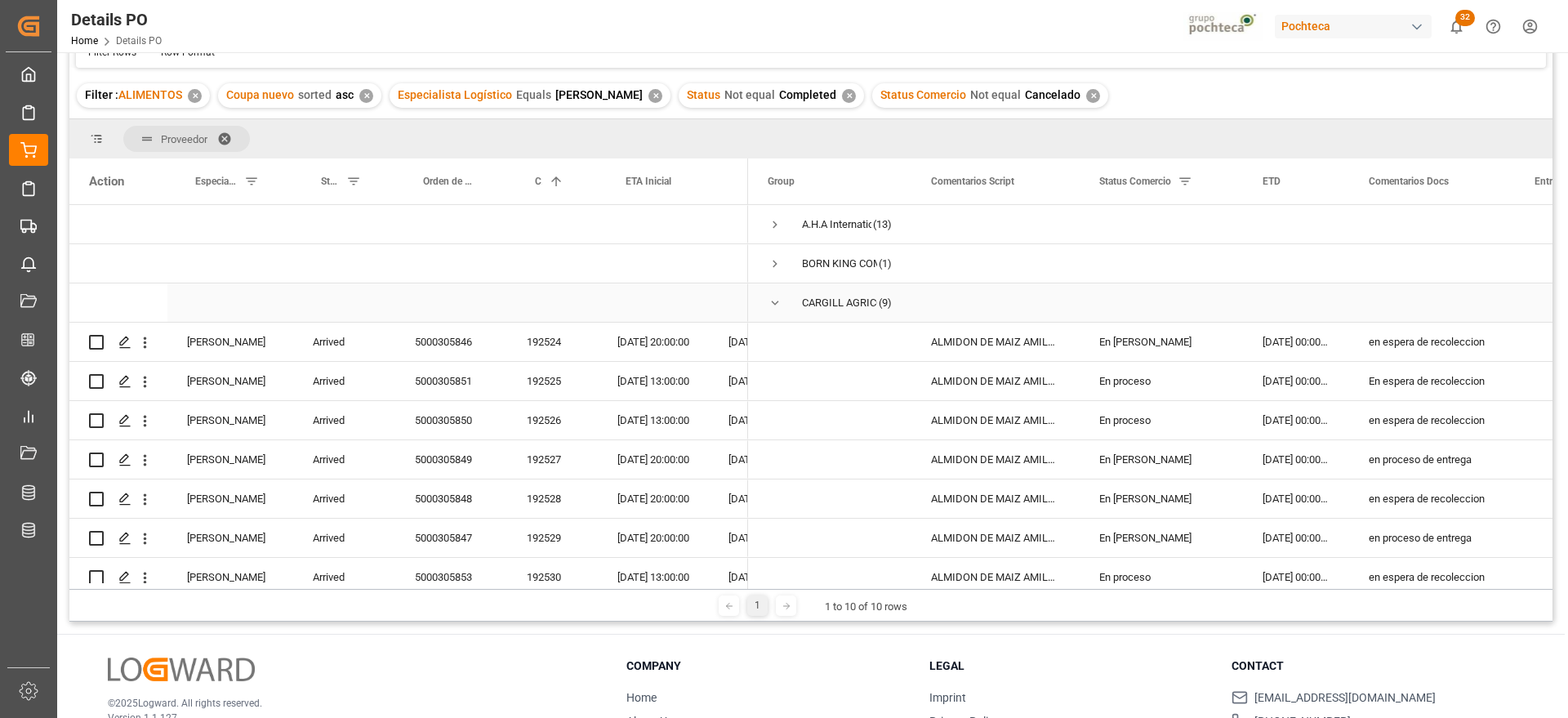
click at [771, 303] on span "Press SPACE to select this row." at bounding box center [775, 303] width 15 height 15
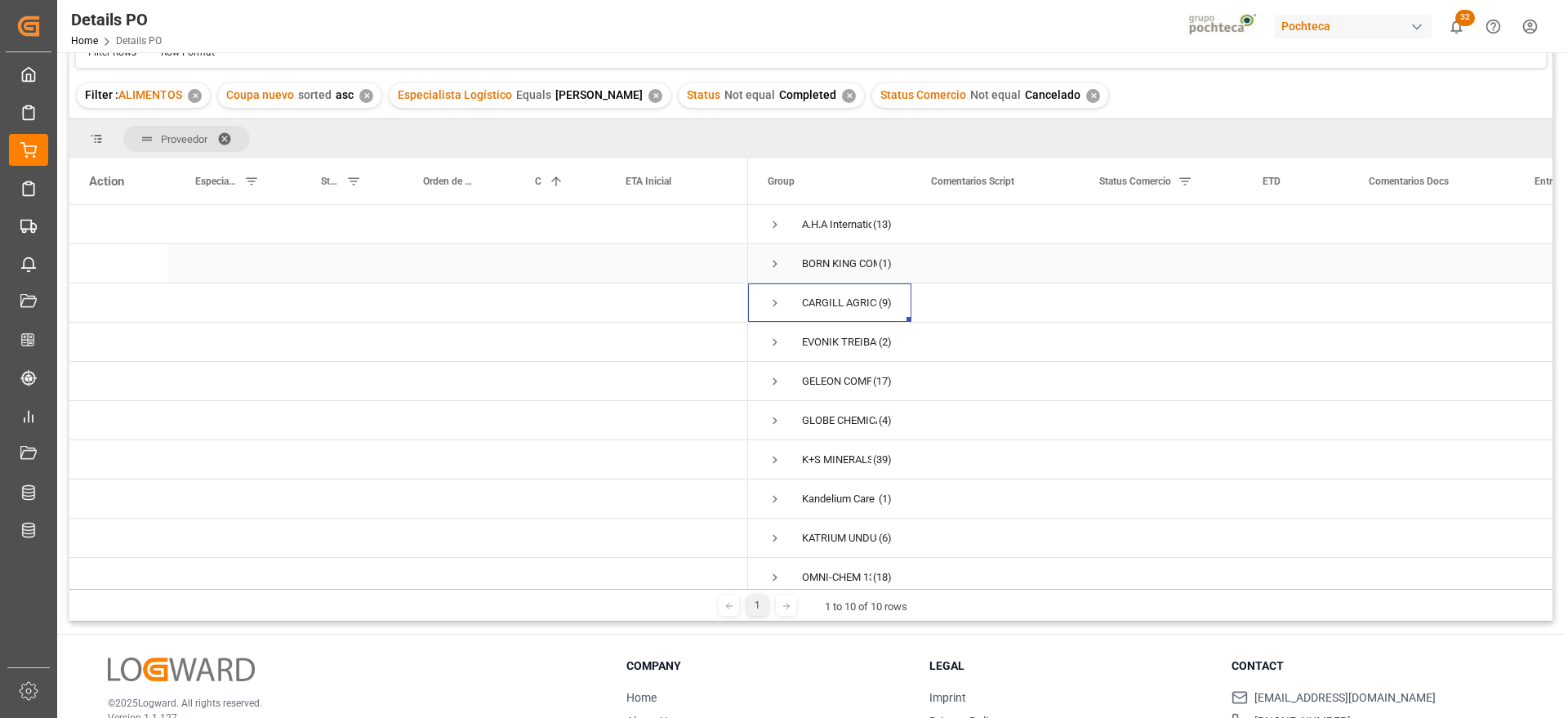
click at [773, 259] on span "Press SPACE to select this row." at bounding box center [775, 264] width 15 height 15
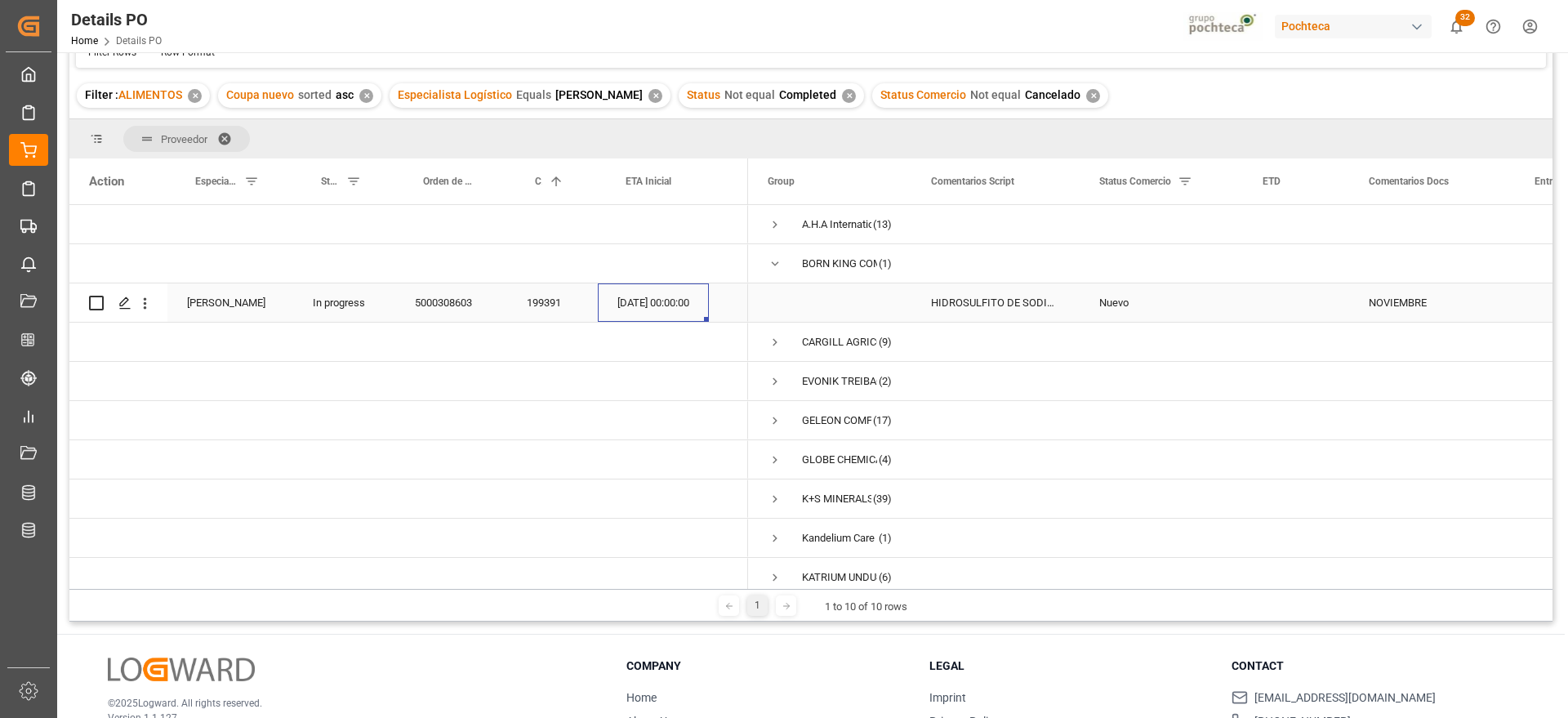
click at [606, 309] on div "05-11-2025 00:00:00" at bounding box center [653, 303] width 111 height 39
click at [850, 347] on div "CARGILL AGRICOLA S A" at bounding box center [838, 342] width 75 height 38
click at [771, 260] on span "Press SPACE to select this row." at bounding box center [775, 264] width 15 height 15
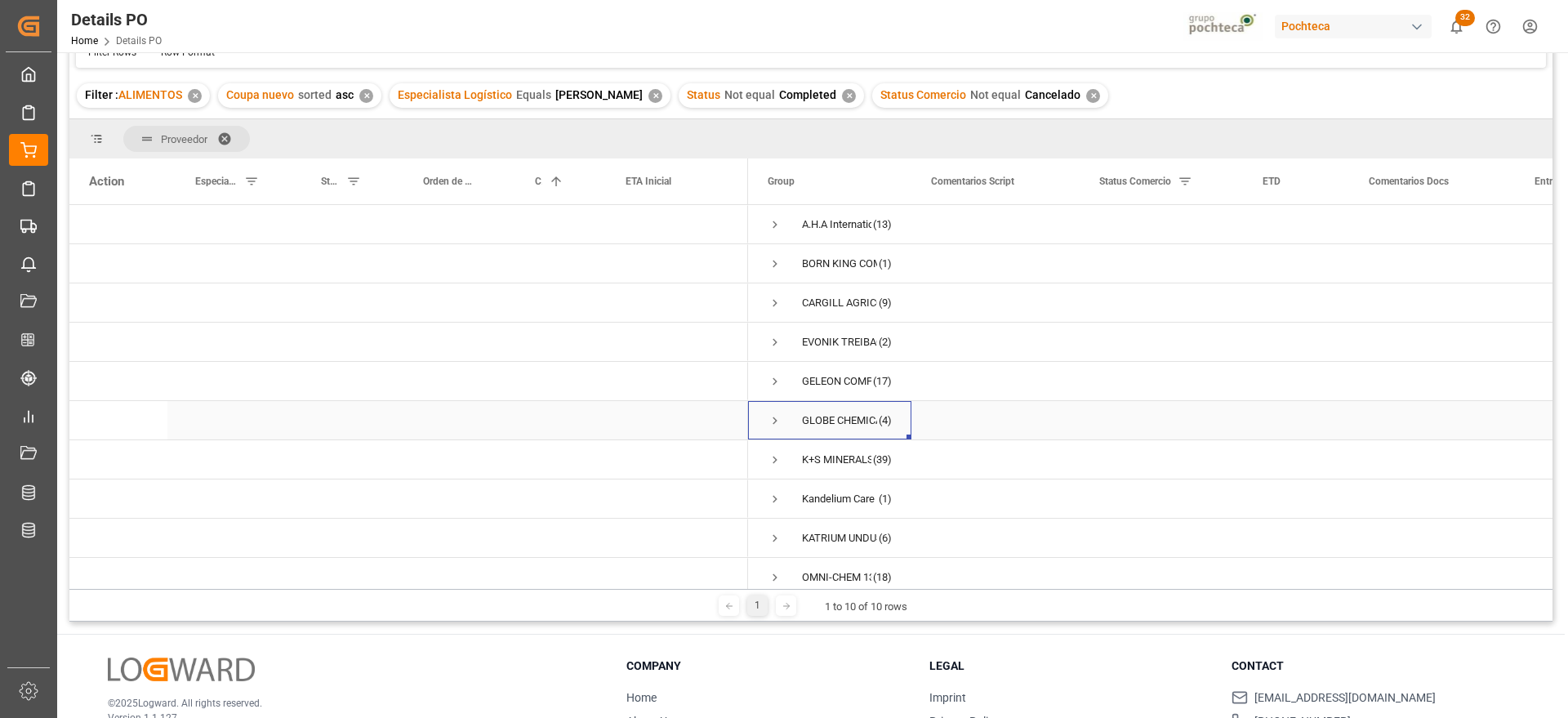
click at [771, 416] on span "Press SPACE to select this row." at bounding box center [775, 421] width 15 height 15
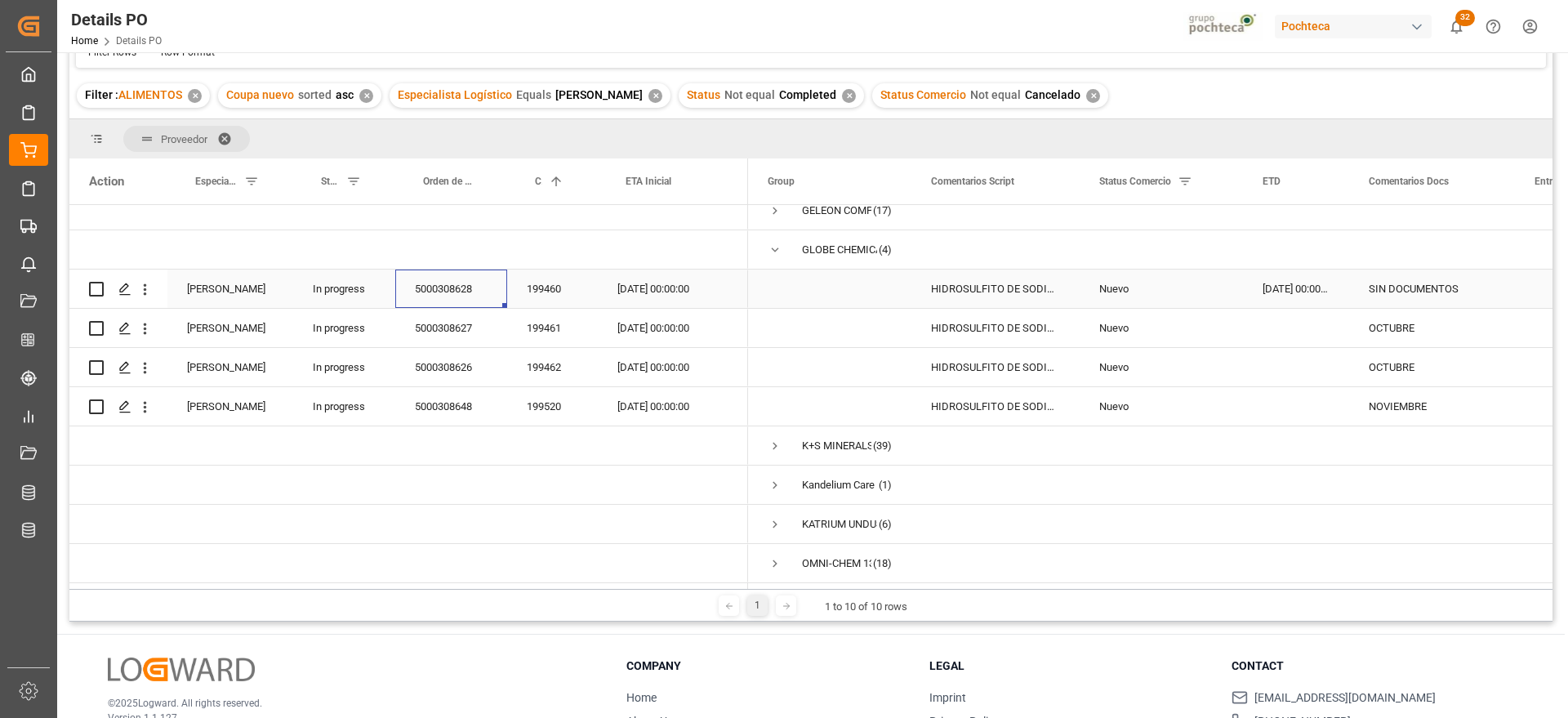
click at [449, 288] on div "5000308628" at bounding box center [450, 289] width 112 height 39
click at [454, 336] on div "5000308627" at bounding box center [450, 329] width 112 height 39
click at [451, 374] on div "5000308626" at bounding box center [450, 367] width 112 height 39
drag, startPoint x: 445, startPoint y: 379, endPoint x: 441, endPoint y: 390, distance: 11.7
click at [445, 381] on div at bounding box center [409, 308] width 679 height 549
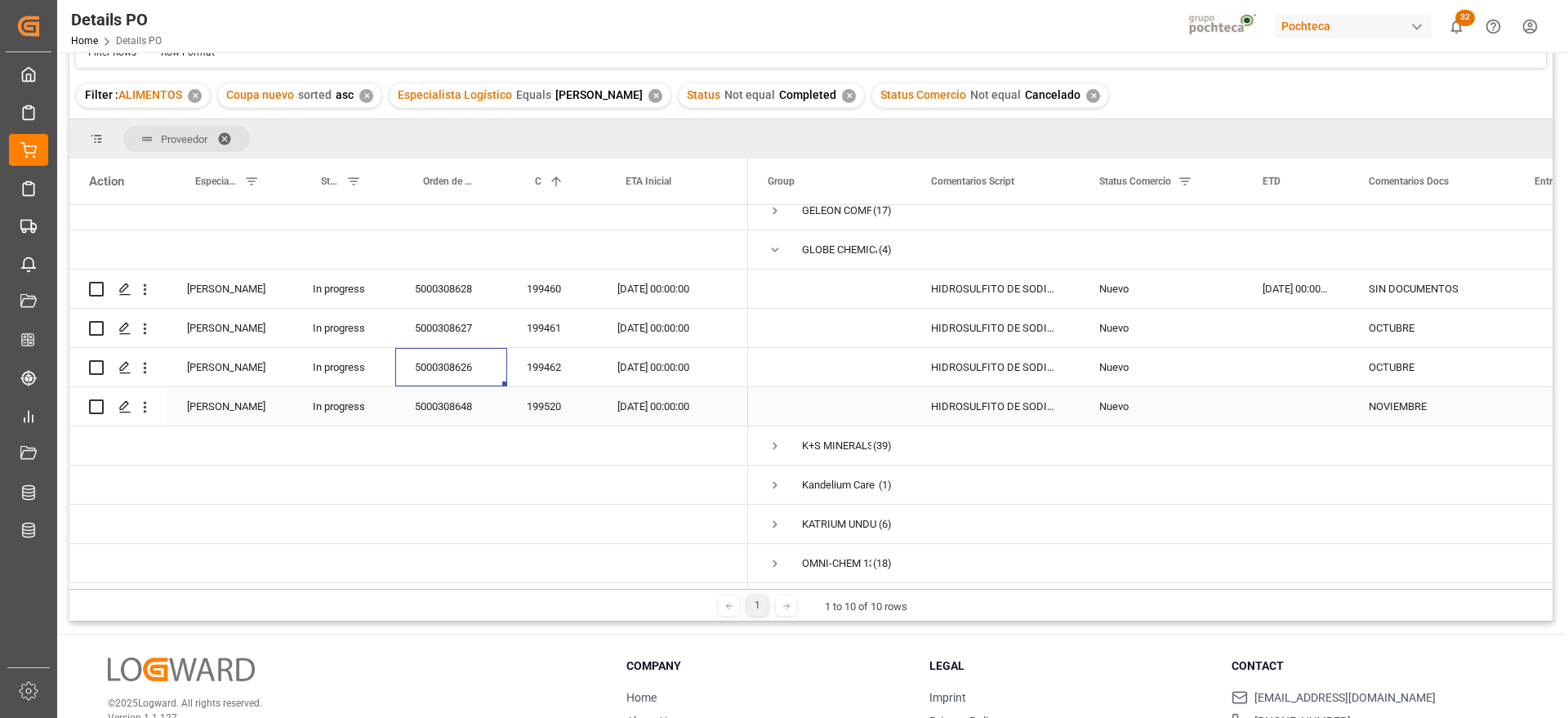
click at [441, 394] on div "5000308648" at bounding box center [450, 407] width 112 height 39
click at [778, 243] on span "Press SPACE to select this row." at bounding box center [775, 250] width 15 height 15
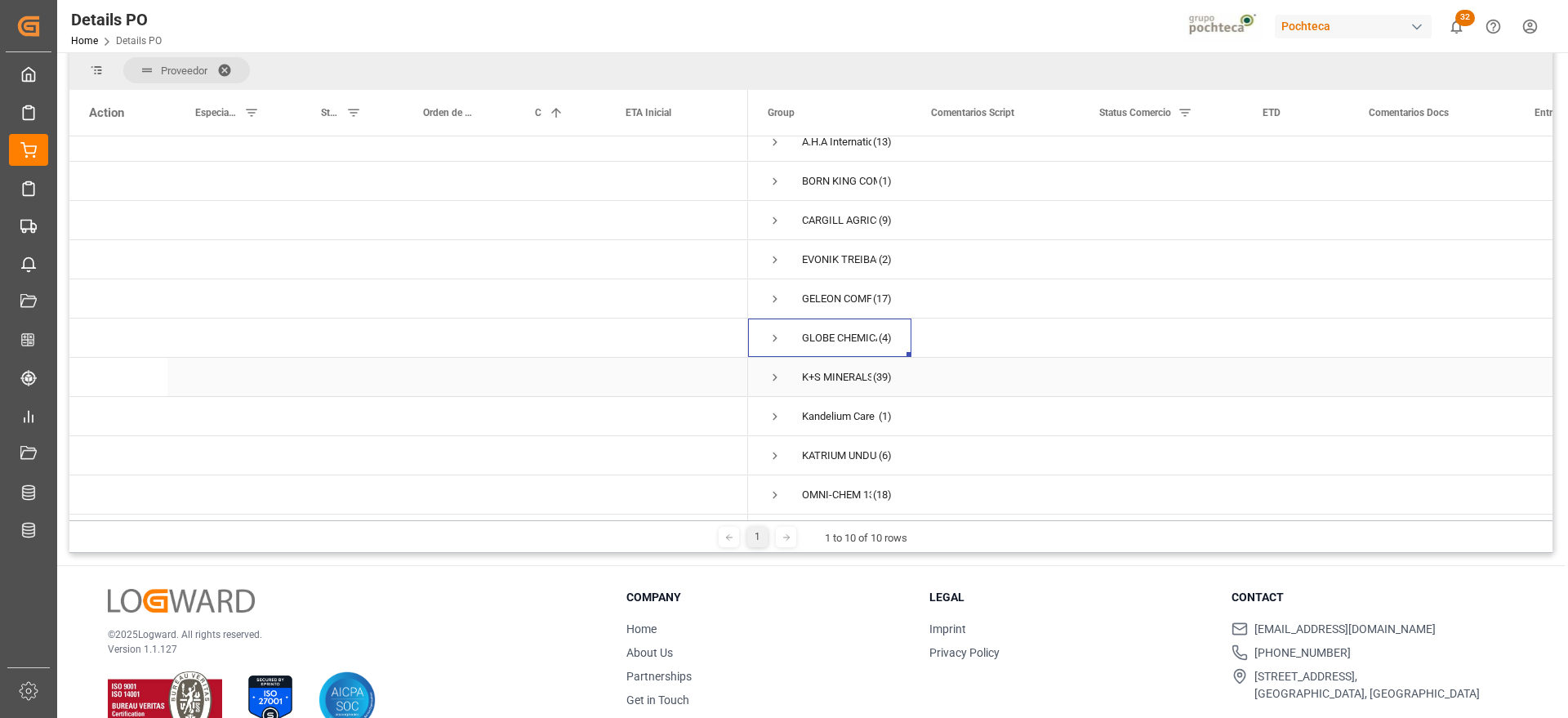
scroll to position [242, 0]
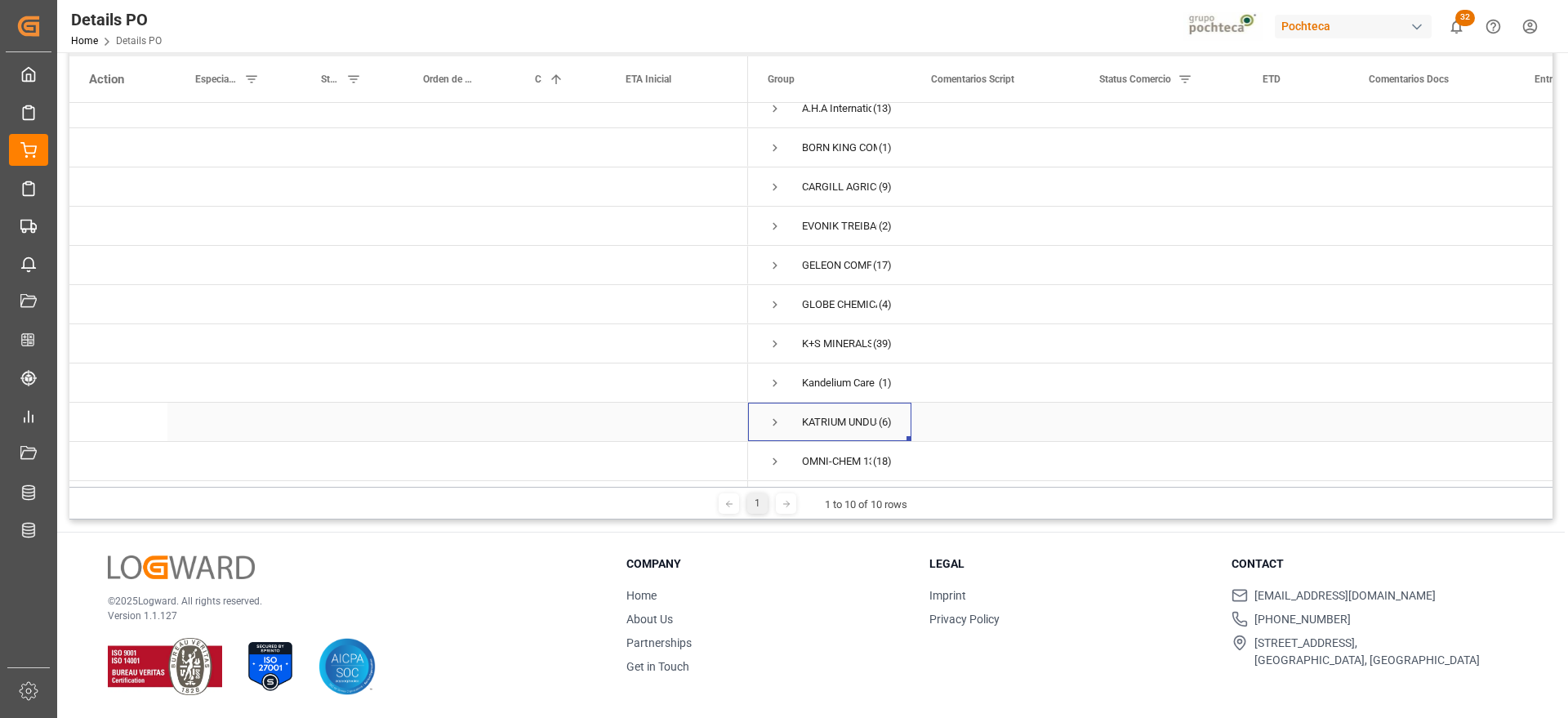
click at [766, 417] on div "KATRIUM UNDUSTRIAS QUIMICAS S/A (6)" at bounding box center [829, 422] width 163 height 39
click at [775, 416] on span "Press SPACE to select this row." at bounding box center [775, 423] width 15 height 15
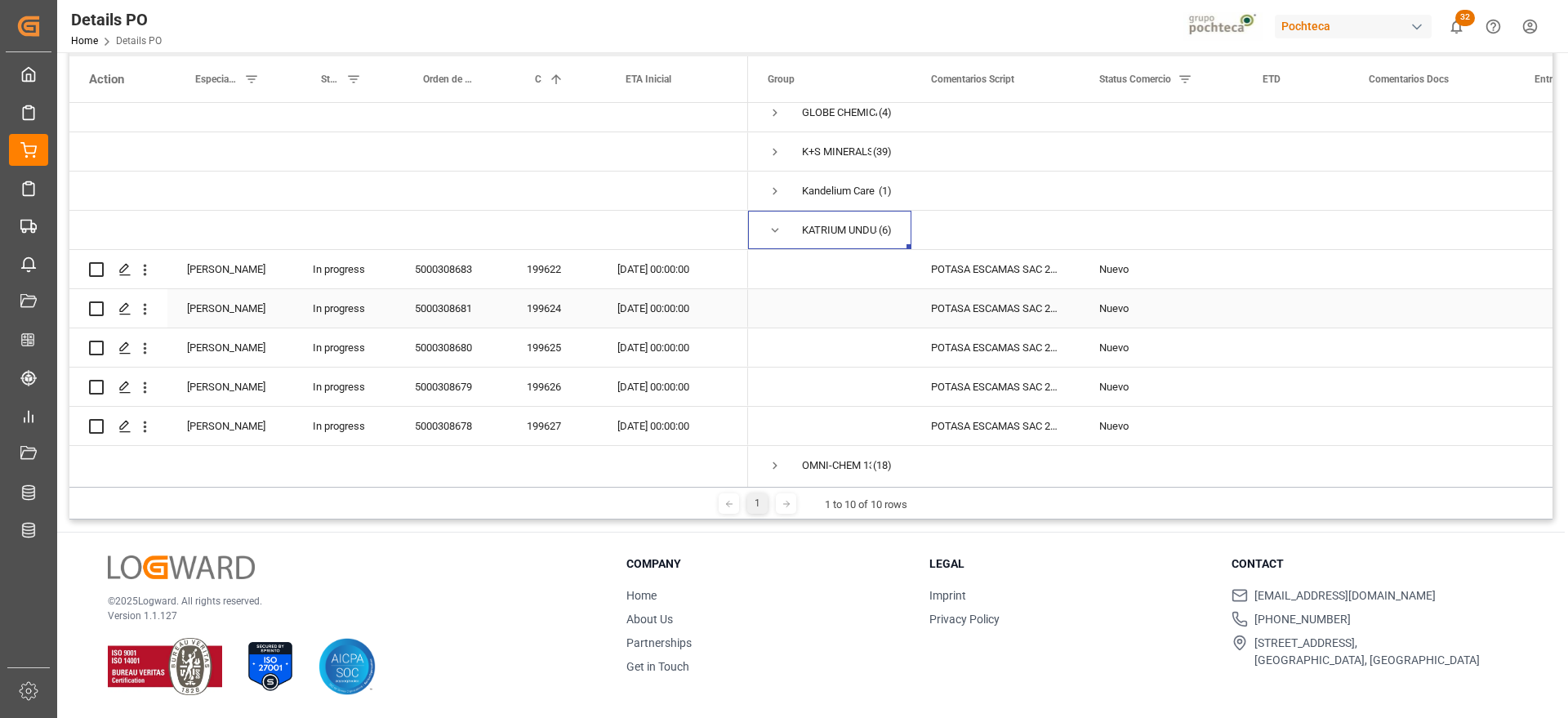
scroll to position [216, 0]
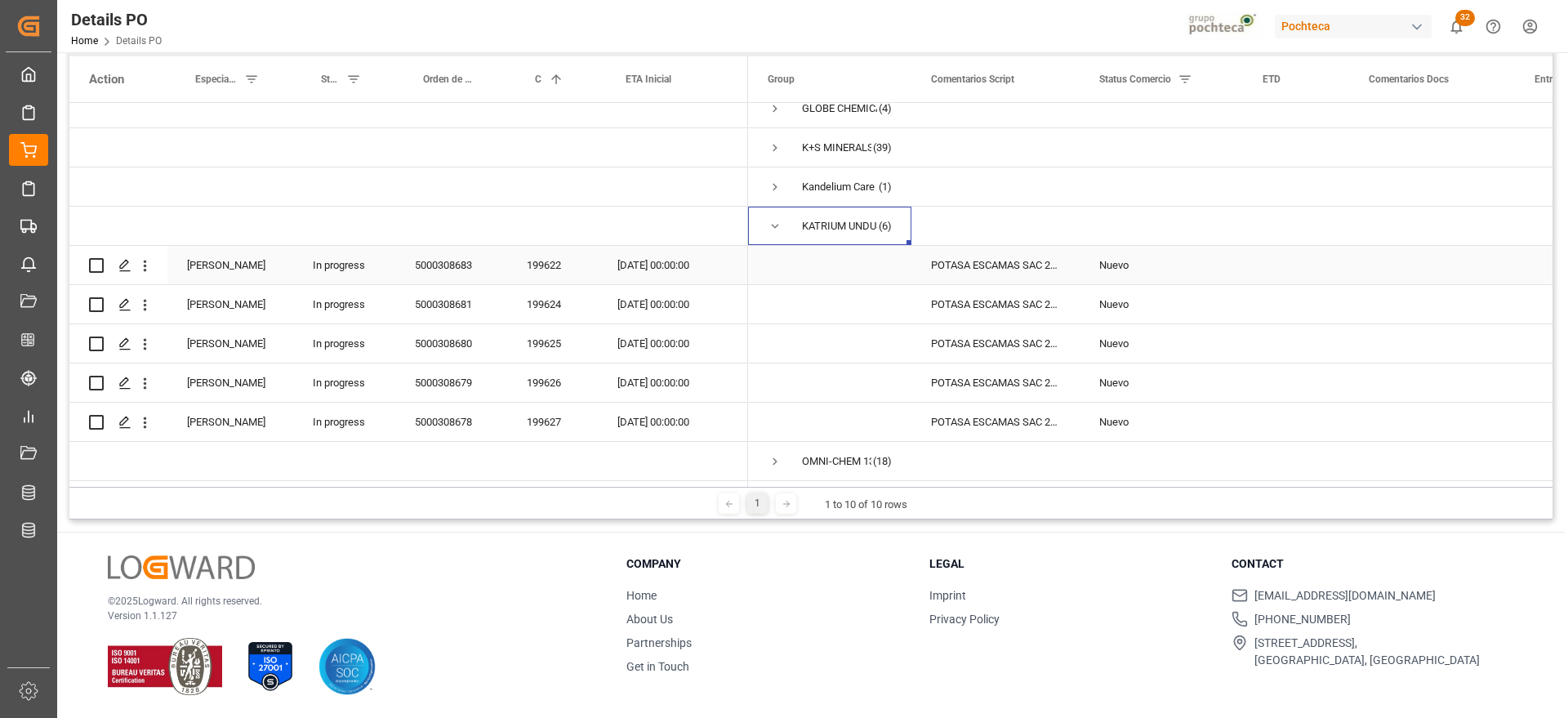
click at [454, 260] on div "5000308683" at bounding box center [450, 265] width 112 height 39
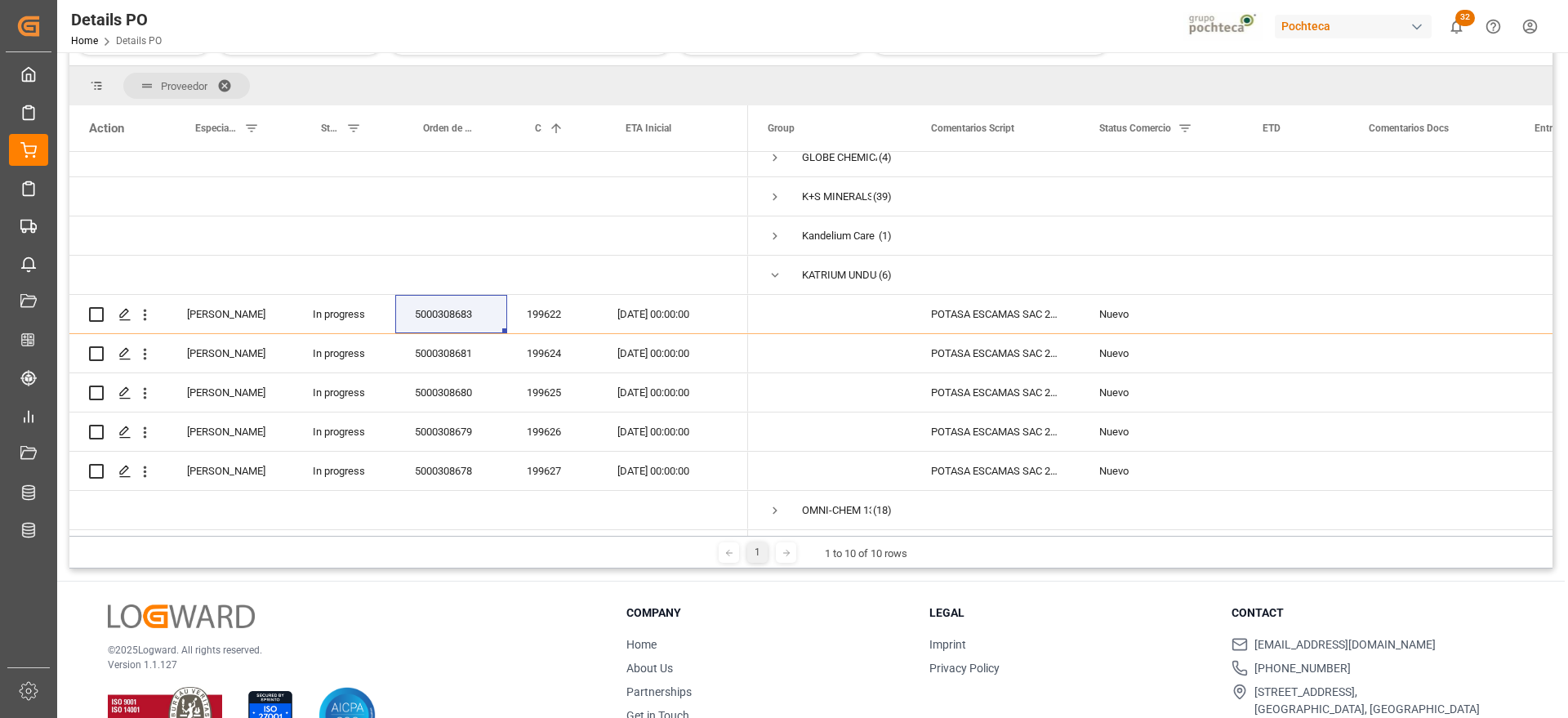
scroll to position [291, 0]
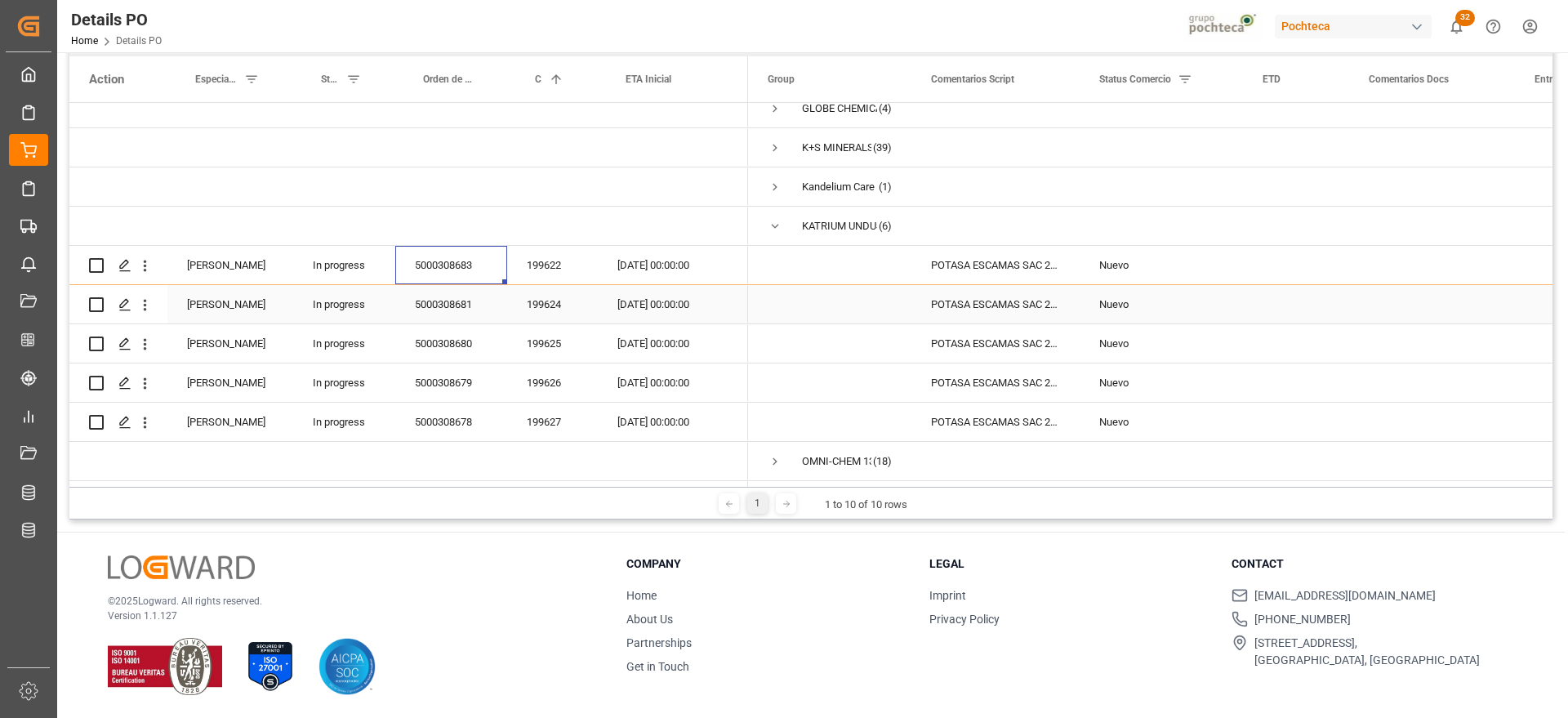
click at [445, 305] on div "5000308681" at bounding box center [450, 305] width 112 height 39
click at [458, 336] on div "5000308680" at bounding box center [450, 343] width 112 height 39
click at [447, 385] on div "5000308679" at bounding box center [450, 383] width 112 height 39
drag, startPoint x: 433, startPoint y: 395, endPoint x: 437, endPoint y: 402, distance: 8.1
click at [432, 395] on div "5000308679" at bounding box center [450, 383] width 112 height 39
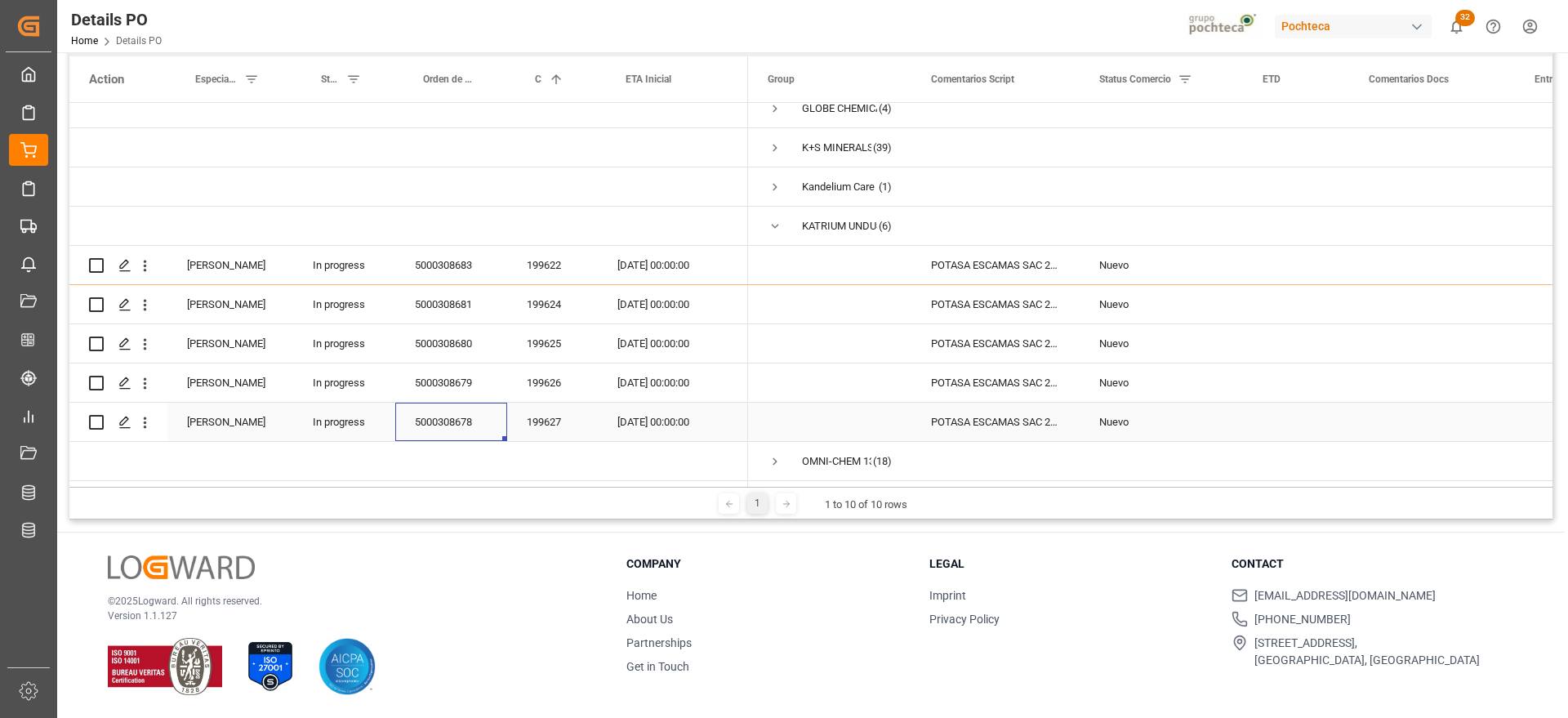
click at [452, 403] on div "5000308678" at bounding box center [450, 422] width 112 height 39
click at [777, 219] on span "Press SPACE to select this row." at bounding box center [775, 226] width 15 height 15
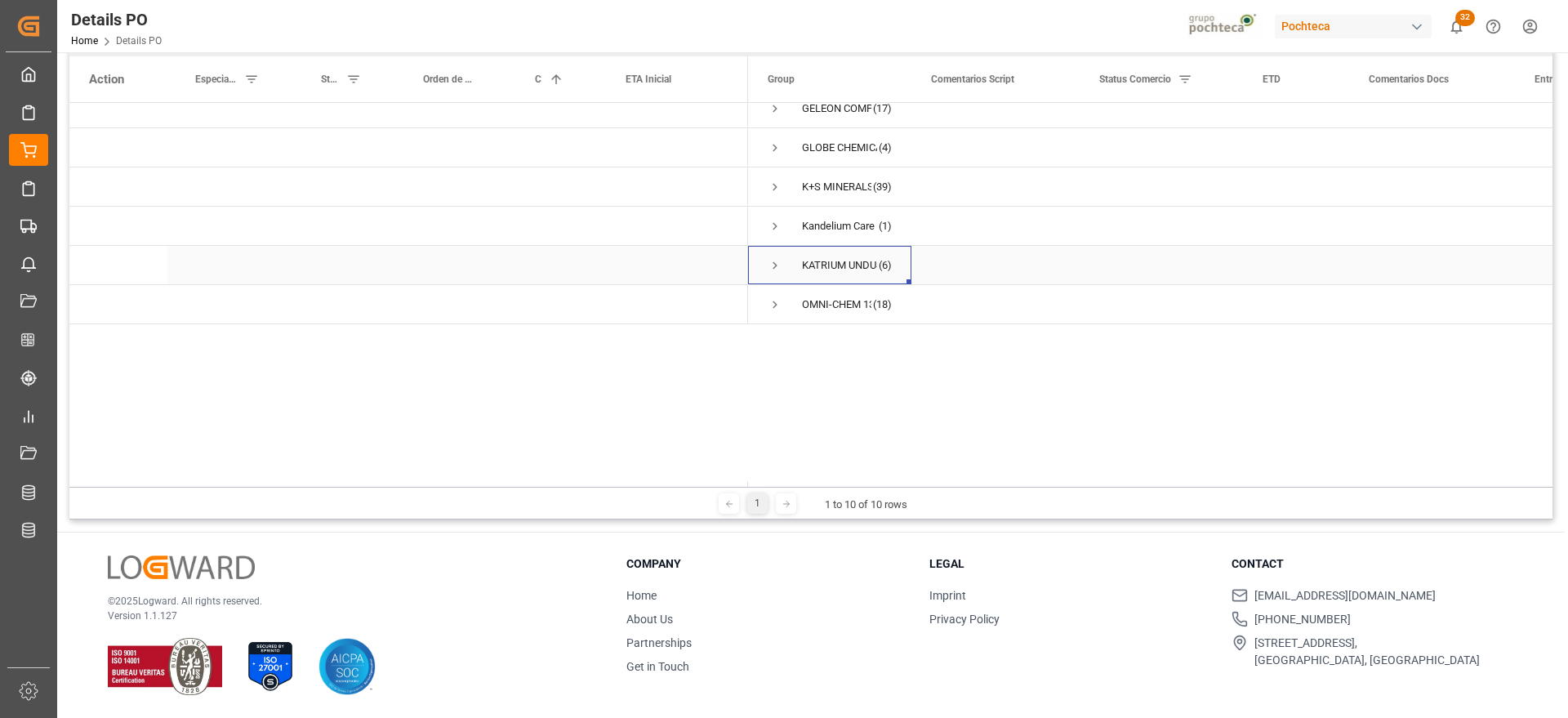
scroll to position [19, 0]
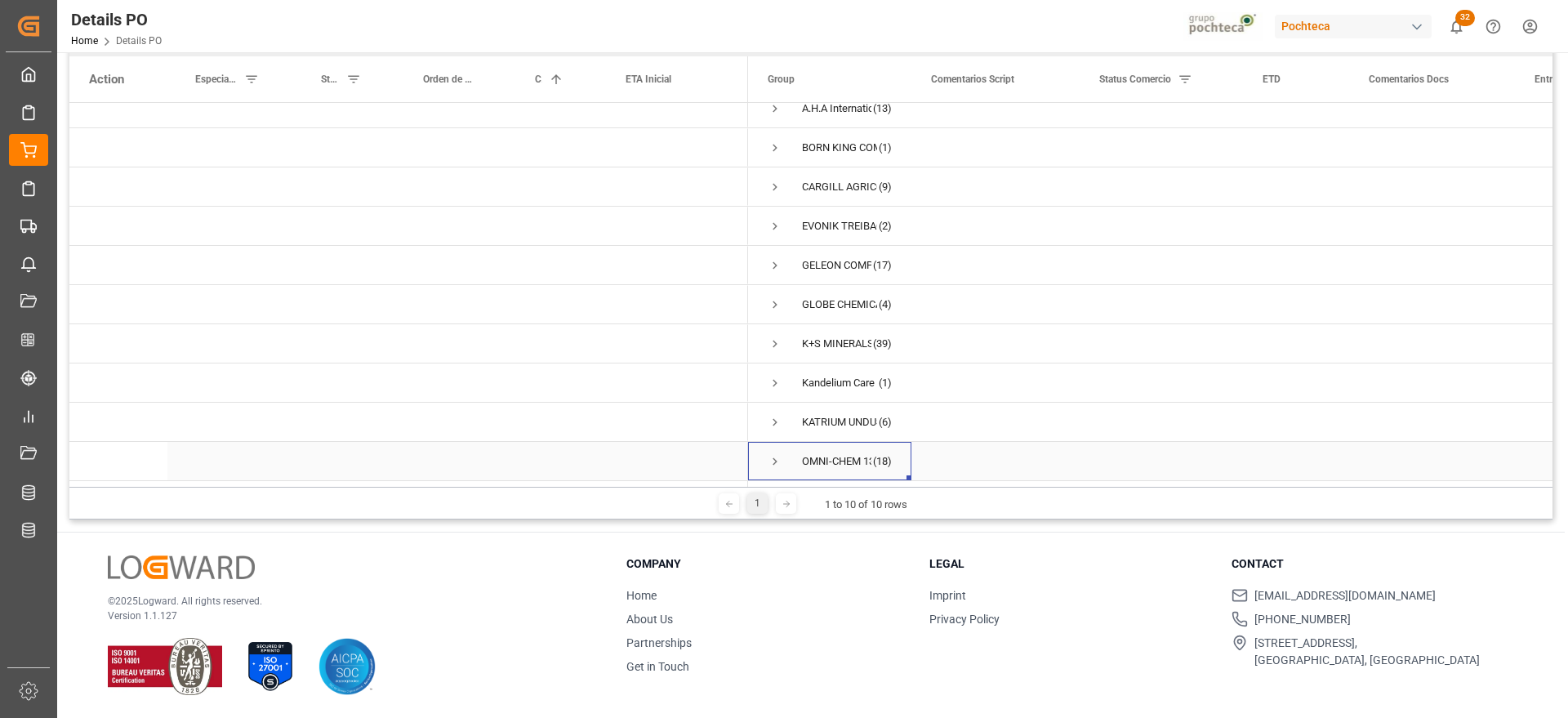
click at [774, 454] on span "Press SPACE to select this row." at bounding box center [775, 461] width 15 height 15
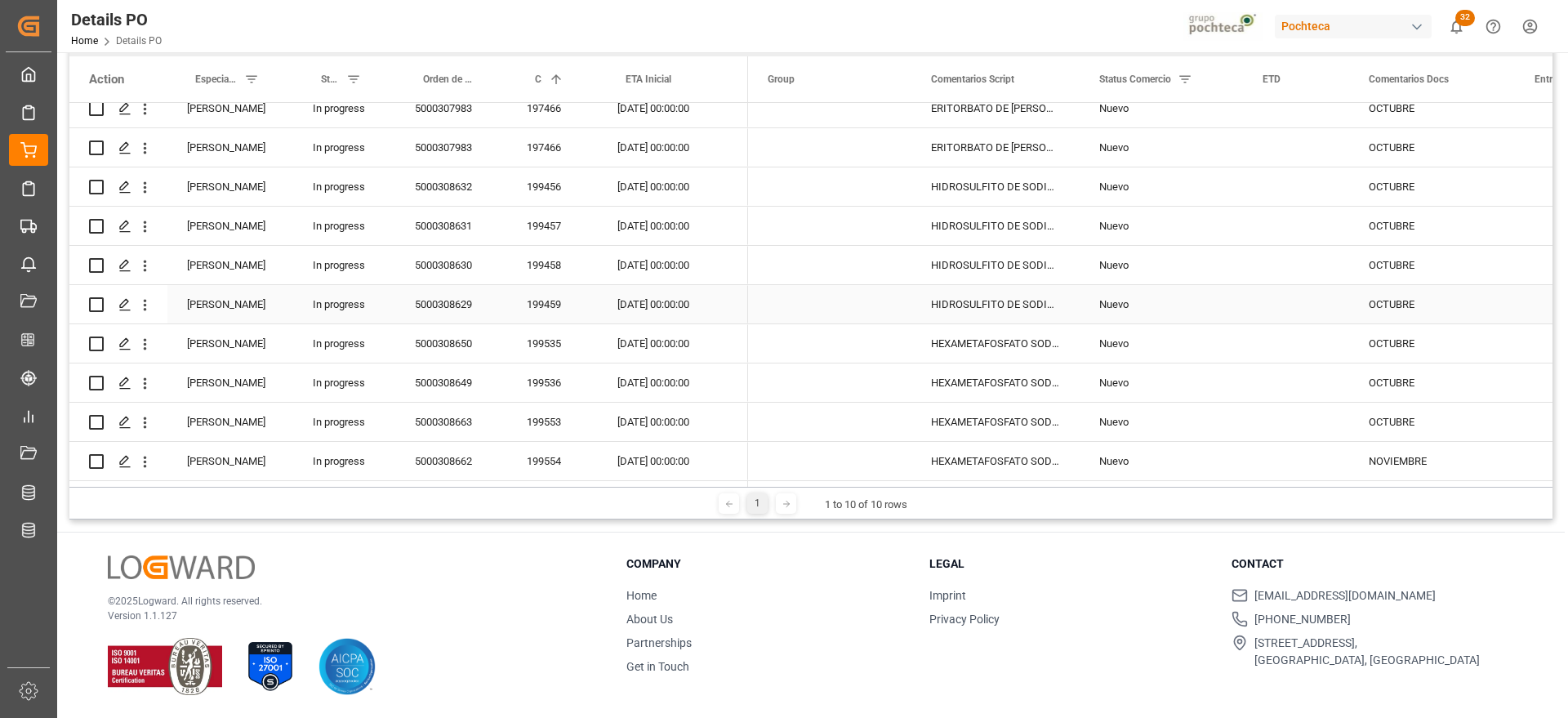
scroll to position [725, 0]
drag, startPoint x: 975, startPoint y: 196, endPoint x: 965, endPoint y: 193, distance: 10.4
click at [973, 196] on div "HIDROSULFITO DE SODIO 50 KG CUNETE (2283" at bounding box center [995, 186] width 168 height 39
click at [439, 174] on div "5000308632" at bounding box center [450, 186] width 112 height 39
click at [965, 173] on div "HIDROSULFITO DE SODIO 50 KG CUNETE (2283" at bounding box center [995, 186] width 168 height 39
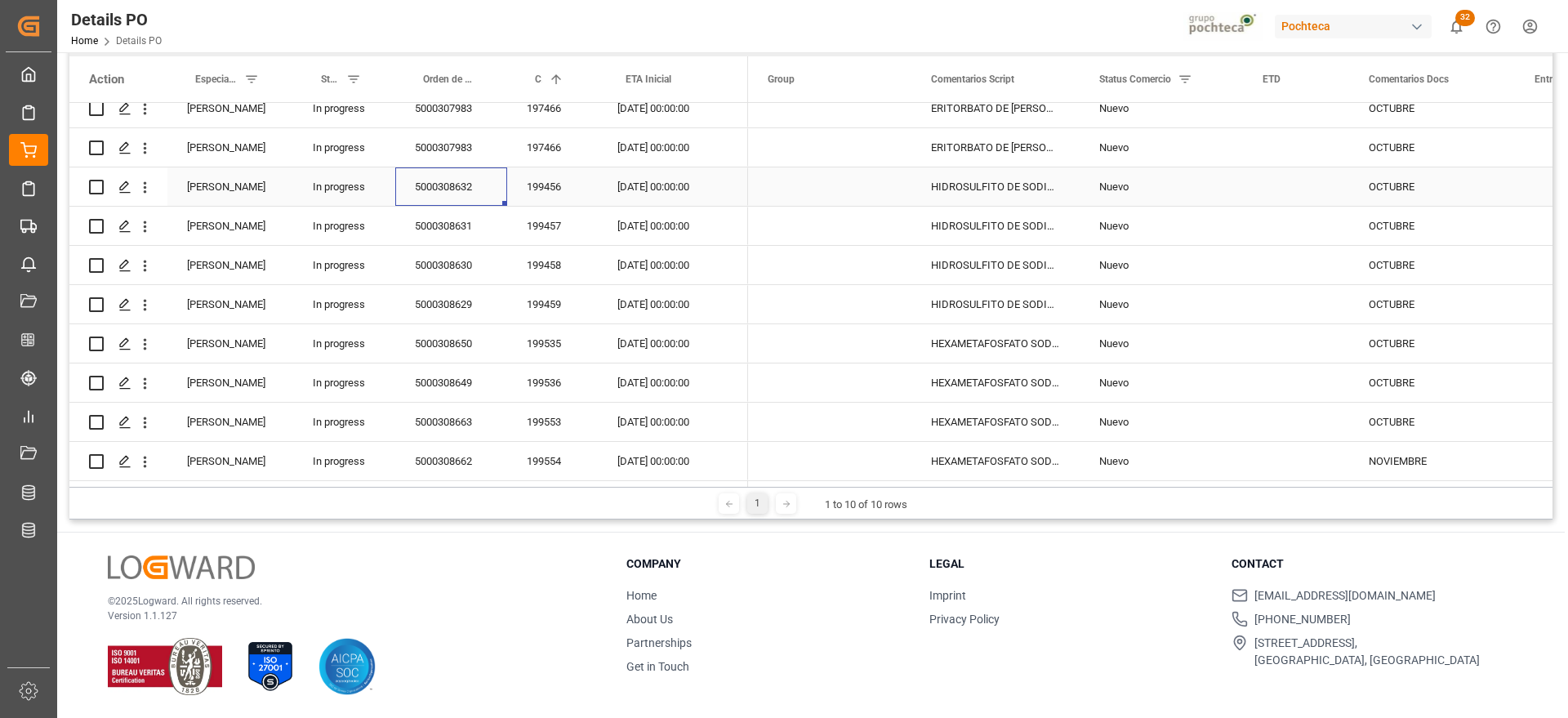
click at [444, 172] on div "5000308632" at bounding box center [450, 186] width 112 height 39
click at [433, 221] on div "5000308631" at bounding box center [450, 226] width 112 height 39
click at [419, 256] on div "5000308630" at bounding box center [450, 265] width 112 height 39
click at [452, 301] on div "5000308629" at bounding box center [450, 305] width 112 height 39
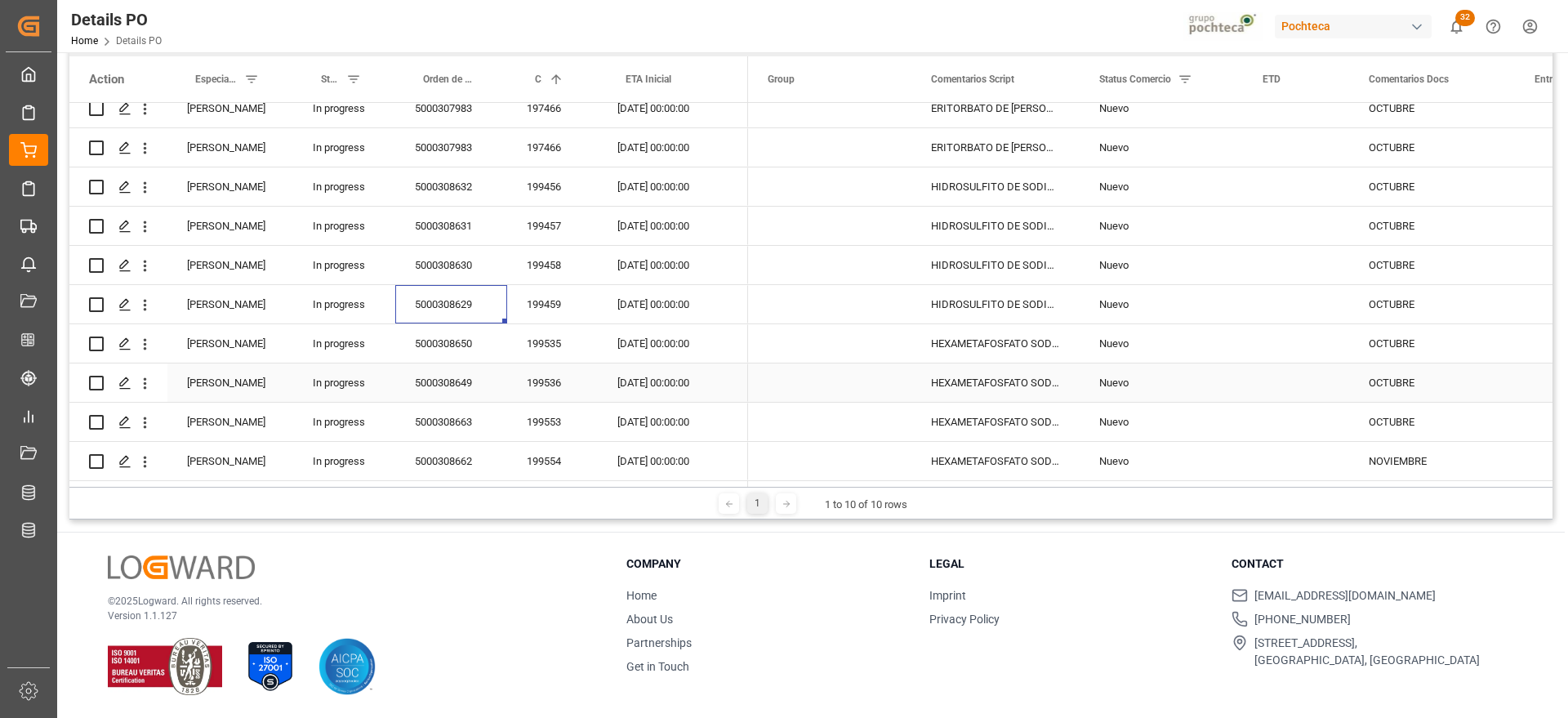
click at [437, 344] on div "5000308650" at bounding box center [450, 343] width 112 height 39
click at [455, 379] on div "5000308649" at bounding box center [450, 383] width 112 height 39
click at [458, 420] on div "5000308663" at bounding box center [450, 422] width 112 height 39
click at [457, 449] on div "5000308662" at bounding box center [450, 461] width 112 height 39
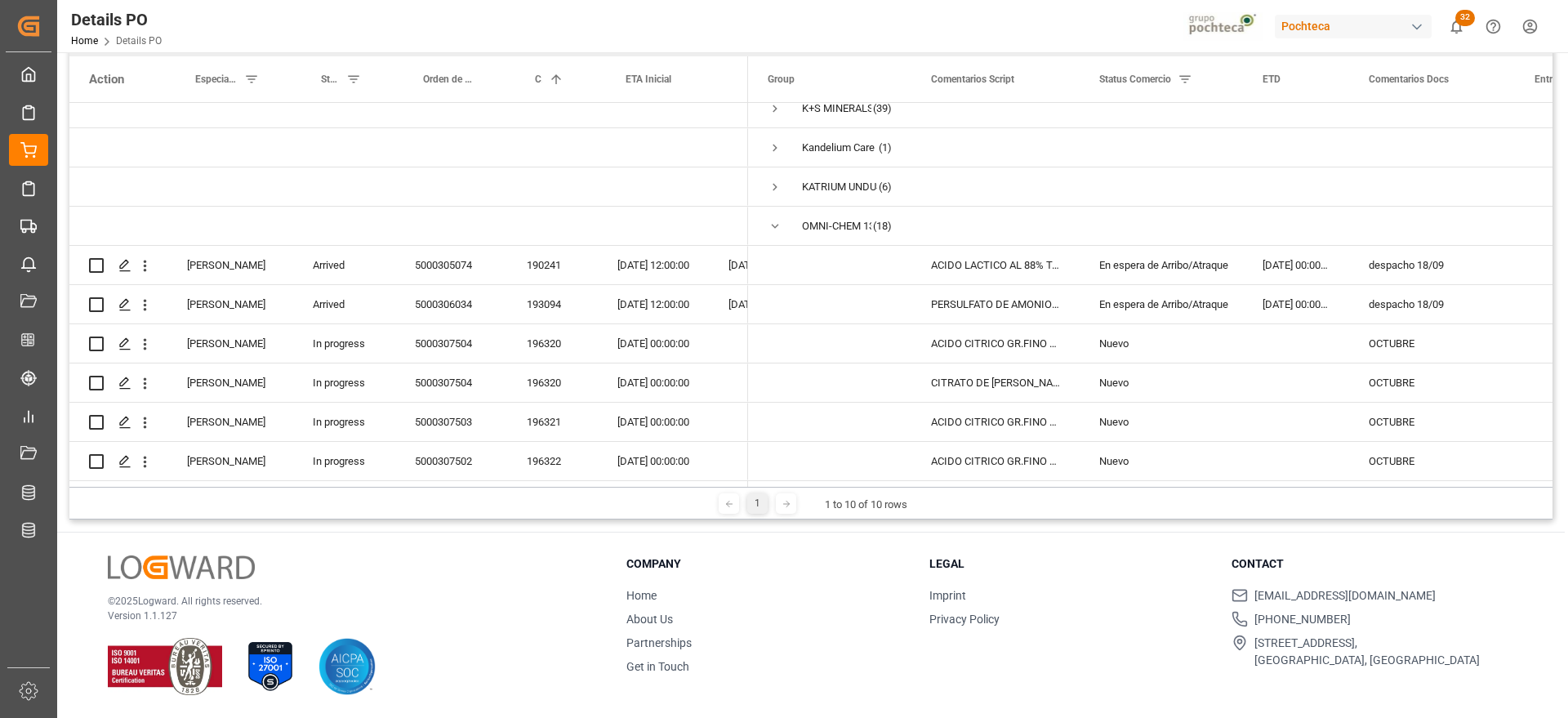
scroll to position [215, 0]
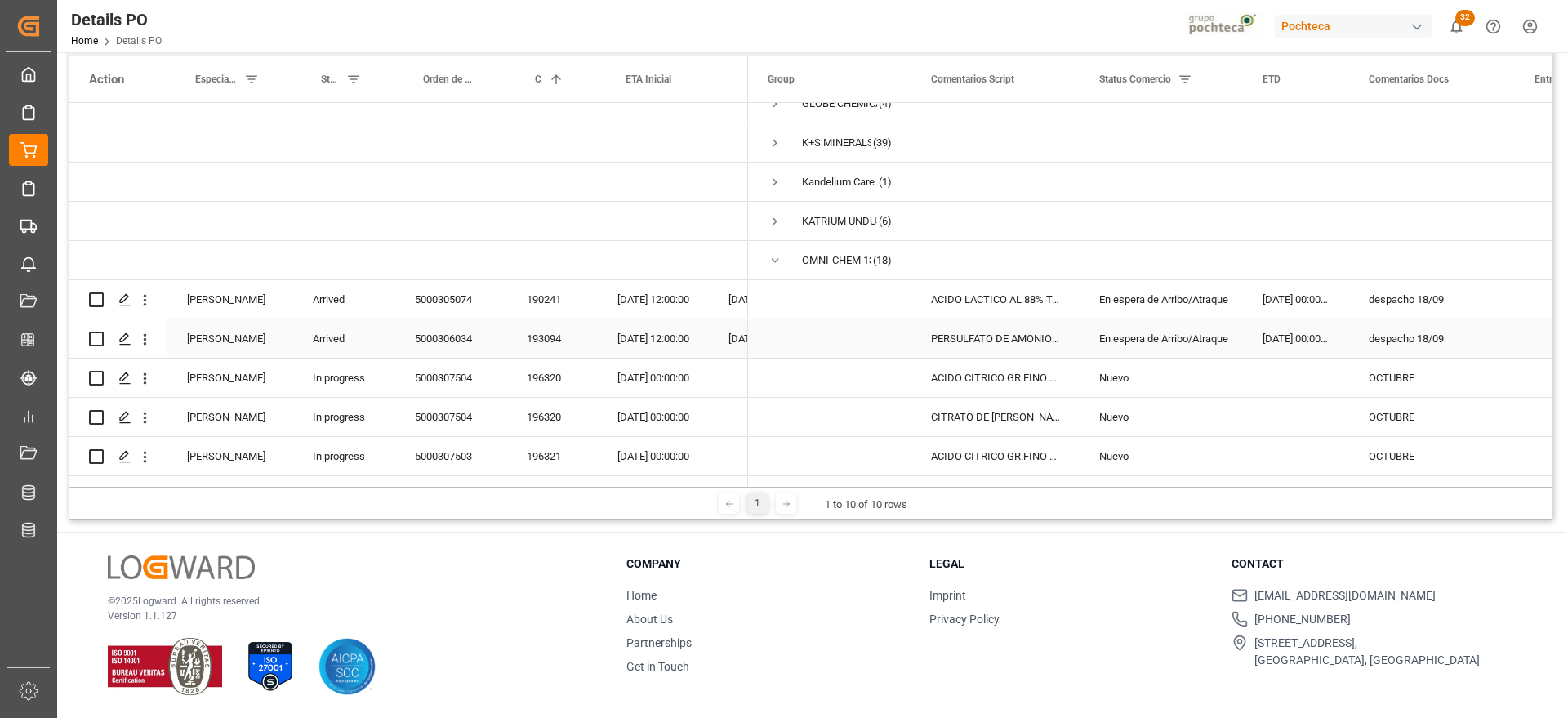
click at [1003, 334] on div "PERSULFATO DE AMONIO 25KG SAC (23055)" at bounding box center [995, 339] width 168 height 39
click at [767, 257] on span "Press SPACE to select this row." at bounding box center [775, 260] width 15 height 15
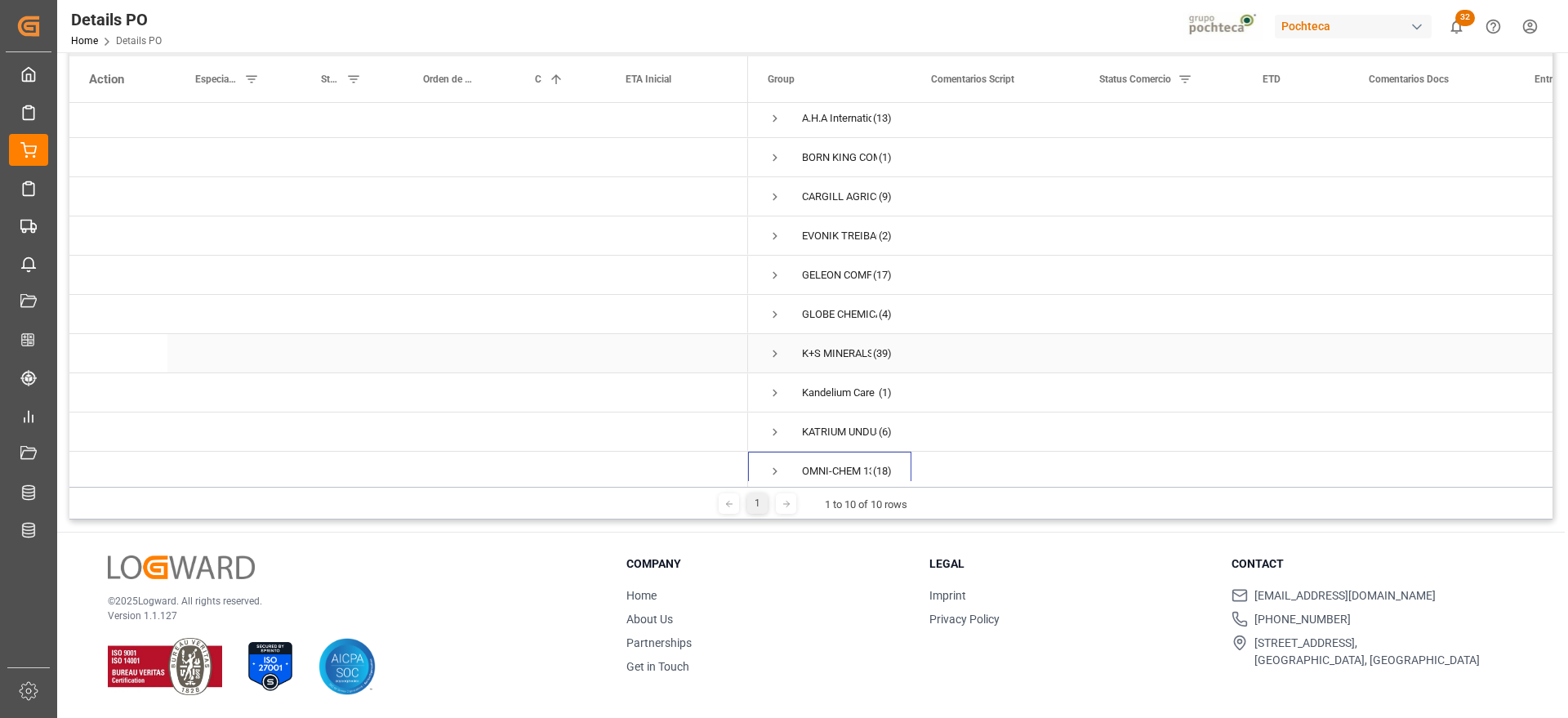
scroll to position [0, 0]
click at [771, 311] on span "Press SPACE to select this row." at bounding box center [775, 318] width 15 height 15
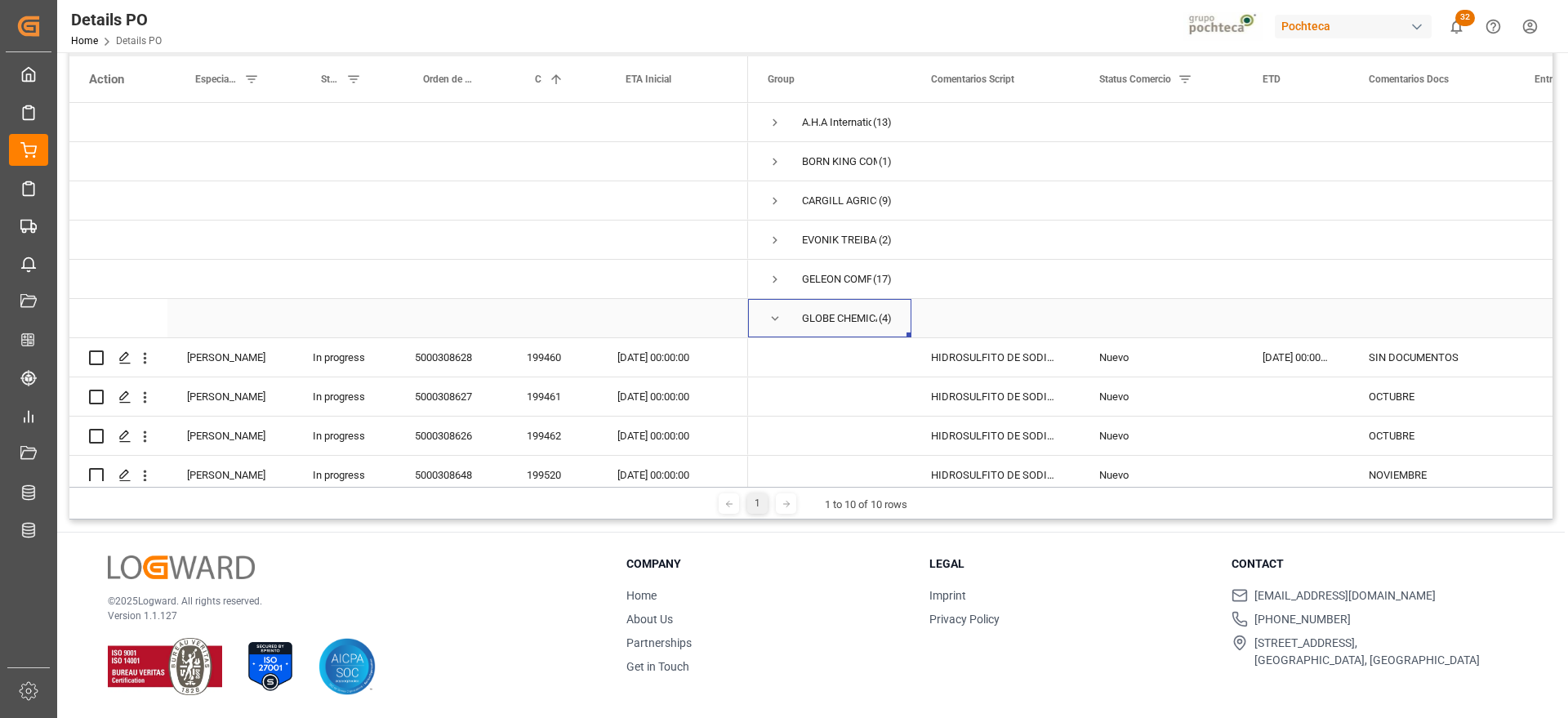
click at [770, 315] on span "Press SPACE to select this row." at bounding box center [775, 318] width 15 height 15
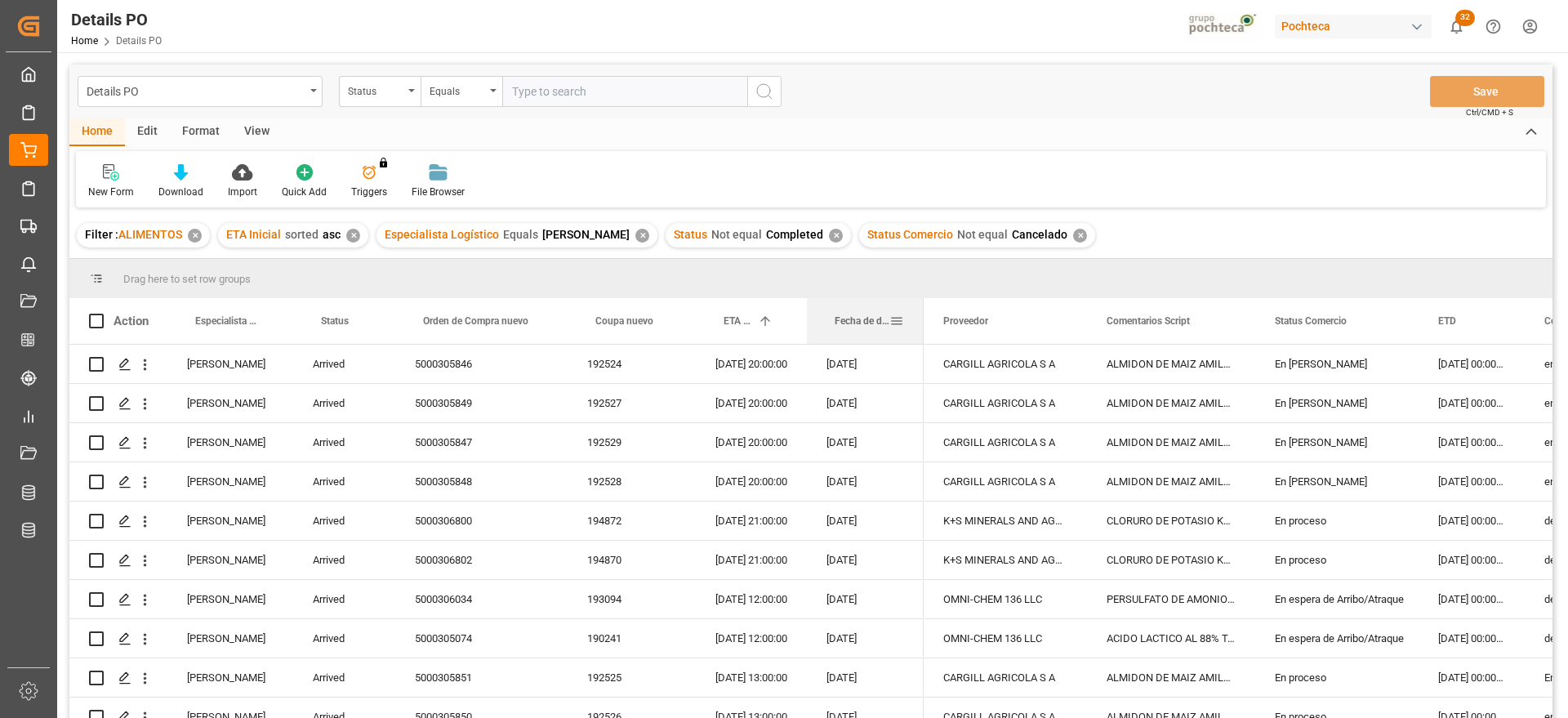
drag, startPoint x: 1030, startPoint y: 329, endPoint x: 921, endPoint y: 324, distance: 109.1
click at [921, 324] on div at bounding box center [923, 321] width 6 height 46
click at [1051, 413] on div "CARGILL AGRICOLA S A" at bounding box center [1004, 403] width 163 height 39
click at [1326, 454] on div "En [PERSON_NAME]" at bounding box center [1336, 442] width 125 height 38
click at [1183, 548] on div "CLORURO DE POTASIO KALISEL S-25 KG (9479" at bounding box center [1170, 560] width 168 height 39
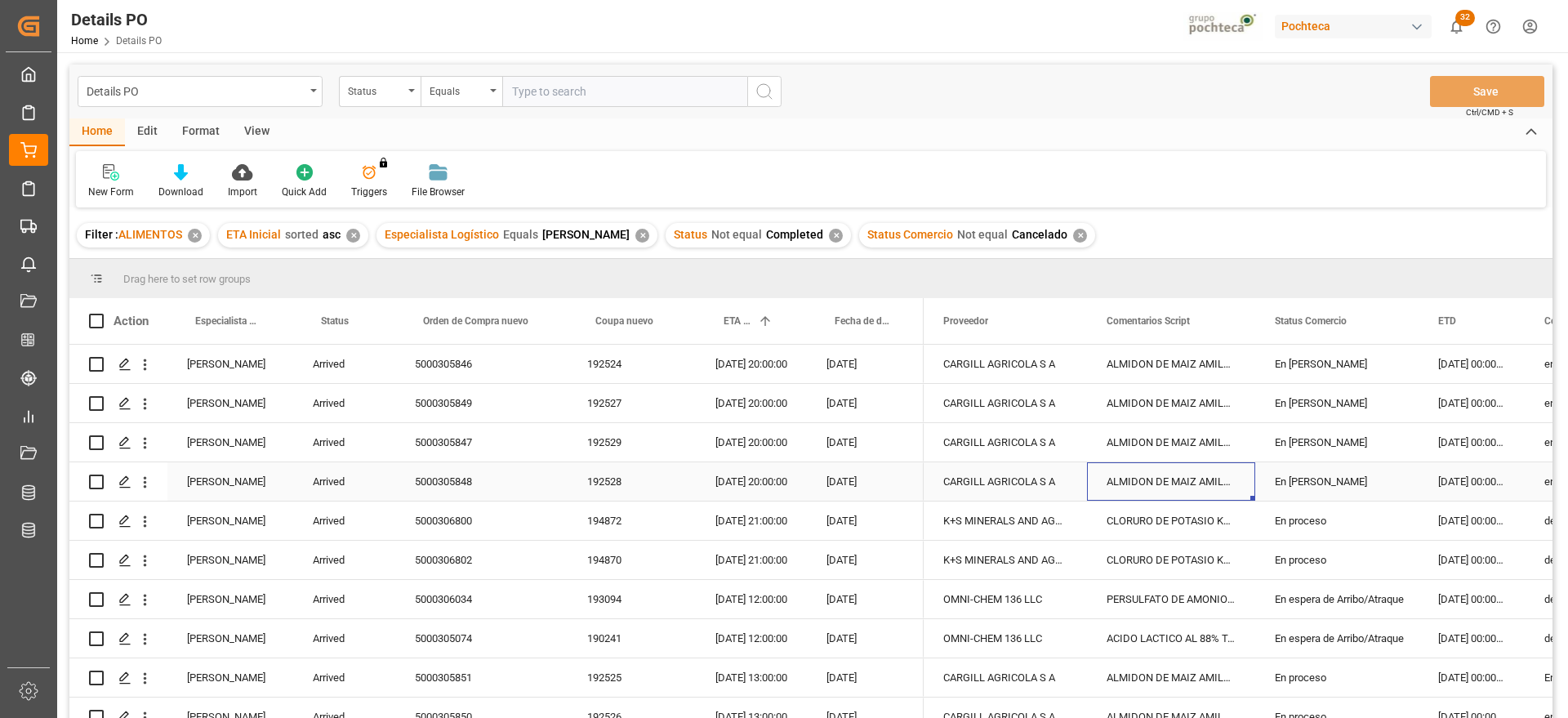
click at [1193, 474] on div "ALMIDON DE MAIZ AMILOGILL 2100 SAC 25 KG" at bounding box center [1170, 482] width 168 height 39
click at [1148, 413] on div "ALMIDON DE MAIZ AMILOGILL 2100 SAC 25 KG" at bounding box center [1170, 403] width 168 height 39
